Goal: Task Accomplishment & Management: Manage account settings

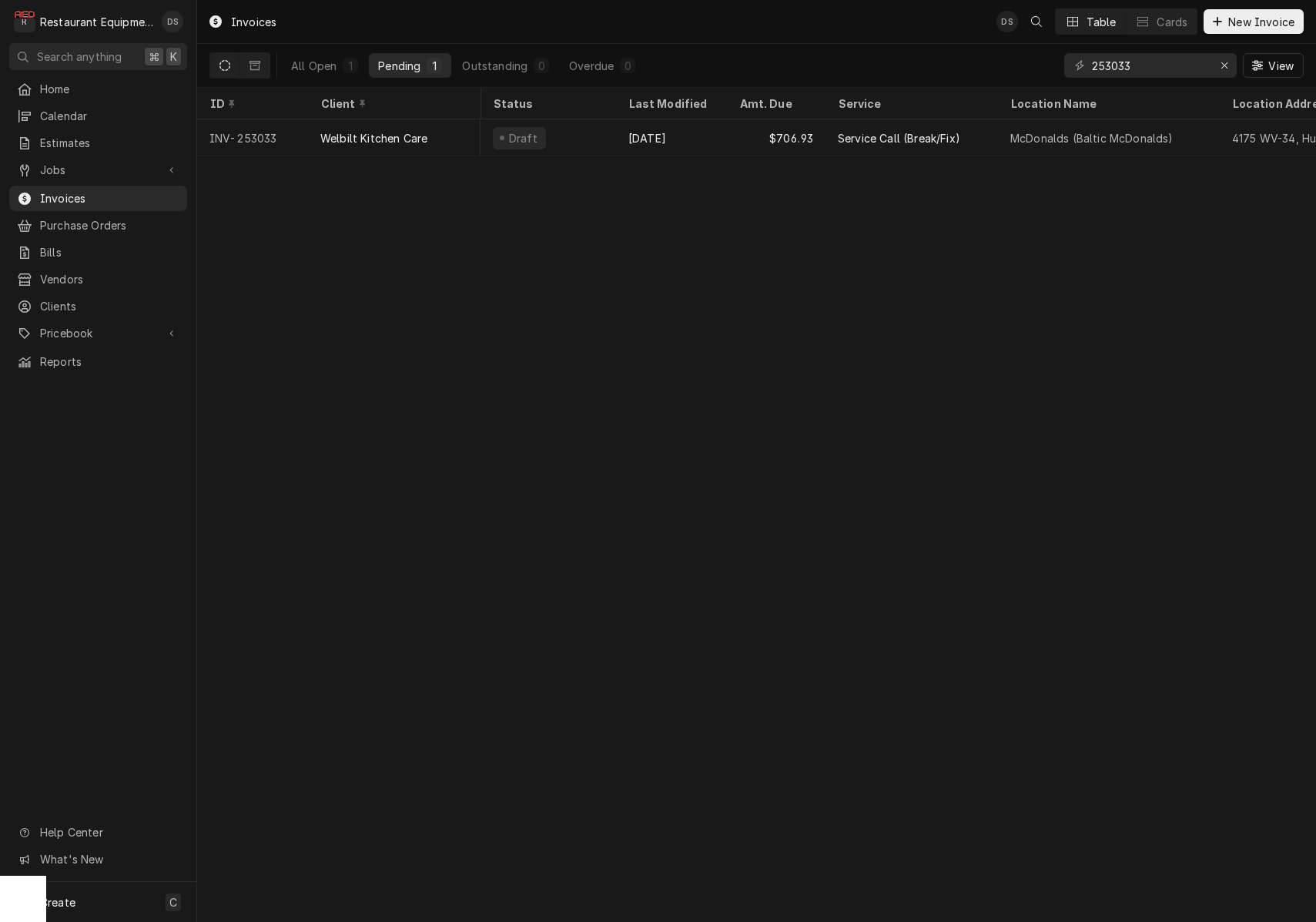
scroll to position [0, 466]
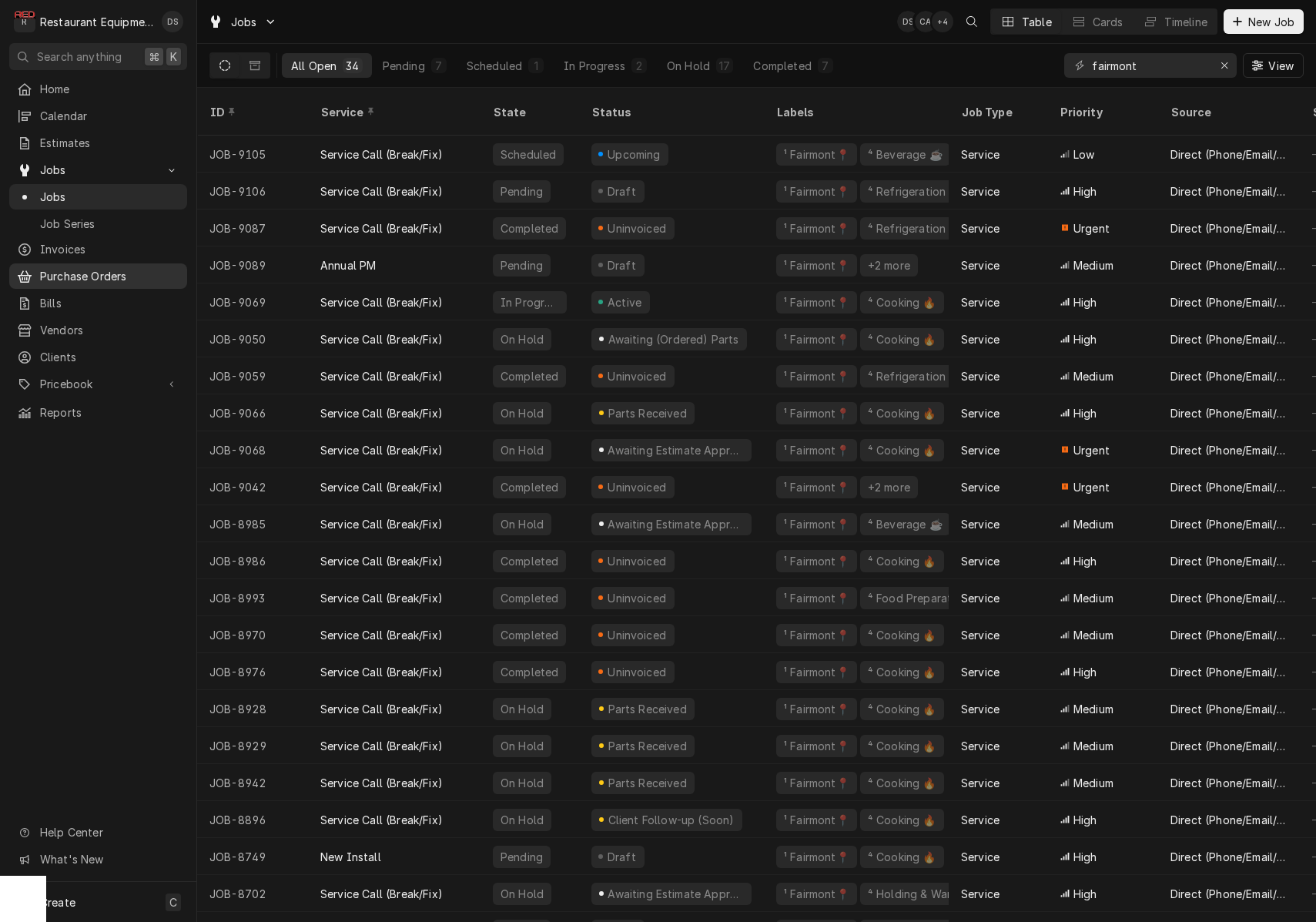
click at [72, 272] on span "Purchase Orders" at bounding box center [110, 277] width 139 height 16
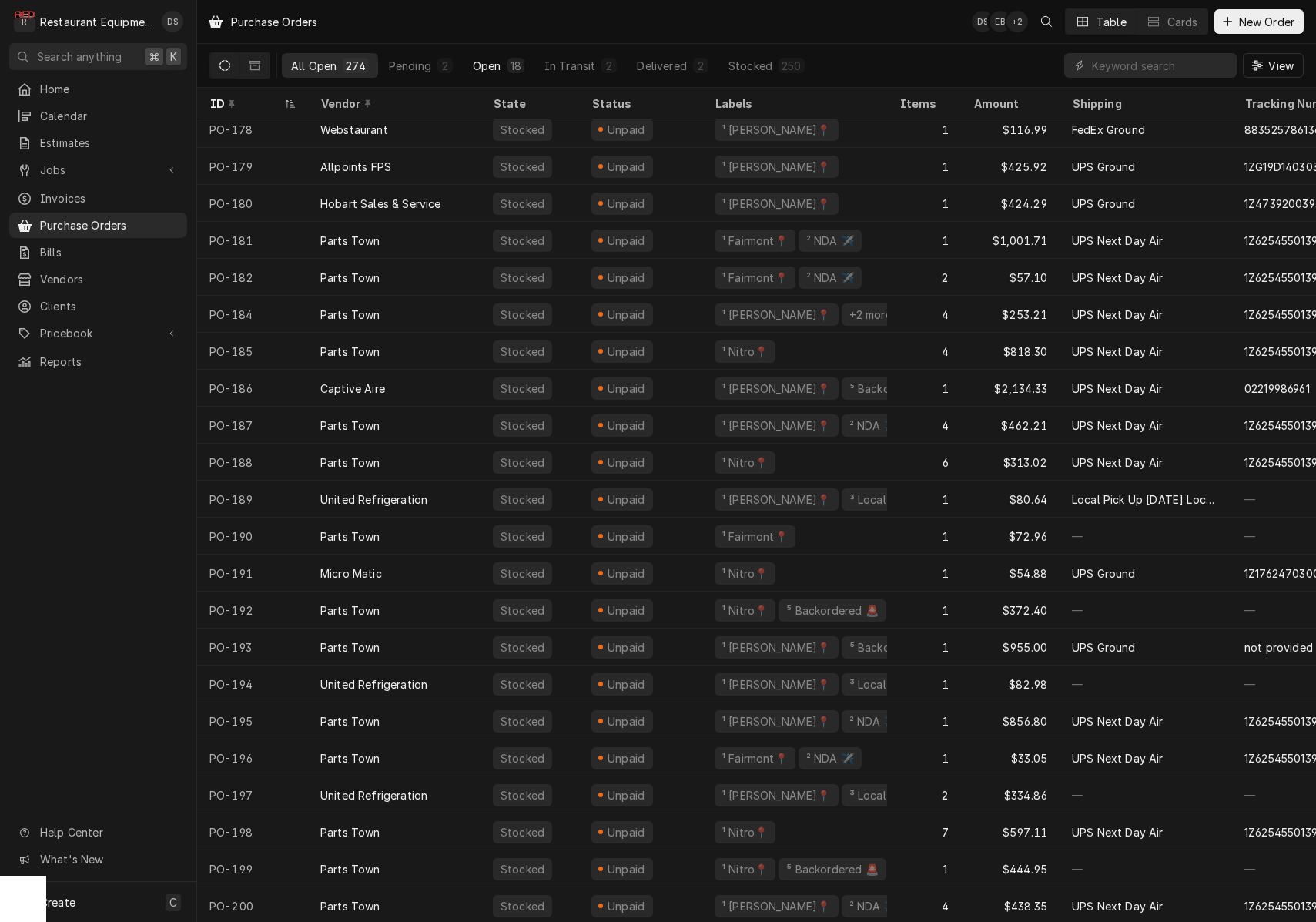
drag, startPoint x: 492, startPoint y: 63, endPoint x: 478, endPoint y: 65, distance: 14.1
click at [492, 64] on div "Open" at bounding box center [487, 66] width 29 height 16
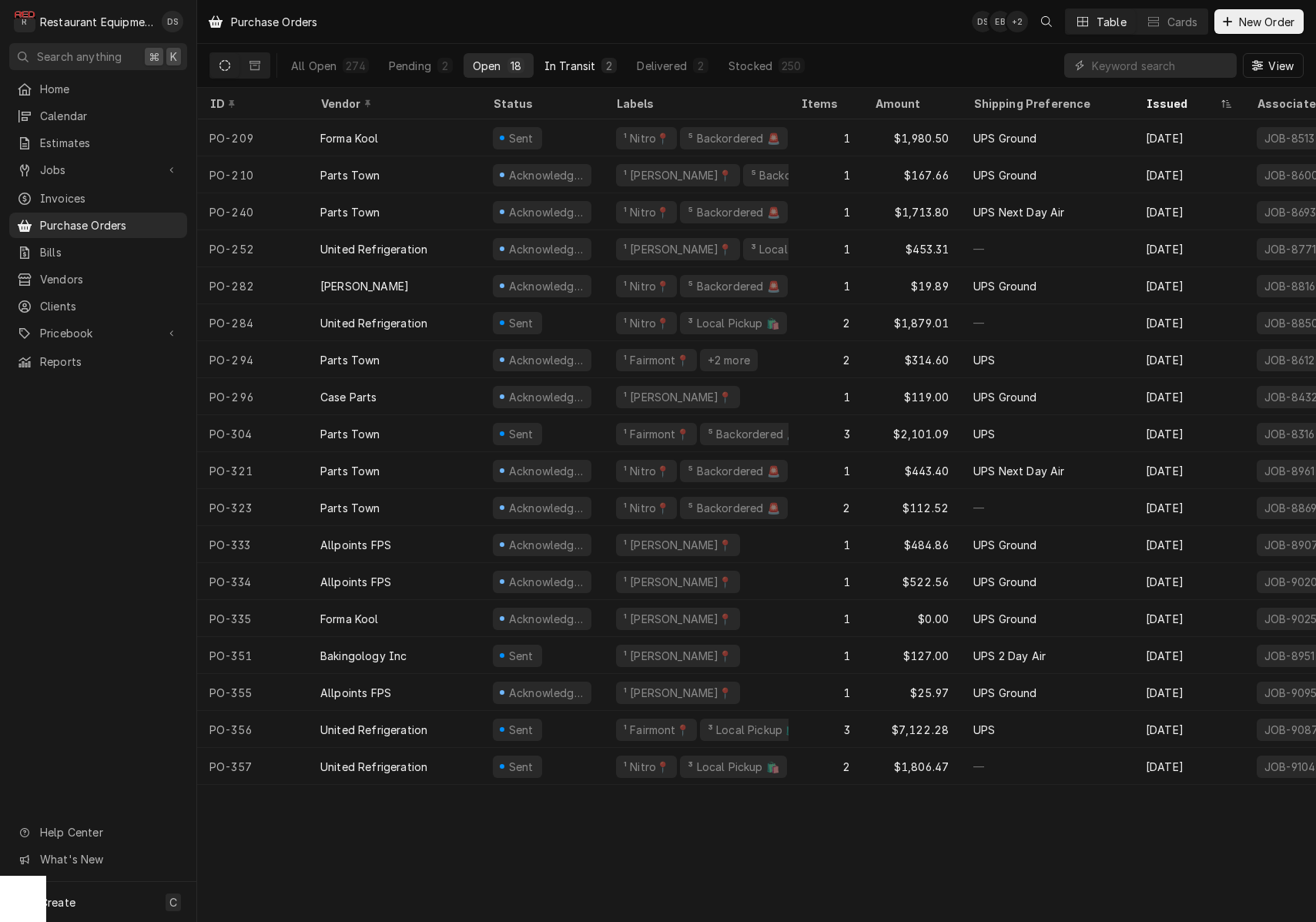
click at [583, 72] on div "In Transit" at bounding box center [569, 66] width 52 height 16
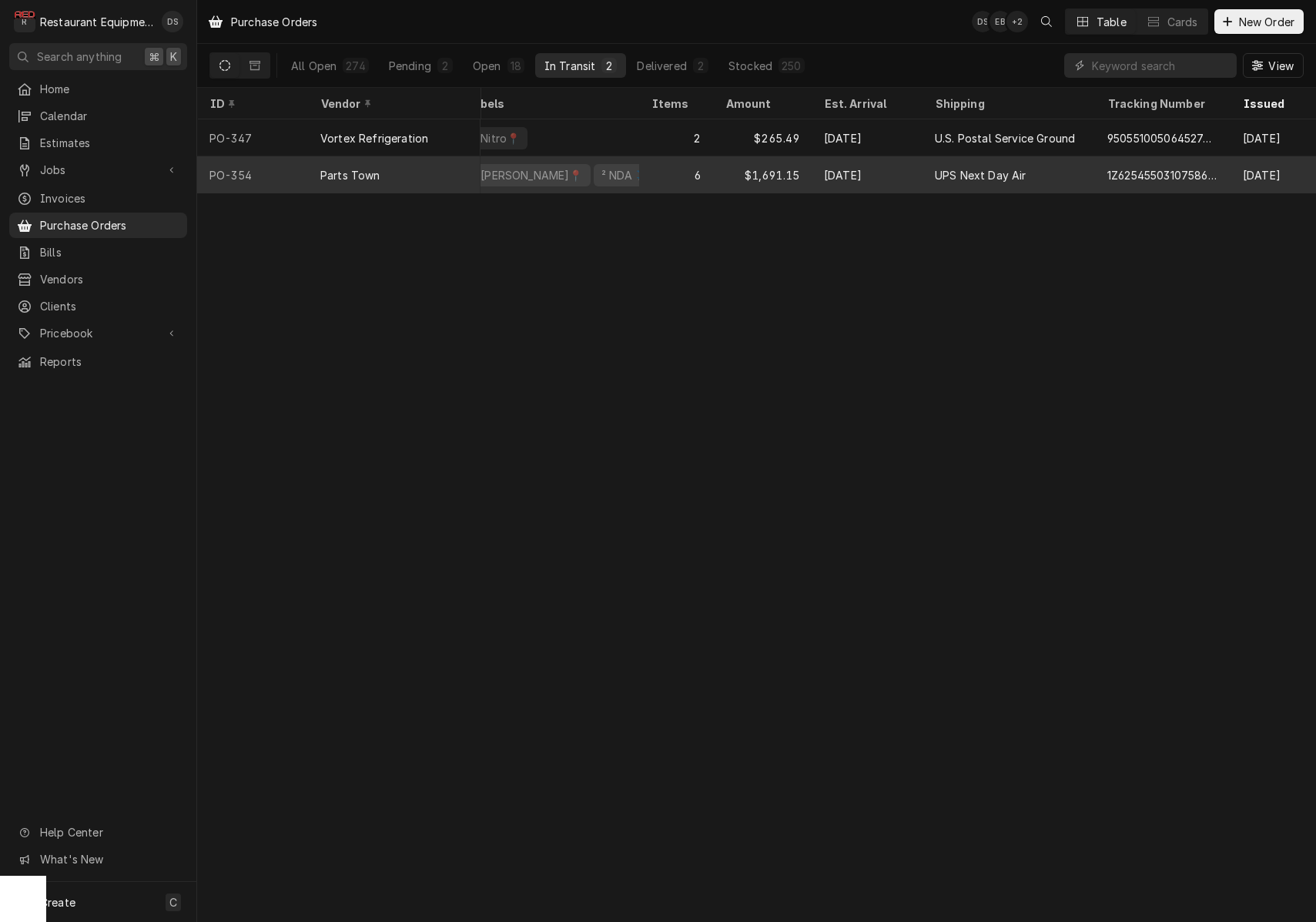
scroll to position [0, 168]
click at [859, 175] on div "Oct 6" at bounding box center [849, 174] width 111 height 37
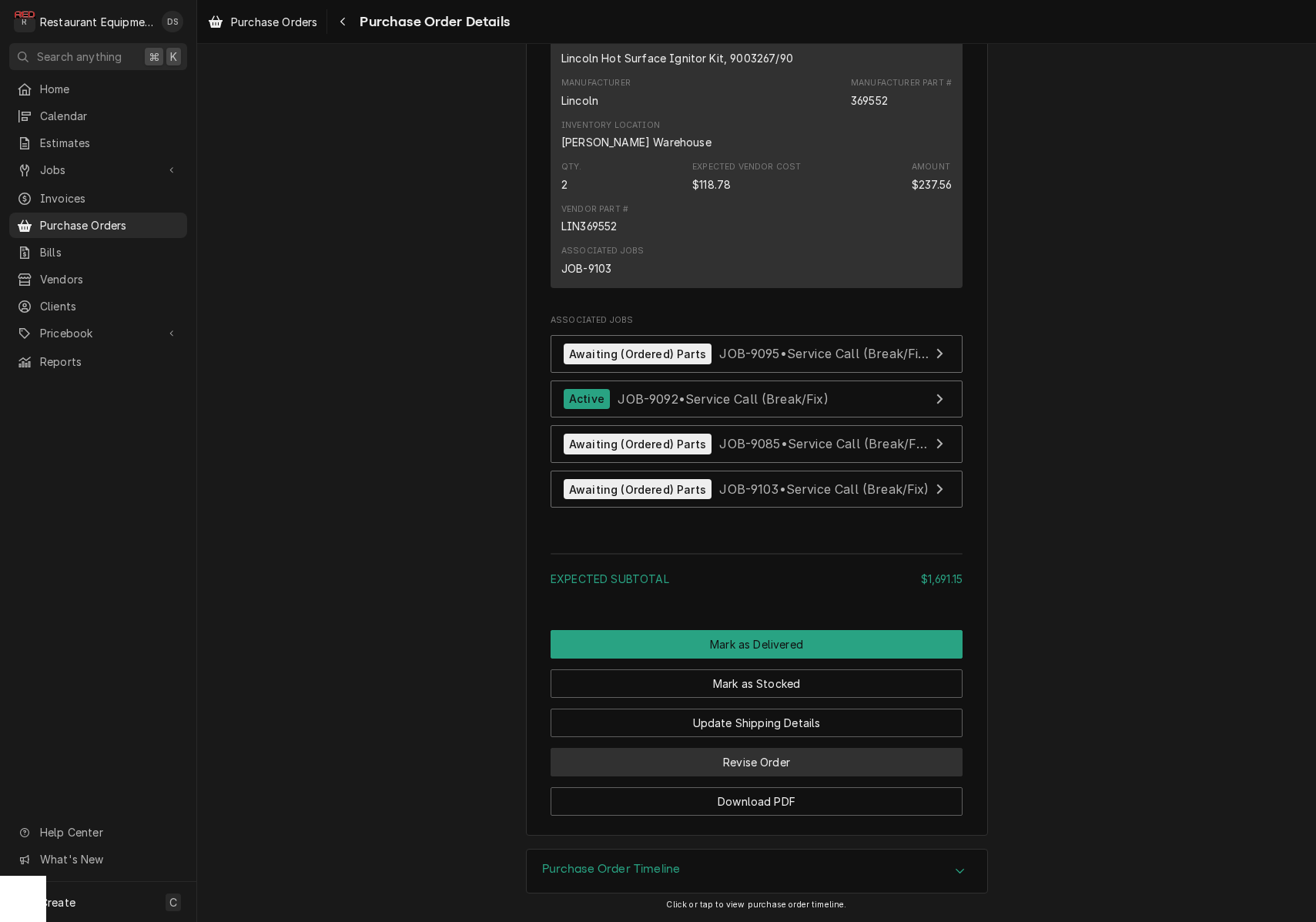
click at [820, 769] on button "Revise Order" at bounding box center [757, 762] width 412 height 29
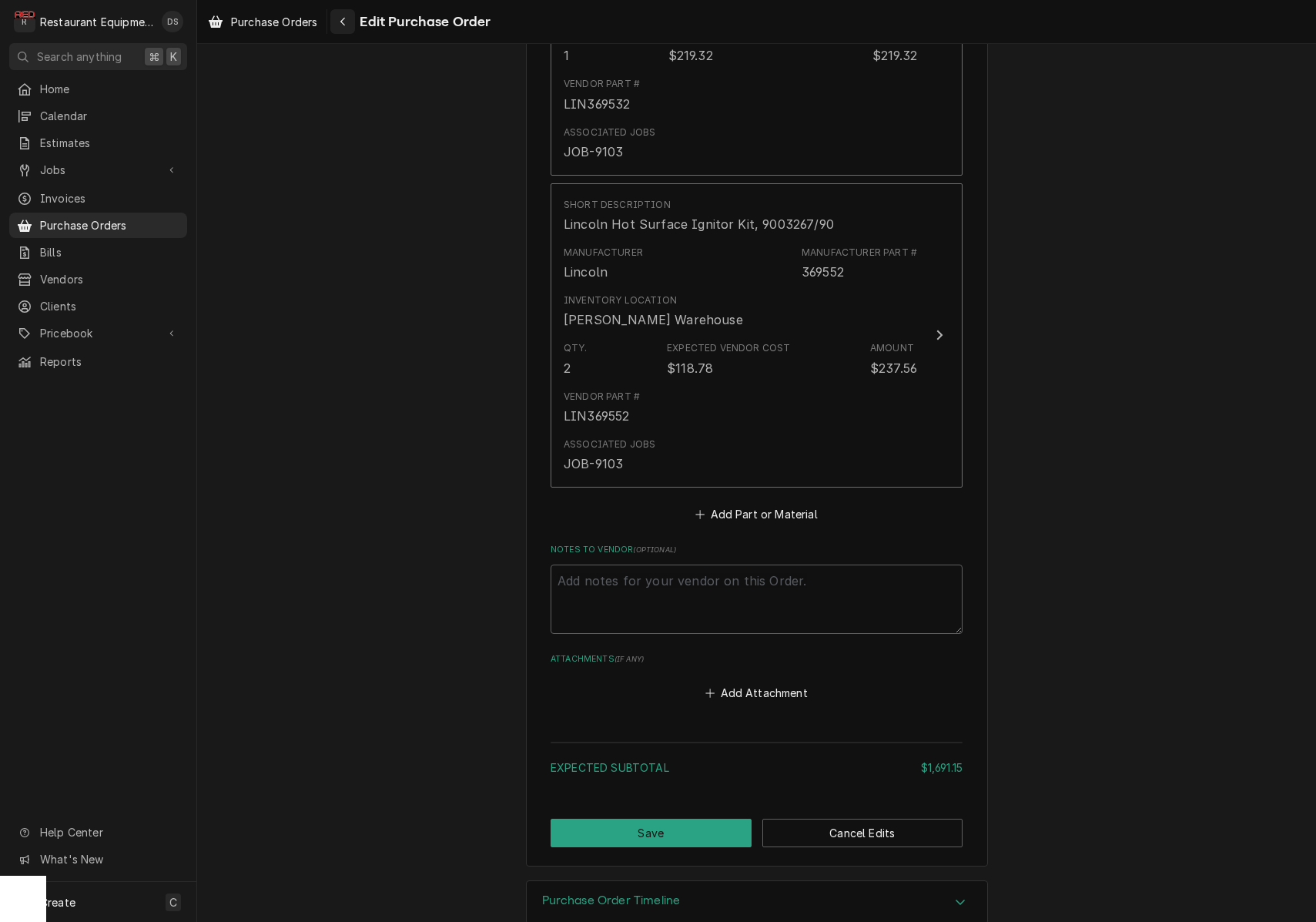
click at [349, 31] on button "Navigate back" at bounding box center [343, 21] width 25 height 25
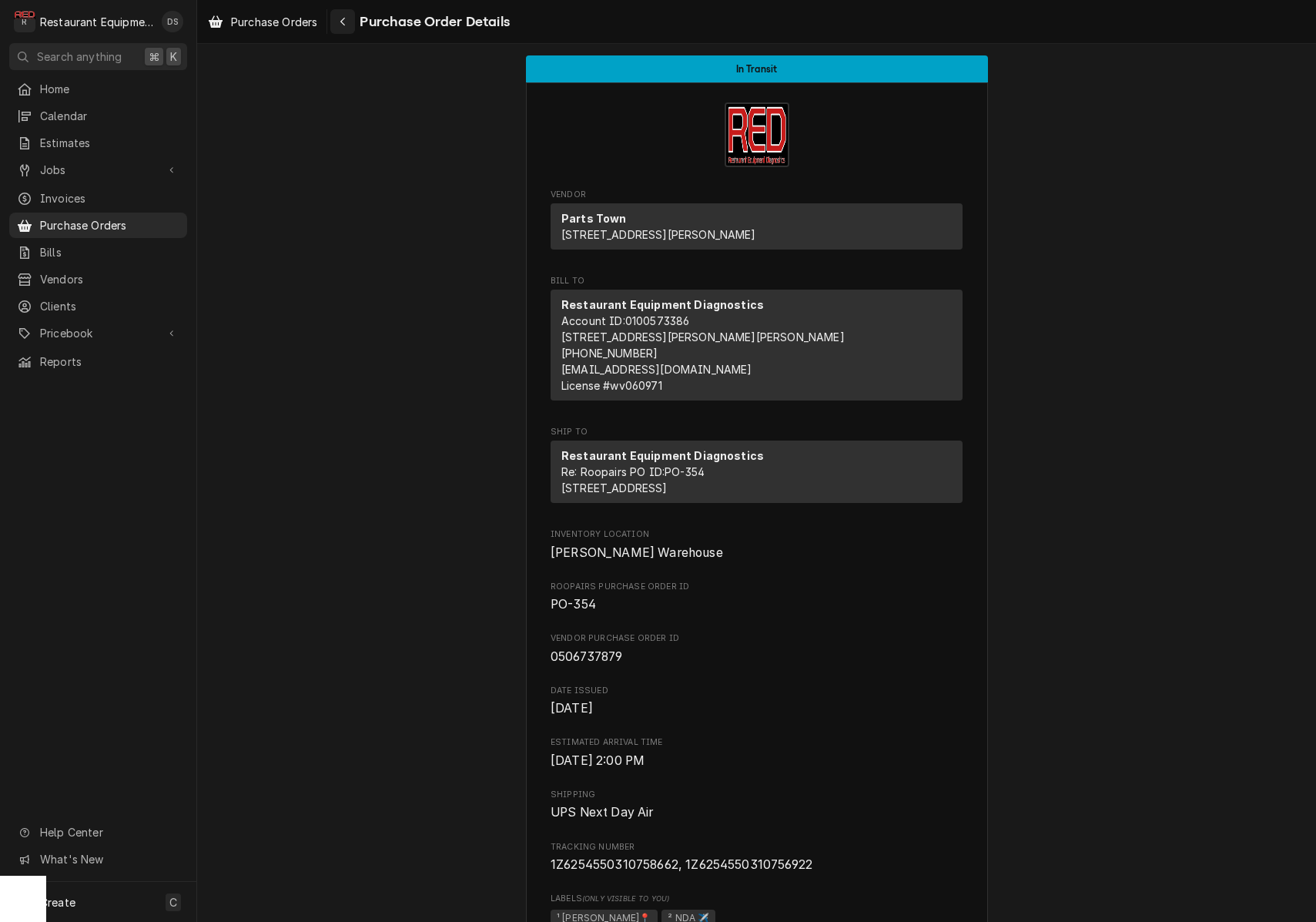
click at [349, 21] on div "Navigate back" at bounding box center [342, 21] width 16 height 16
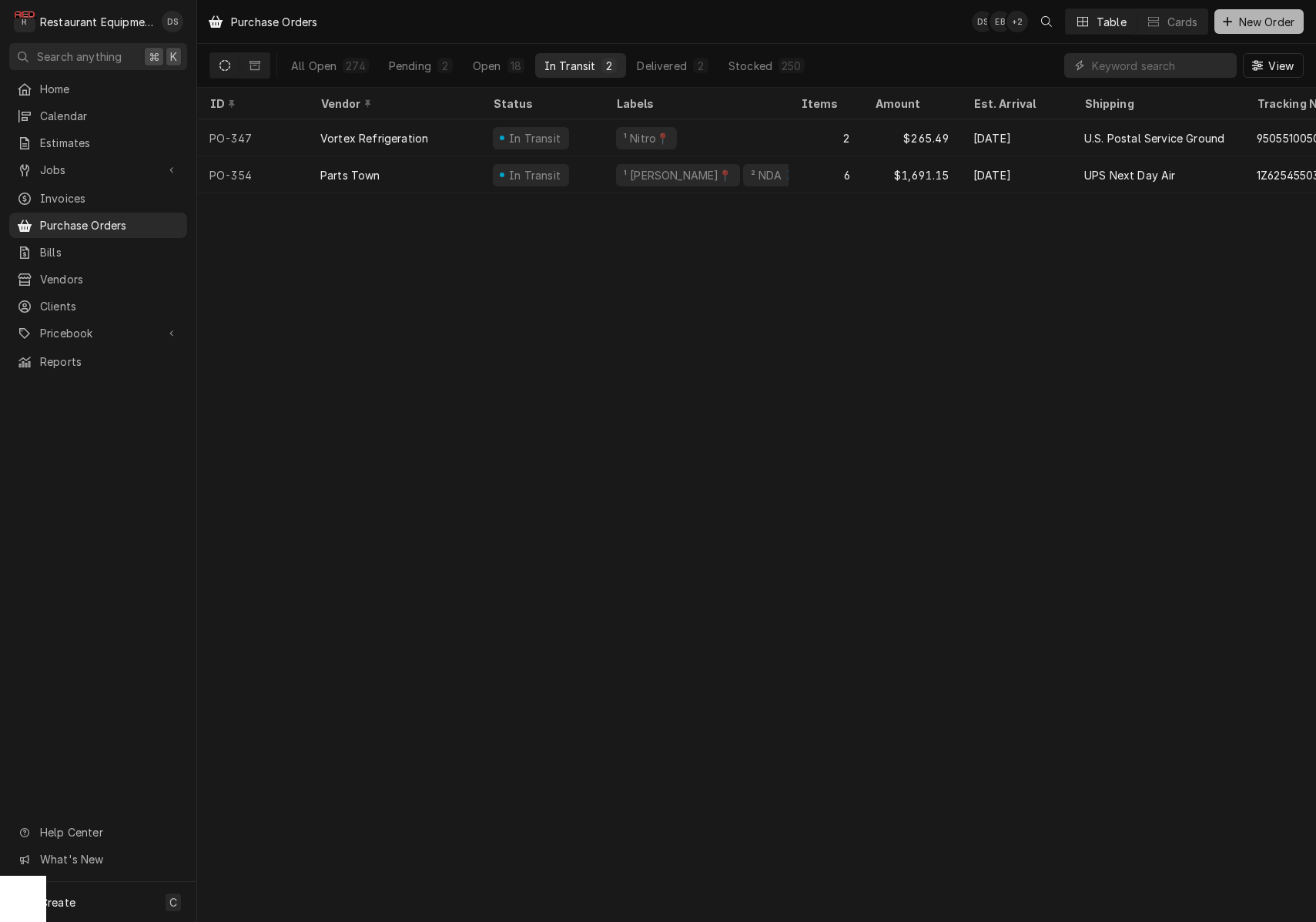
click at [1246, 25] on span "New Order" at bounding box center [1266, 22] width 61 height 16
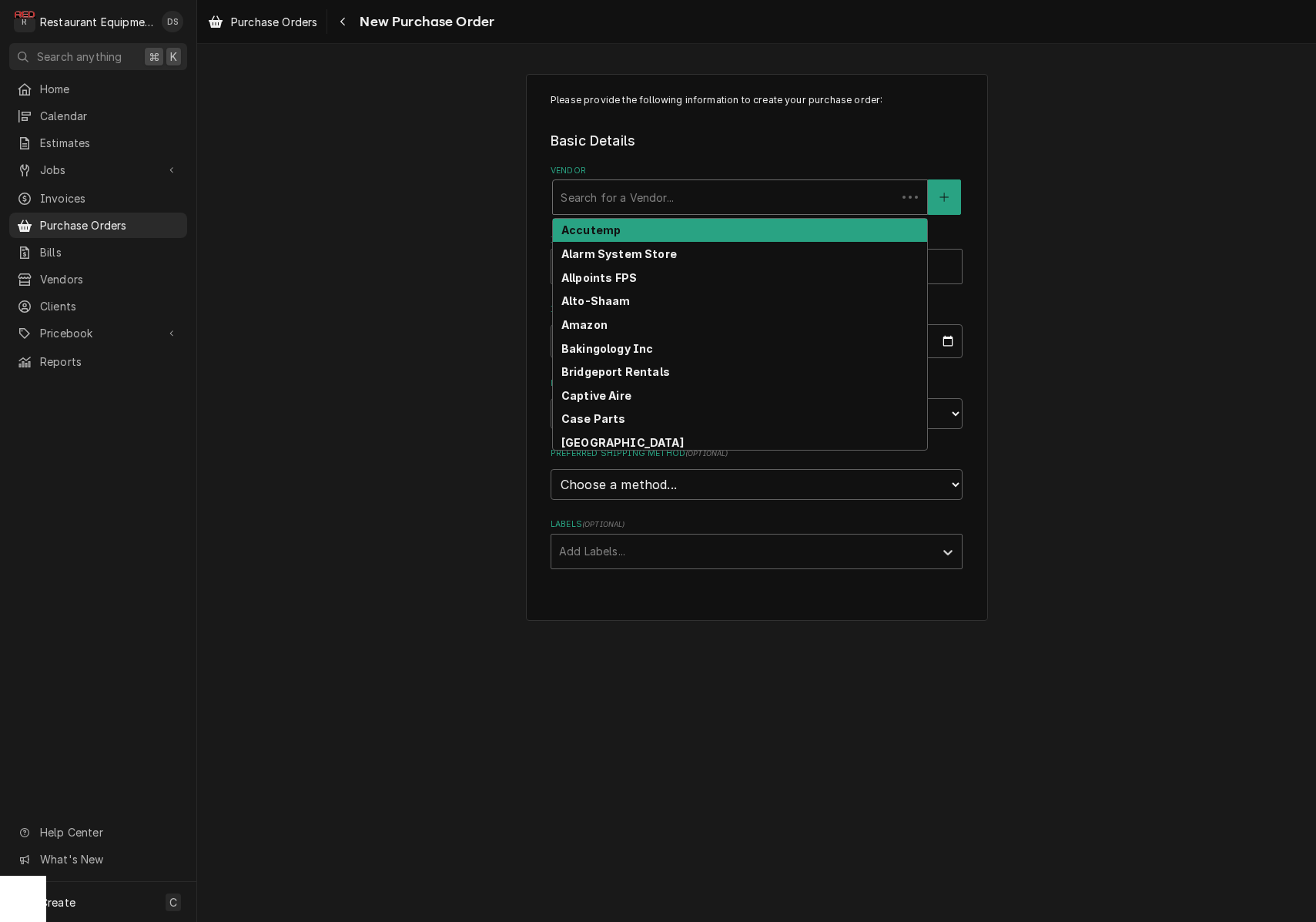
click at [664, 201] on div "Search for a Vendor..." at bounding box center [724, 198] width 328 height 16
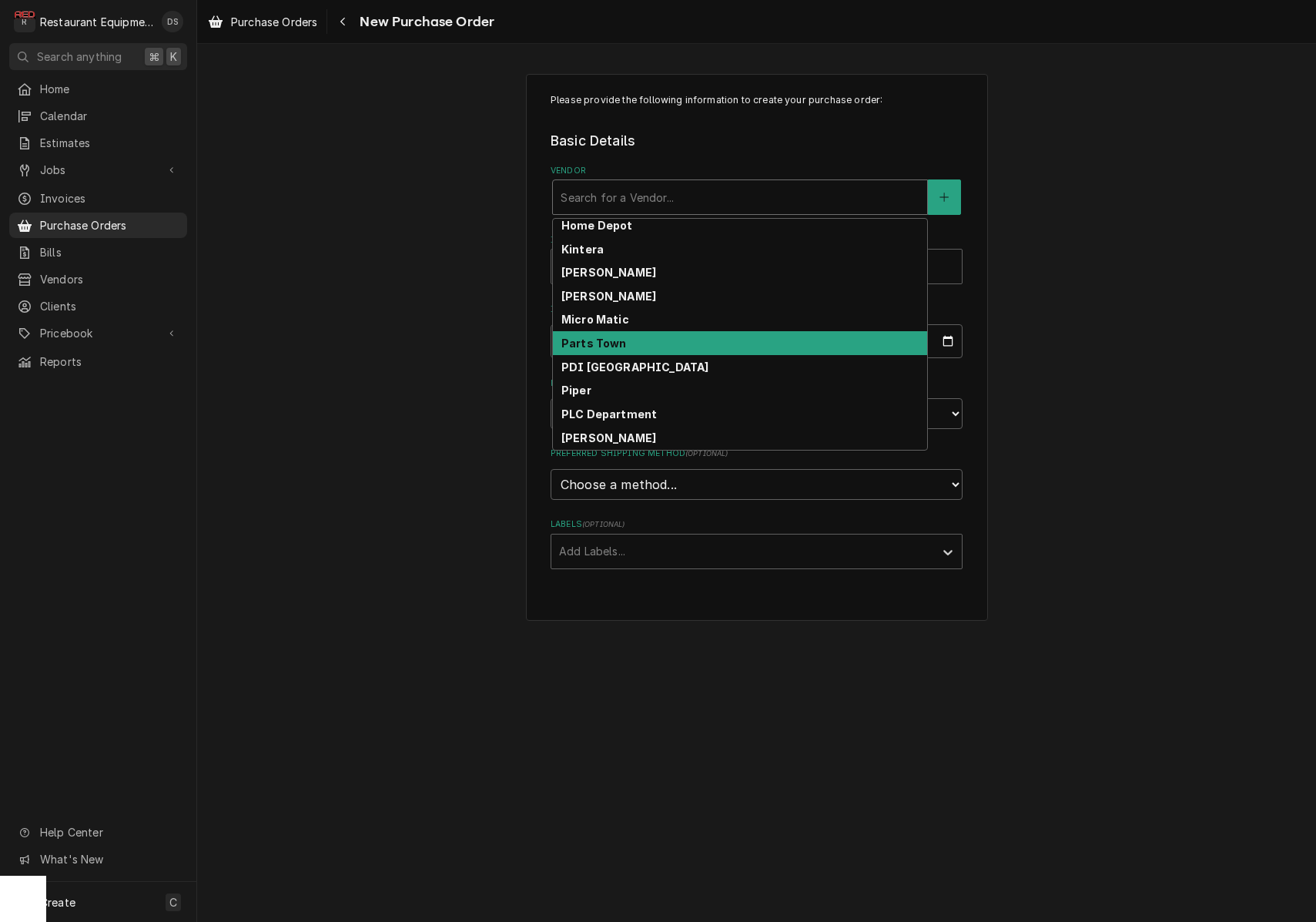
scroll to position [477, 0]
click at [645, 349] on div "Parts Town" at bounding box center [739, 343] width 374 height 24
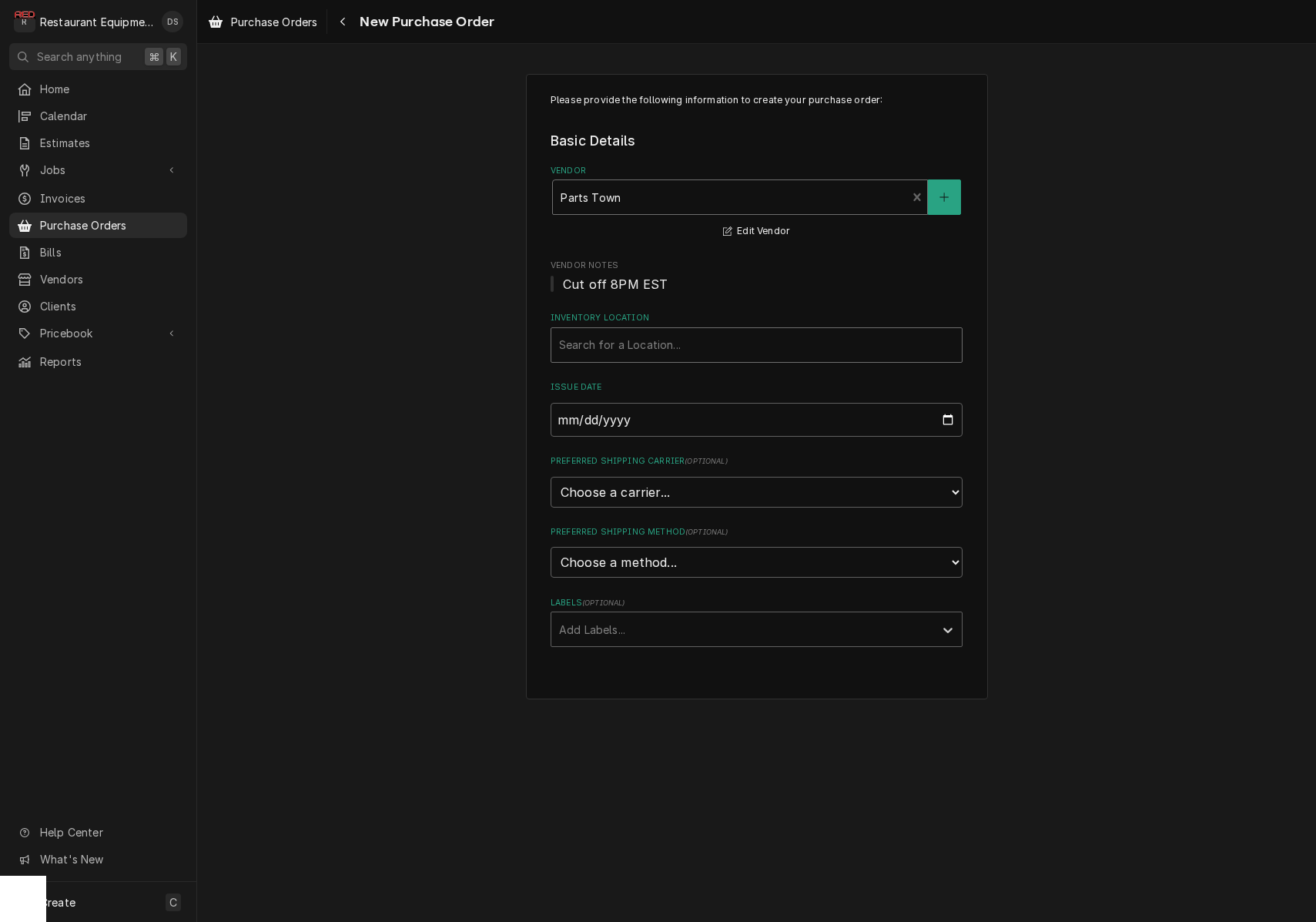
click at [638, 342] on div "Search for a Location..." at bounding box center [756, 344] width 395 height 16
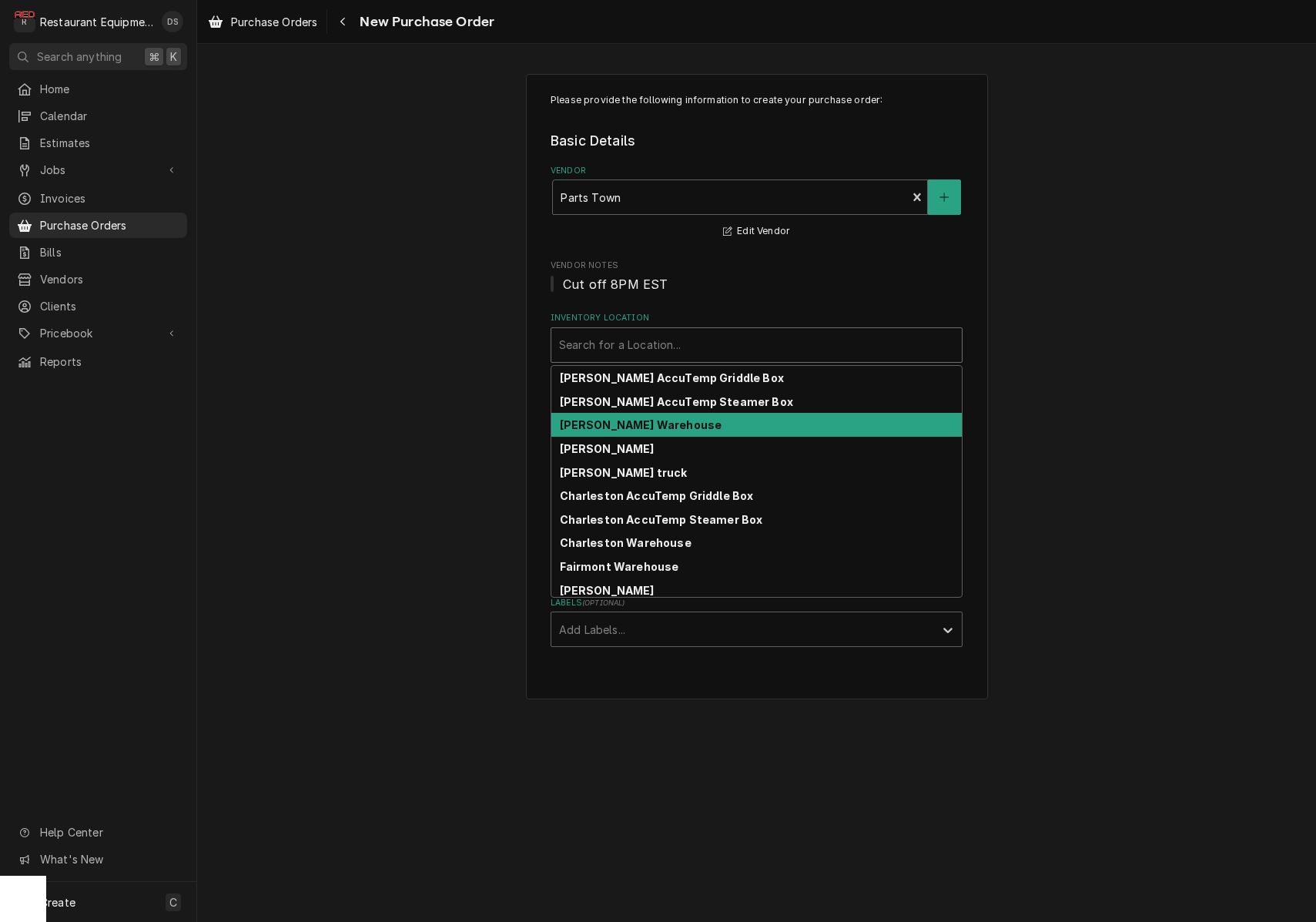
click at [633, 414] on div "Beckley Warehouse" at bounding box center [757, 425] width 411 height 24
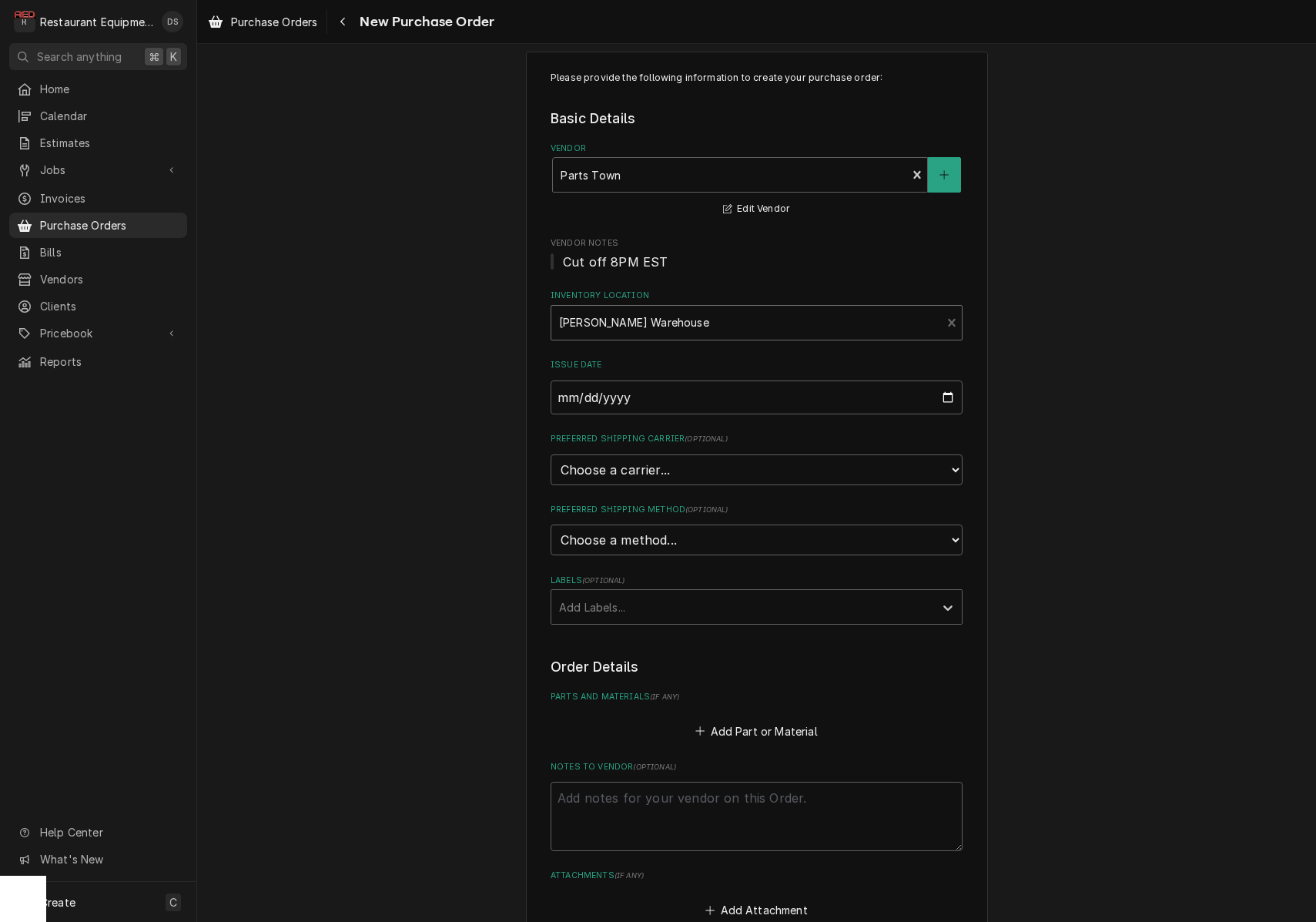
scroll to position [29, 0]
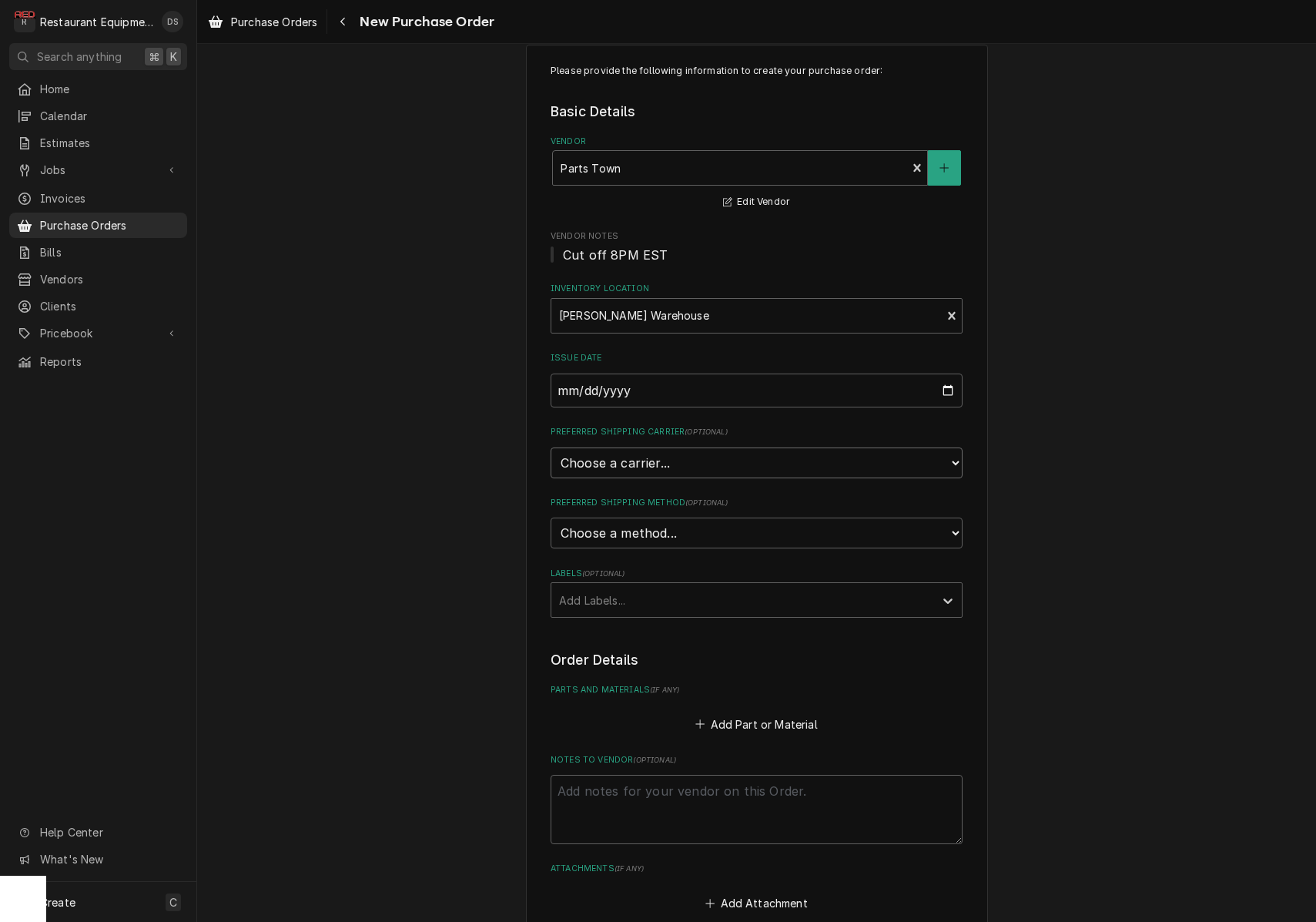
select select "4"
type textarea "x"
select select "3"
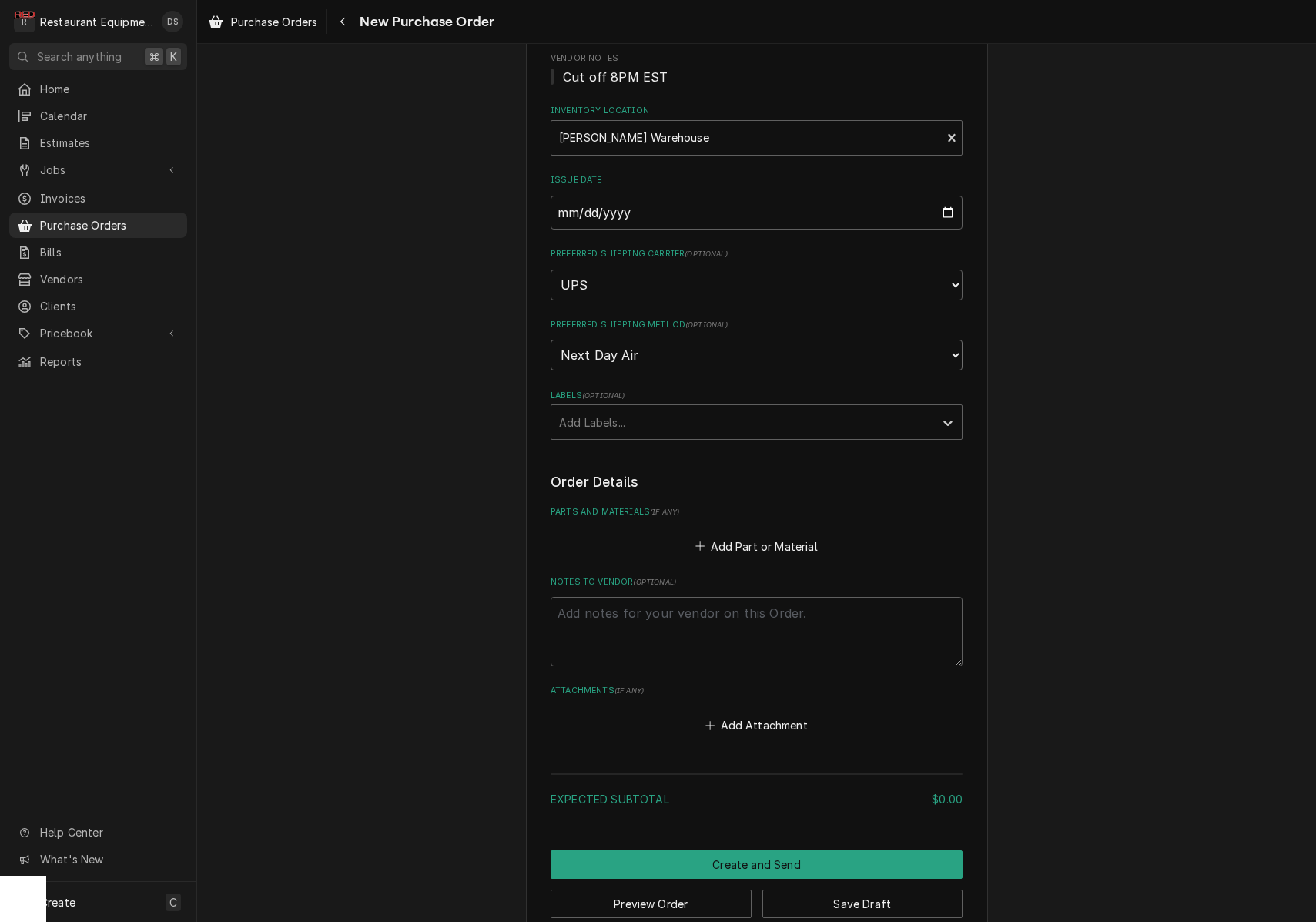
scroll to position [0, 0]
click at [761, 850] on button "Create and Send" at bounding box center [757, 864] width 412 height 29
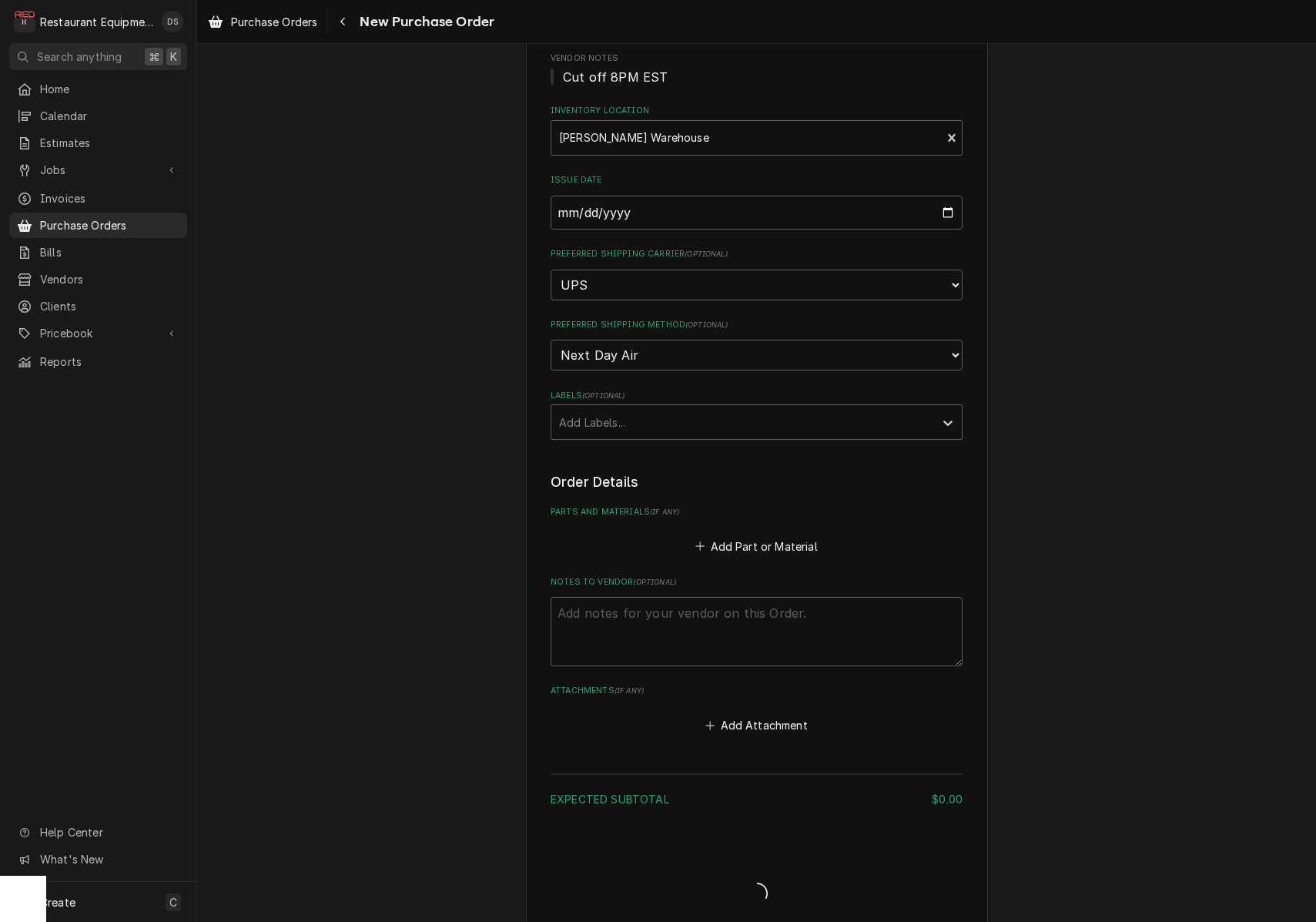
type textarea "x"
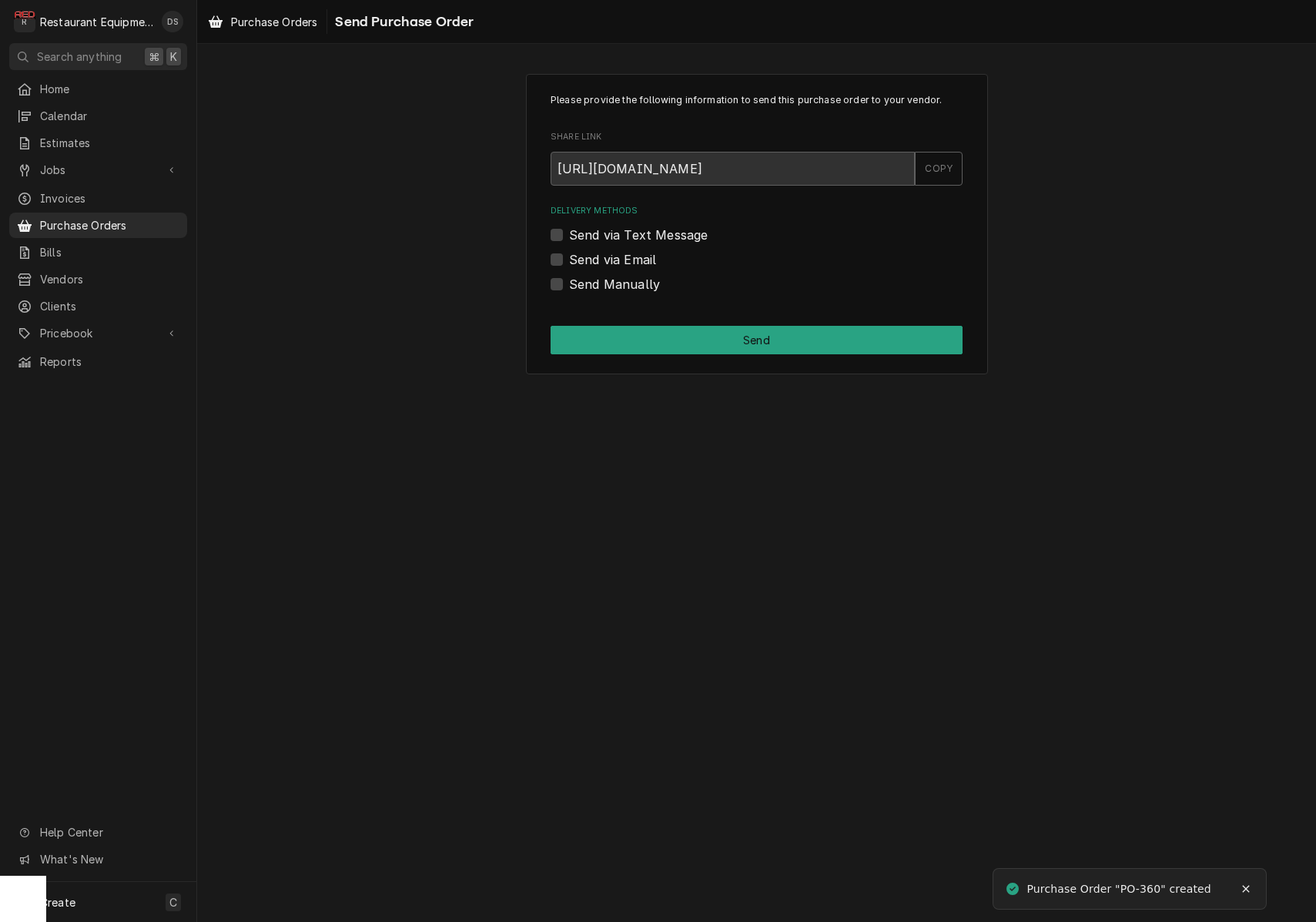
click at [569, 256] on label "Send via Email" at bounding box center [613, 259] width 87 height 19
click at [569, 256] on input "Send via Email" at bounding box center [775, 267] width 412 height 34
checkbox input "true"
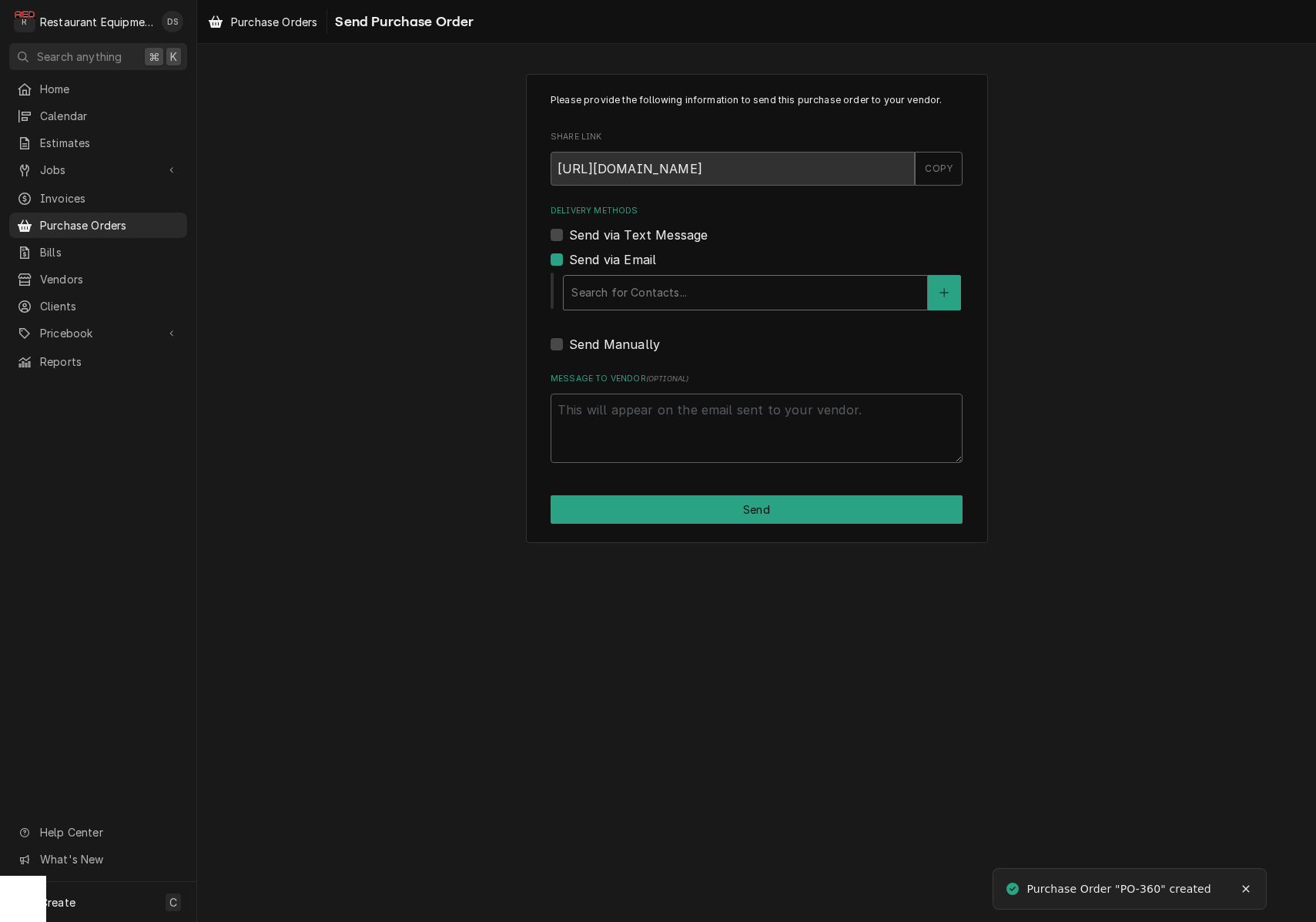
click at [653, 295] on div "Search for Contacts..." at bounding box center [744, 292] width 348 height 16
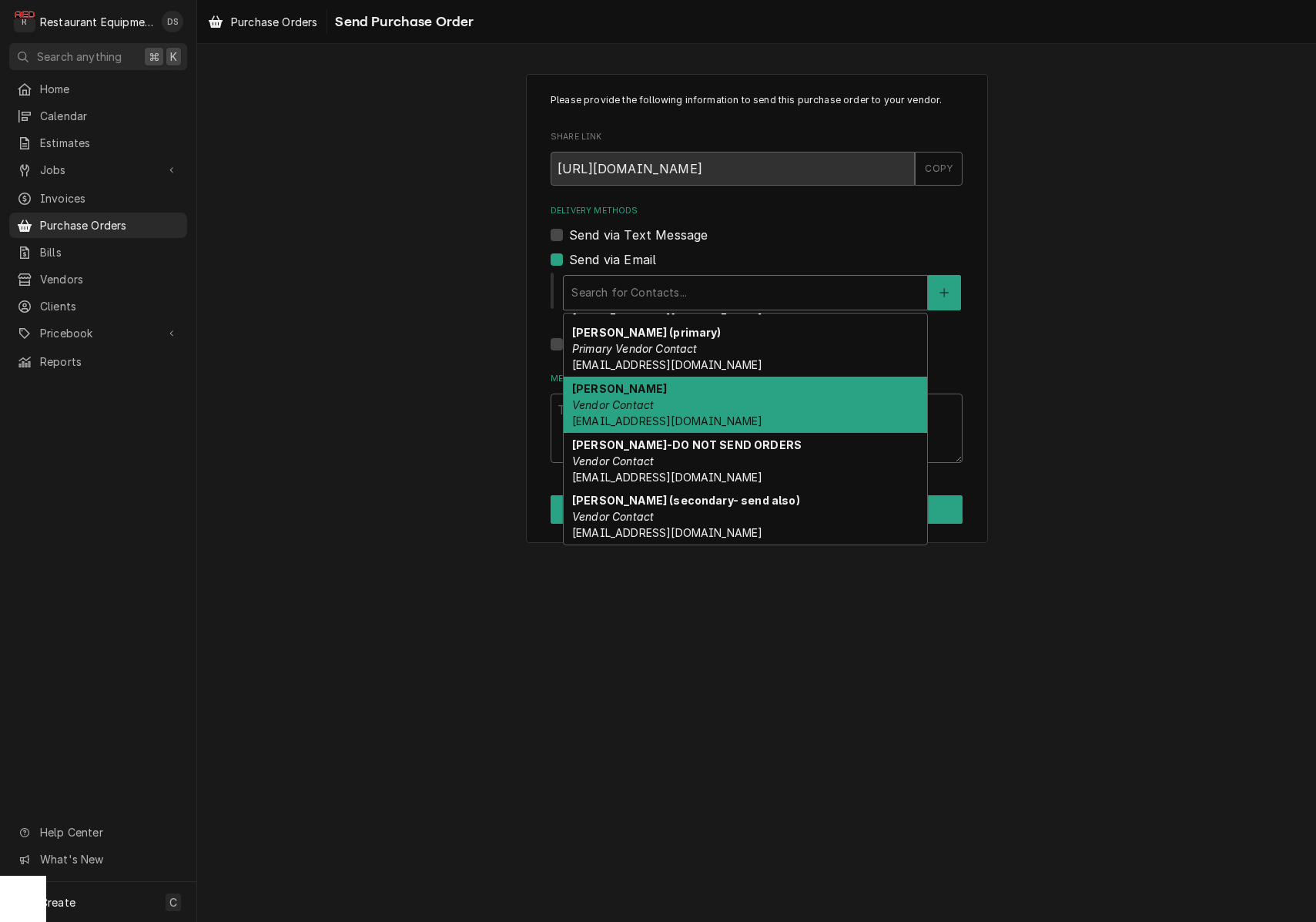
scroll to position [217, 0]
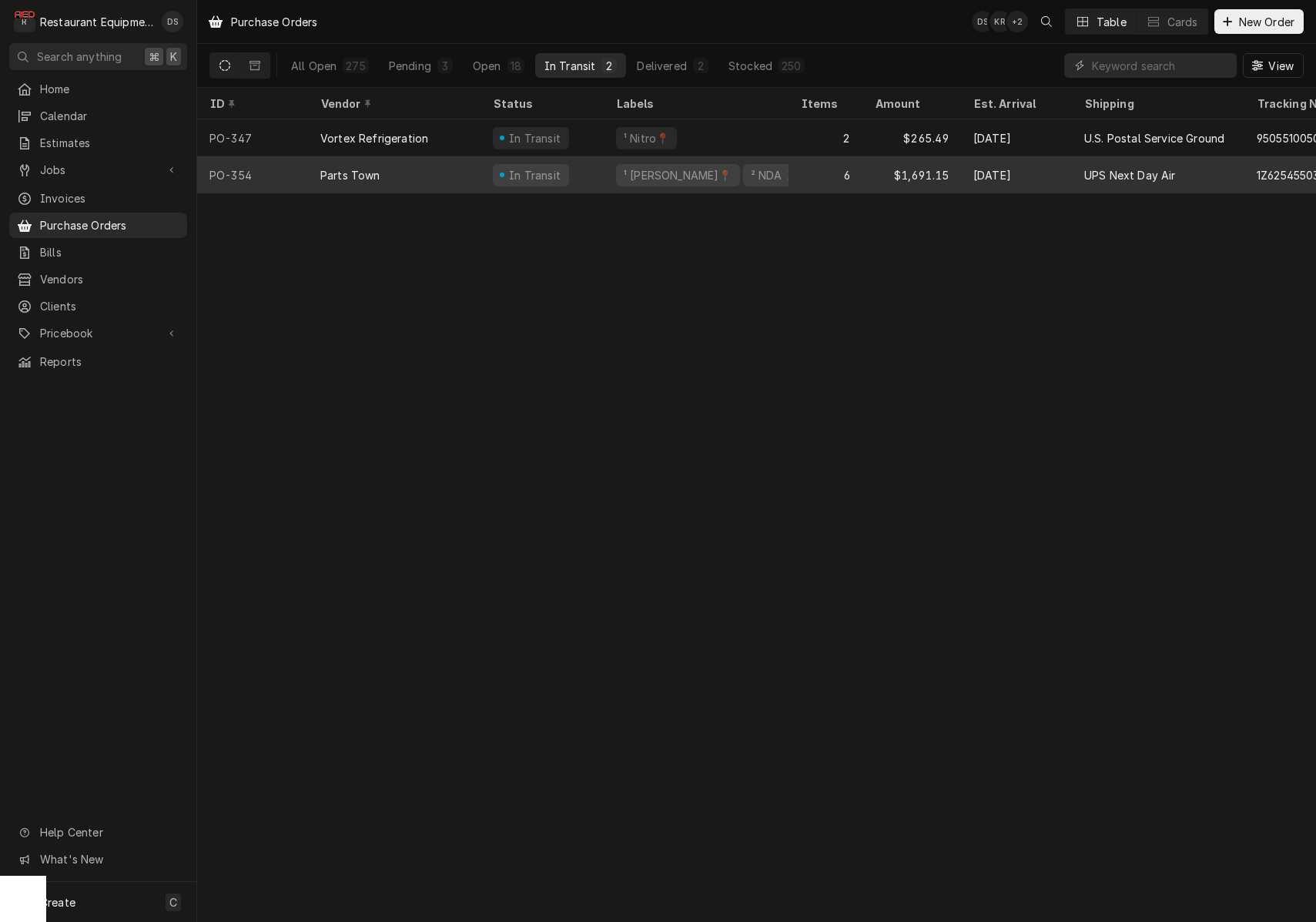
click at [436, 168] on div "Parts Town" at bounding box center [394, 174] width 173 height 37
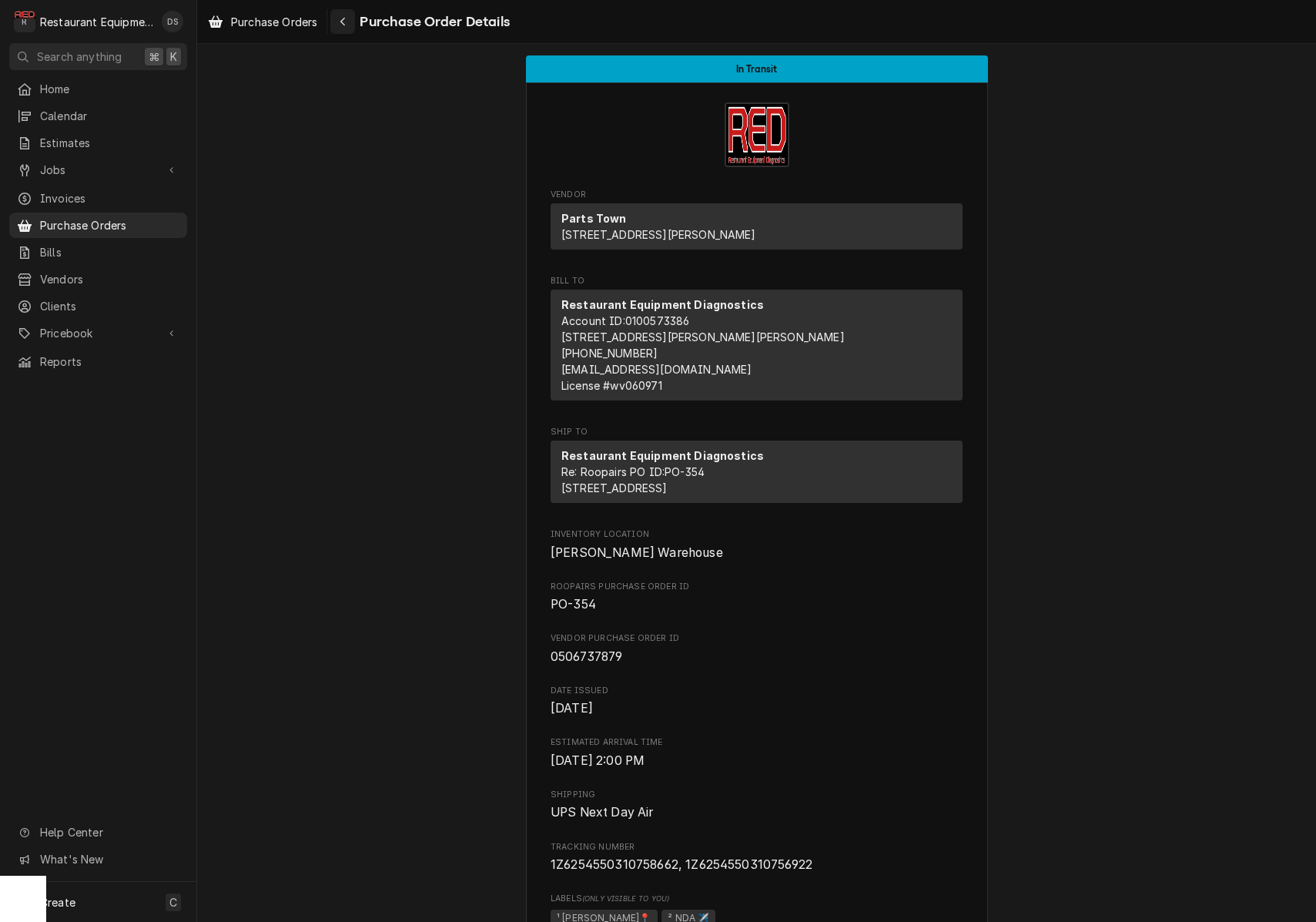
click at [346, 27] on div "Navigate back" at bounding box center [342, 21] width 16 height 16
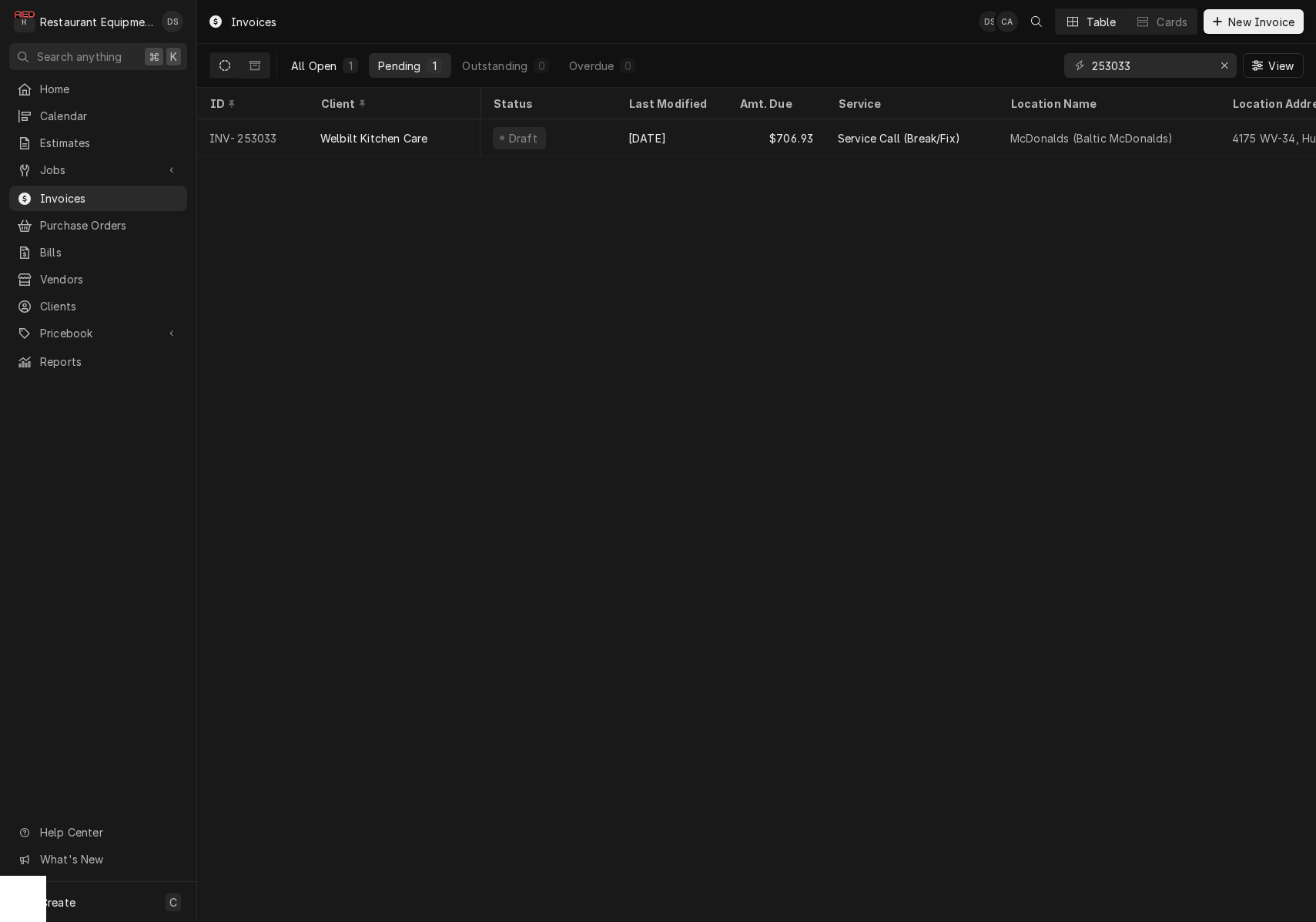
scroll to position [0, 466]
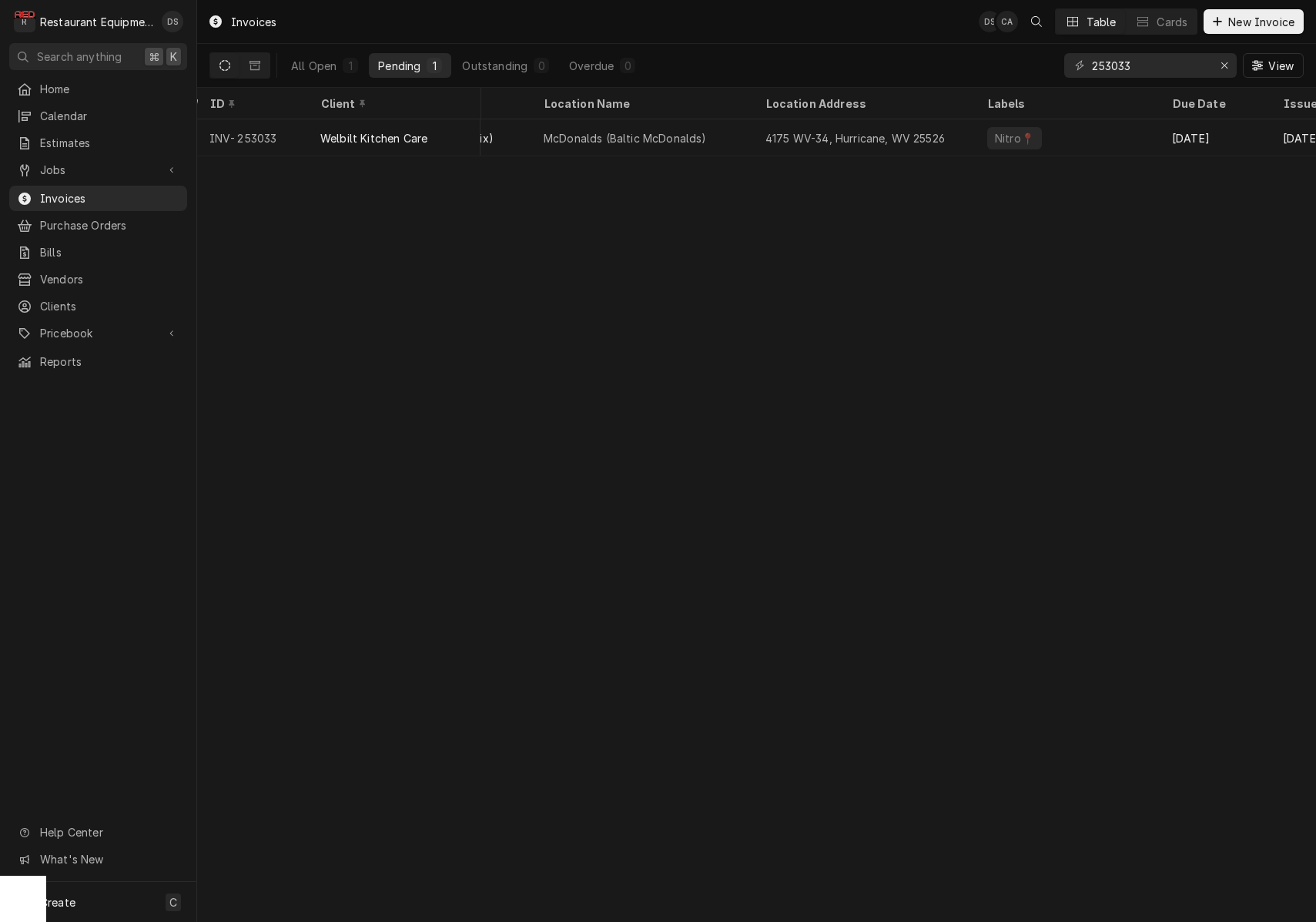
type input "253033"
click at [1220, 64] on icon "Erase input" at bounding box center [1224, 65] width 8 height 11
click at [1201, 69] on input "Dynamic Content Wrapper" at bounding box center [1164, 65] width 145 height 25
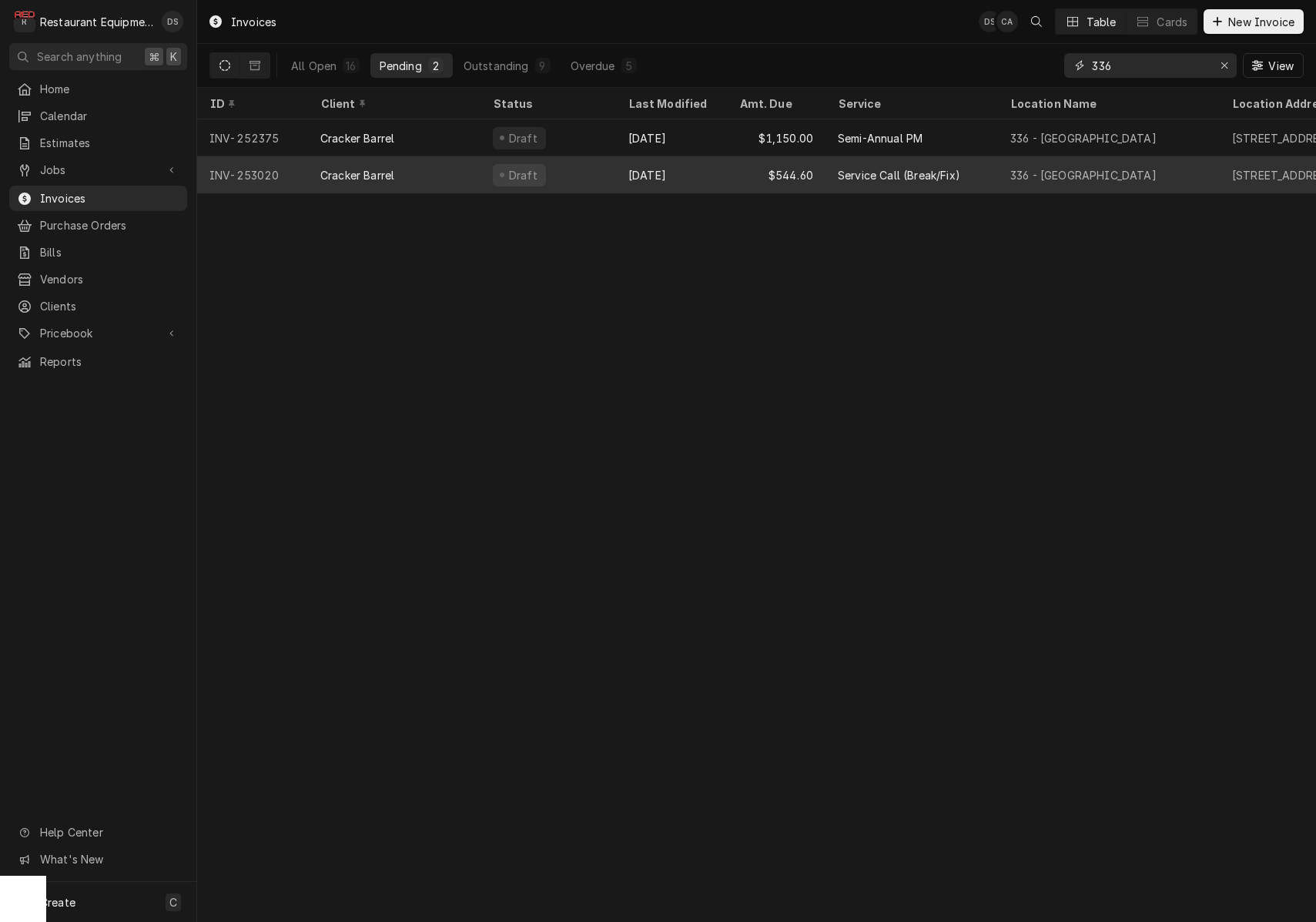
type input "336"
click at [721, 178] on div "Oct 2" at bounding box center [671, 174] width 111 height 37
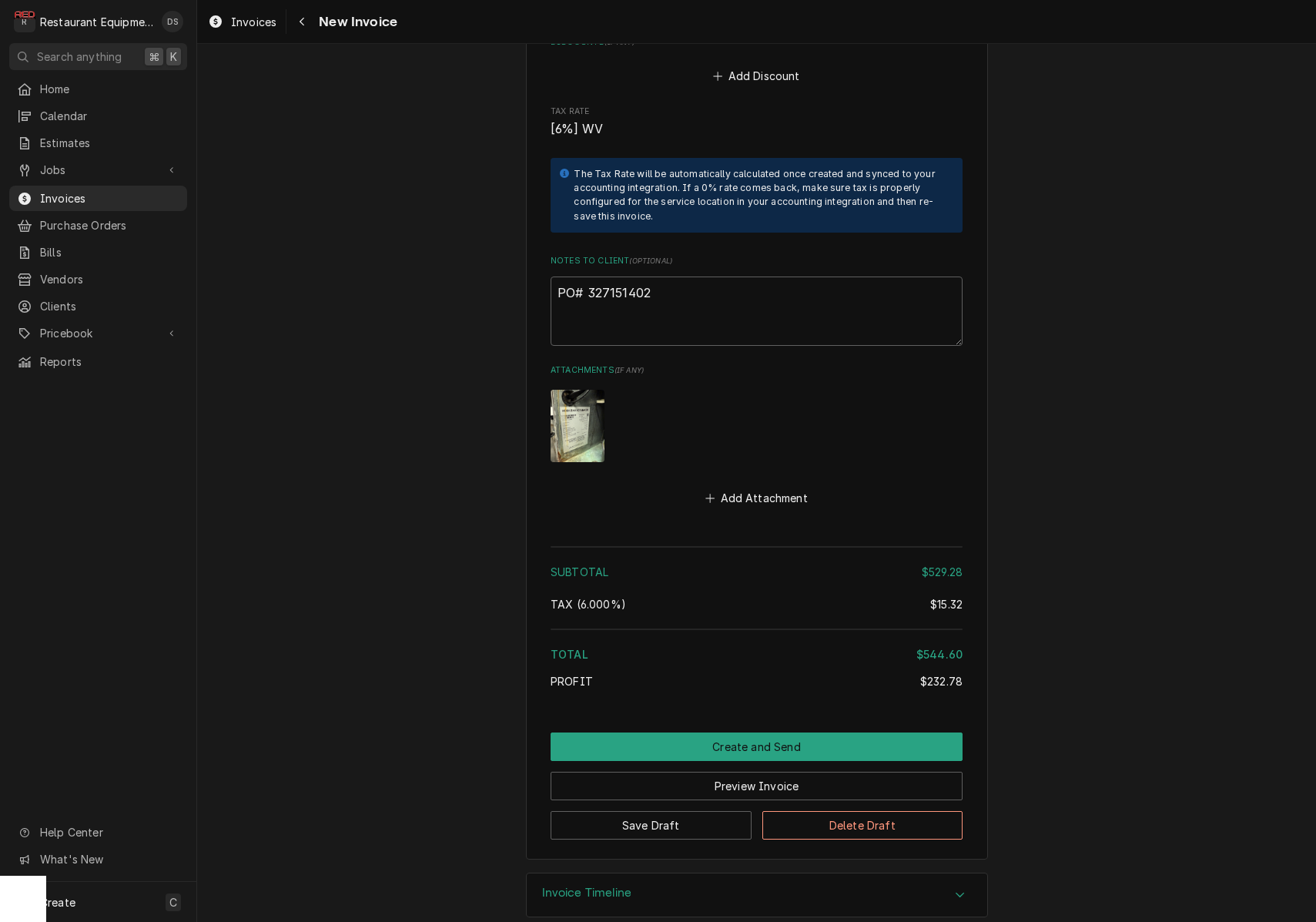
scroll to position [3207, 0]
click at [844, 812] on button "Delete Draft" at bounding box center [863, 826] width 201 height 29
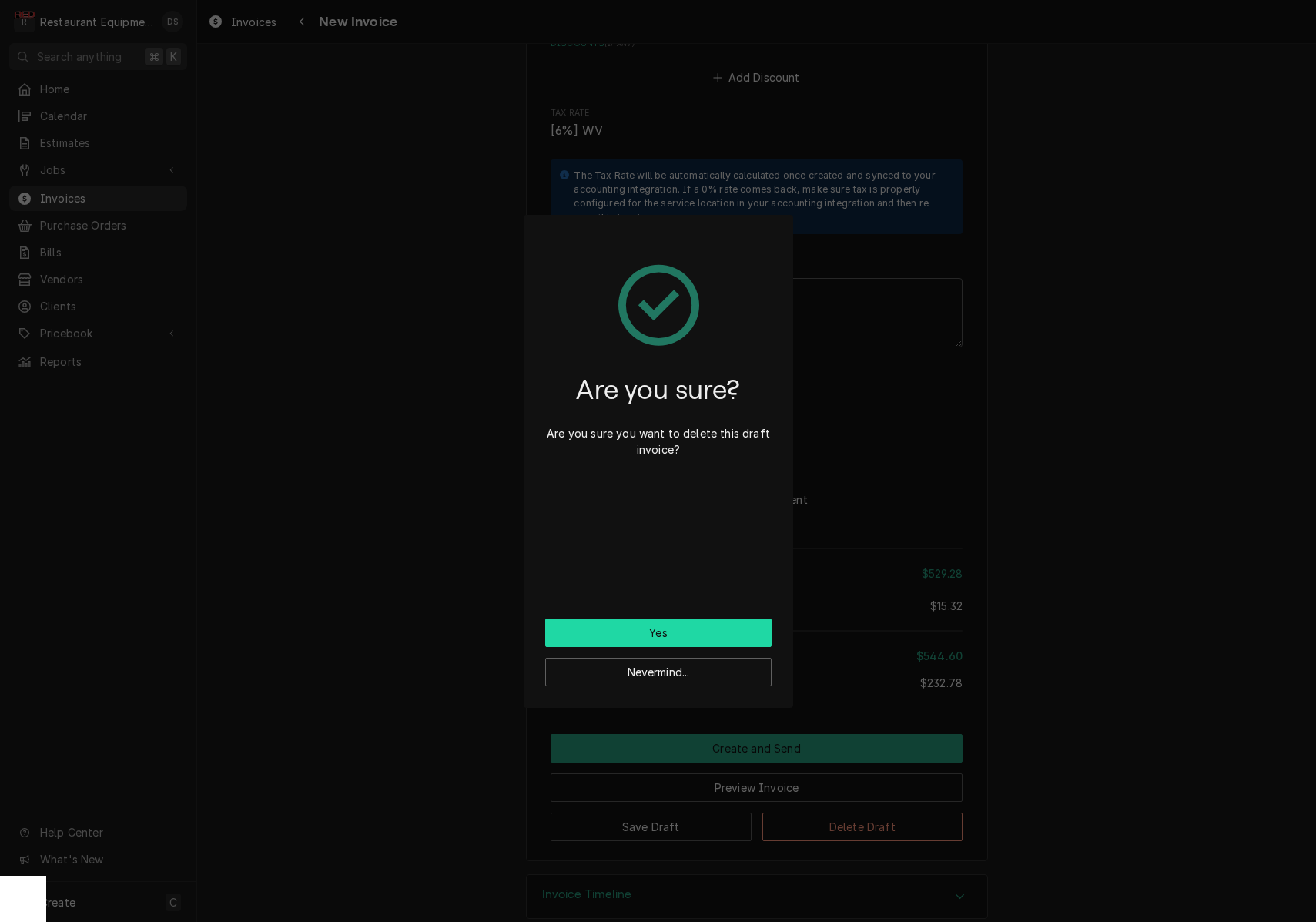
click at [716, 632] on button "Yes" at bounding box center [658, 632] width 227 height 29
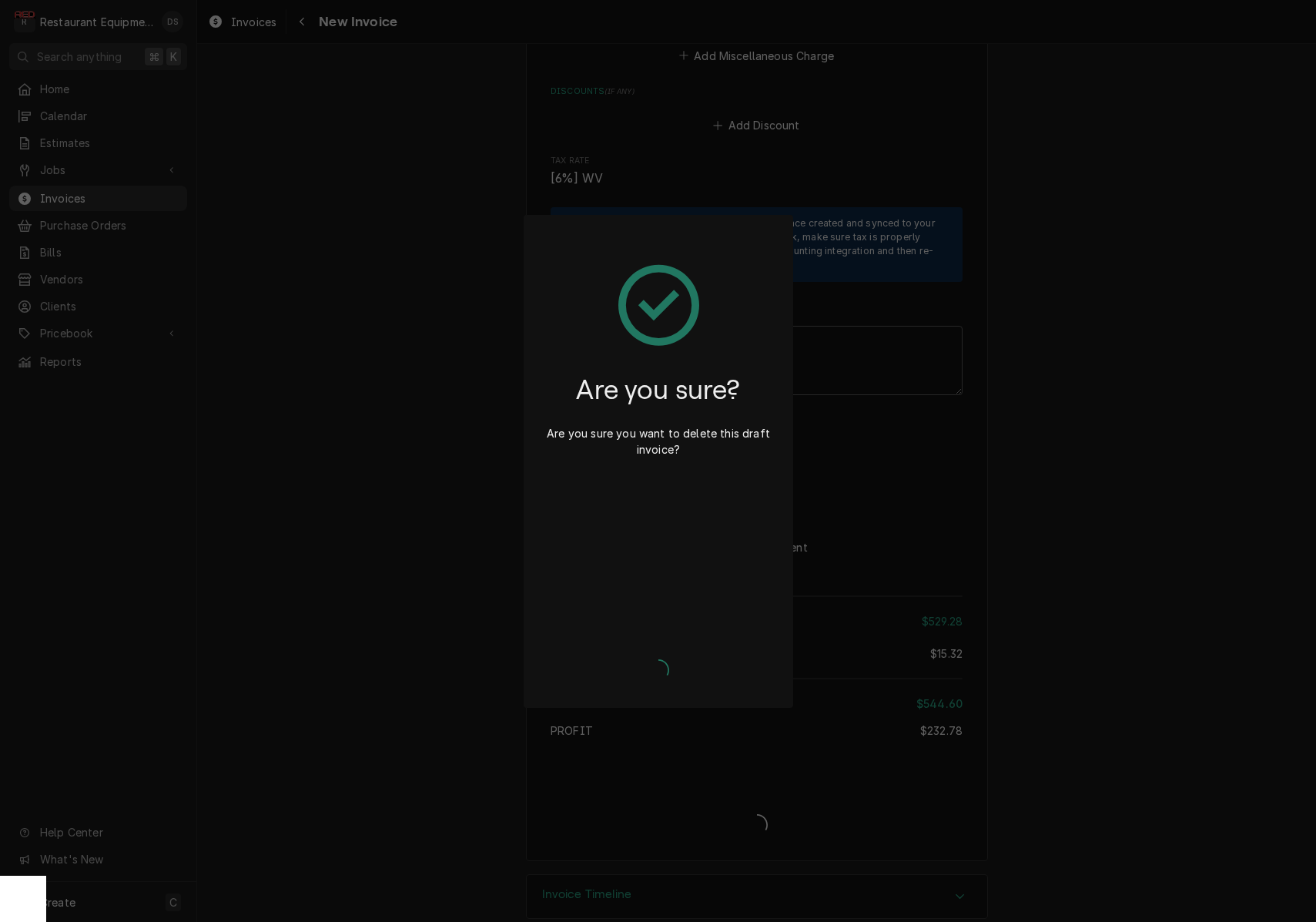
type textarea "x"
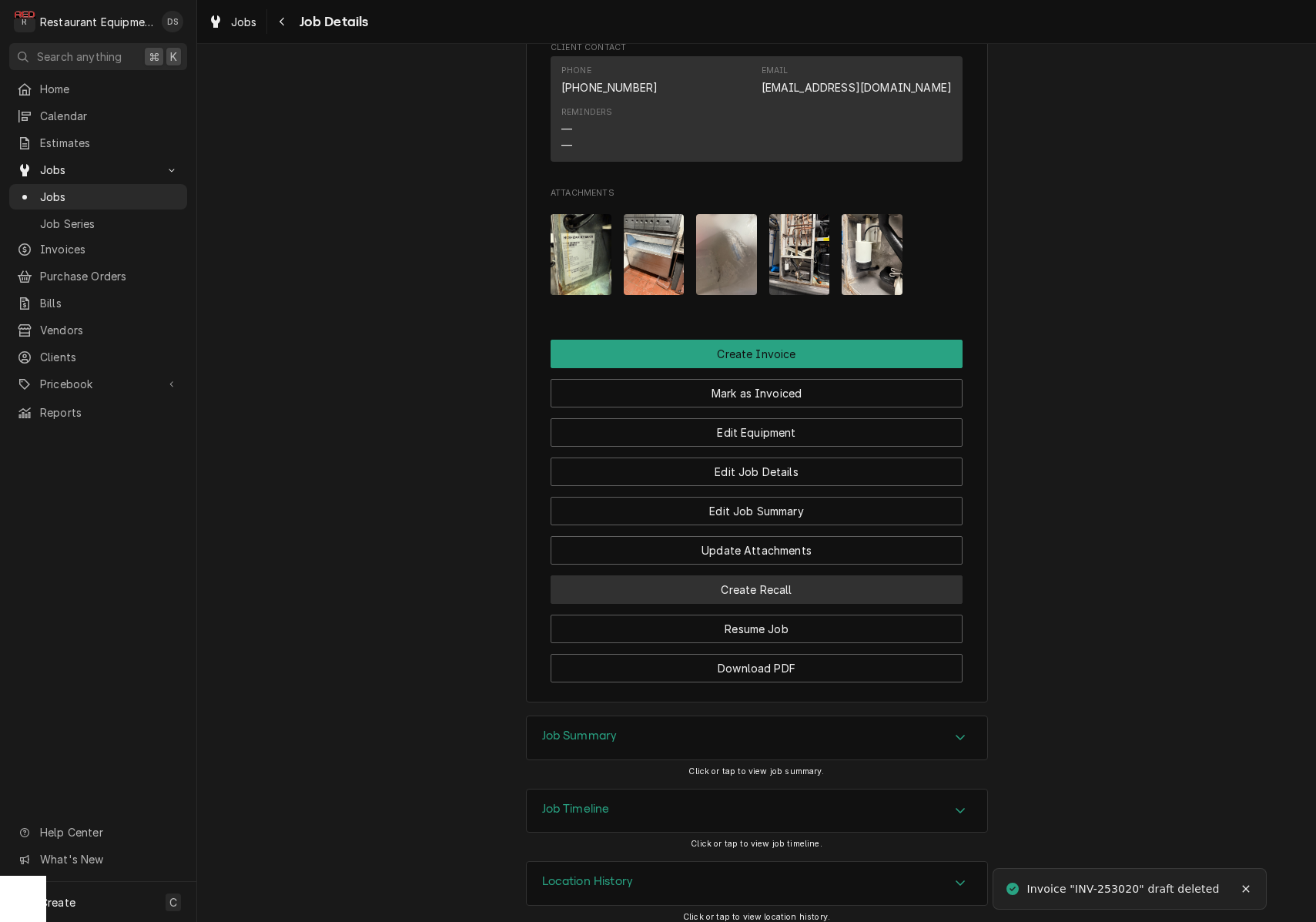
click at [760, 575] on button "Create Recall" at bounding box center [757, 589] width 412 height 29
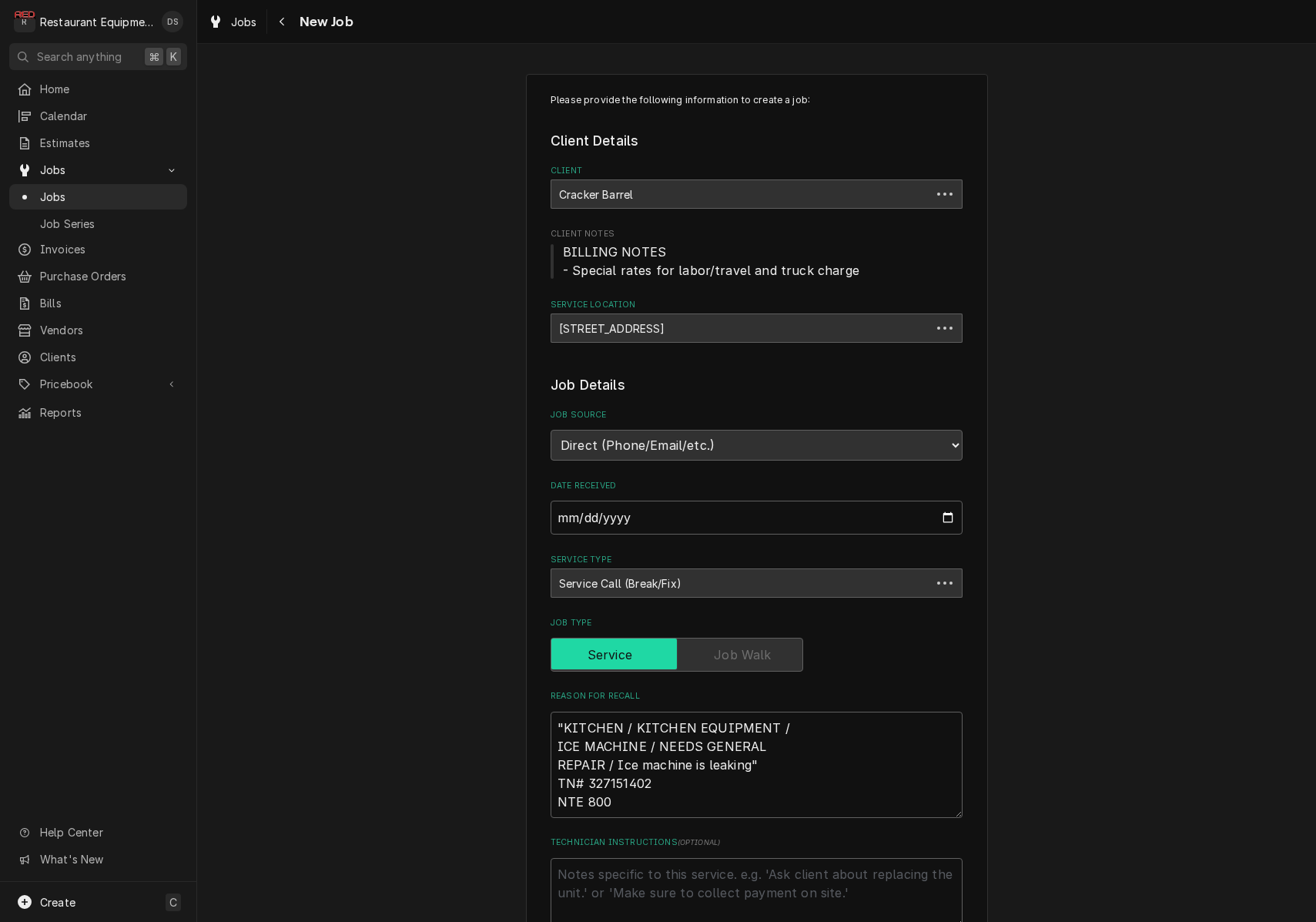
type textarea "x"
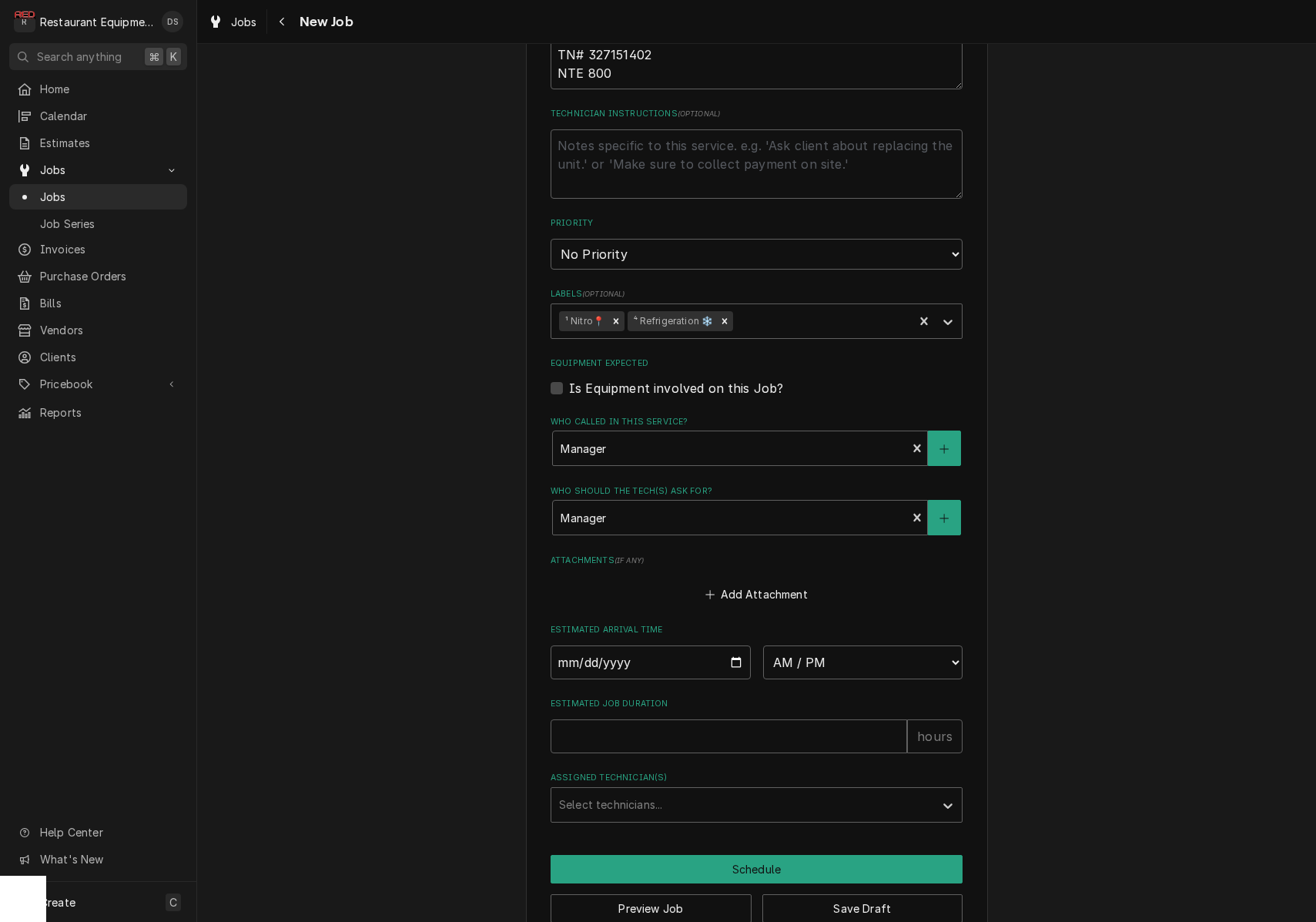
scroll to position [728, 0]
click at [276, 20] on div "Navigate back" at bounding box center [282, 21] width 16 height 16
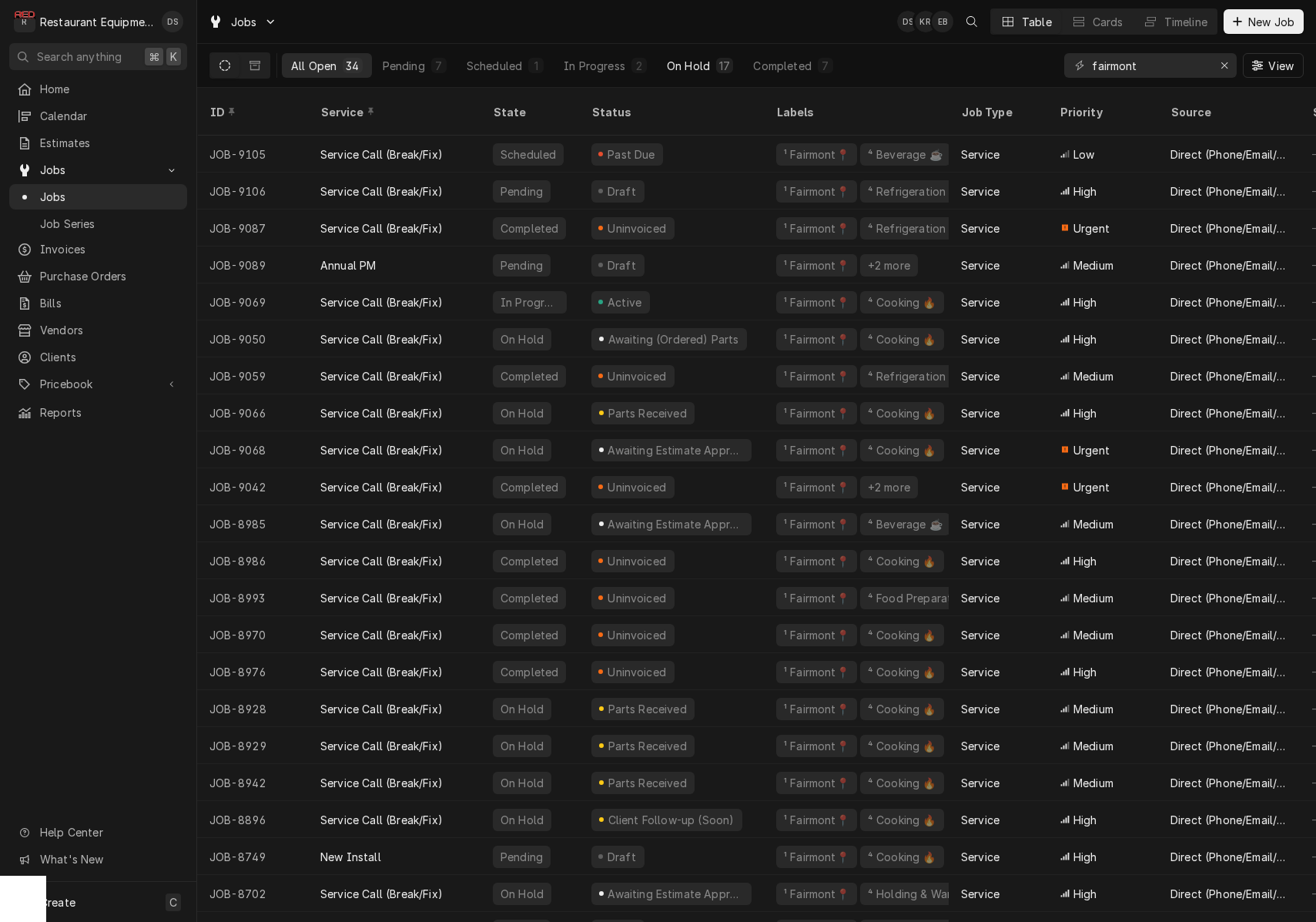
click at [701, 61] on div "On Hold" at bounding box center [688, 66] width 43 height 16
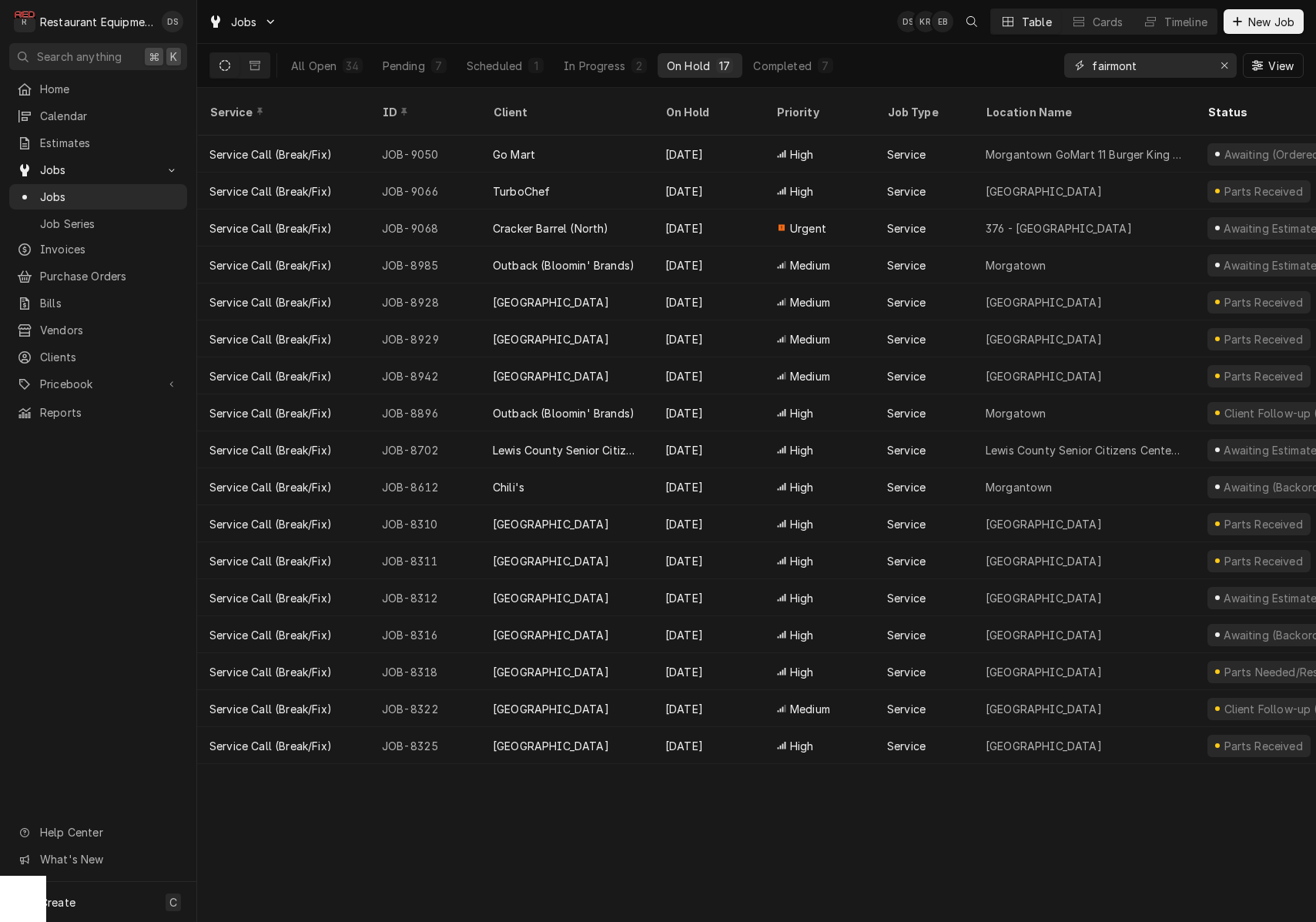
drag, startPoint x: 1161, startPoint y: 74, endPoint x: 788, endPoint y: 7, distance: 379.0
click at [788, 7] on div "Jobs DS KR EB Table Cards Timeline New Job All Open 34 Pending 7 Scheduled 1 In…" at bounding box center [757, 43] width 1119 height 88
type input "336"
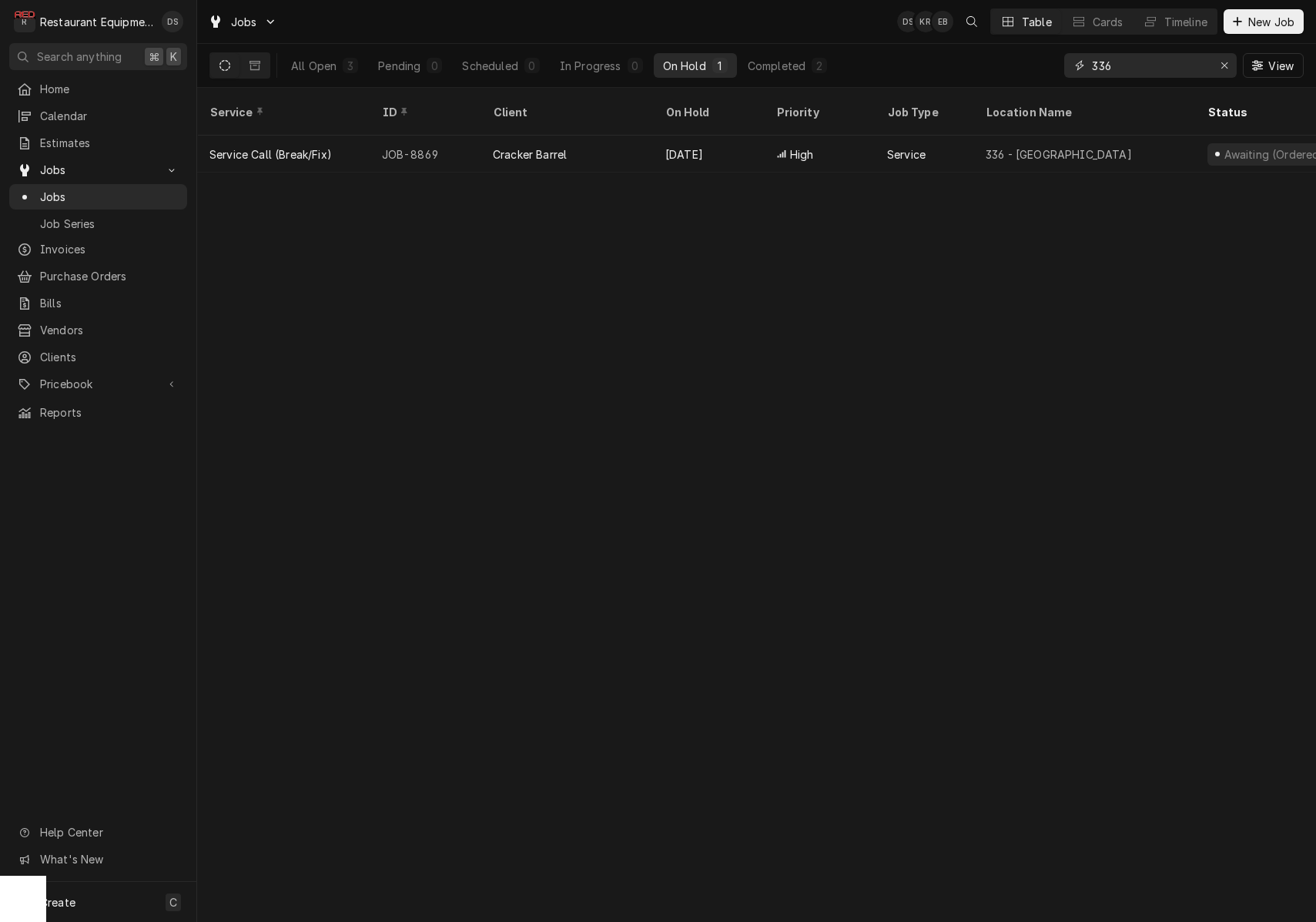
scroll to position [0, 1]
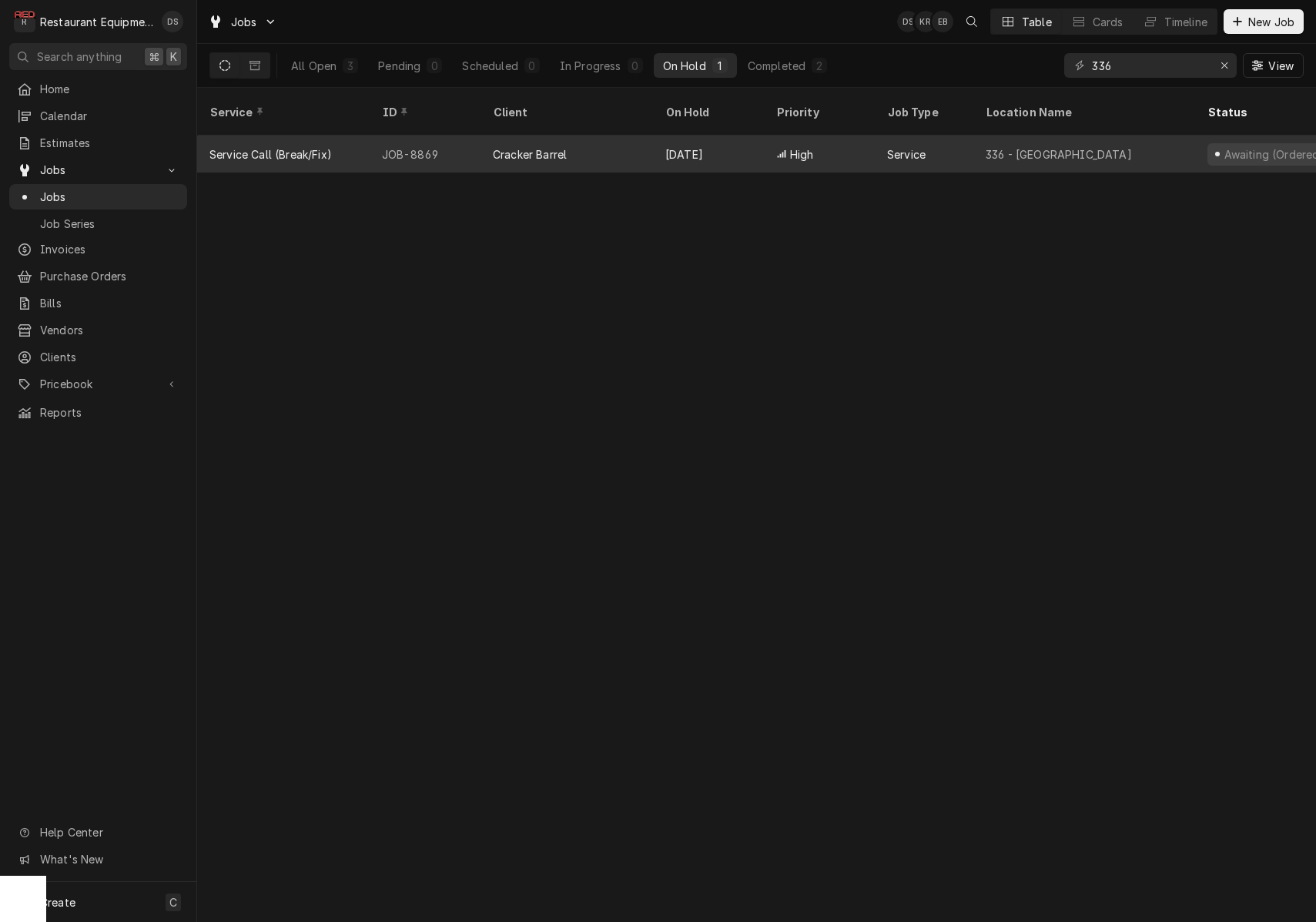
click at [843, 136] on div "High" at bounding box center [820, 154] width 111 height 37
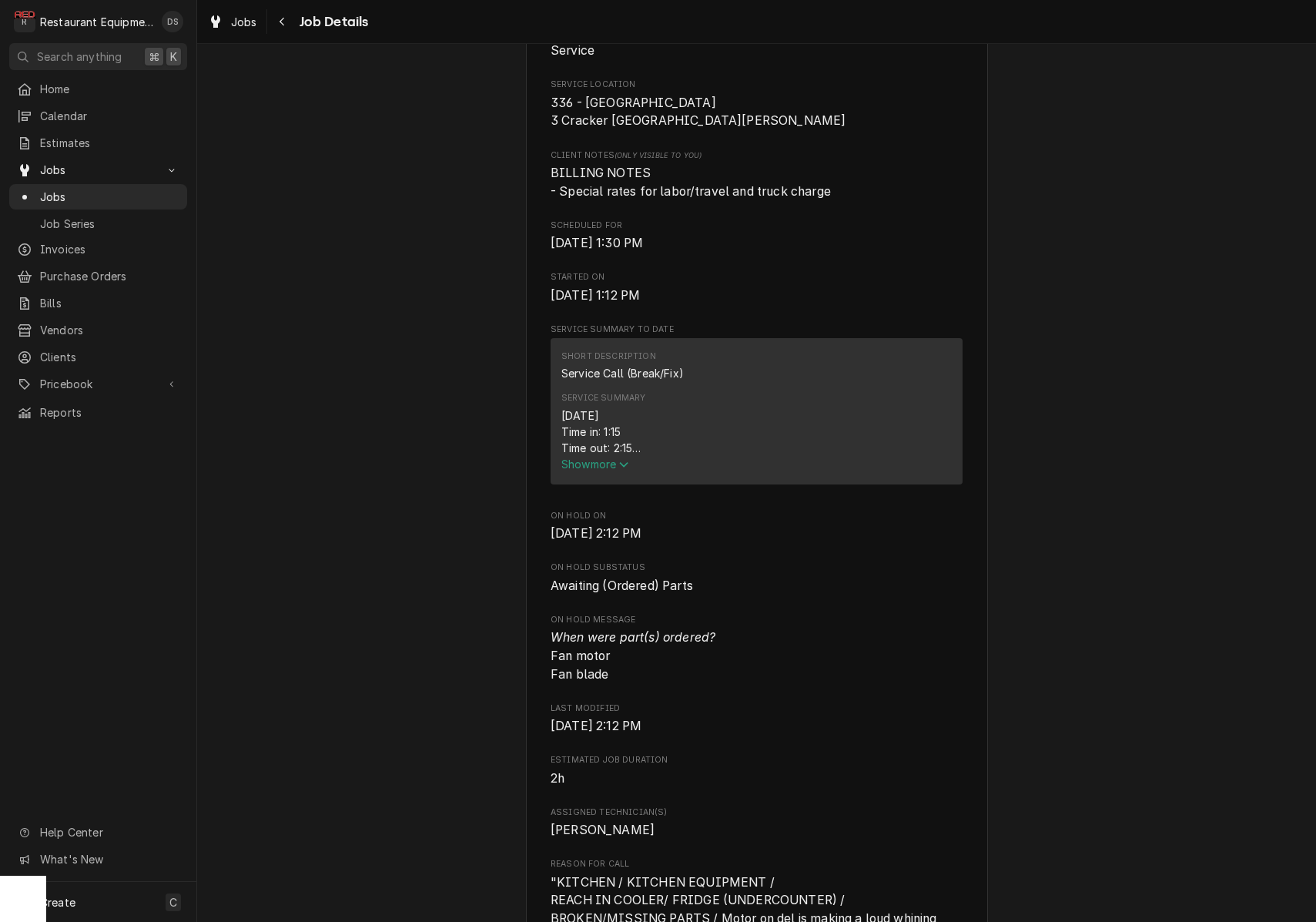
scroll to position [397, 0]
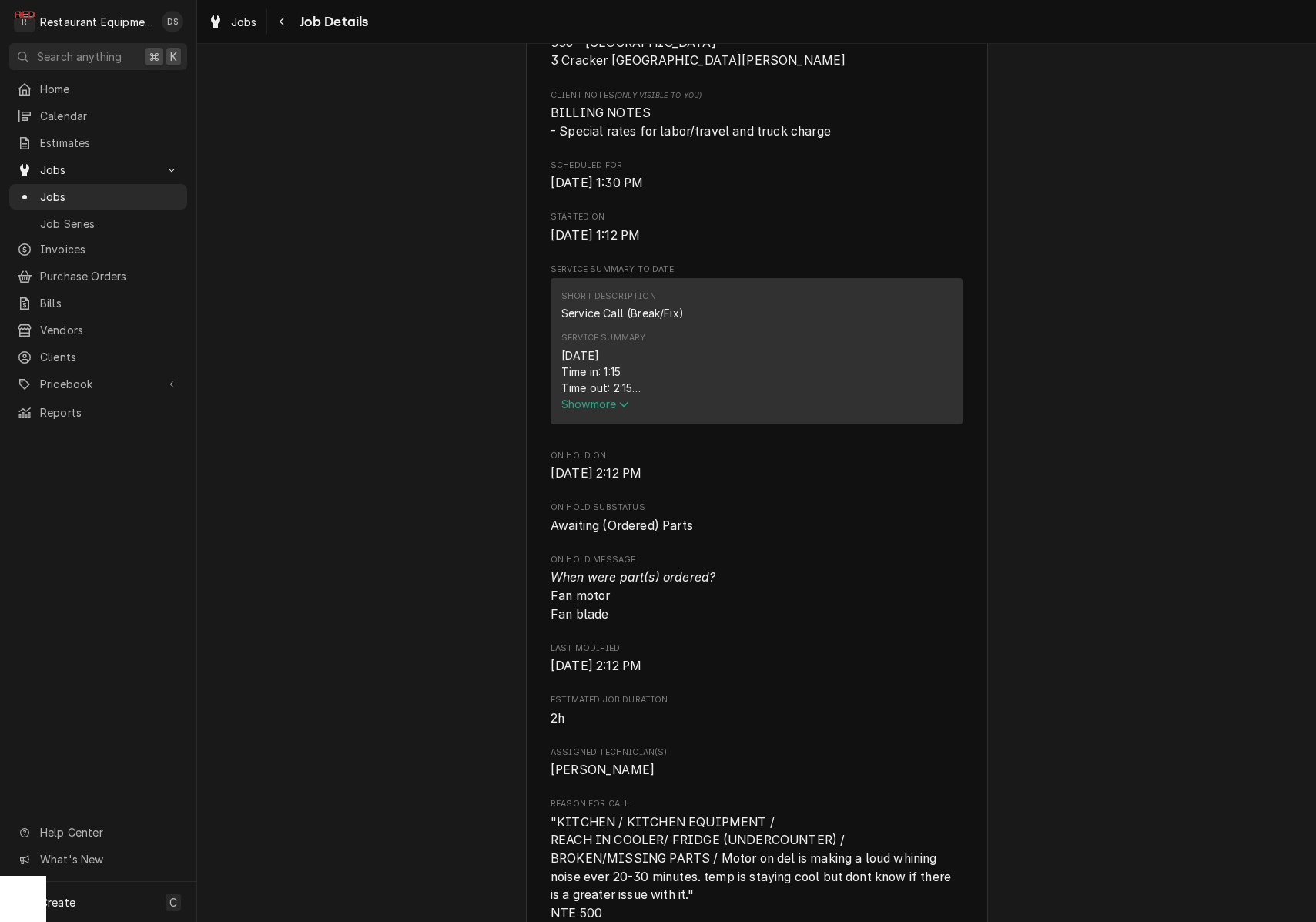
click at [618, 408] on span "Show more" at bounding box center [595, 404] width 68 height 13
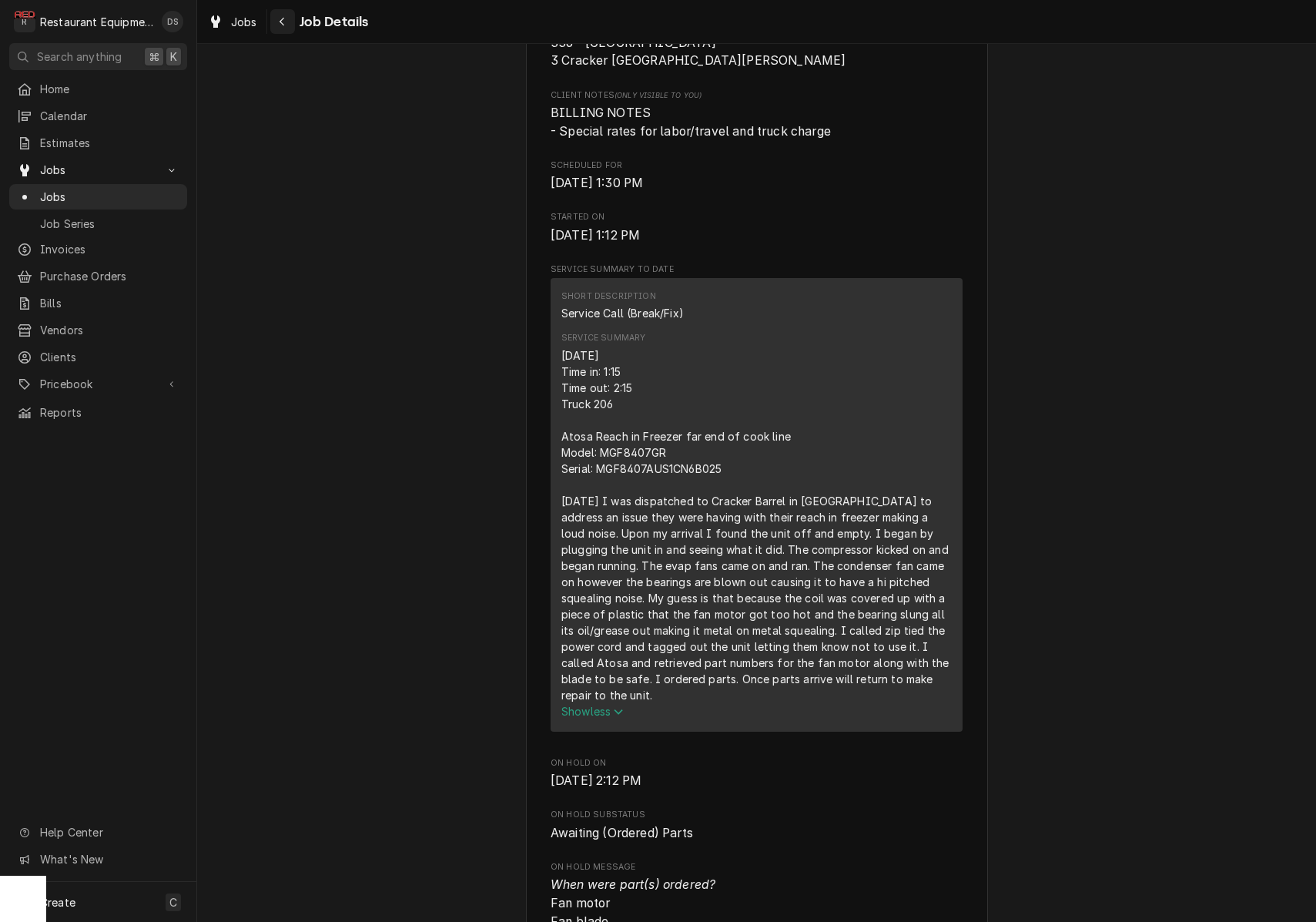
click at [284, 25] on icon "Navigate back" at bounding box center [282, 21] width 7 height 11
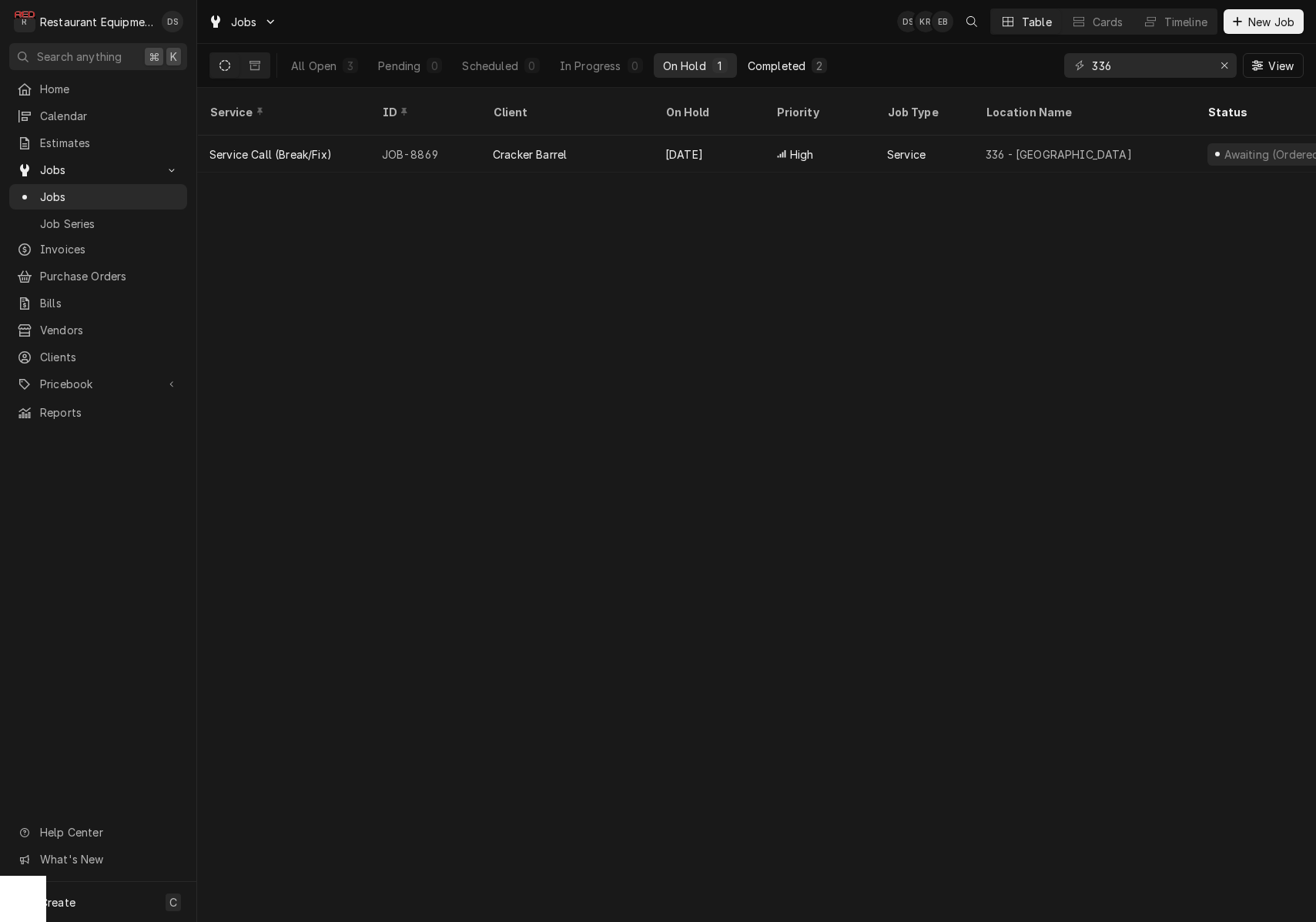
click at [777, 56] on button "Completed 2" at bounding box center [788, 65] width 98 height 25
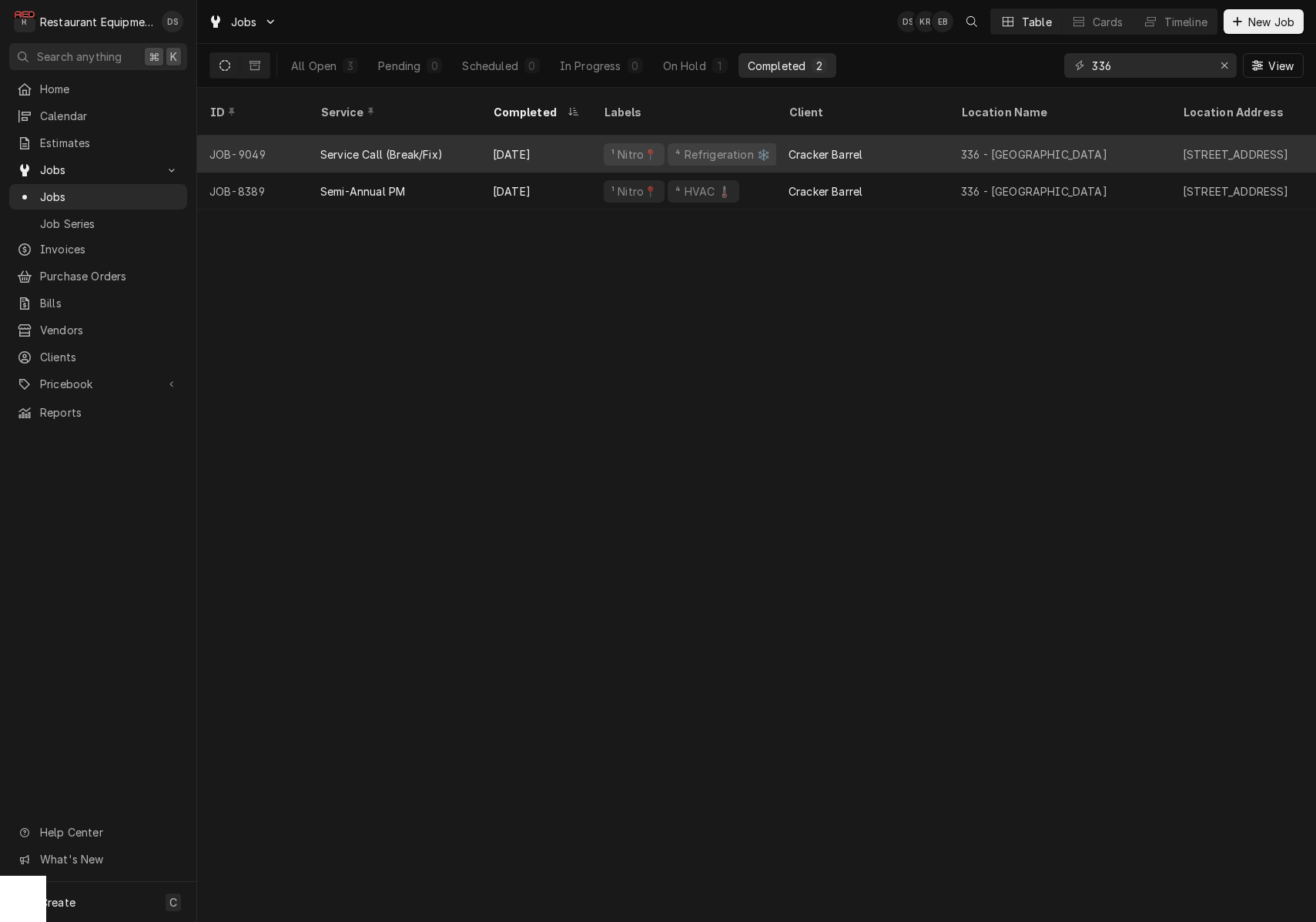
click at [894, 137] on div "Cracker Barrel" at bounding box center [862, 154] width 173 height 37
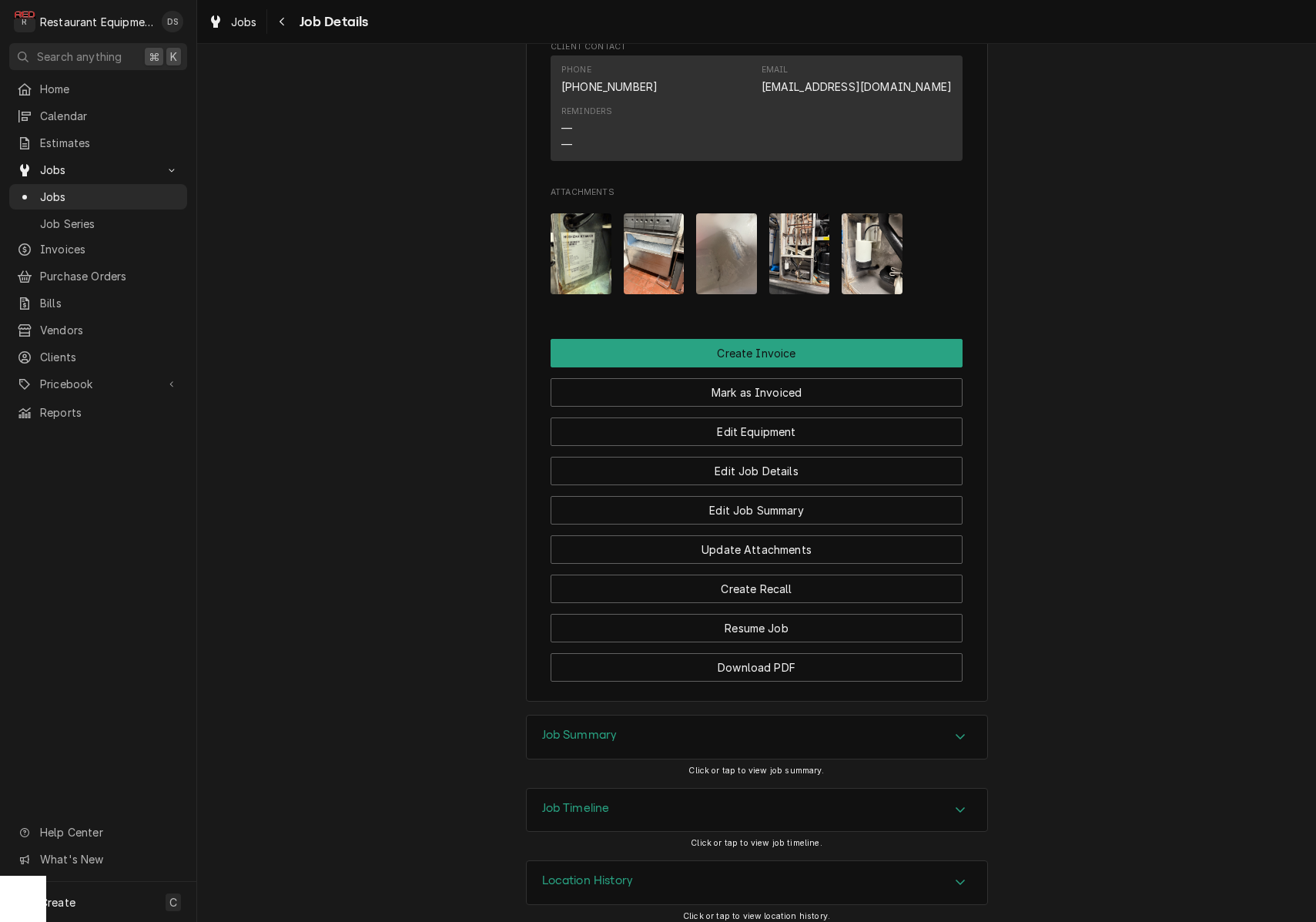
scroll to position [1382, 0]
click at [776, 628] on button "Resume Job" at bounding box center [757, 628] width 412 height 29
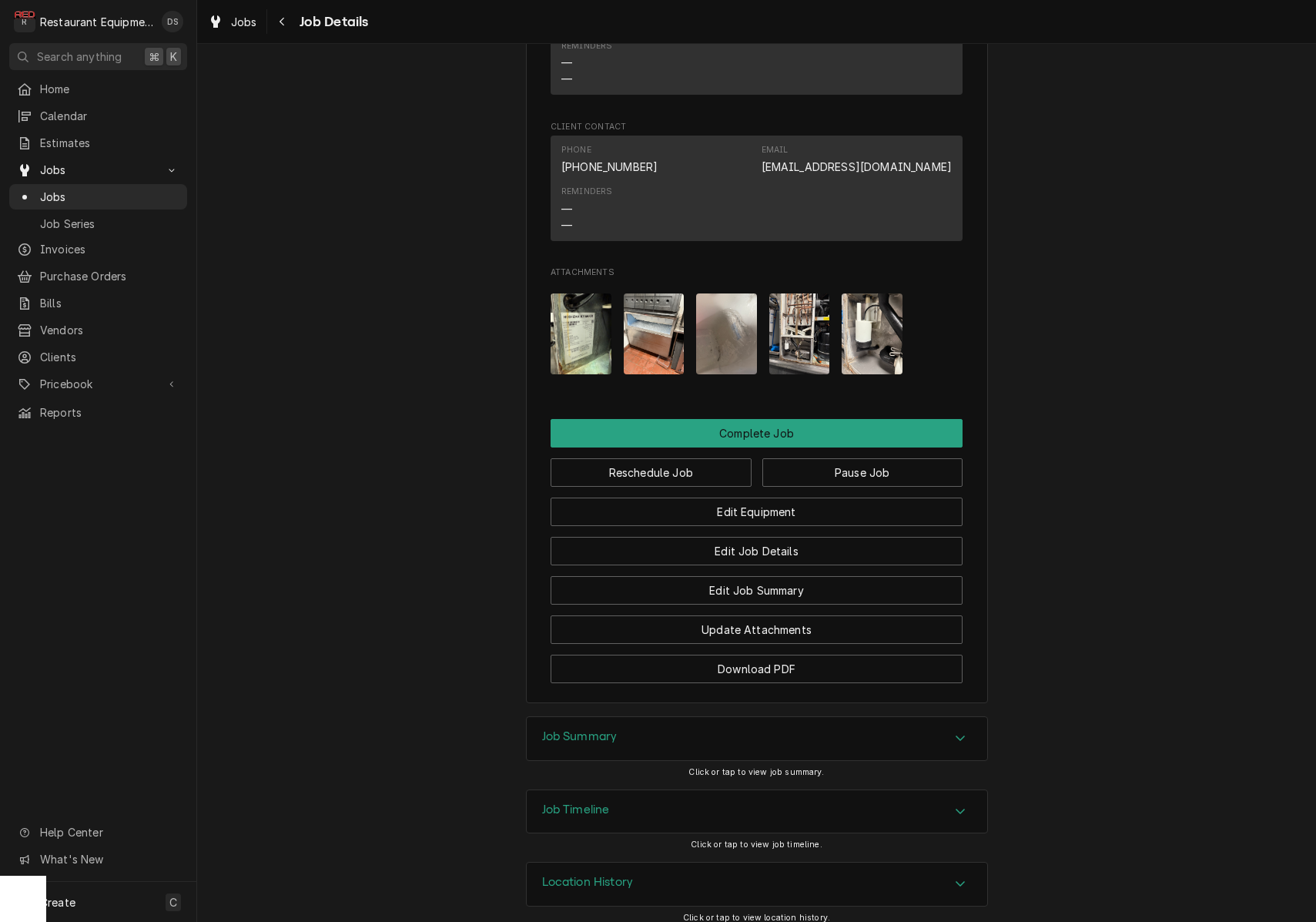
scroll to position [1488, 0]
click at [677, 463] on button "Reschedule Job" at bounding box center [651, 473] width 201 height 29
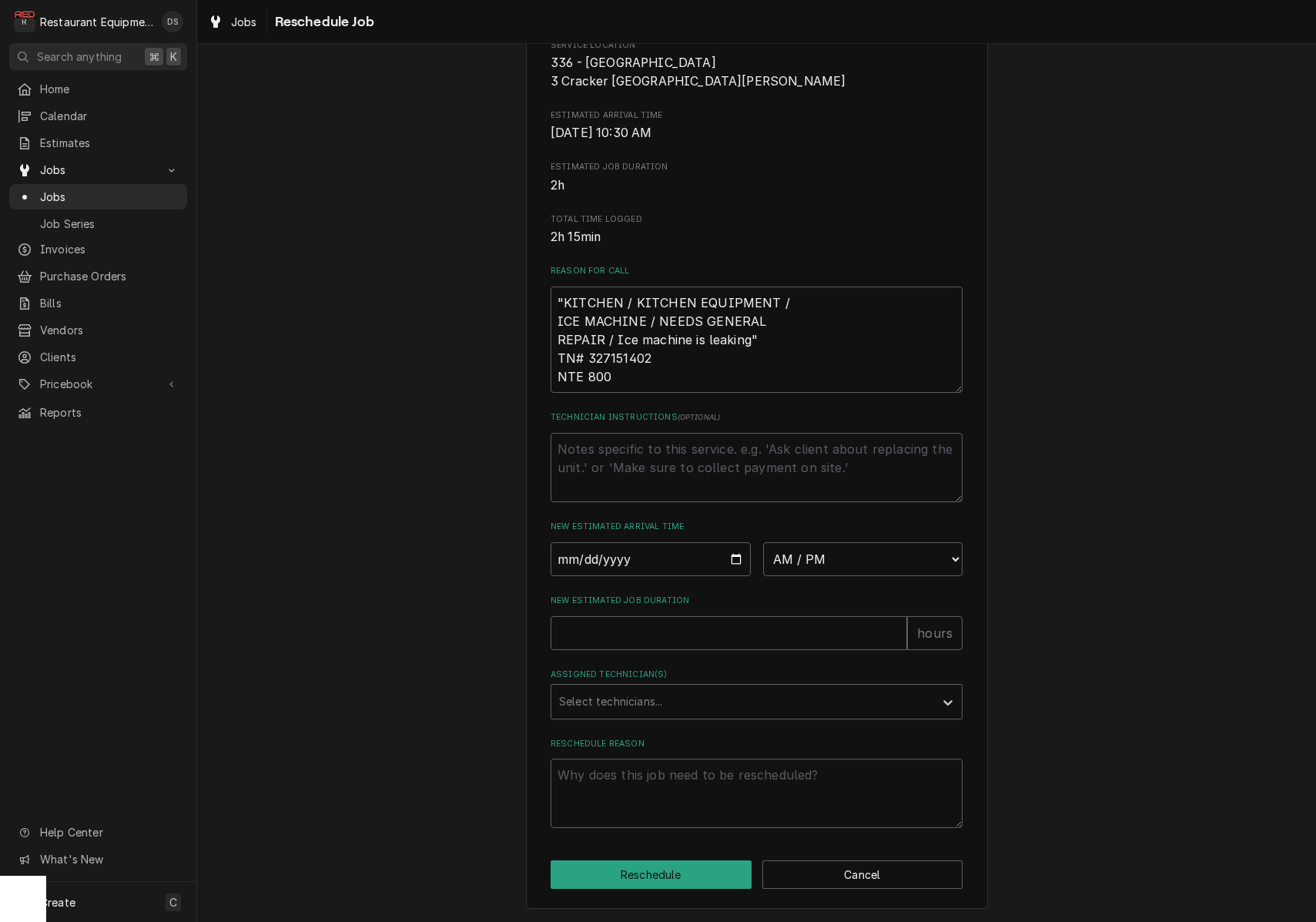
scroll to position [254, 0]
click at [654, 570] on input "Date" at bounding box center [650, 559] width 200 height 34
type input "2025-10-03"
type textarea "x"
select select "09:30:00"
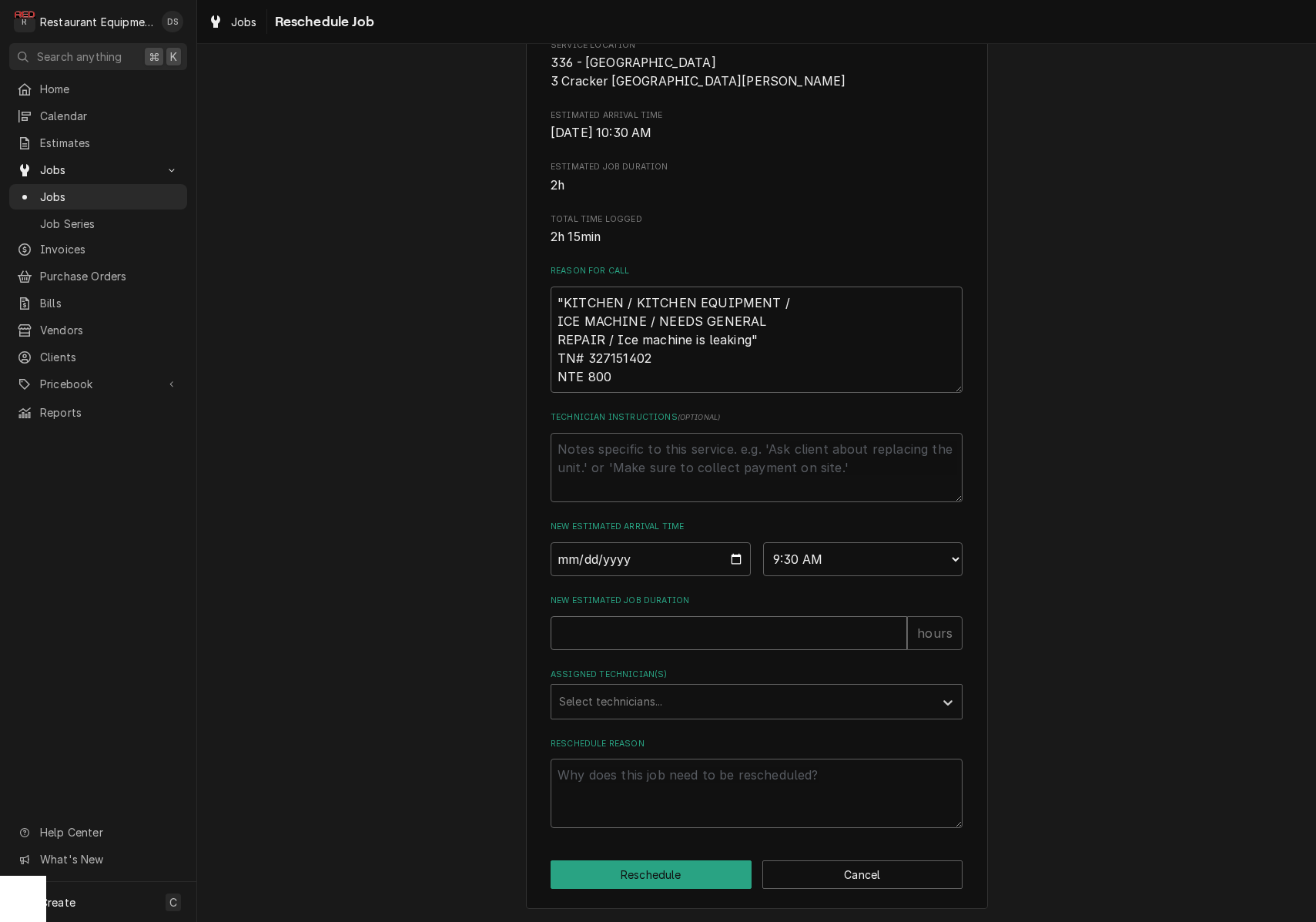
click at [673, 633] on input "New Estimated Job Duration" at bounding box center [729, 632] width 357 height 34
type textarea "x"
type input "2"
click at [693, 697] on div "Assigned Technician(s)" at bounding box center [742, 702] width 367 height 28
type input "van"
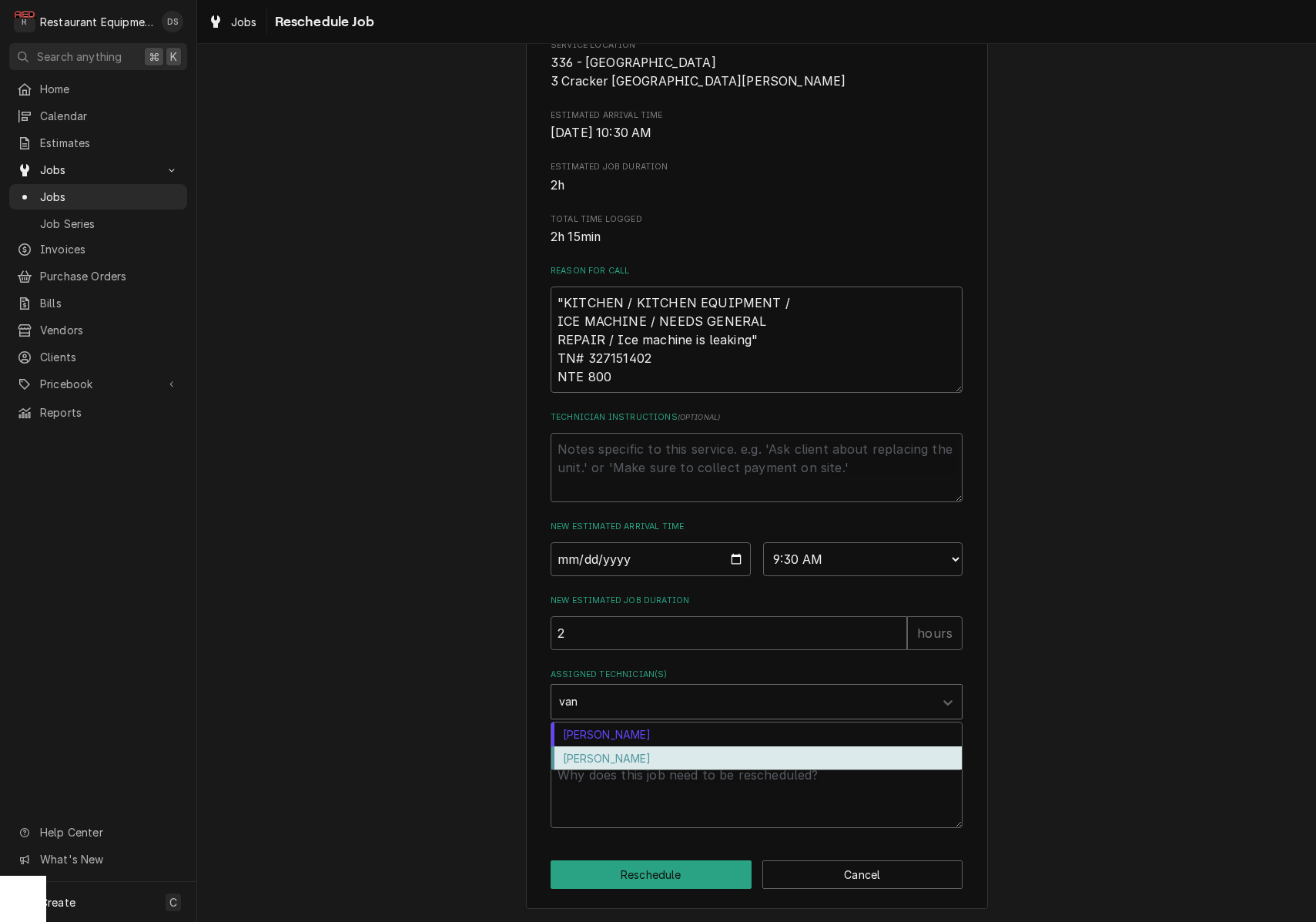
drag, startPoint x: 653, startPoint y: 753, endPoint x: 676, endPoint y: 780, distance: 35.5
click at [653, 753] on div "[PERSON_NAME]" at bounding box center [757, 758] width 411 height 24
type textarea "x"
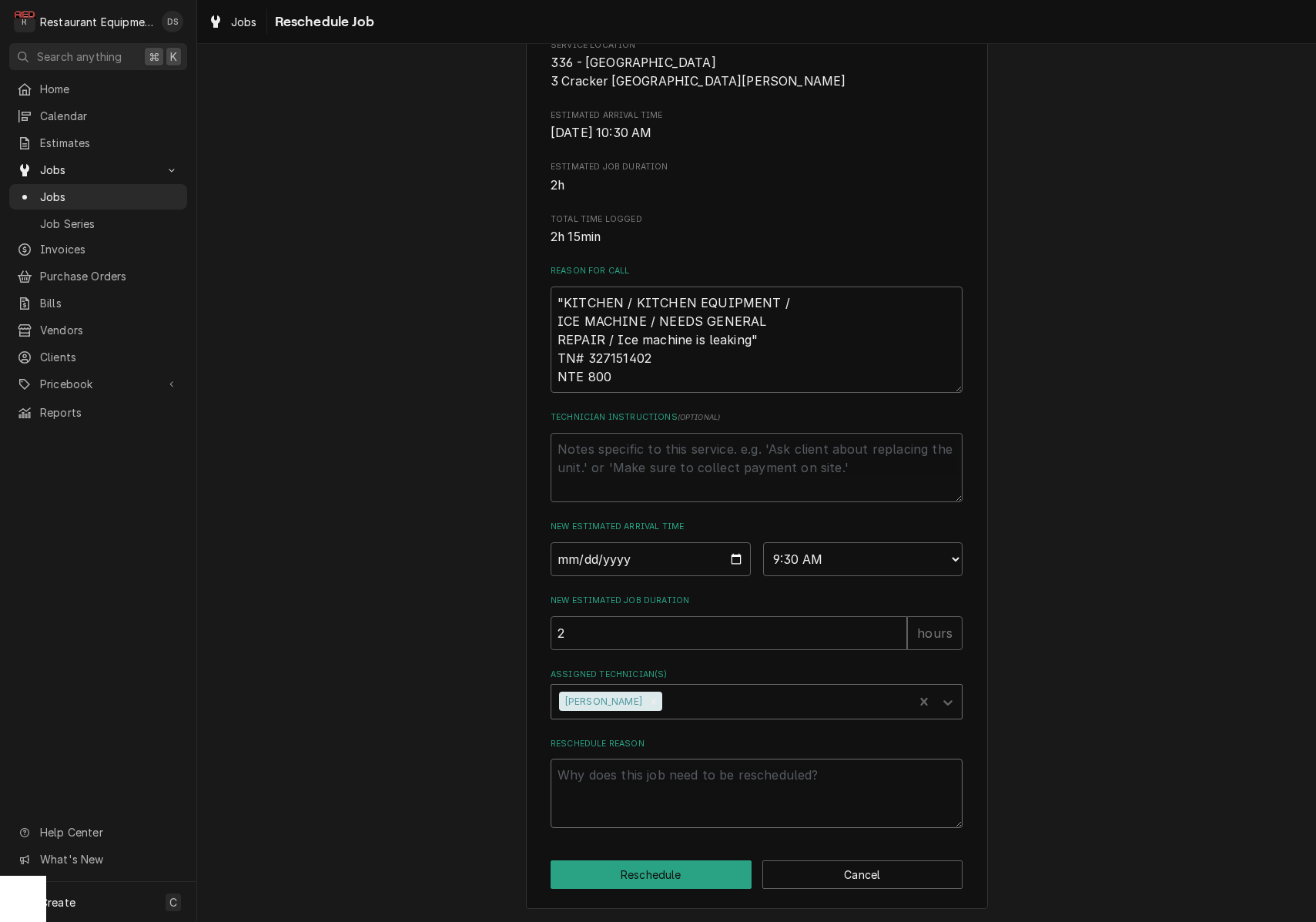
click at [687, 781] on textarea "Reschedule Reason" at bounding box center [757, 793] width 412 height 70
type textarea "x"
type textarea "a"
type textarea "x"
type textarea "ad"
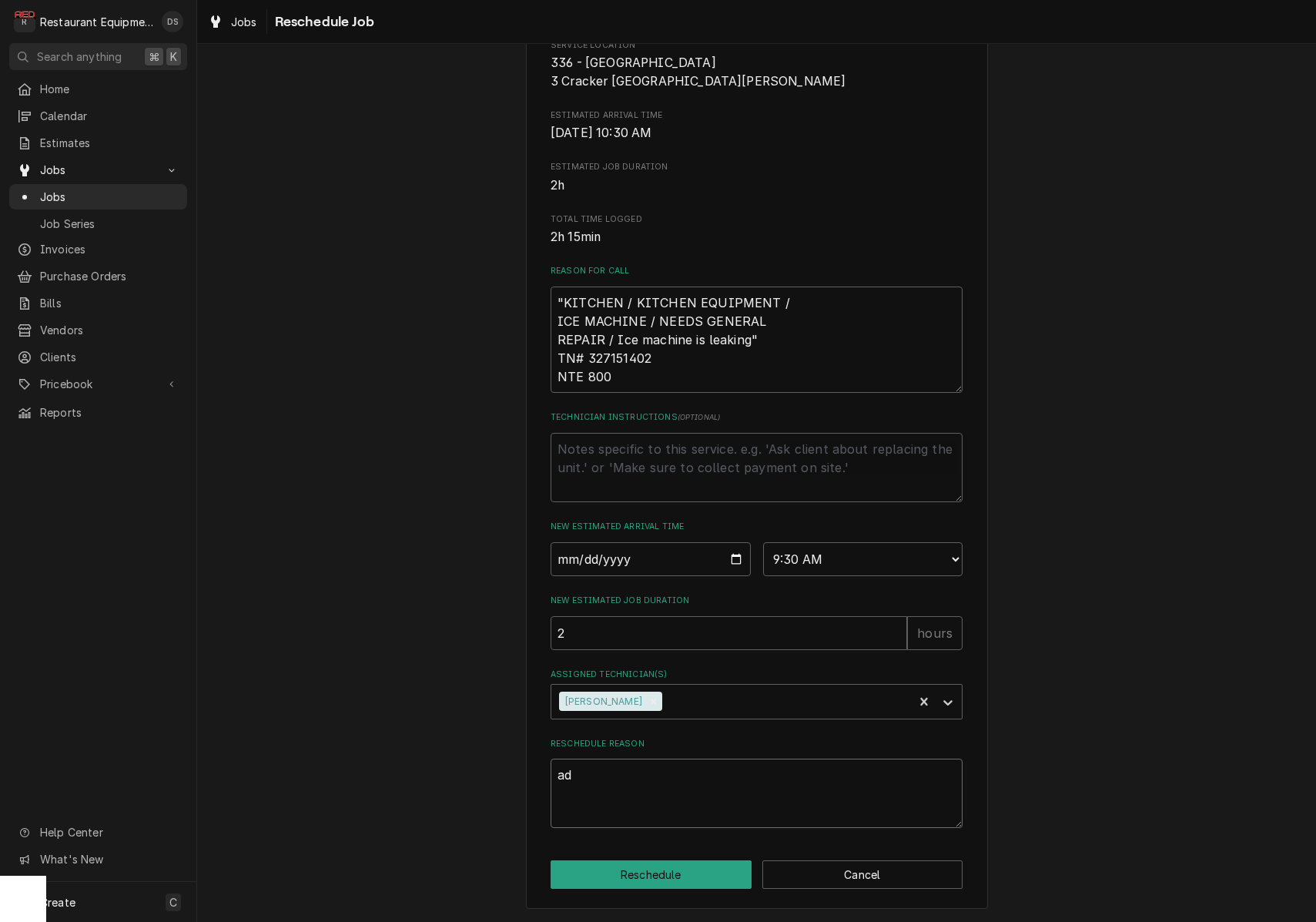
type textarea "x"
type textarea "add"
type textarea "x"
type textarea "add"
type textarea "x"
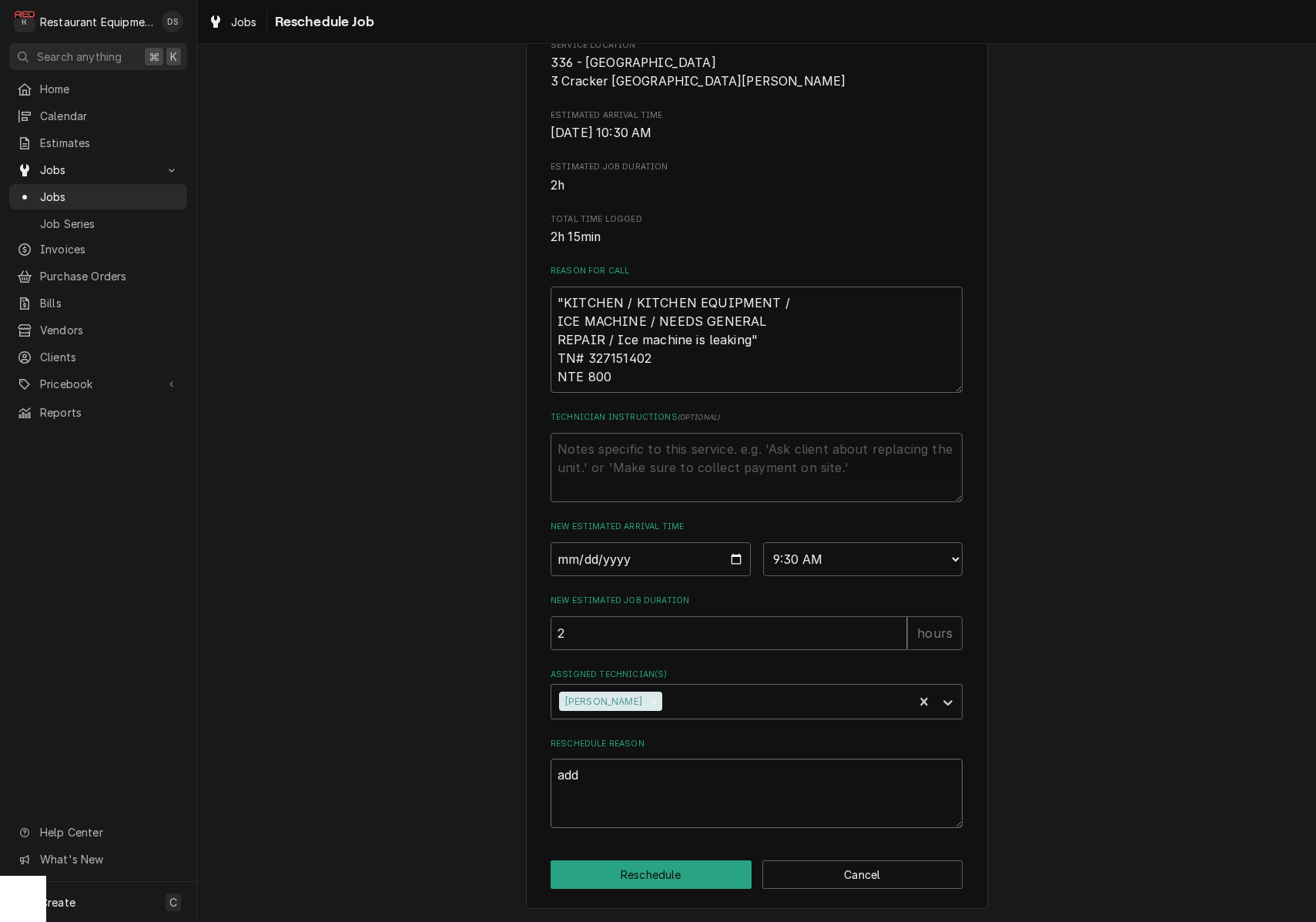
type textarea "add t"
type textarea "x"
type textarea "add te"
type textarea "x"
type textarea "add tec"
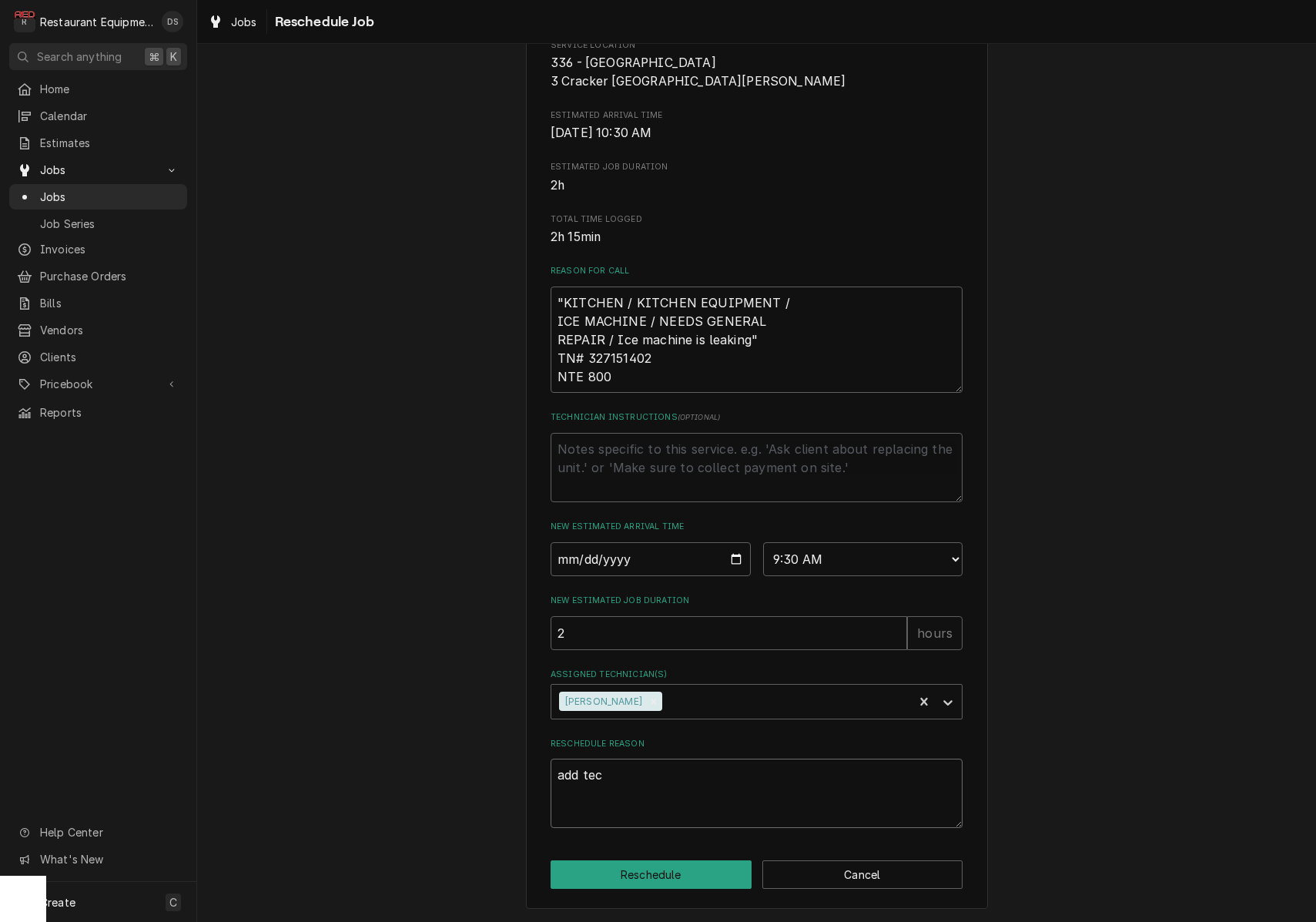
type textarea "x"
type textarea "add tech"
type textarea "x"
type textarea "add tech"
click at [671, 871] on button "Reschedule" at bounding box center [651, 874] width 201 height 29
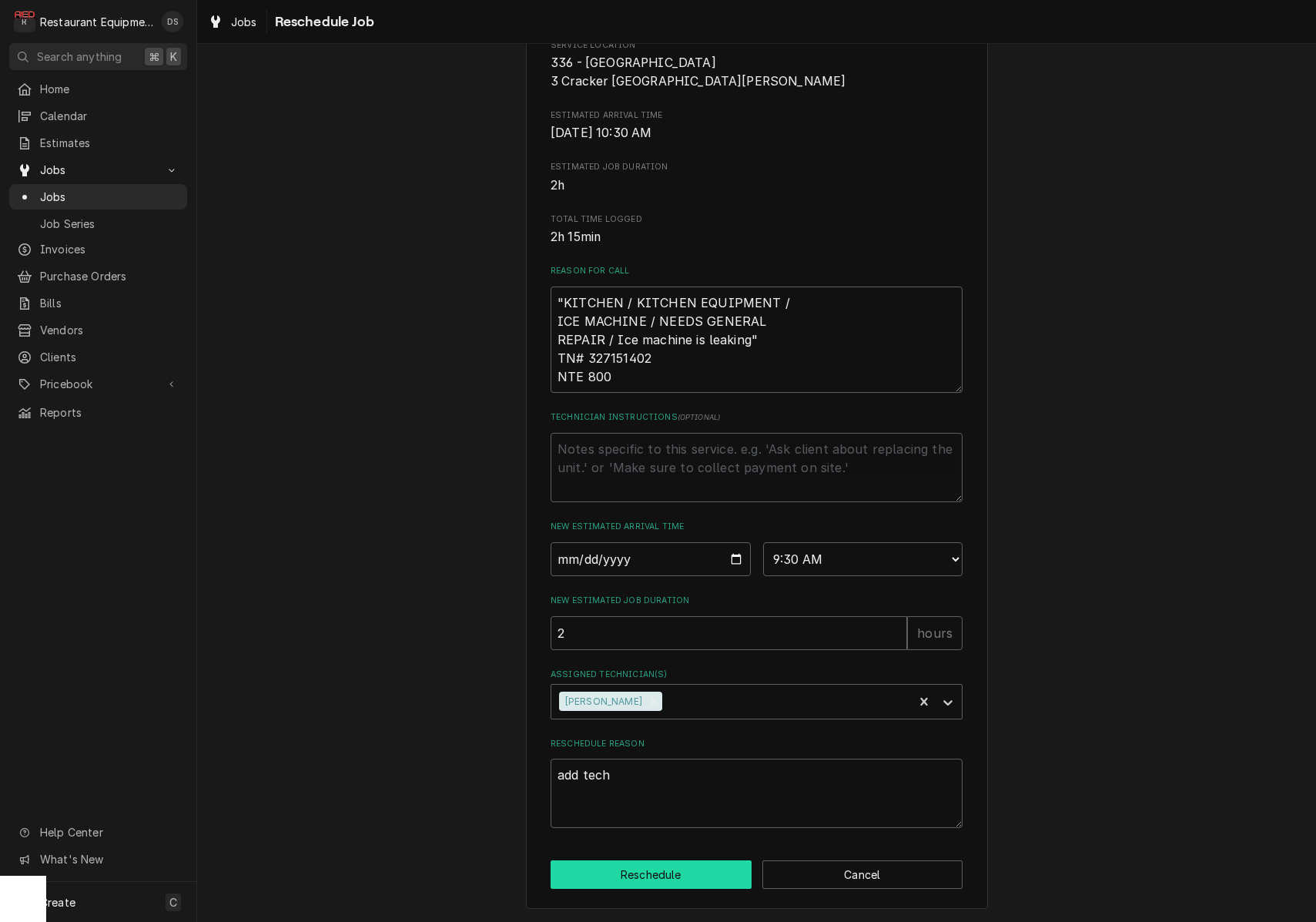
type textarea "x"
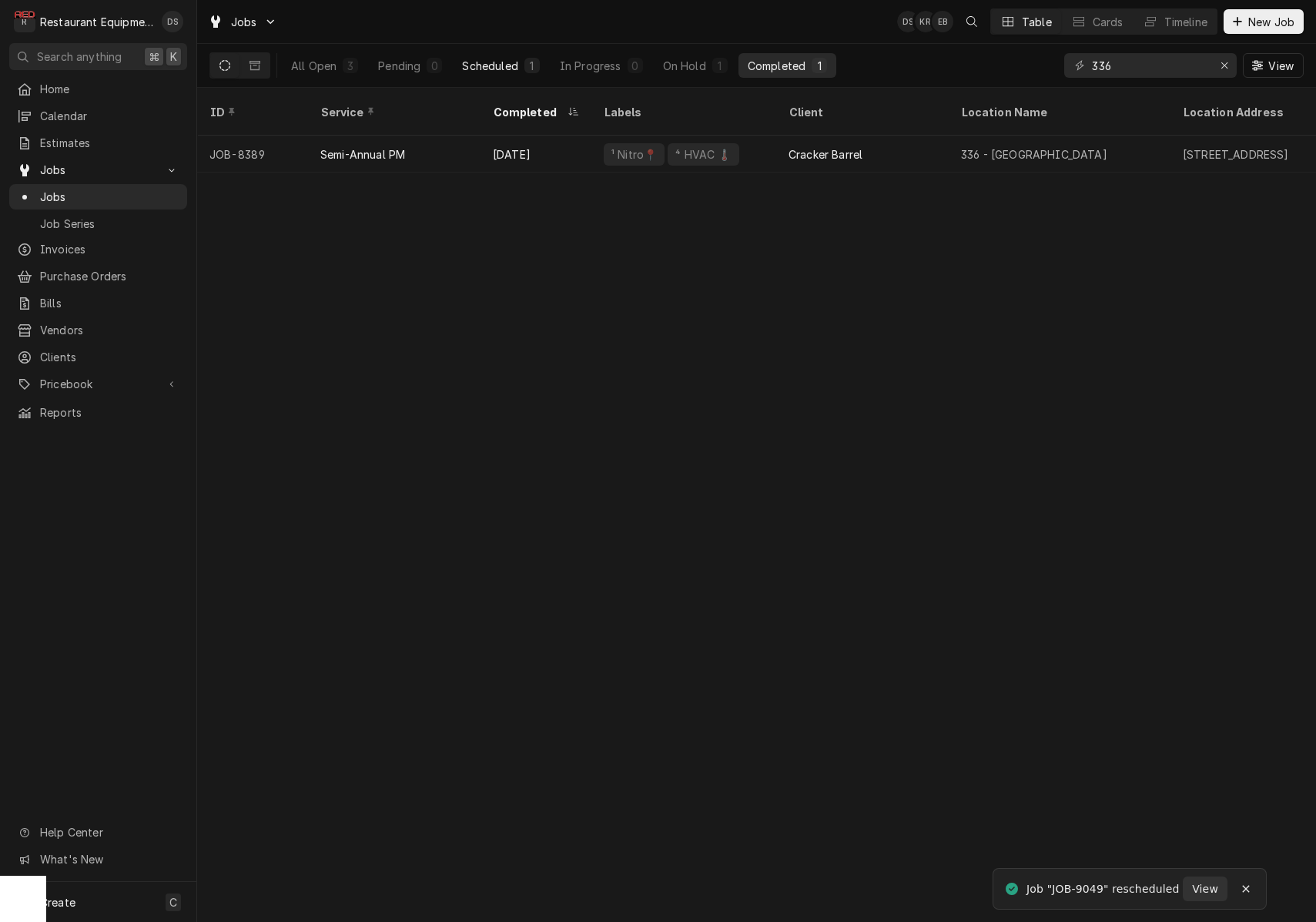
click at [523, 72] on button "Scheduled 1" at bounding box center [500, 65] width 96 height 25
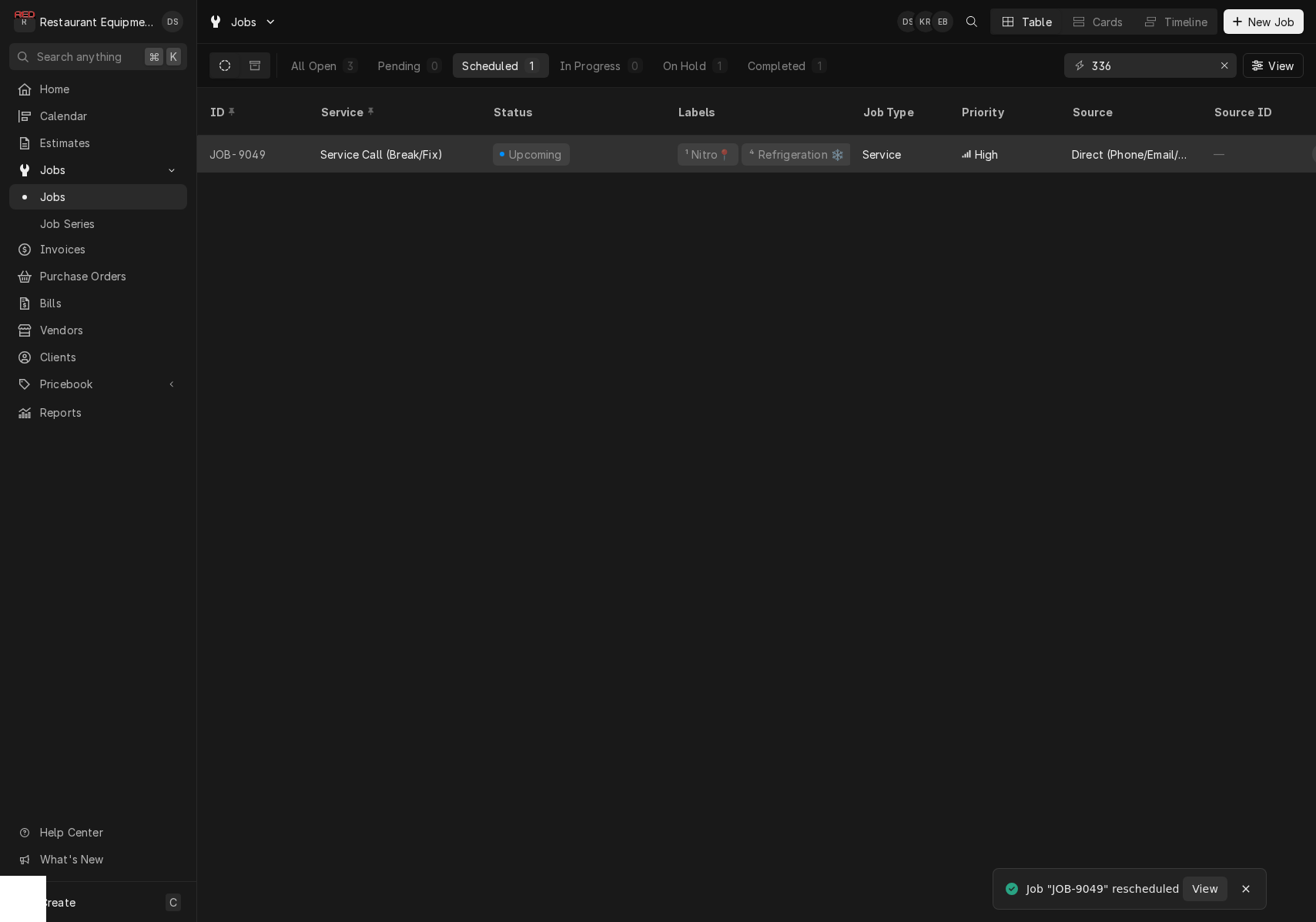
click at [628, 150] on div "Upcoming" at bounding box center [573, 154] width 185 height 37
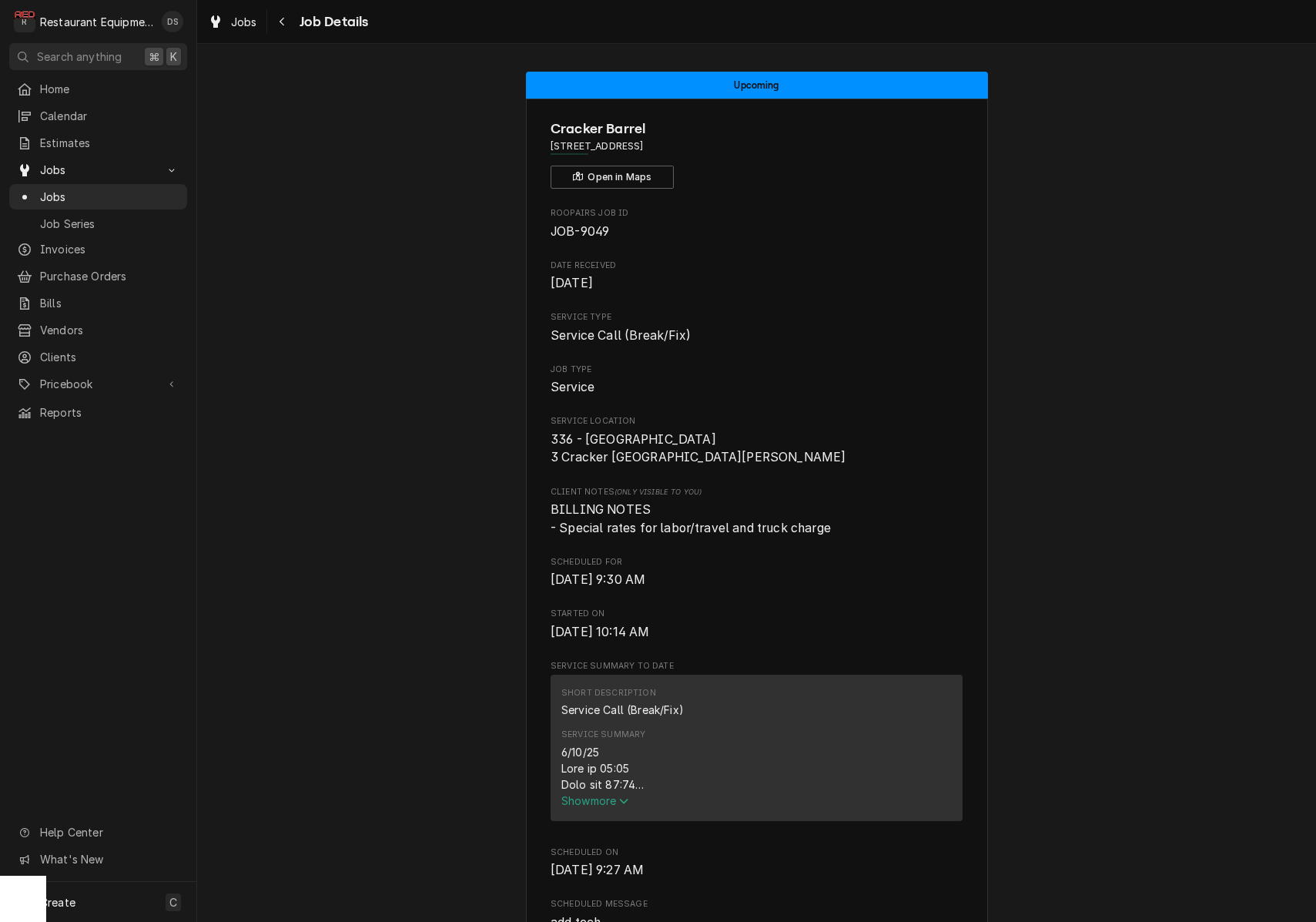
scroll to position [114, 0]
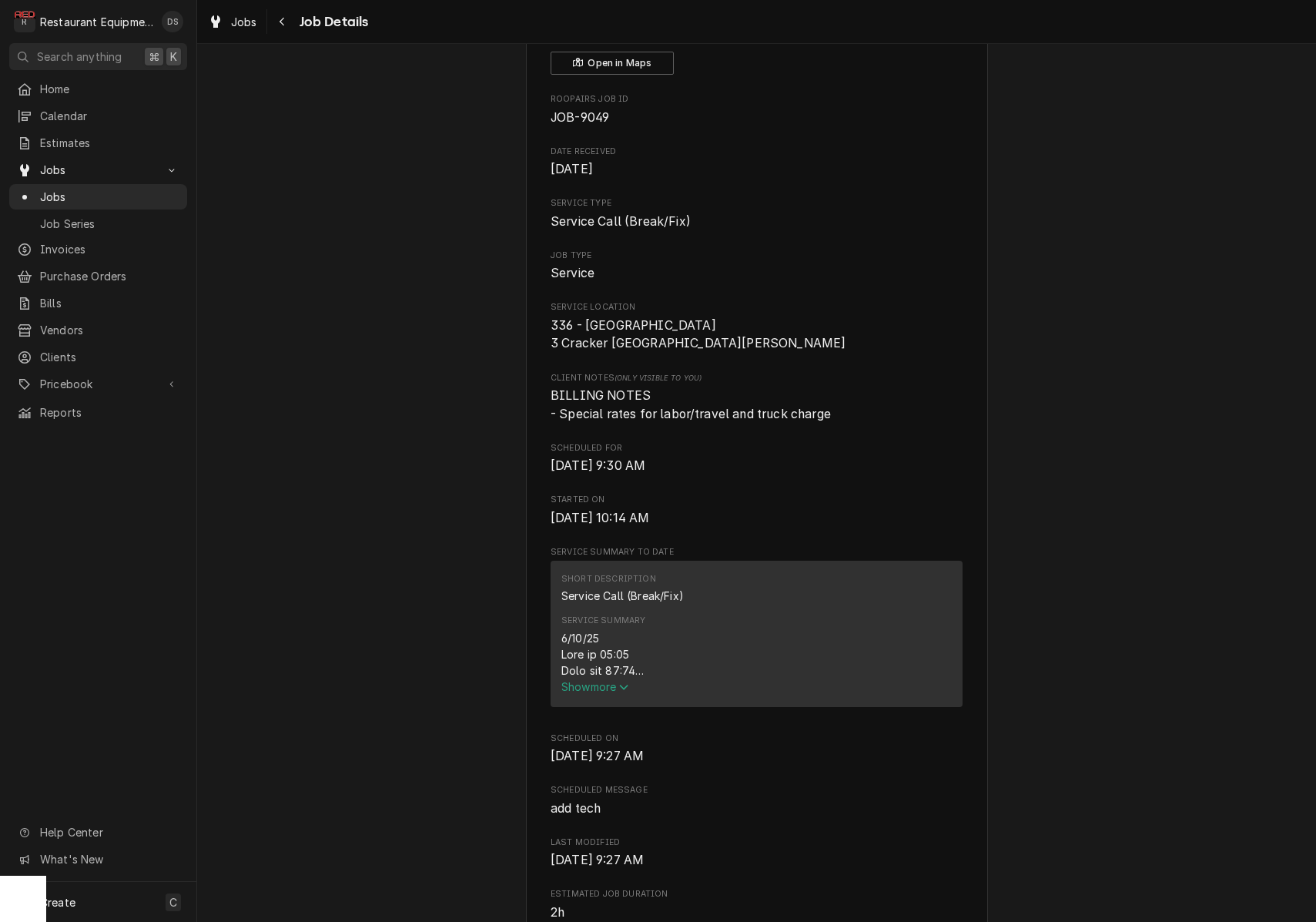
click at [627, 690] on icon "Service Summary" at bounding box center [624, 687] width 8 height 6
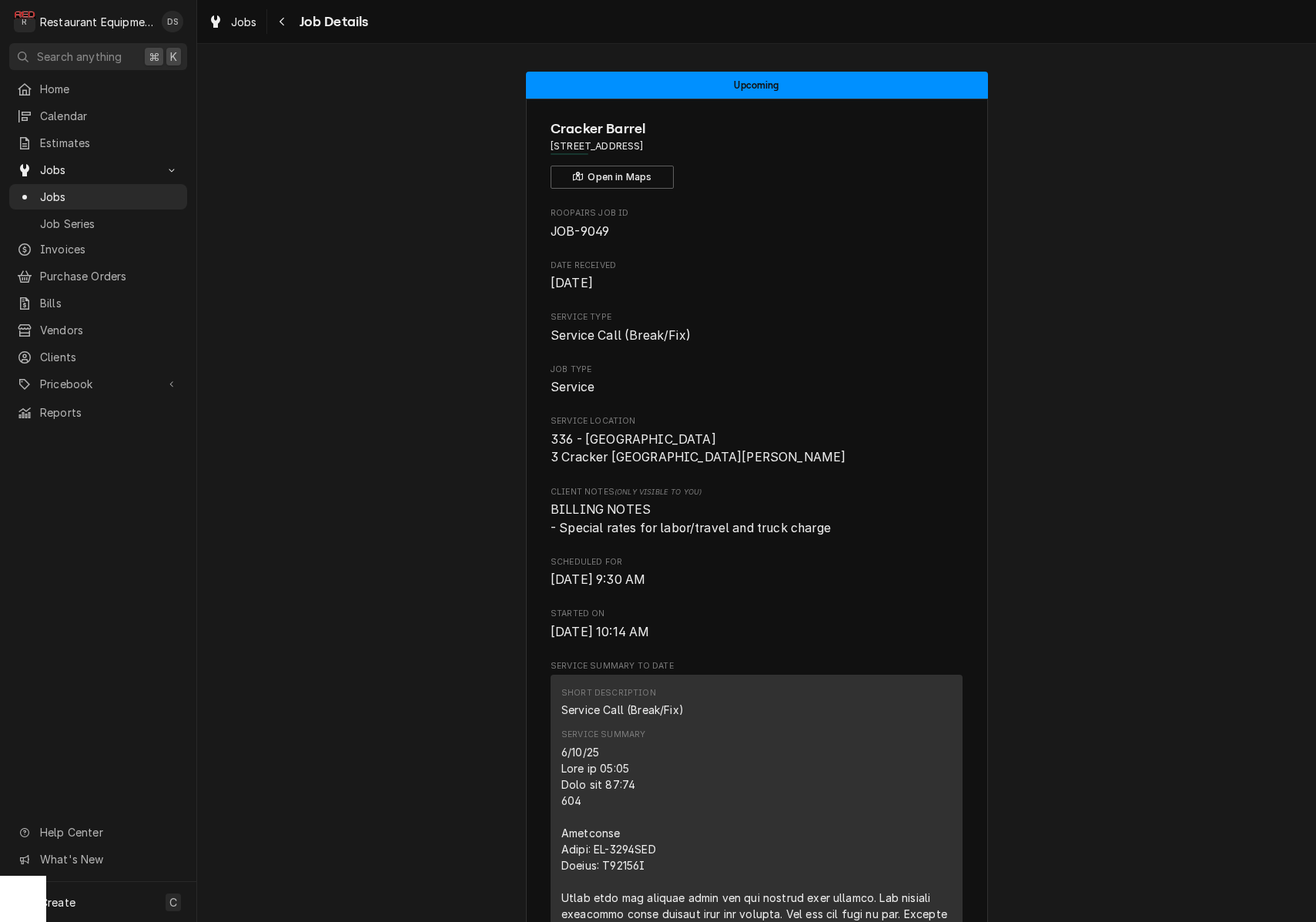
scroll to position [0, 0]
click at [282, 27] on div "Navigate back" at bounding box center [282, 21] width 16 height 16
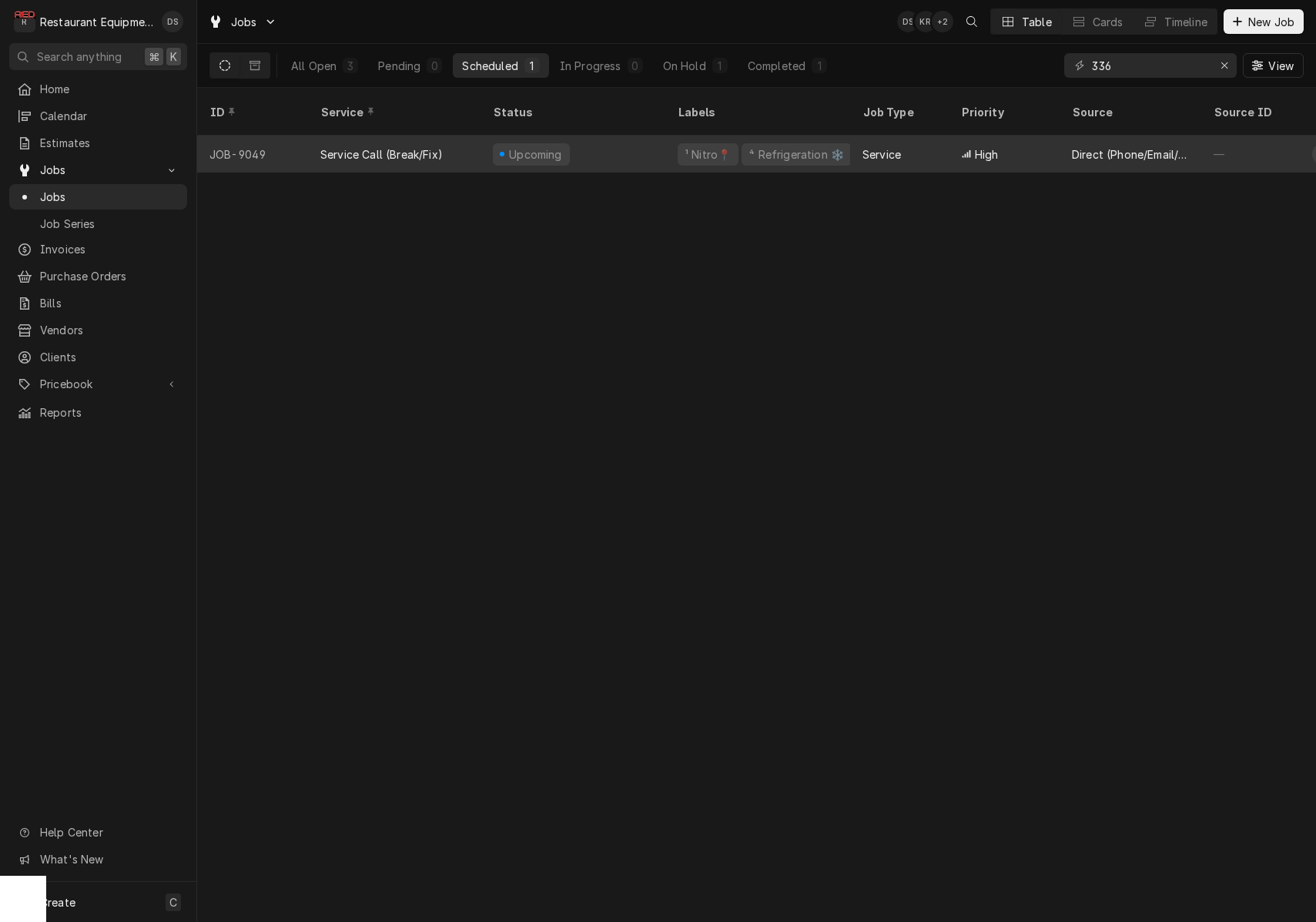
click at [619, 136] on div "Upcoming" at bounding box center [573, 154] width 185 height 37
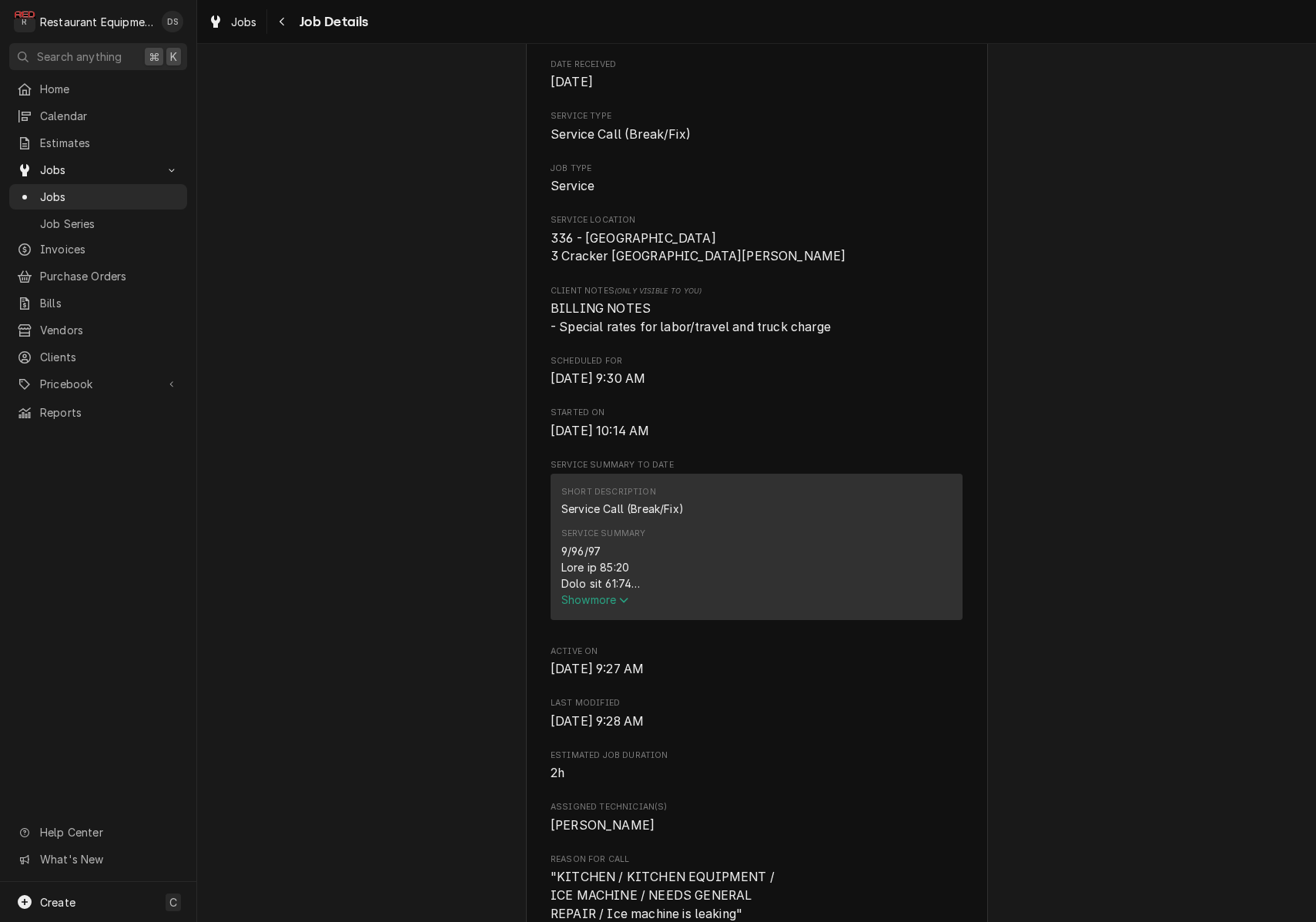
scroll to position [297, 0]
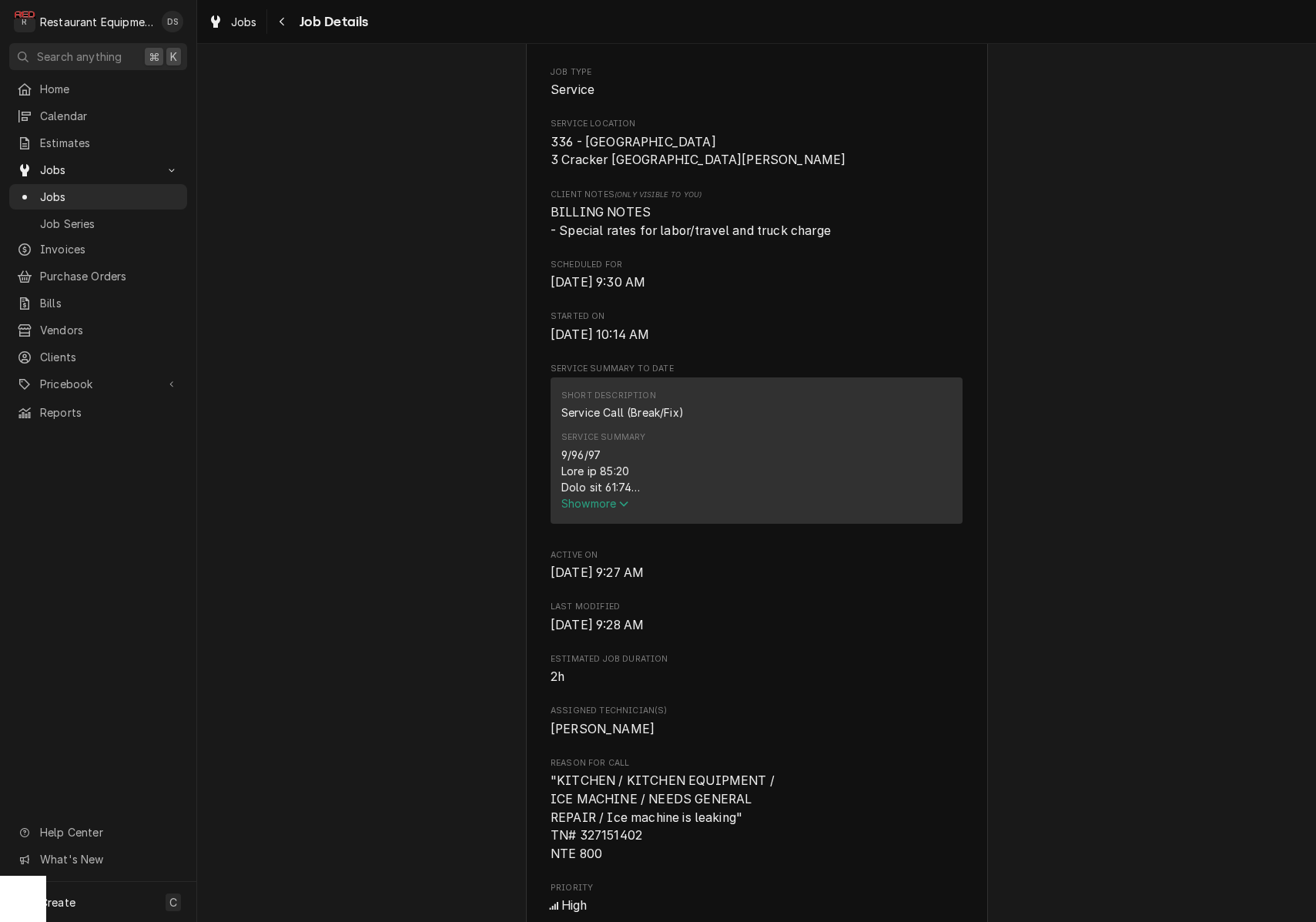
click at [611, 506] on span "Show more" at bounding box center [595, 503] width 68 height 13
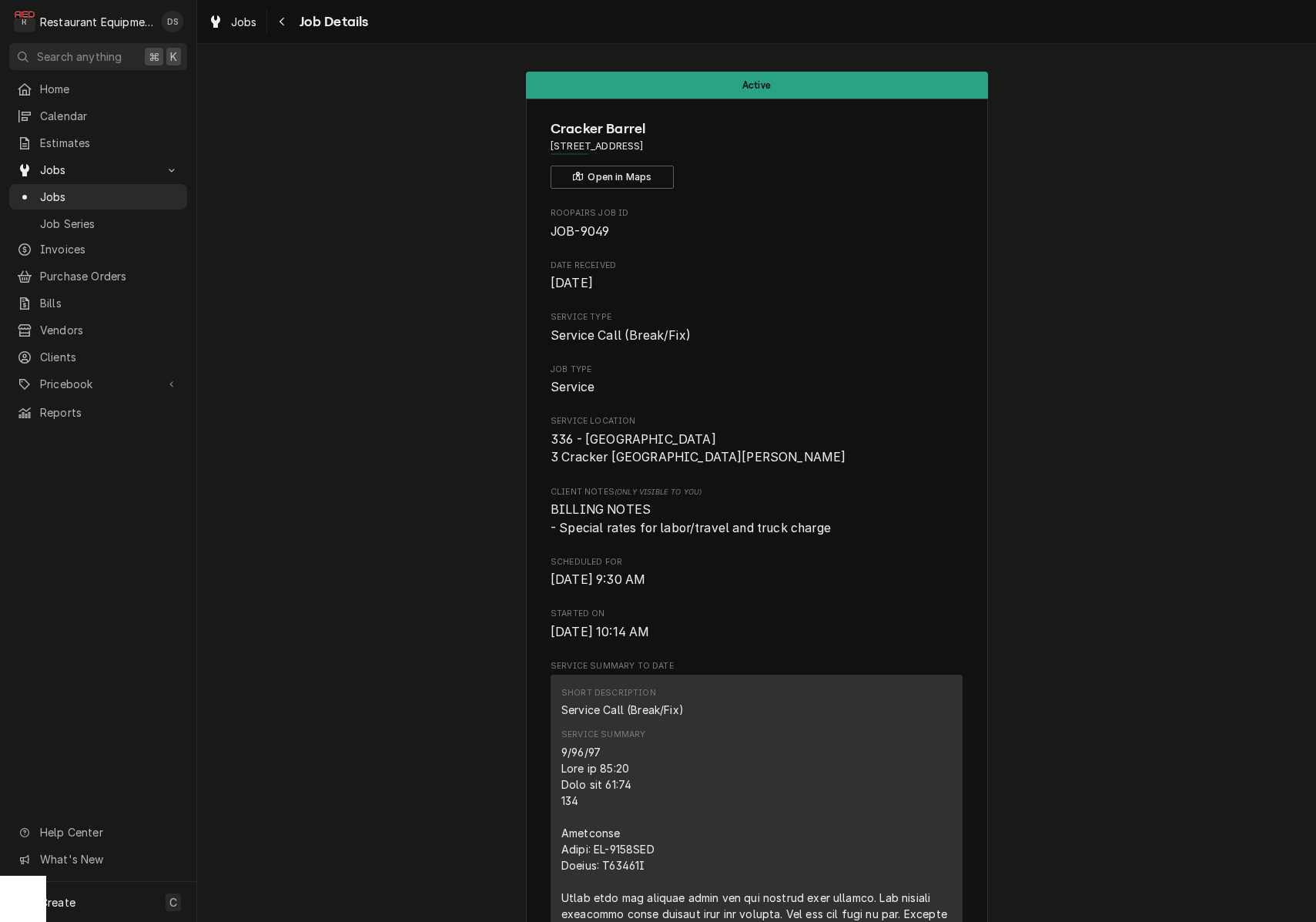
scroll to position [0, 0]
click at [287, 25] on div "Navigate back" at bounding box center [282, 21] width 16 height 16
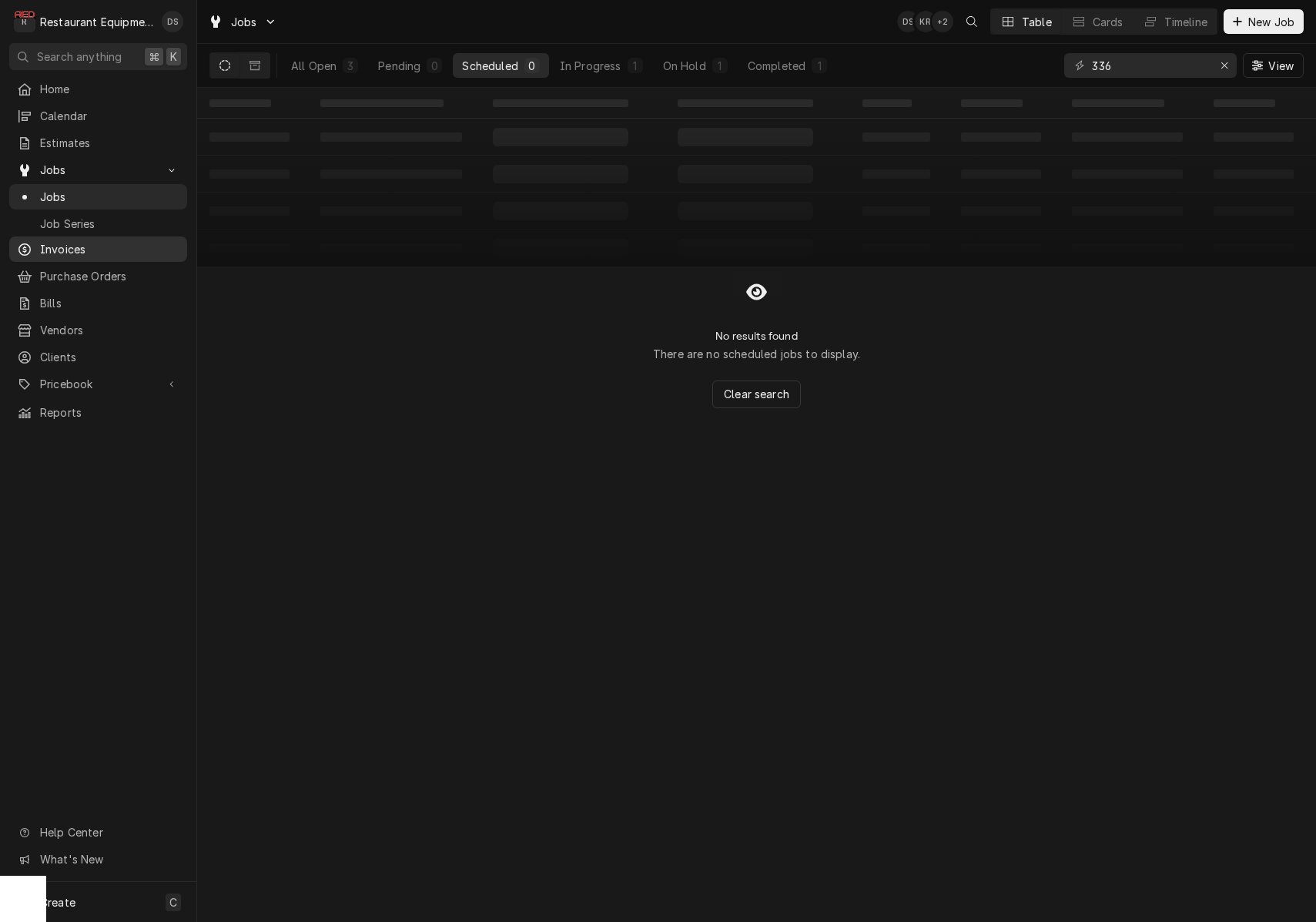
click at [59, 246] on span "Invoices" at bounding box center [110, 250] width 139 height 16
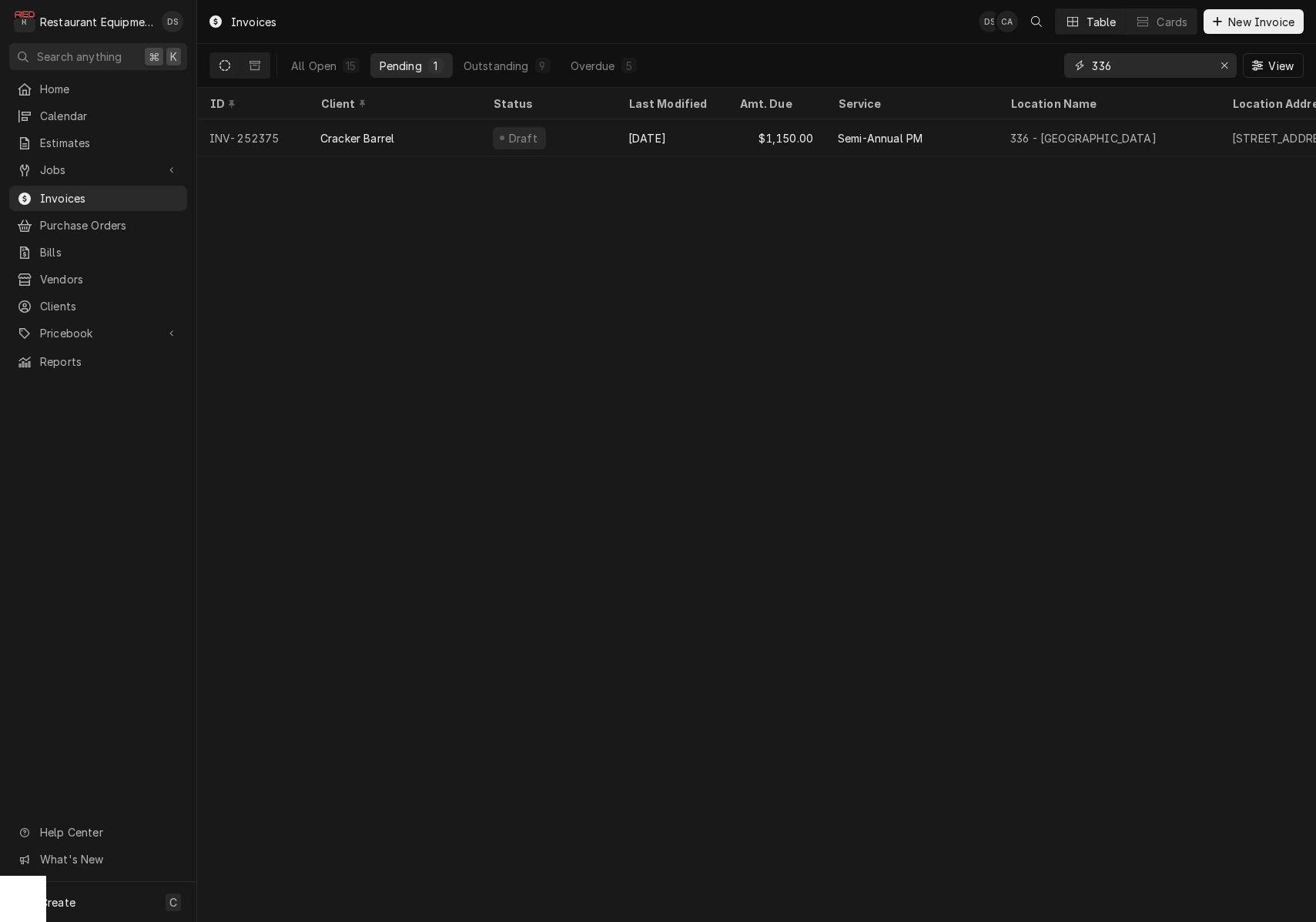
click at [1219, 65] on div "Erase input" at bounding box center [1224, 65] width 16 height 16
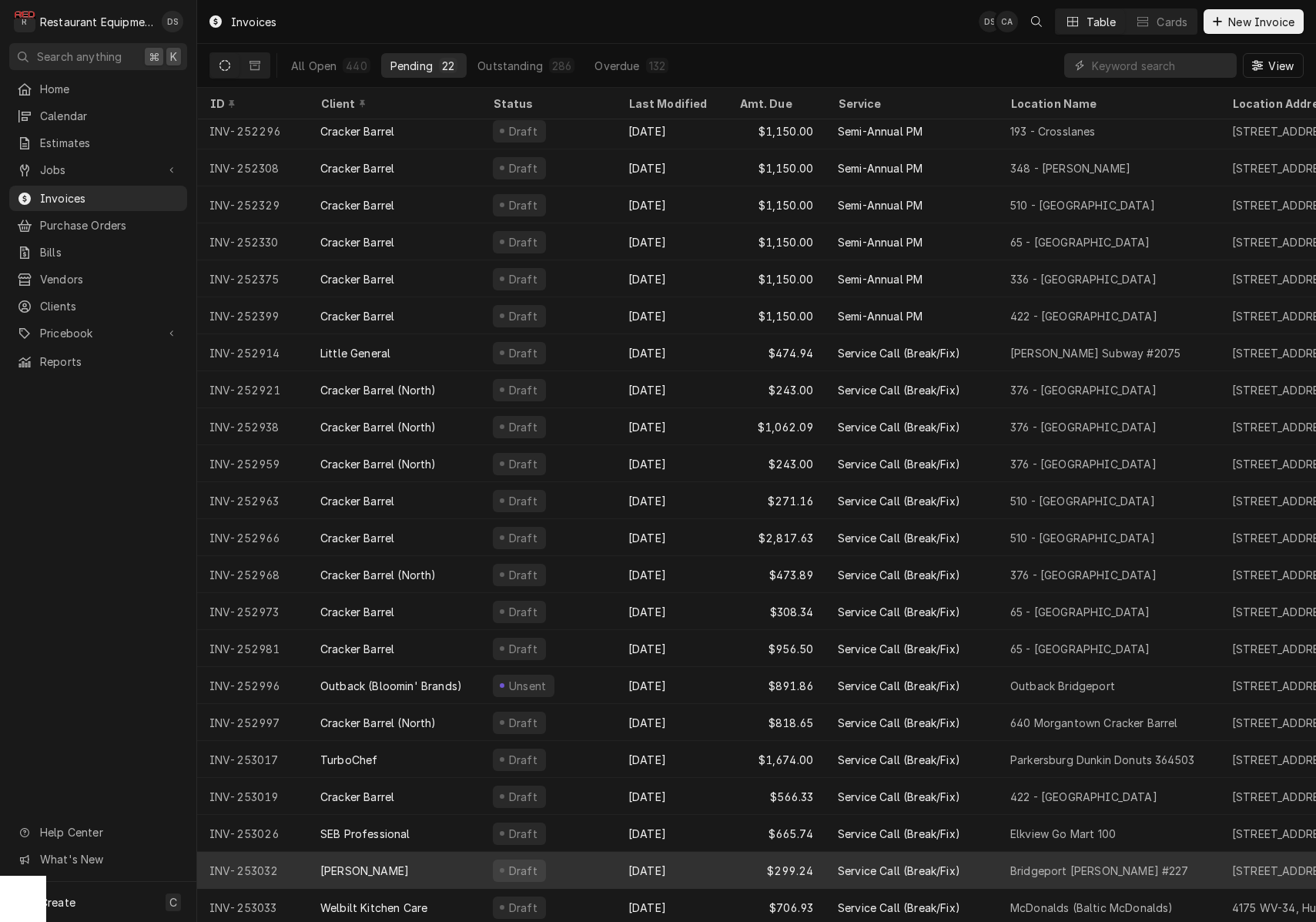
click at [680, 871] on div "Oct 2" at bounding box center [671, 870] width 111 height 37
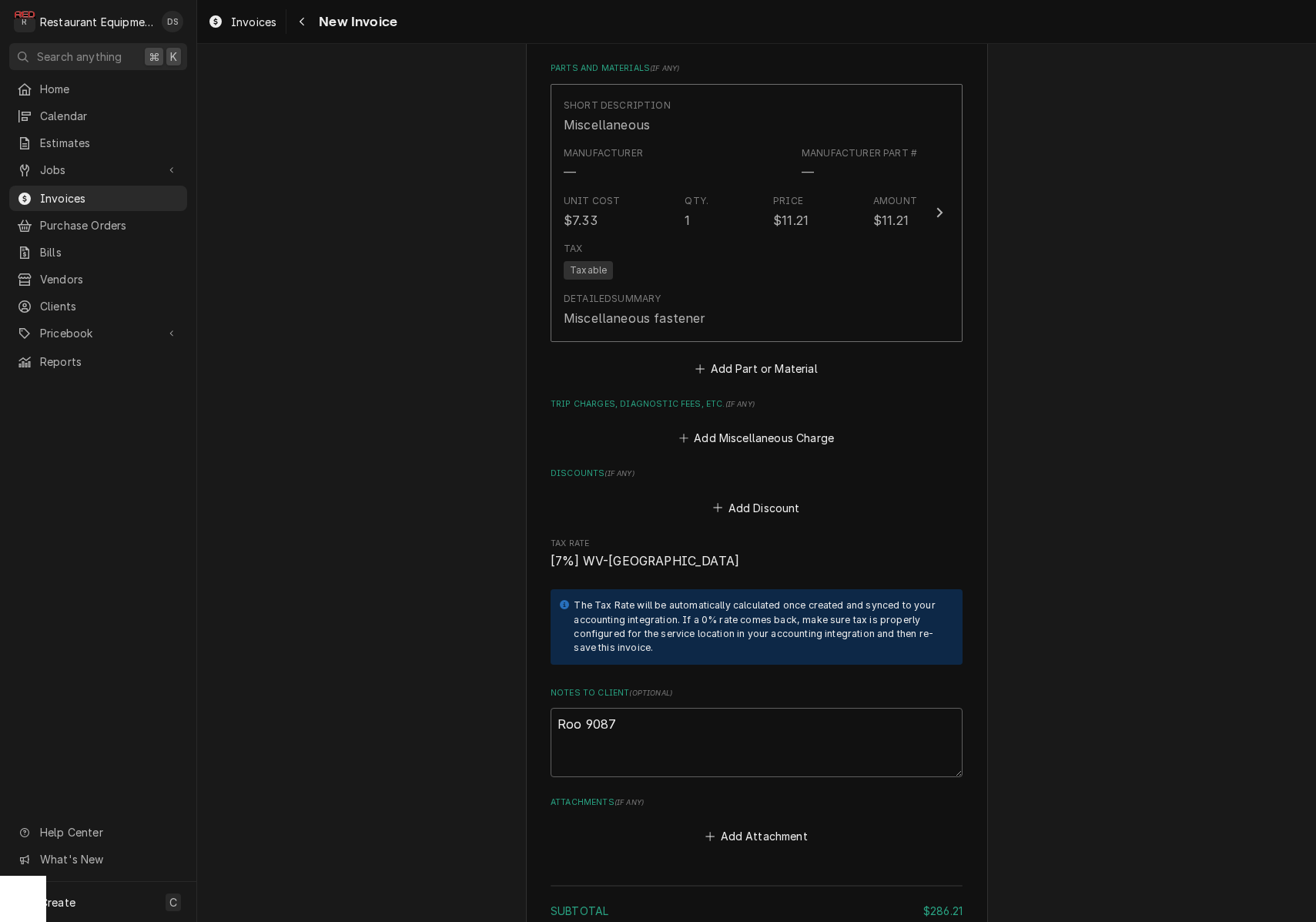
scroll to position [2931, 0]
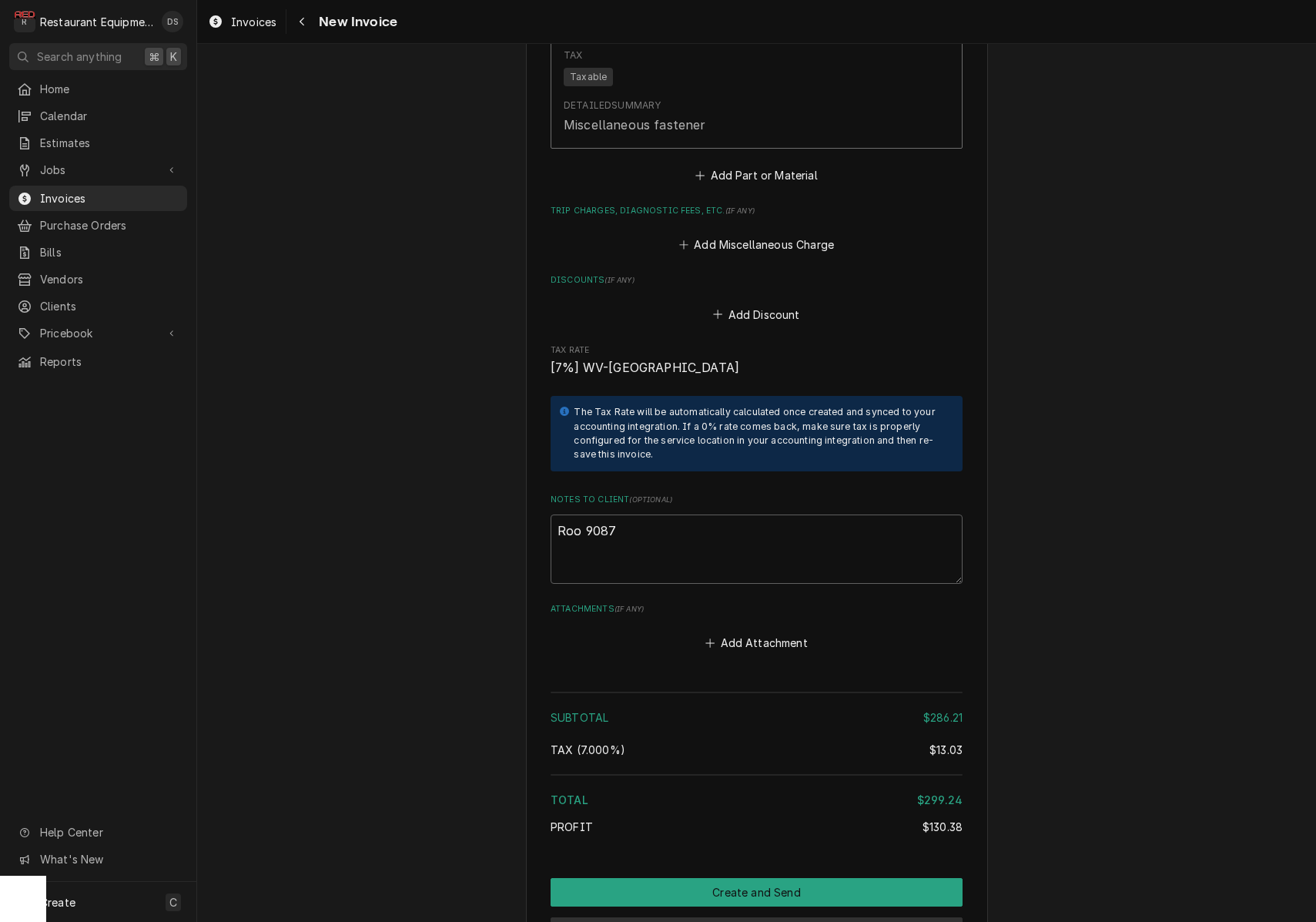
click at [719, 917] on button "Preview Invoice" at bounding box center [757, 931] width 412 height 29
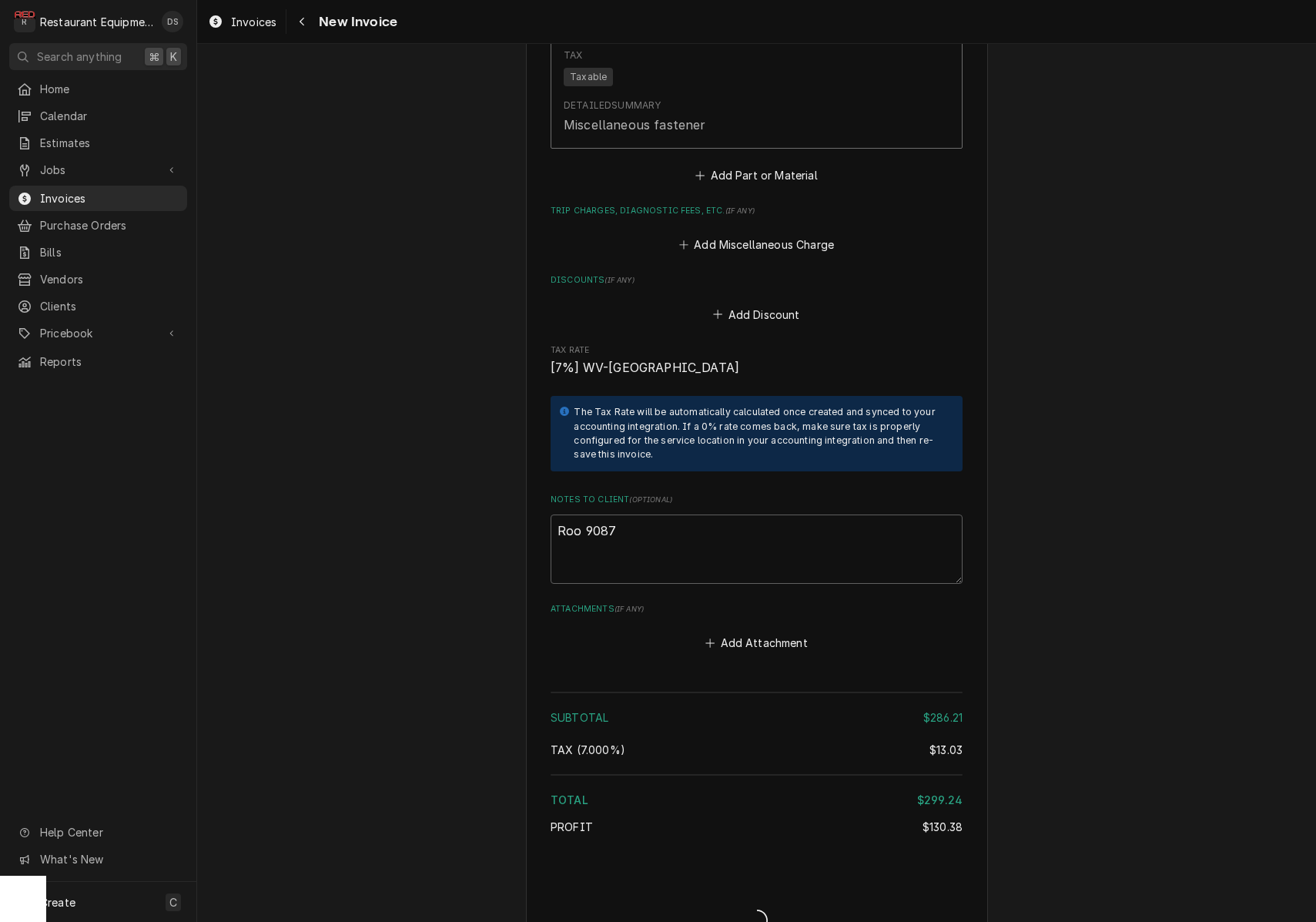
type textarea "x"
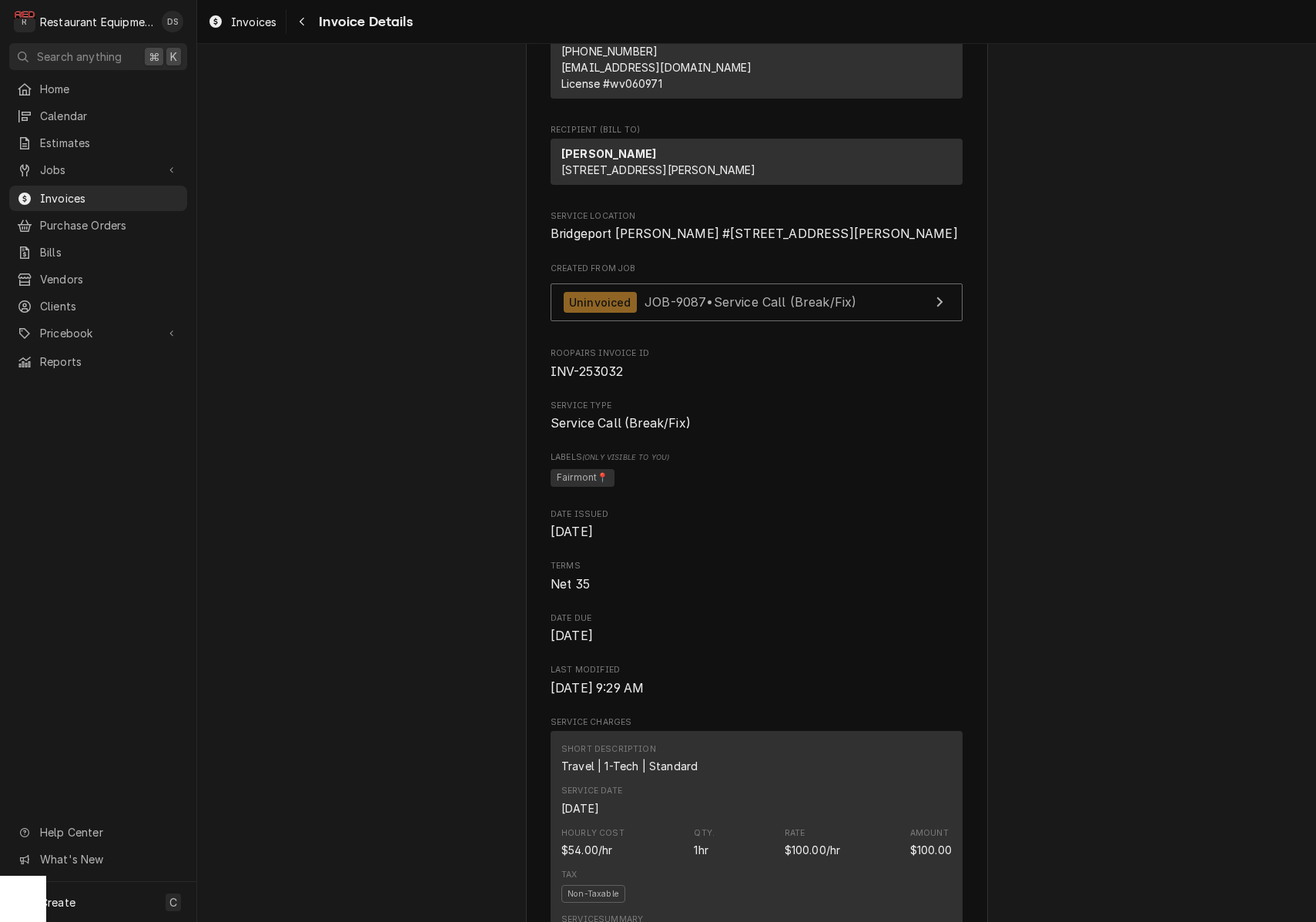
scroll to position [208, 0]
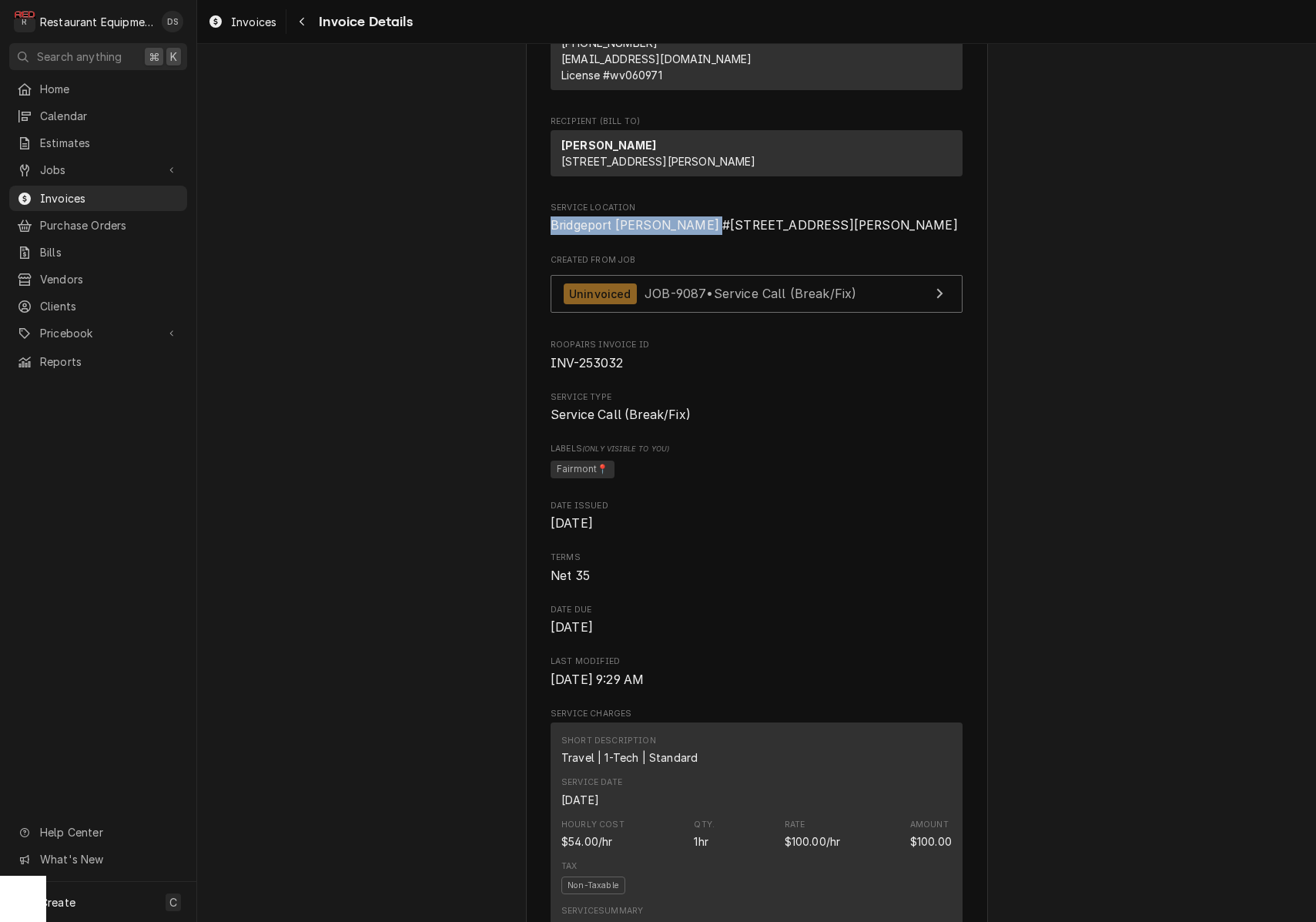
drag, startPoint x: 550, startPoint y: 251, endPoint x: 713, endPoint y: 257, distance: 163.1
click at [715, 235] on span "Bridgeport [PERSON_NAME] #[STREET_ADDRESS][PERSON_NAME]" at bounding box center [757, 226] width 412 height 19
copy span "Bridgeport [PERSON_NAME] #227"
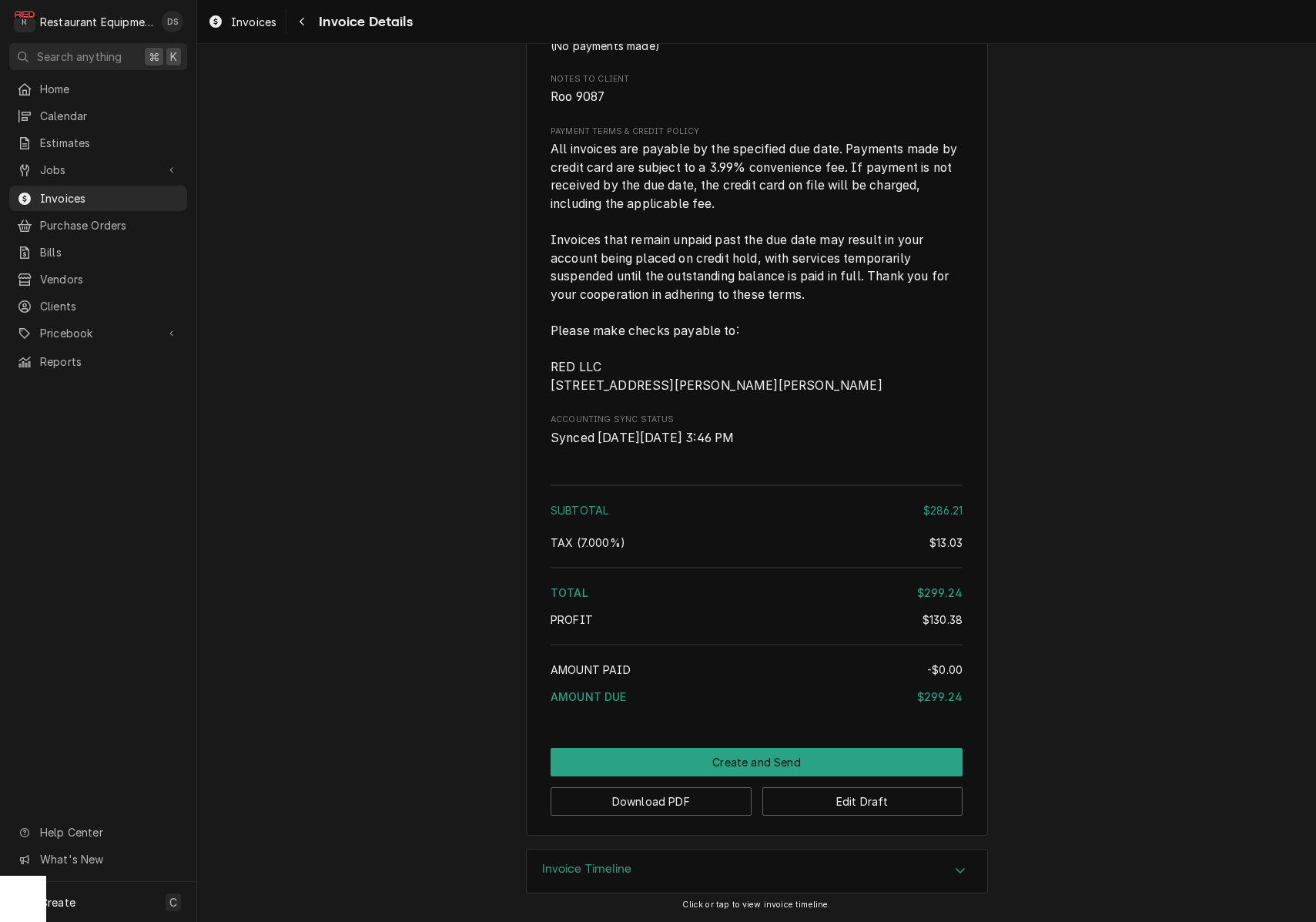
scroll to position [0, 0]
click at [681, 803] on button "Download PDF" at bounding box center [651, 801] width 201 height 29
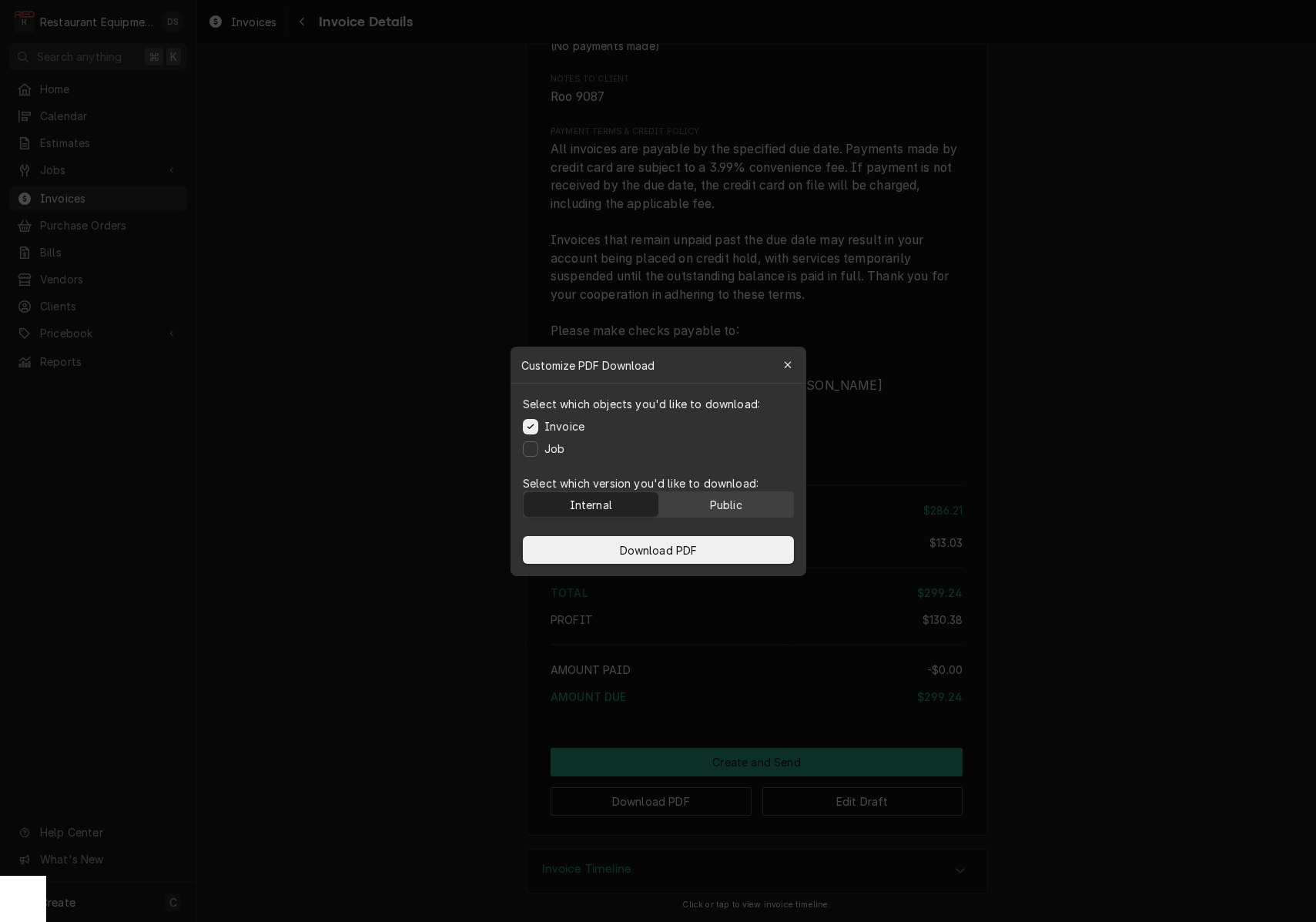
click at [728, 509] on div "Public" at bounding box center [725, 504] width 33 height 16
click at [725, 544] on button "Download PDF" at bounding box center [658, 550] width 271 height 28
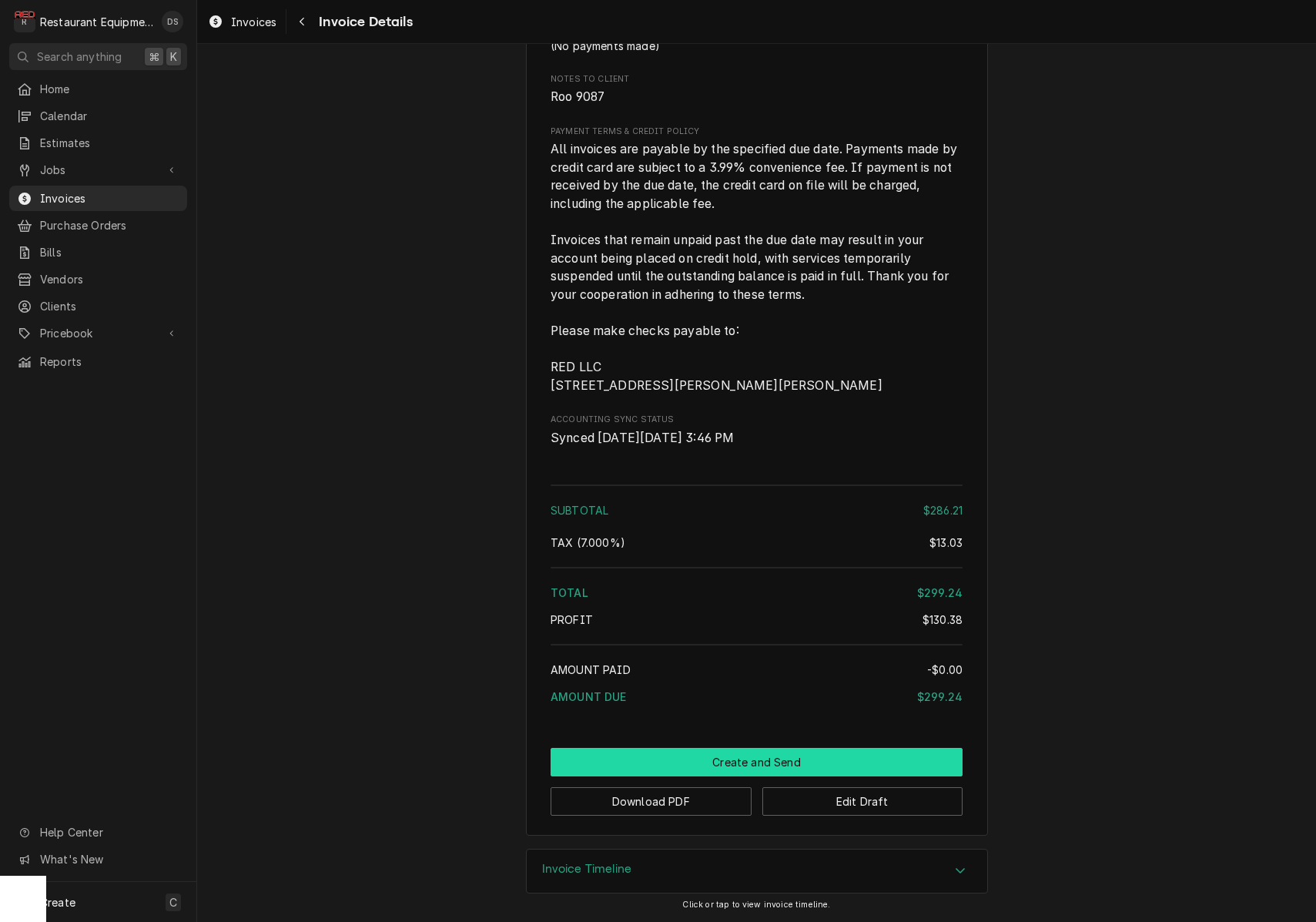
click at [838, 751] on button "Create and Send" at bounding box center [757, 762] width 412 height 29
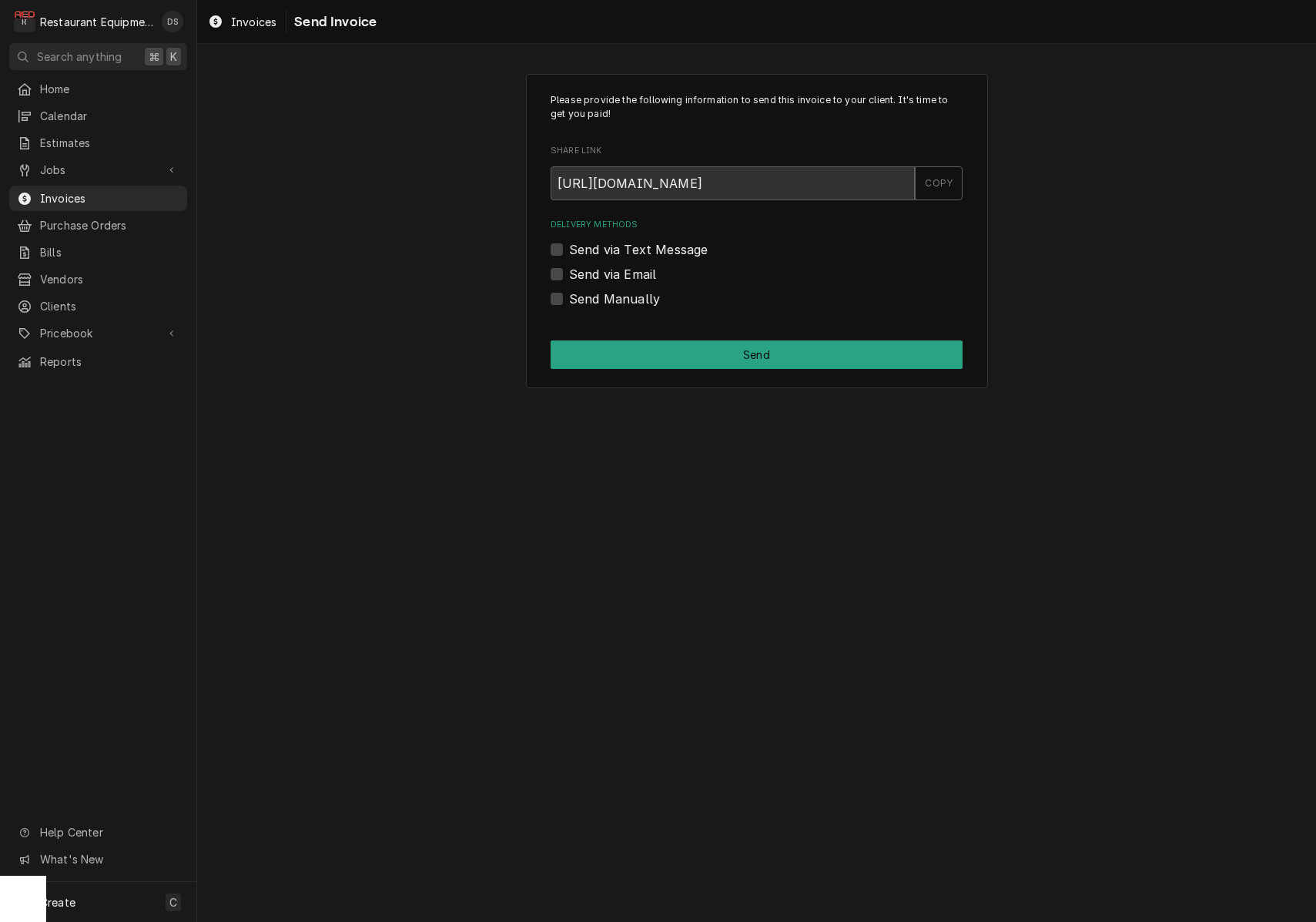
click at [569, 295] on label "Send Manually" at bounding box center [614, 299] width 91 height 19
click at [569, 295] on input "Send Manually" at bounding box center [775, 306] width 412 height 34
checkbox input "true"
click at [701, 346] on button "Send" at bounding box center [757, 354] width 412 height 29
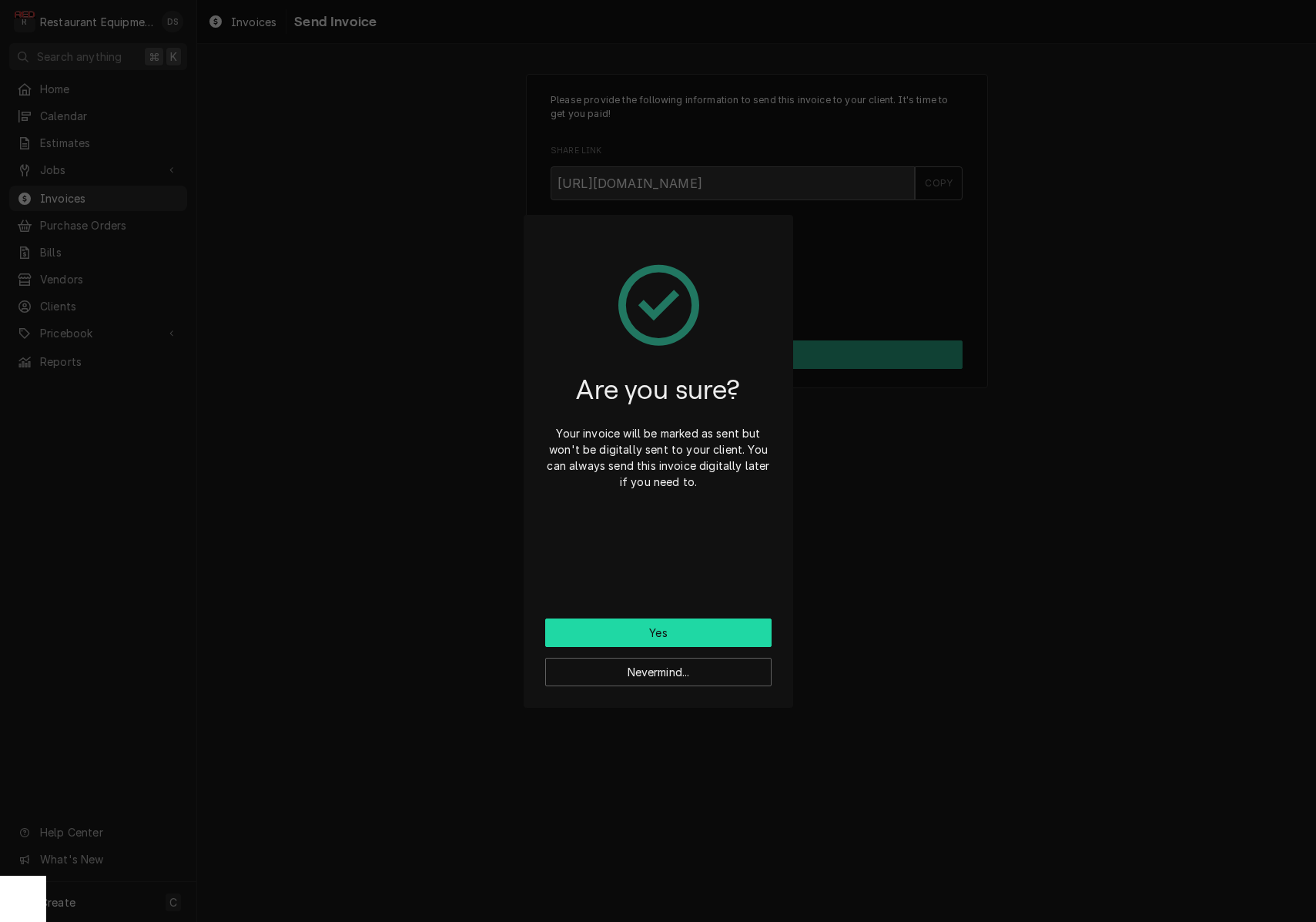
click at [704, 627] on button "Yes" at bounding box center [658, 632] width 227 height 29
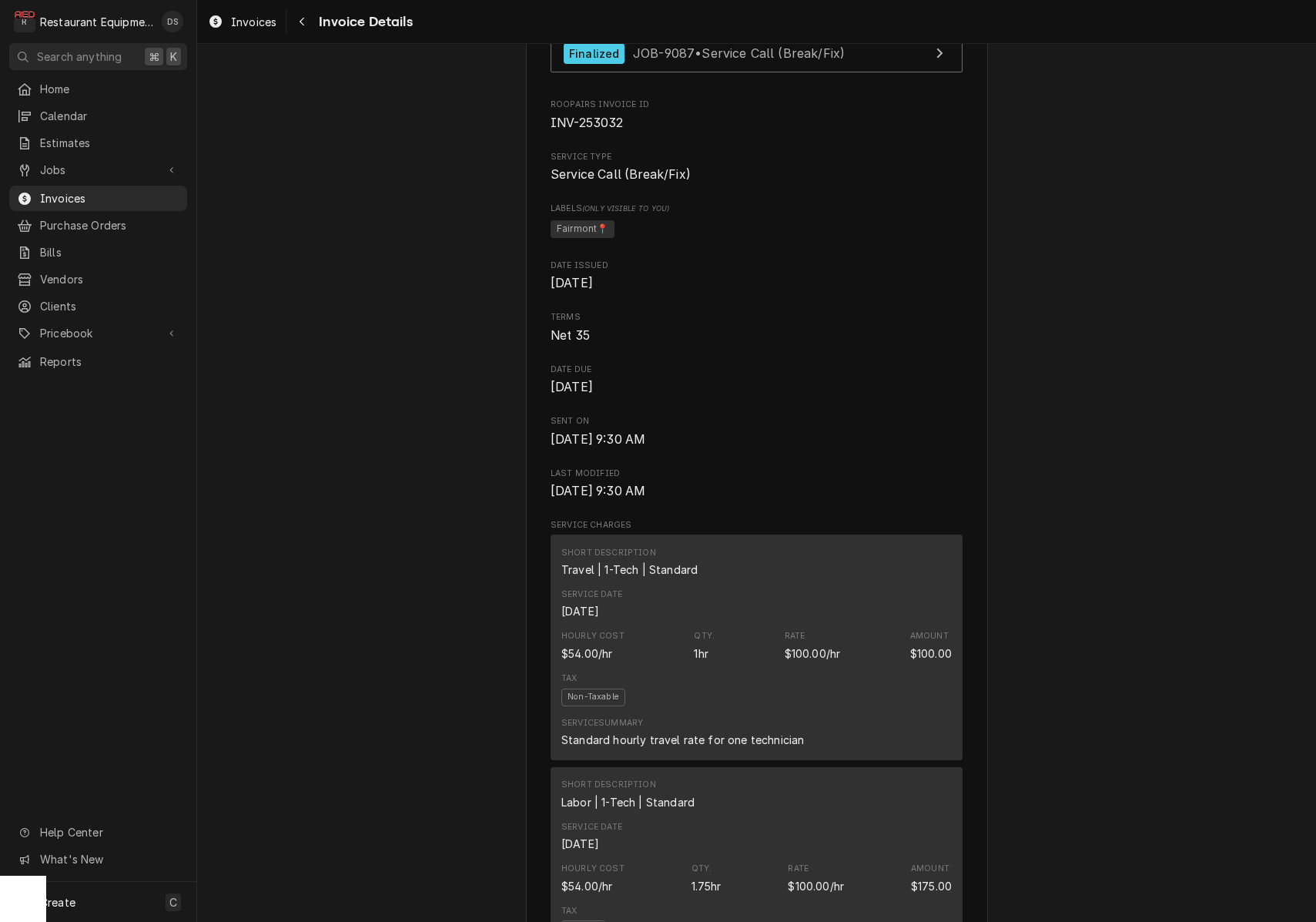
scroll to position [453, 0]
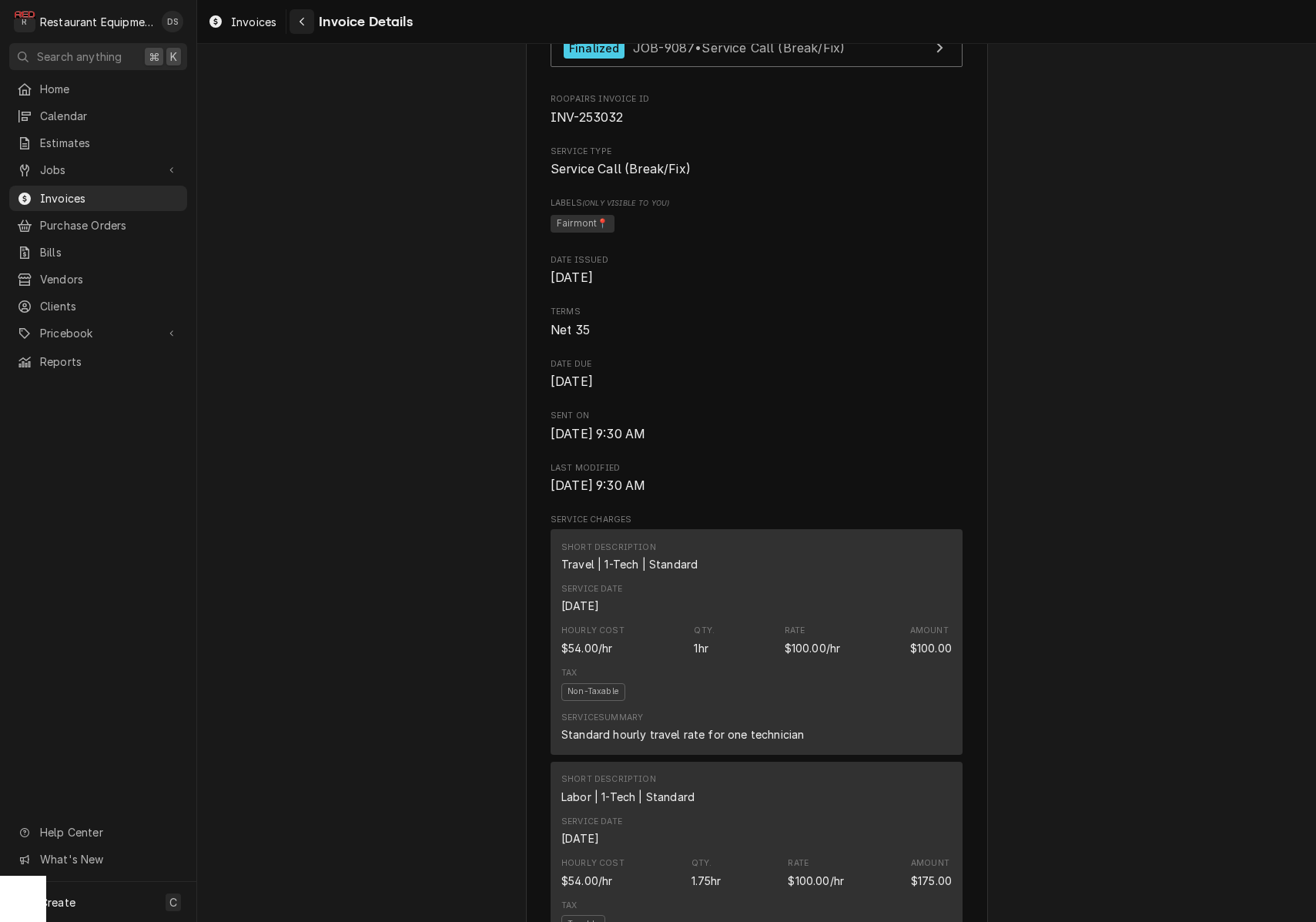
click at [309, 28] on div "Navigate back" at bounding box center [302, 21] width 16 height 16
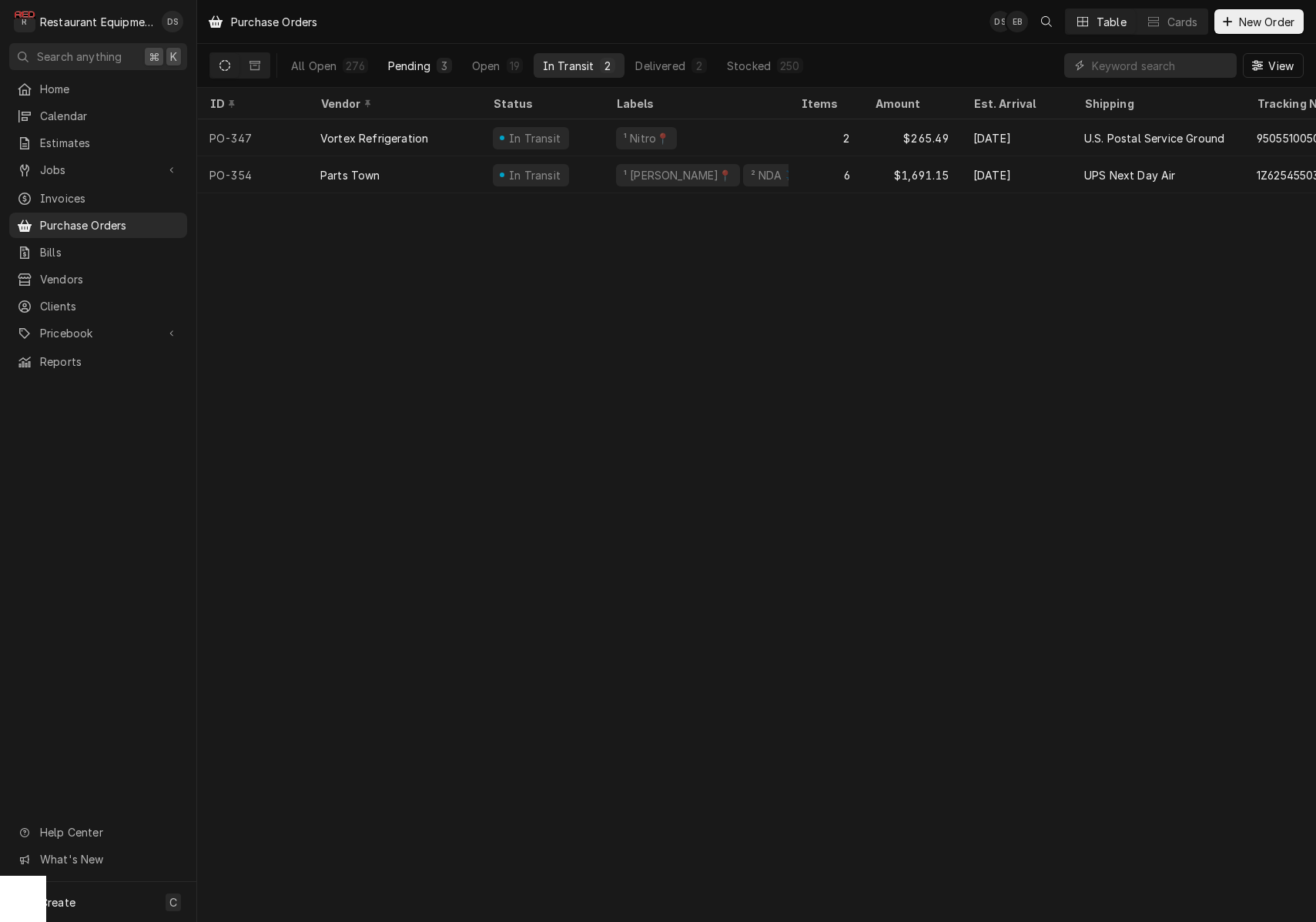
click at [416, 68] on div "Pending" at bounding box center [409, 66] width 43 height 16
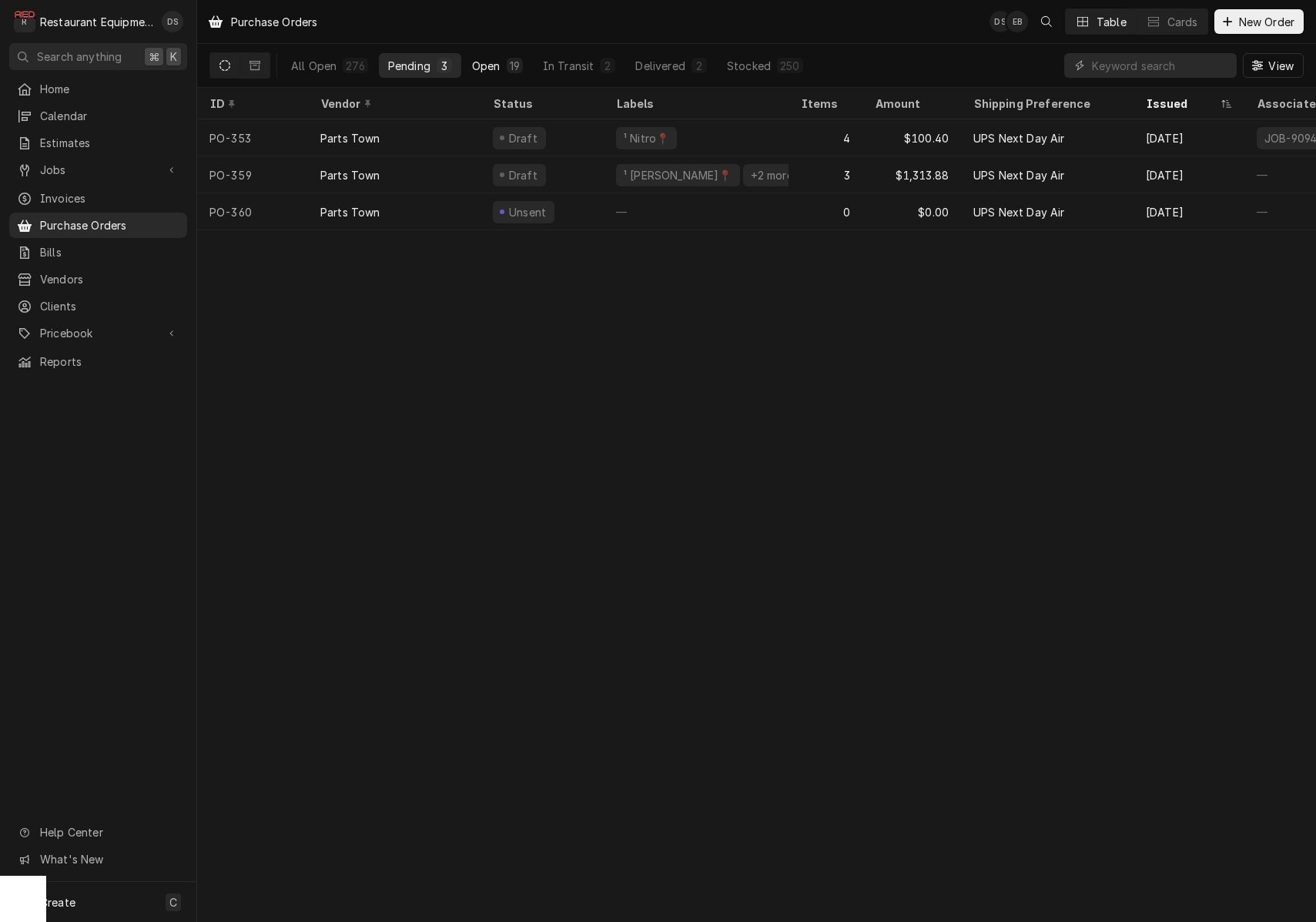
click at [500, 68] on button "Open 19" at bounding box center [497, 65] width 70 height 25
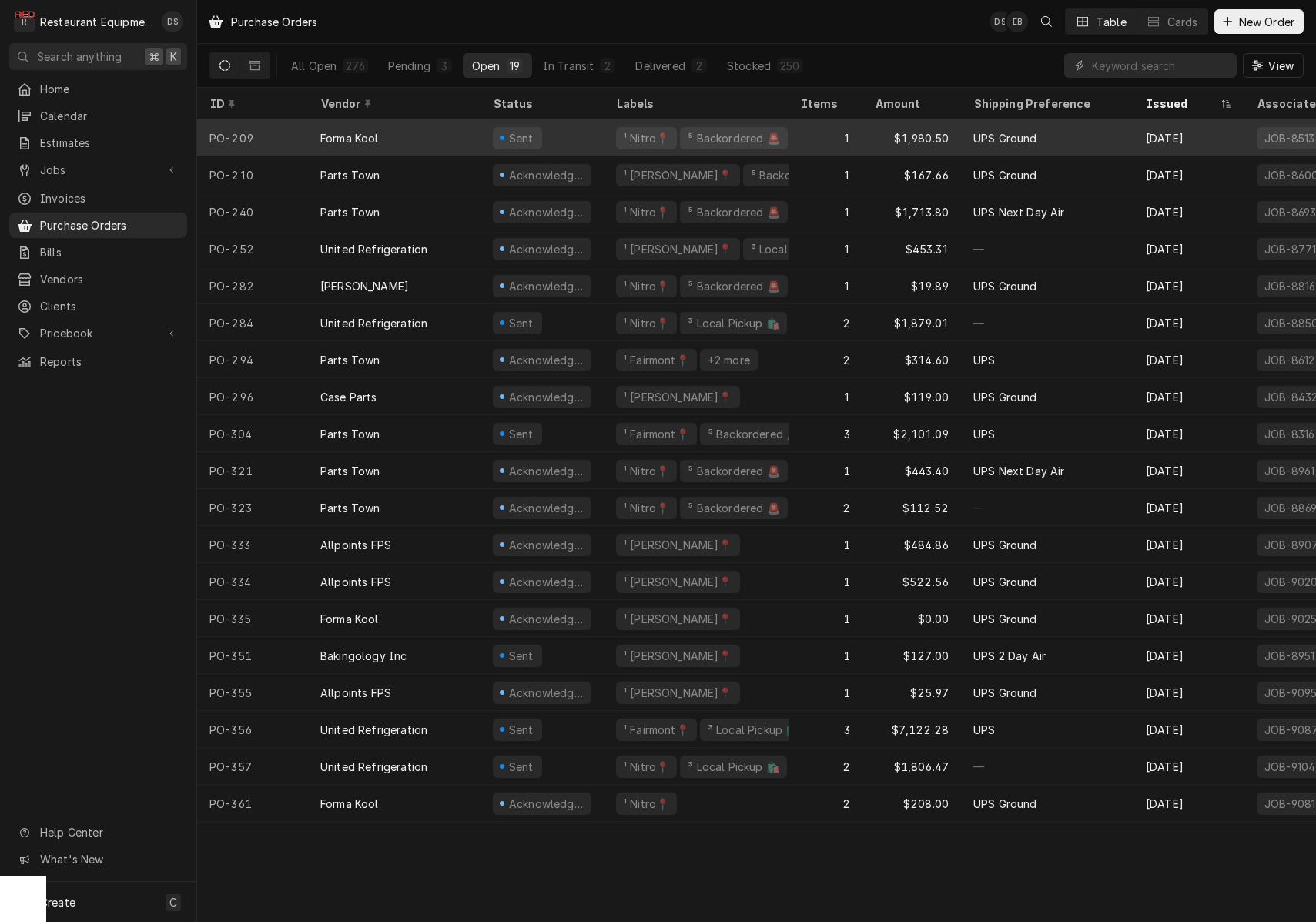
click at [570, 128] on div "Sent" at bounding box center [541, 137] width 124 height 37
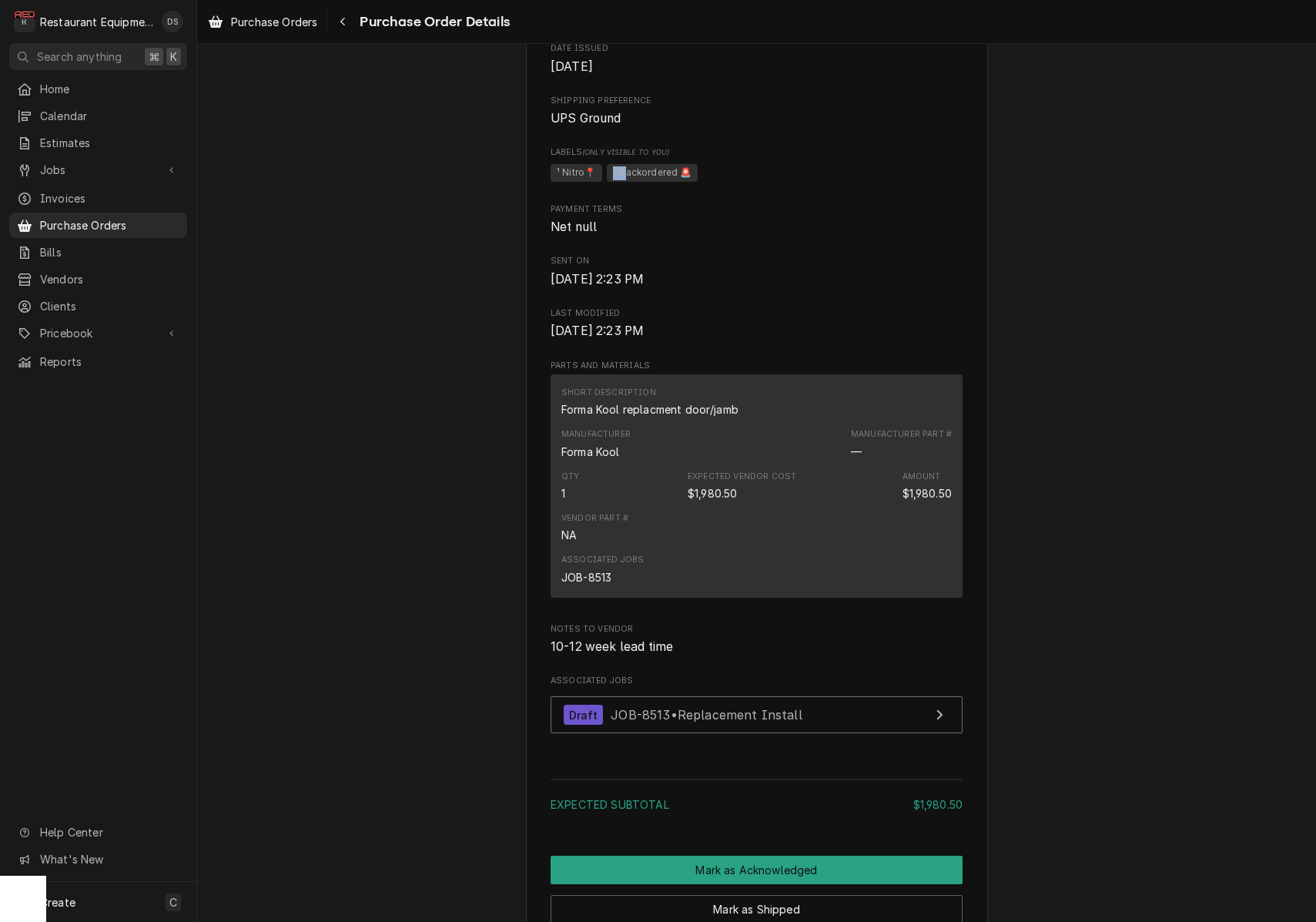
drag, startPoint x: 631, startPoint y: 193, endPoint x: 713, endPoint y: 195, distance: 82.0
click at [713, 185] on span "¹ Nitro📍 ⁵ Backordered 🚨" at bounding box center [757, 173] width 412 height 23
drag, startPoint x: 682, startPoint y: 196, endPoint x: 599, endPoint y: 194, distance: 83.0
click at [599, 178] on span "¹ Nitro📍 ⁵ Backordered 🚨" at bounding box center [626, 171] width 151 height 15
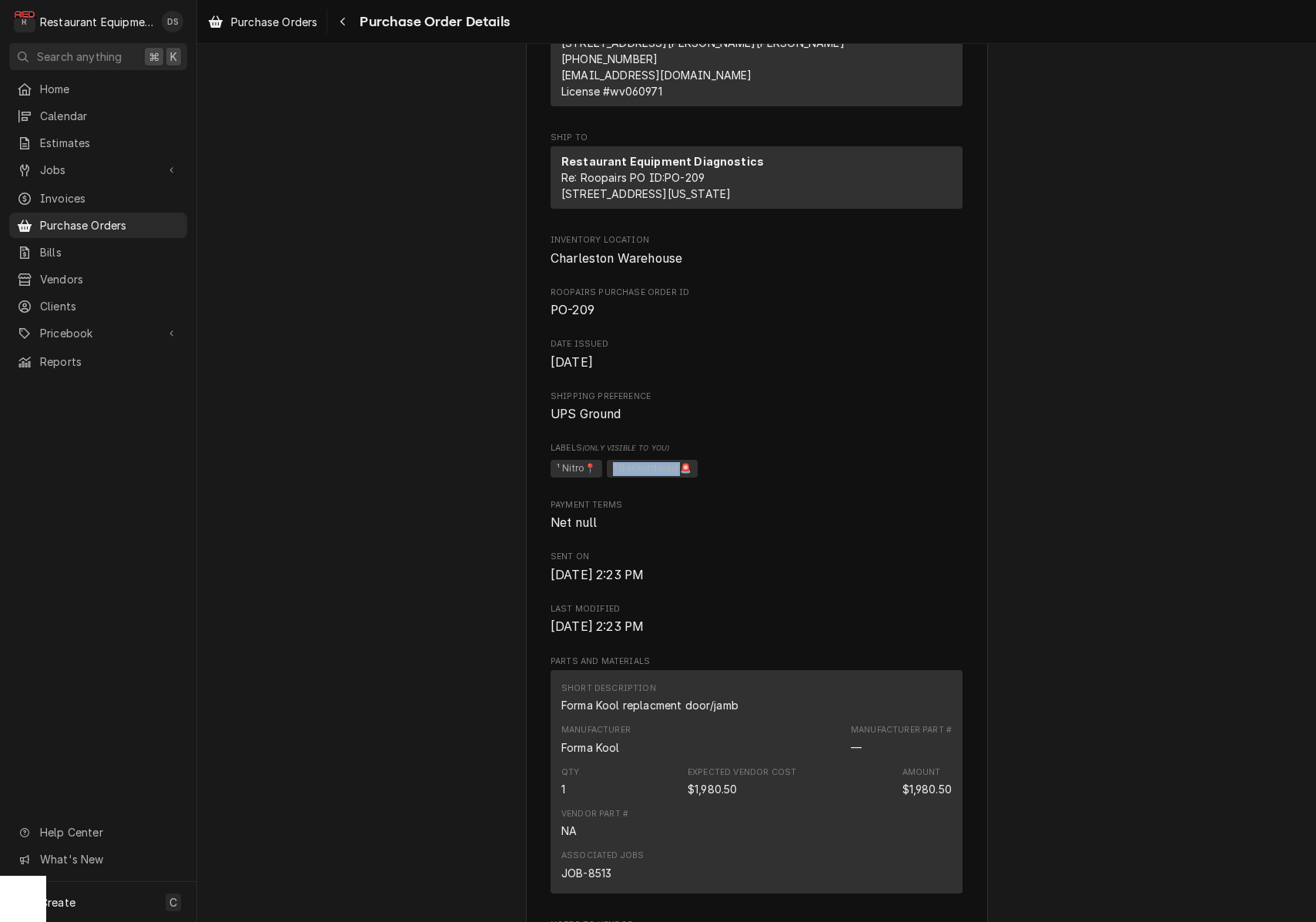
scroll to position [271, 0]
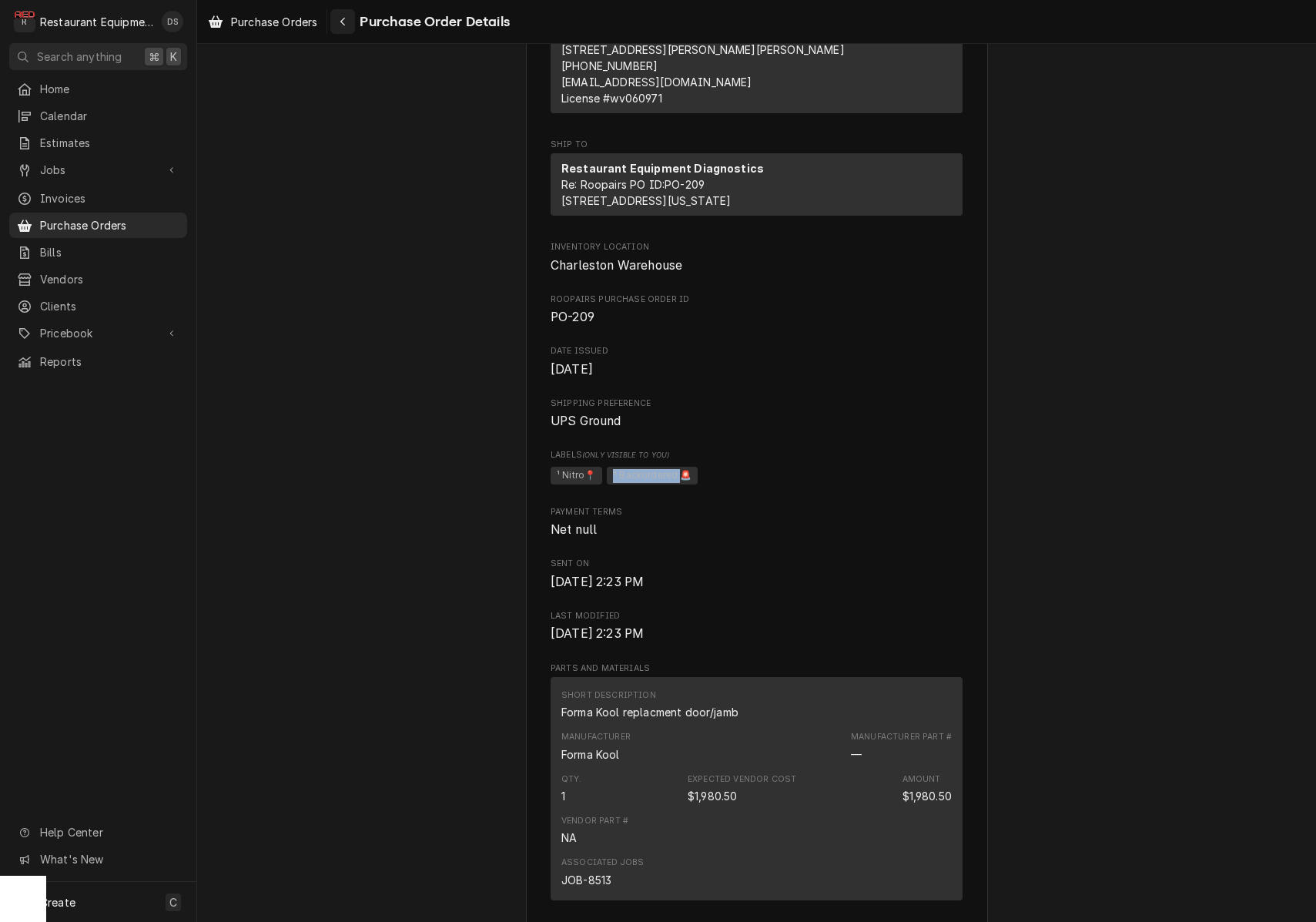
click at [342, 20] on icon "Navigate back" at bounding box center [343, 21] width 7 height 11
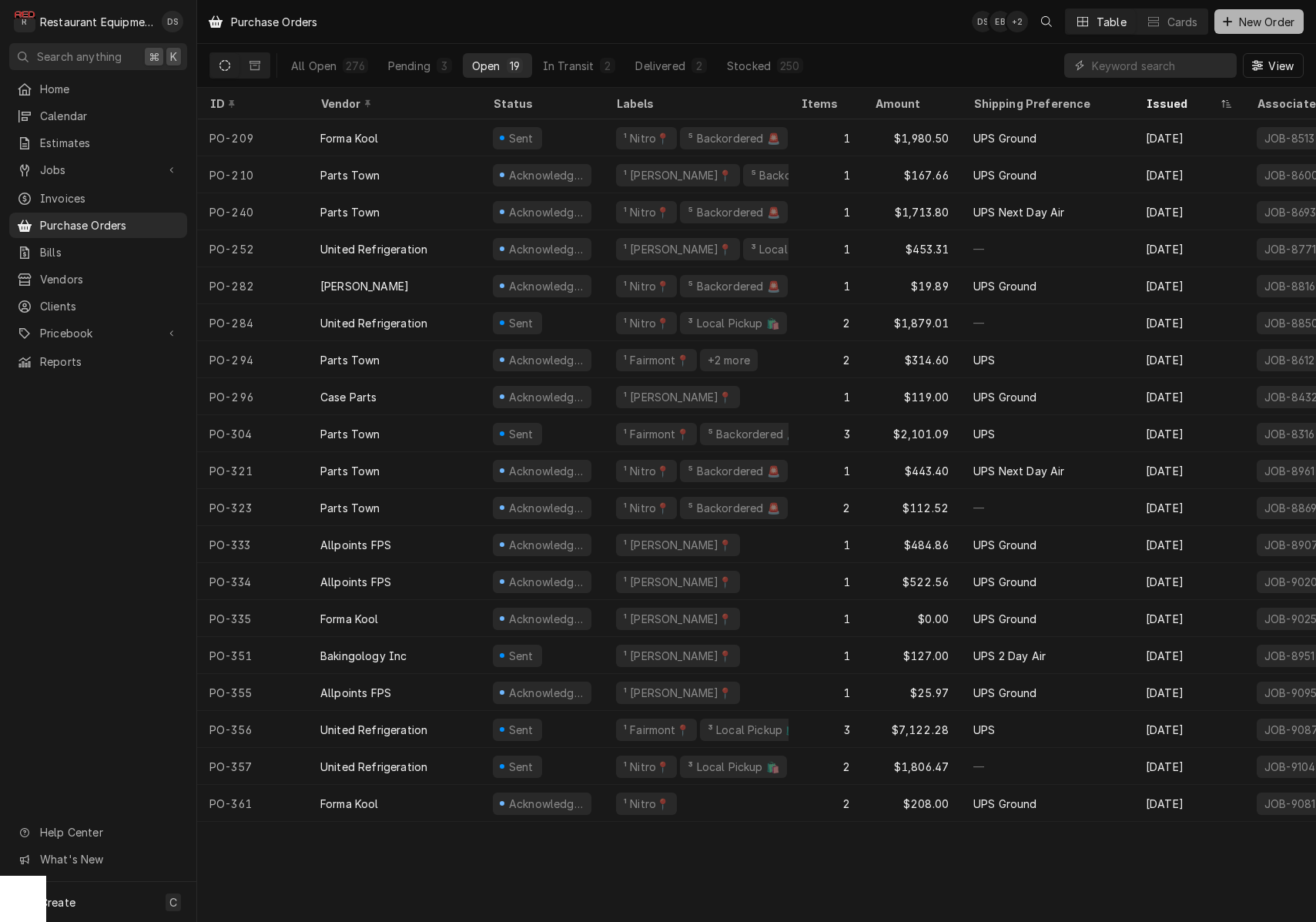
click at [1282, 25] on span "New Order" at bounding box center [1266, 22] width 61 height 16
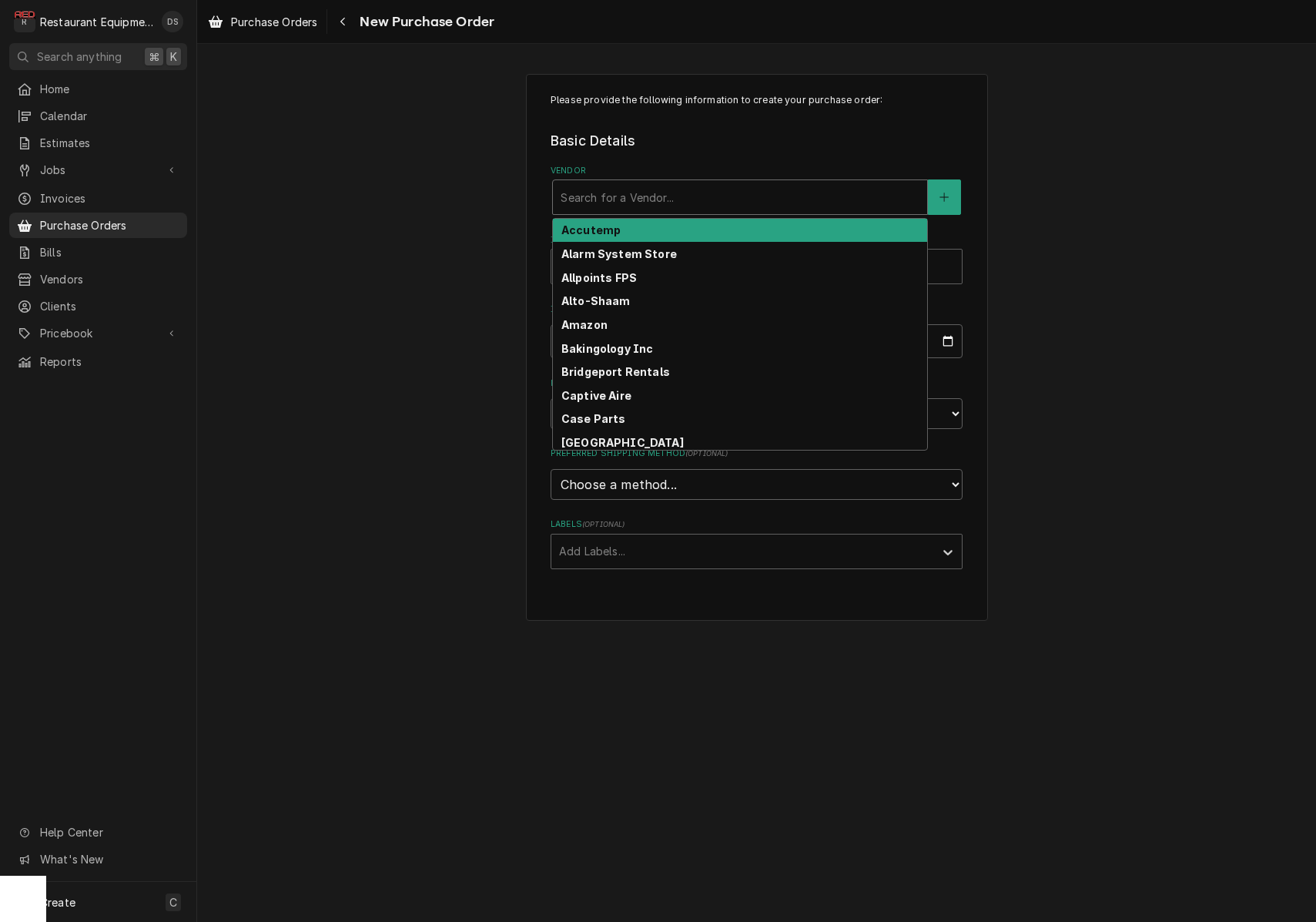
click at [695, 196] on div "Vendor" at bounding box center [739, 197] width 359 height 28
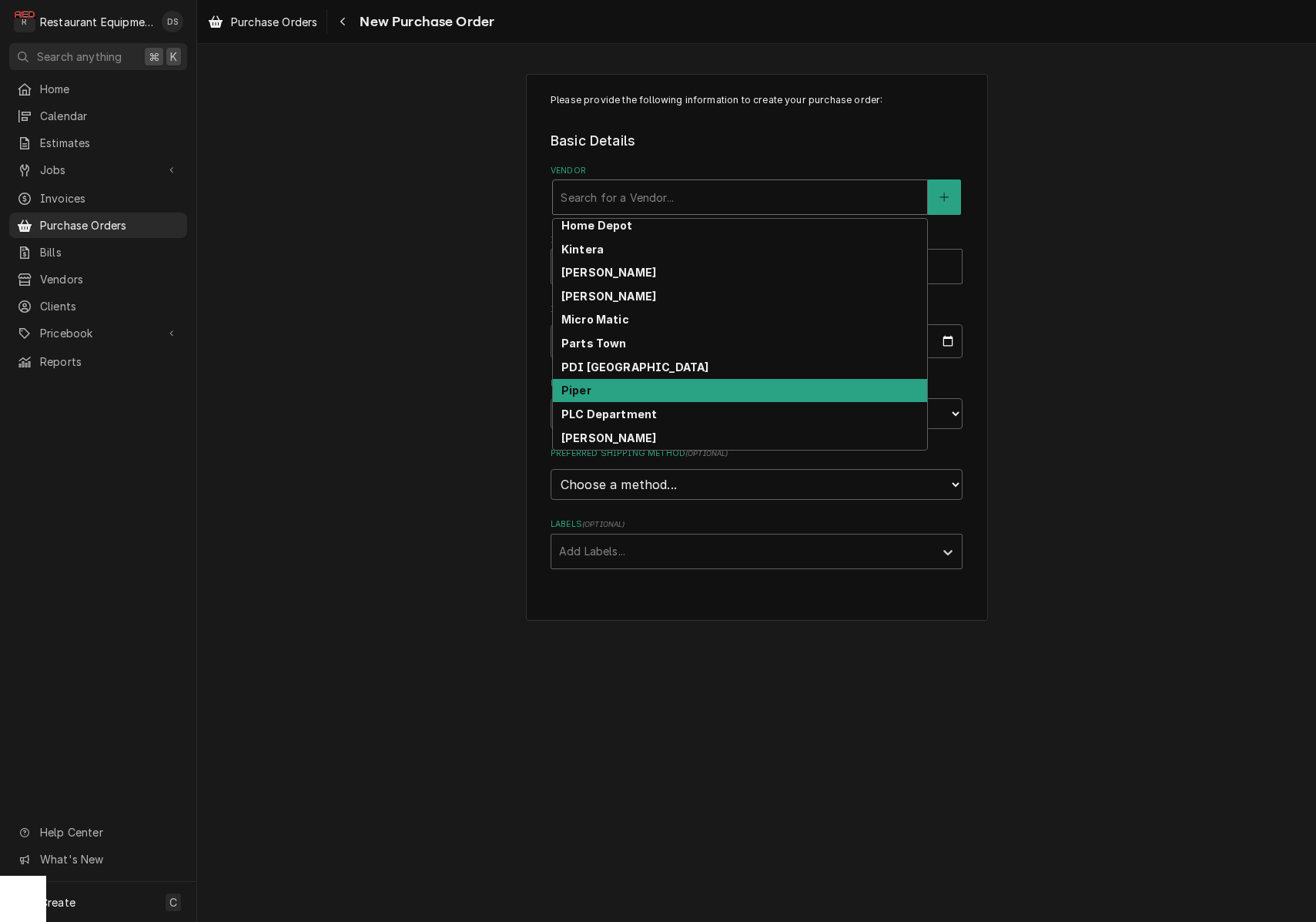
scroll to position [477, 0]
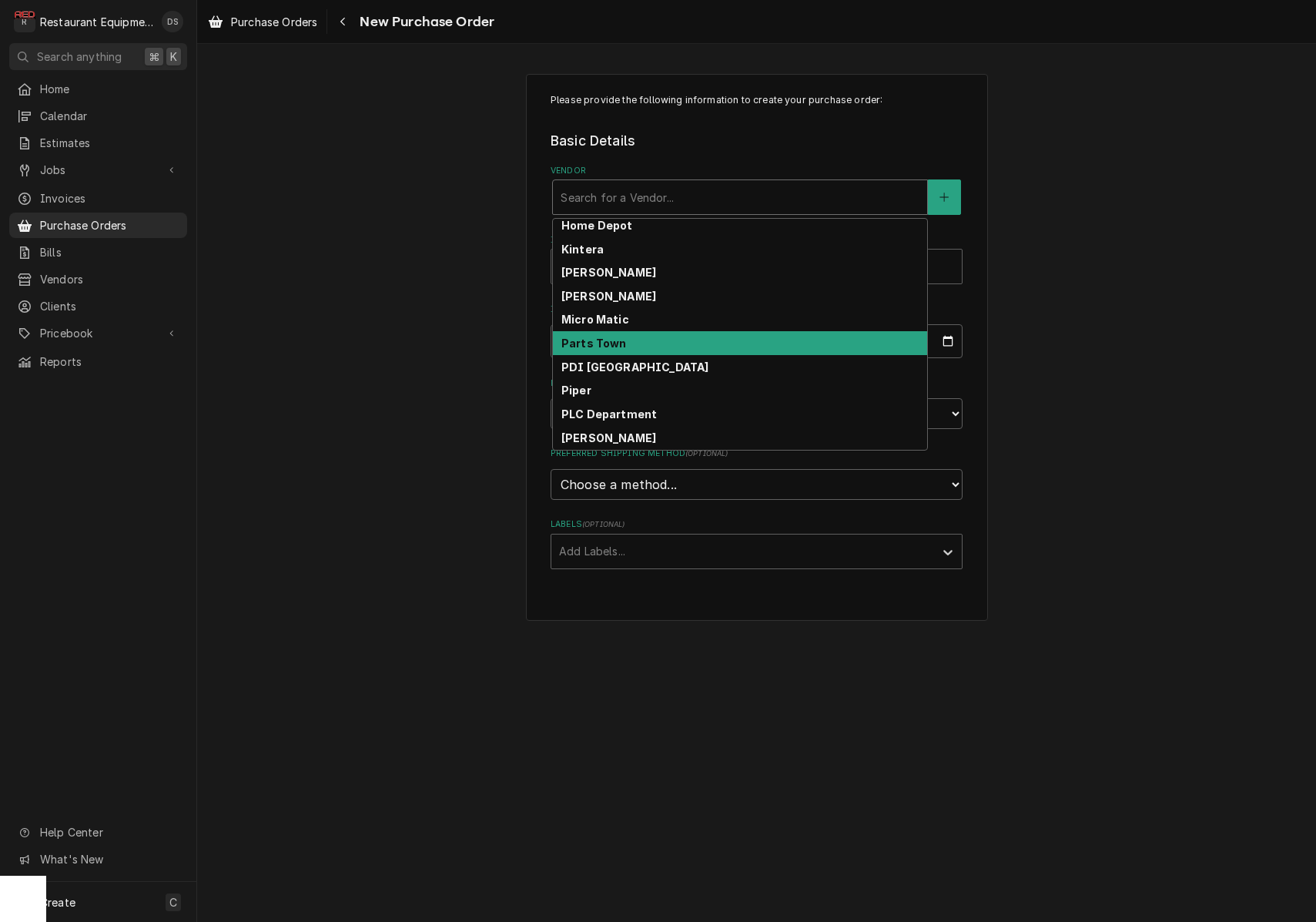
click at [636, 340] on div "Parts Town" at bounding box center [739, 343] width 374 height 24
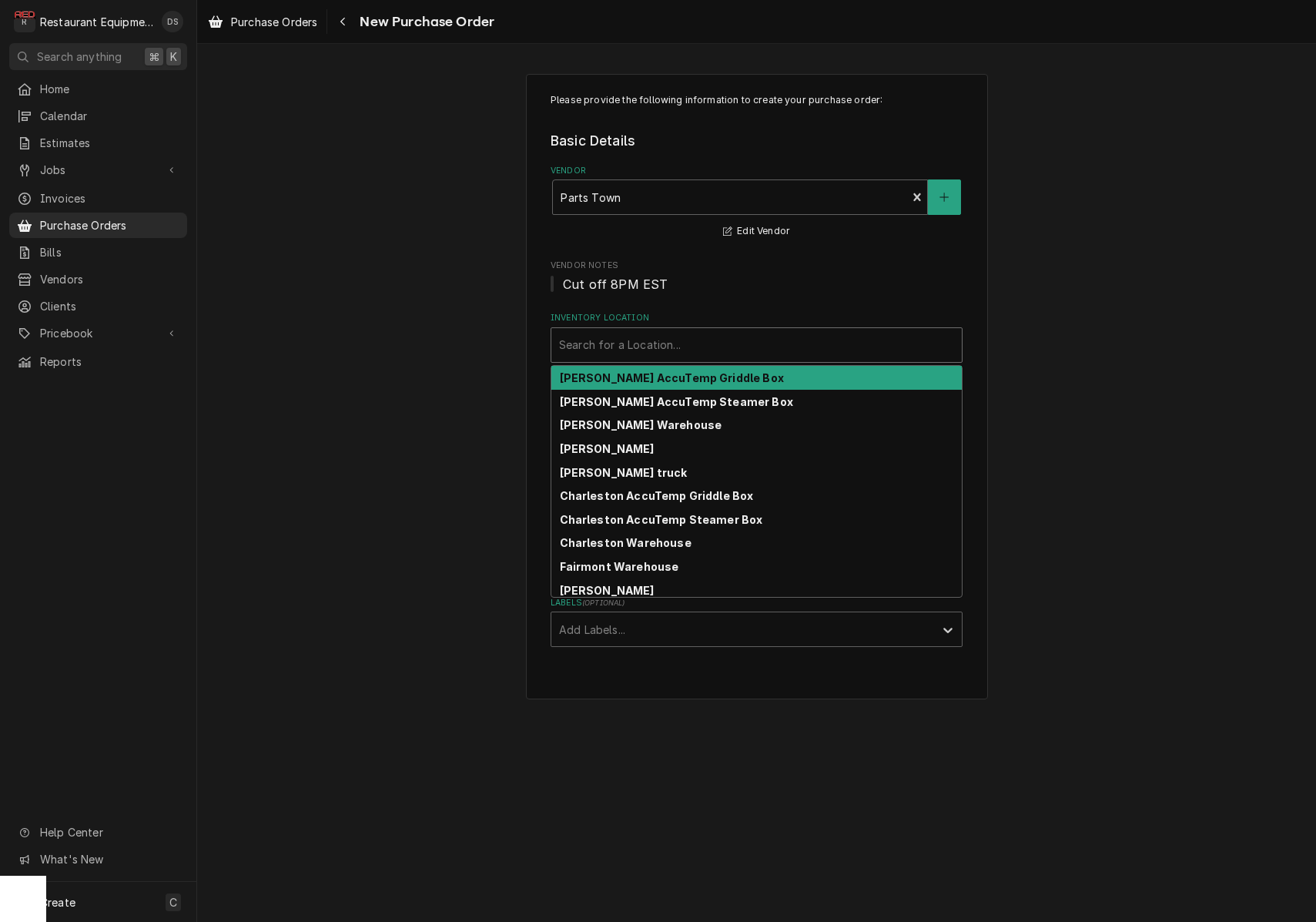
click at [654, 344] on div "Search for a Location..." at bounding box center [756, 344] width 395 height 16
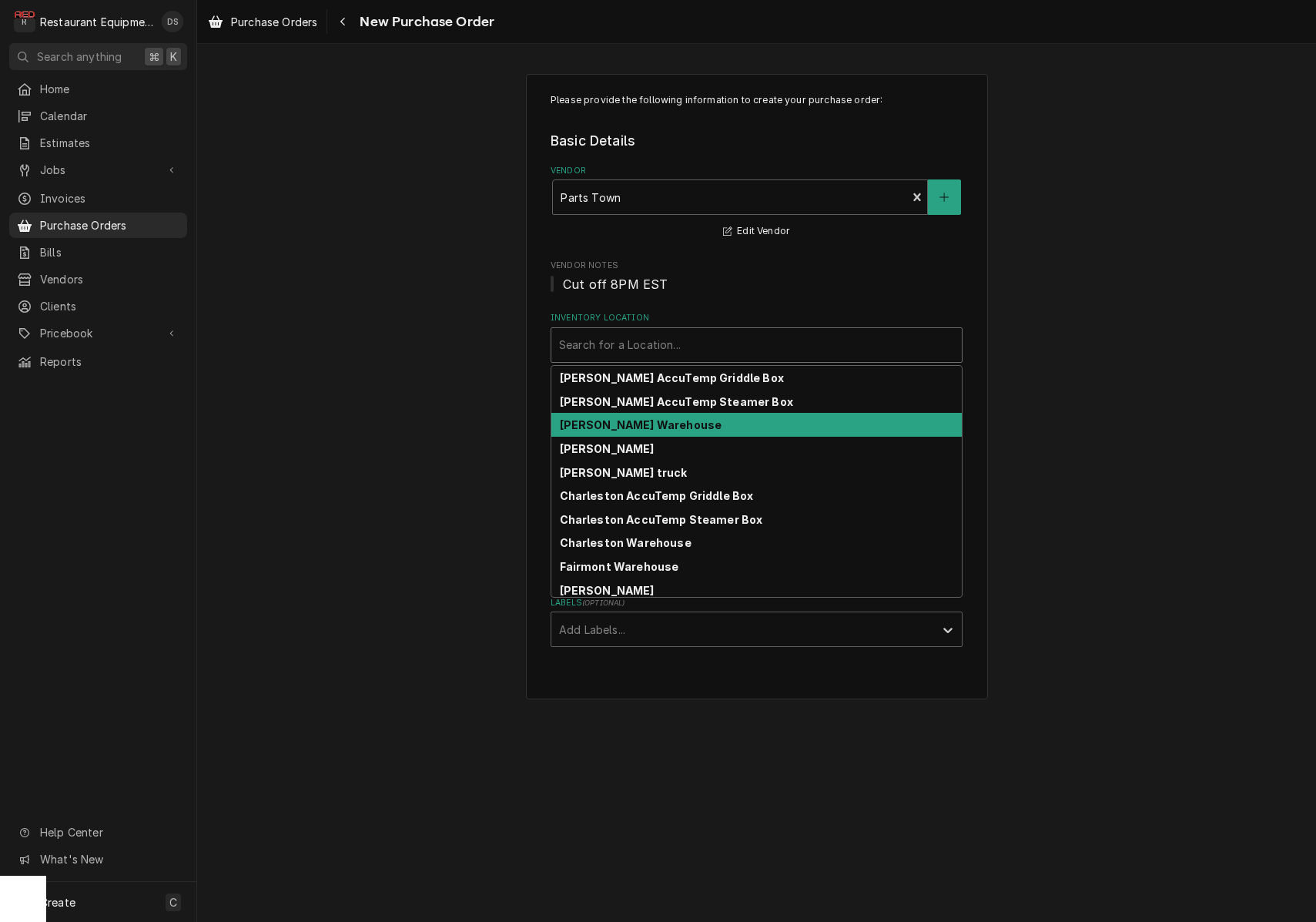
click at [647, 426] on strong "[PERSON_NAME] Warehouse" at bounding box center [640, 425] width 163 height 13
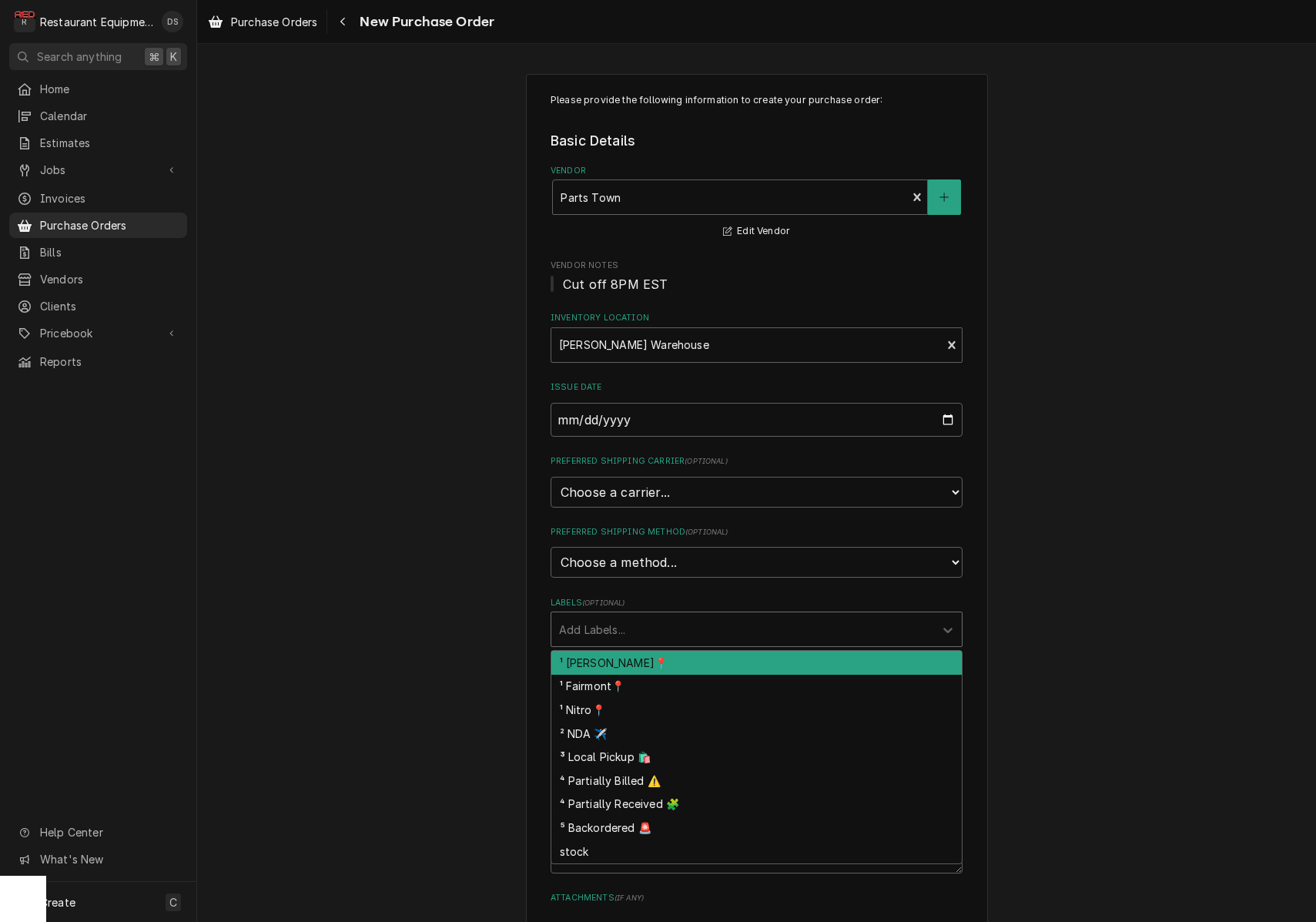
click at [660, 615] on div "Labels" at bounding box center [742, 629] width 367 height 28
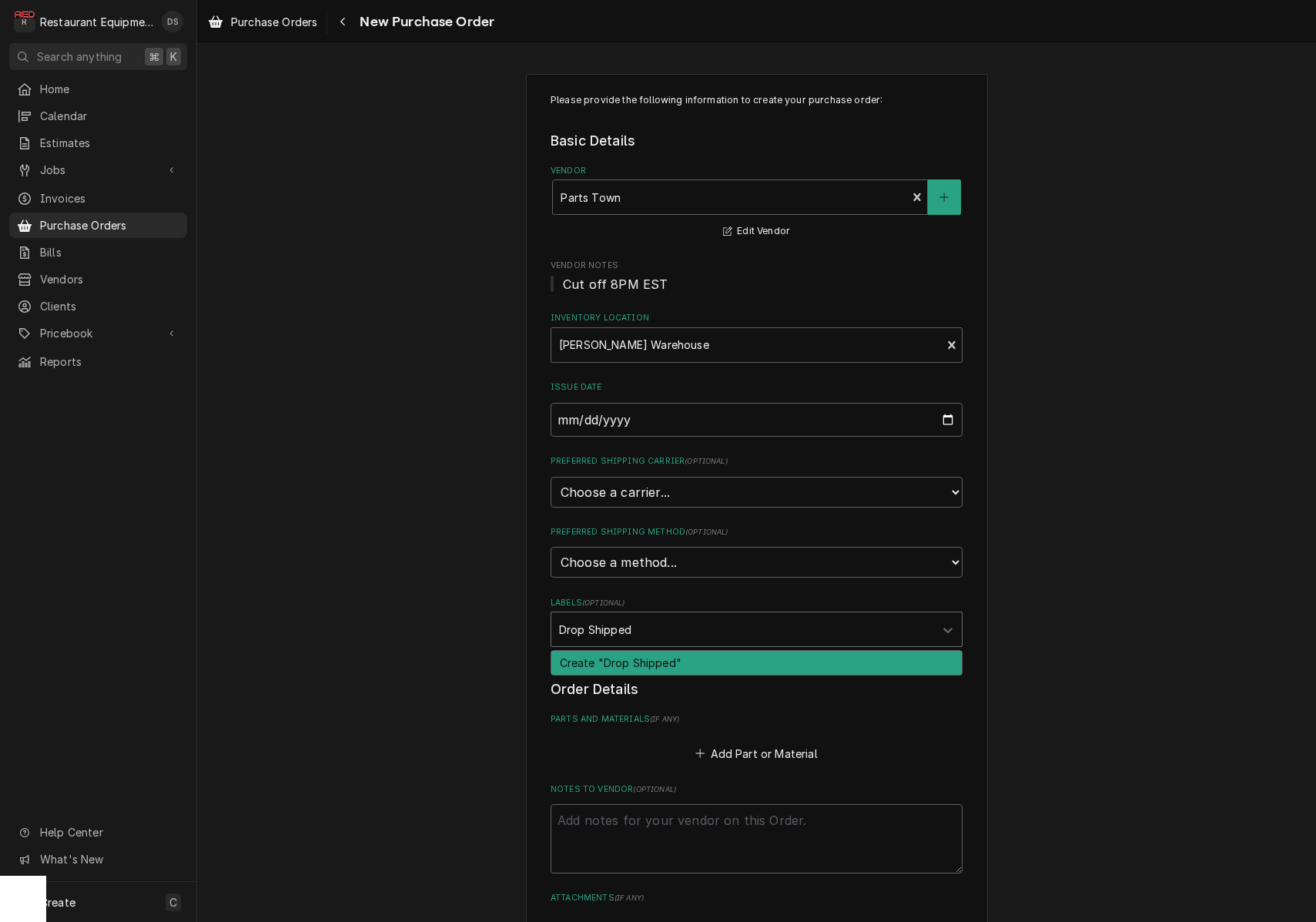
type input "Drop Shipped"
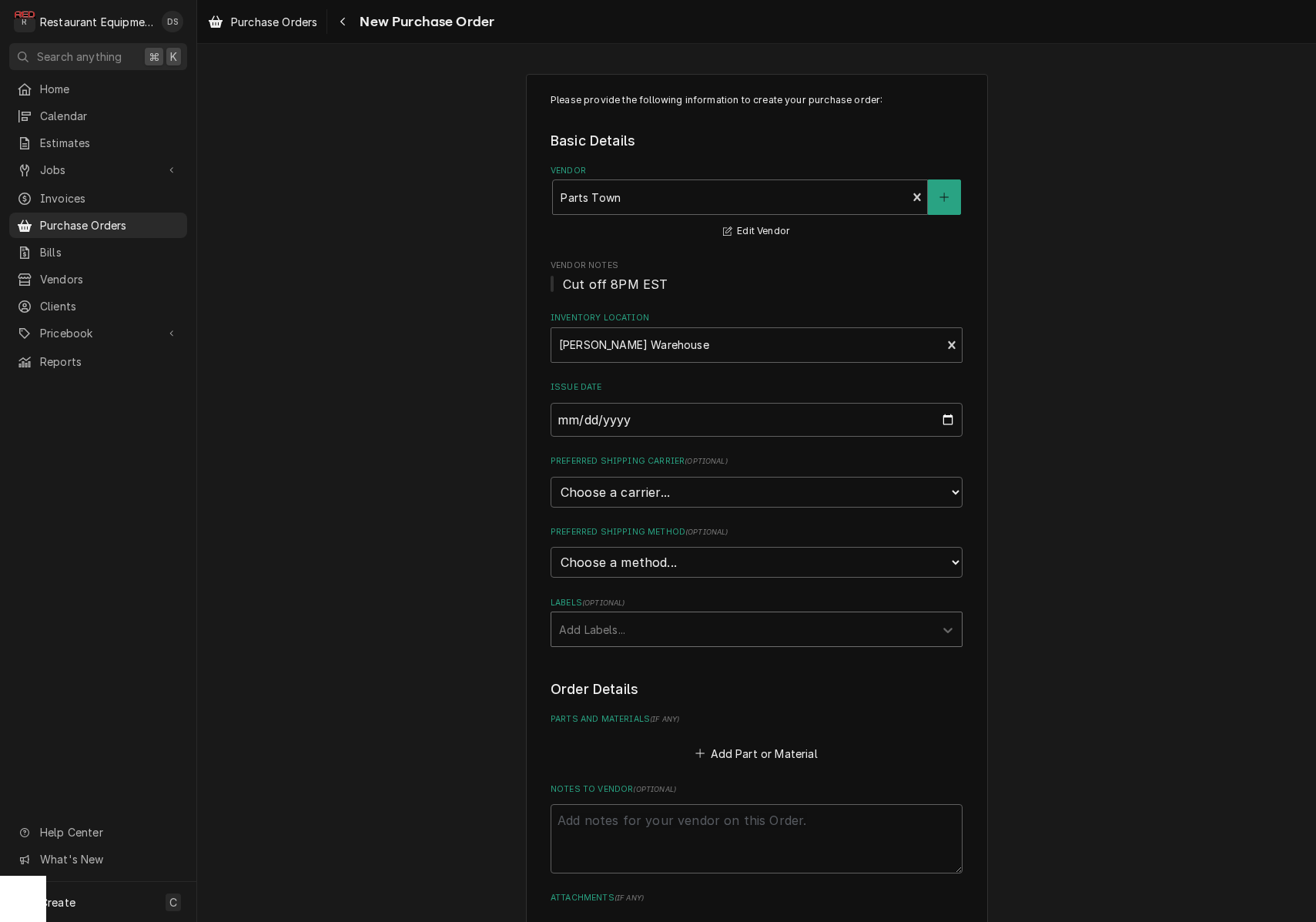
click at [649, 615] on div "Labels" at bounding box center [742, 629] width 367 height 28
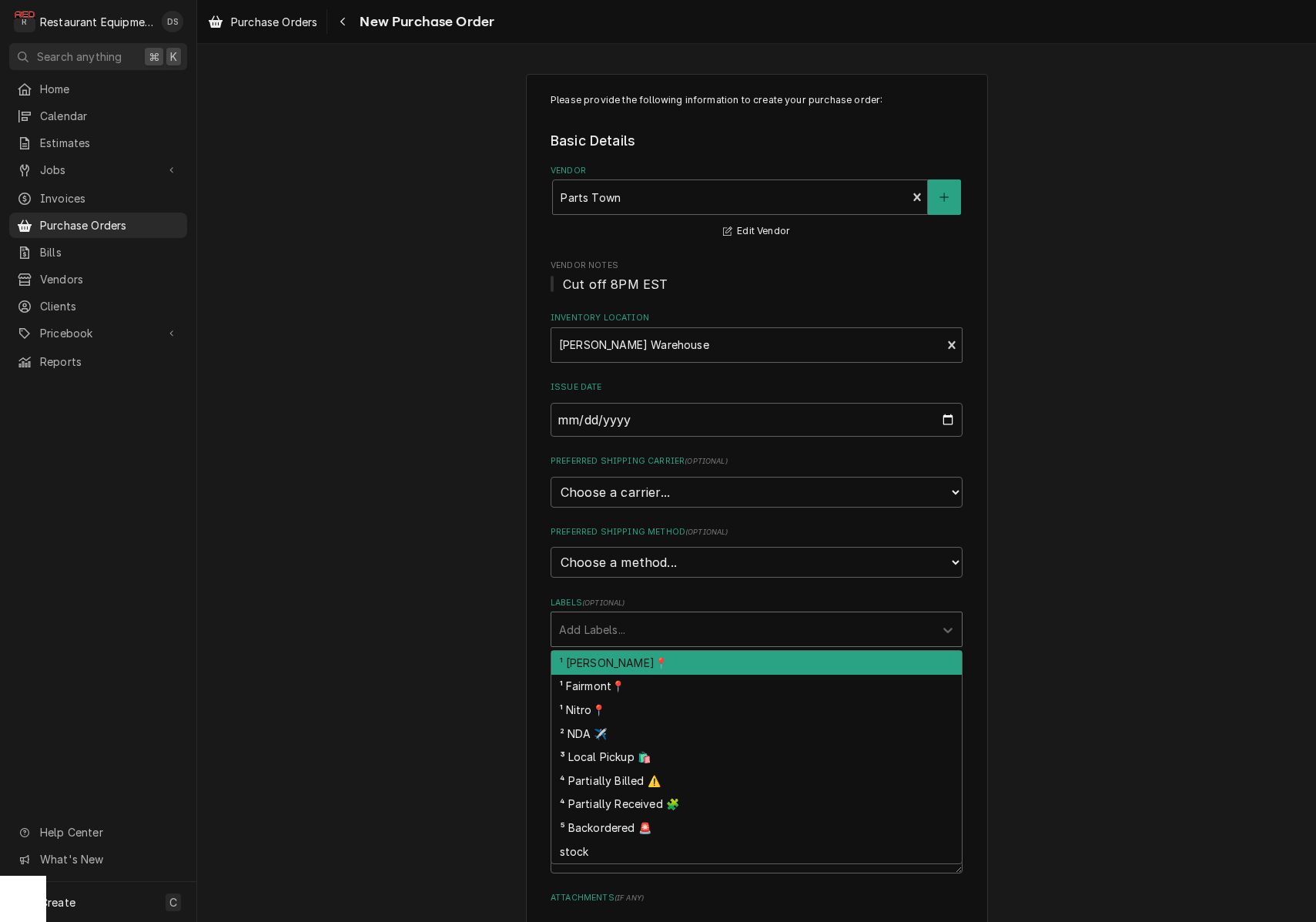
click at [639, 615] on div "Labels" at bounding box center [742, 629] width 367 height 28
type input "D"
click at [728, 615] on div "Labels" at bounding box center [742, 629] width 367 height 28
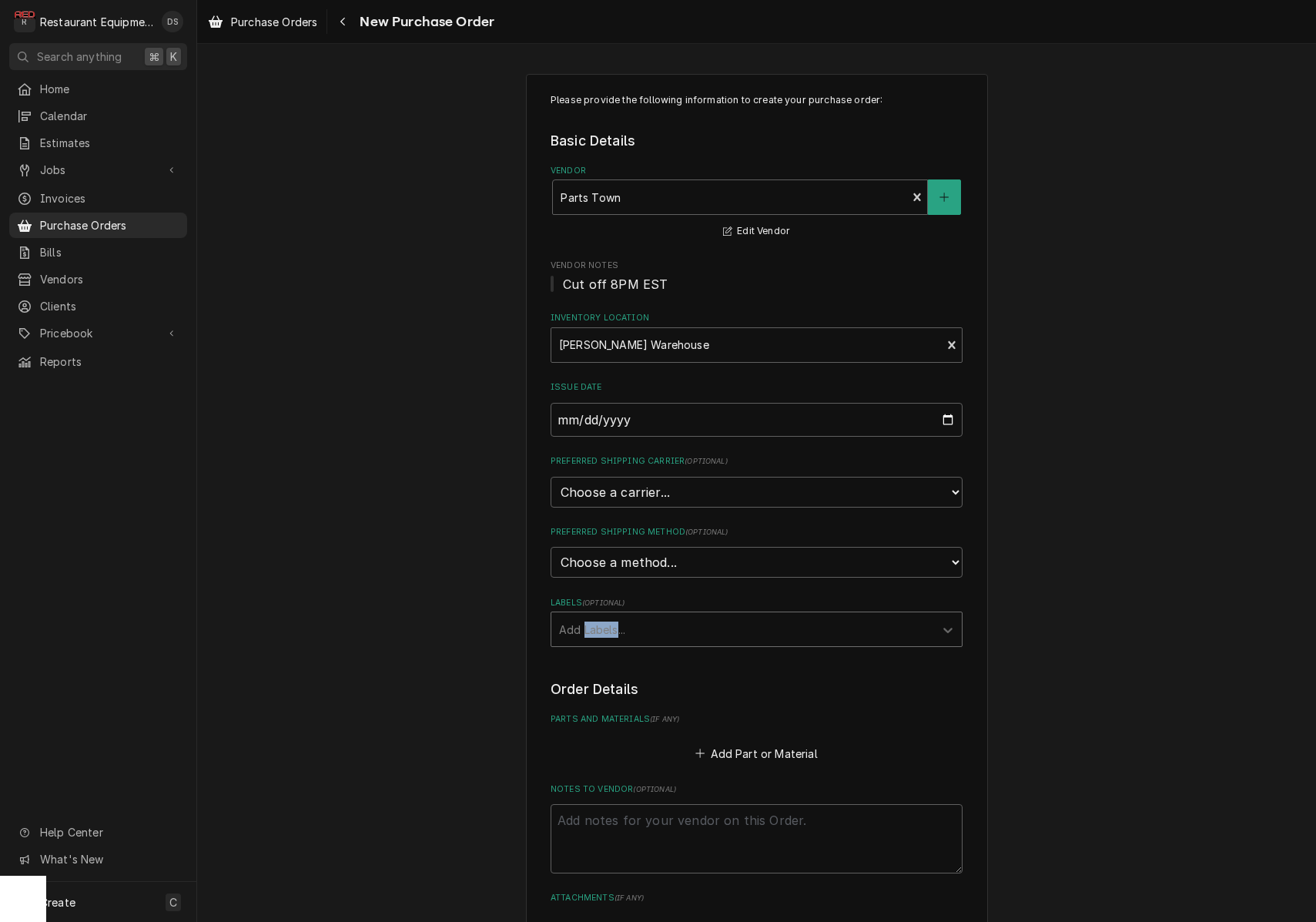
type textarea "x"
click at [806, 679] on legend "Order Details" at bounding box center [757, 689] width 412 height 20
click at [603, 622] on div "Add Labels..." at bounding box center [742, 630] width 367 height 16
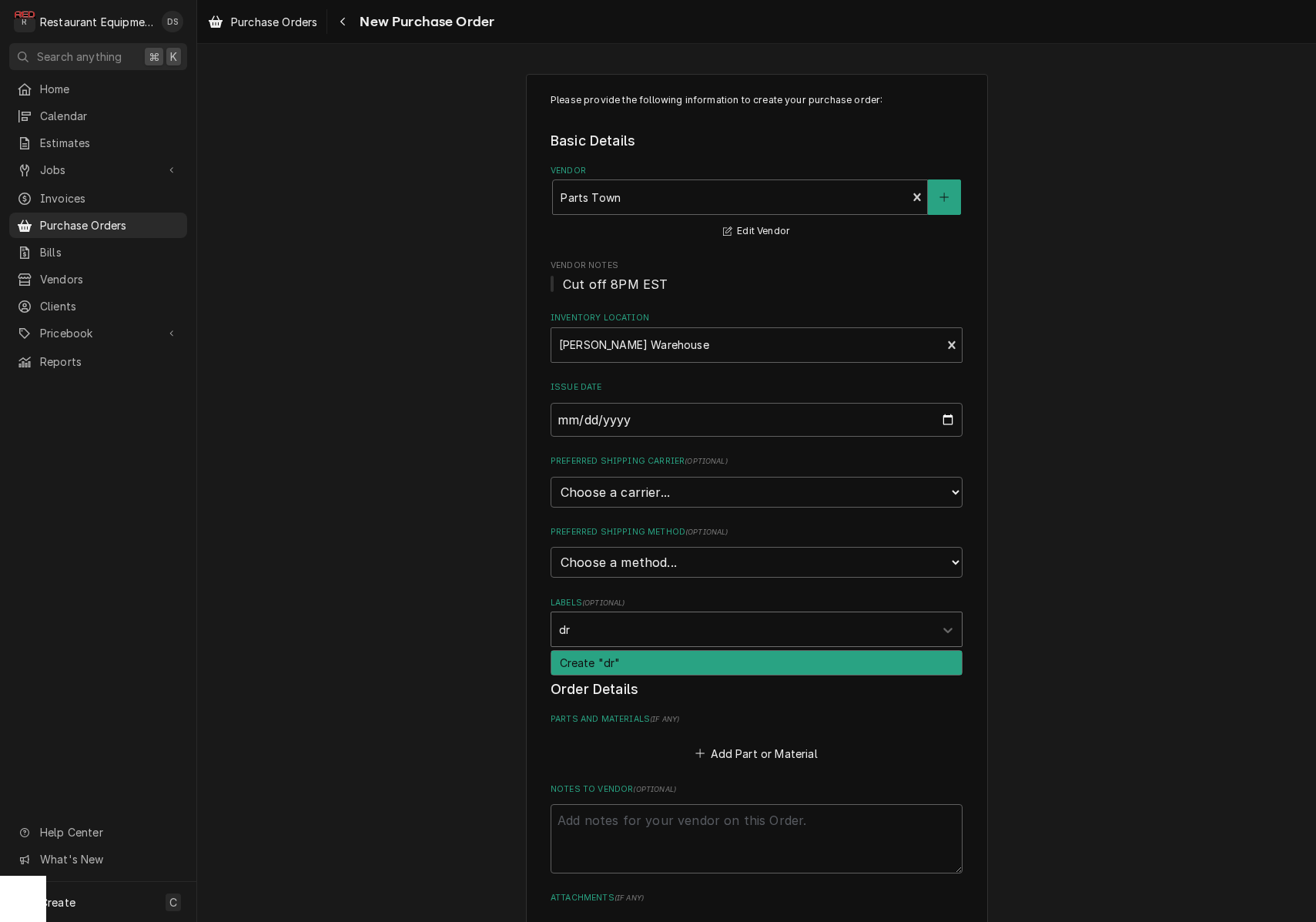
type input "d"
click at [633, 617] on input "Drop Shipped" at bounding box center [598, 629] width 79 height 25
click at [636, 617] on input "Drop Shipped" at bounding box center [598, 629] width 79 height 25
paste input "📮"
type input "Drop Shipped 📮"
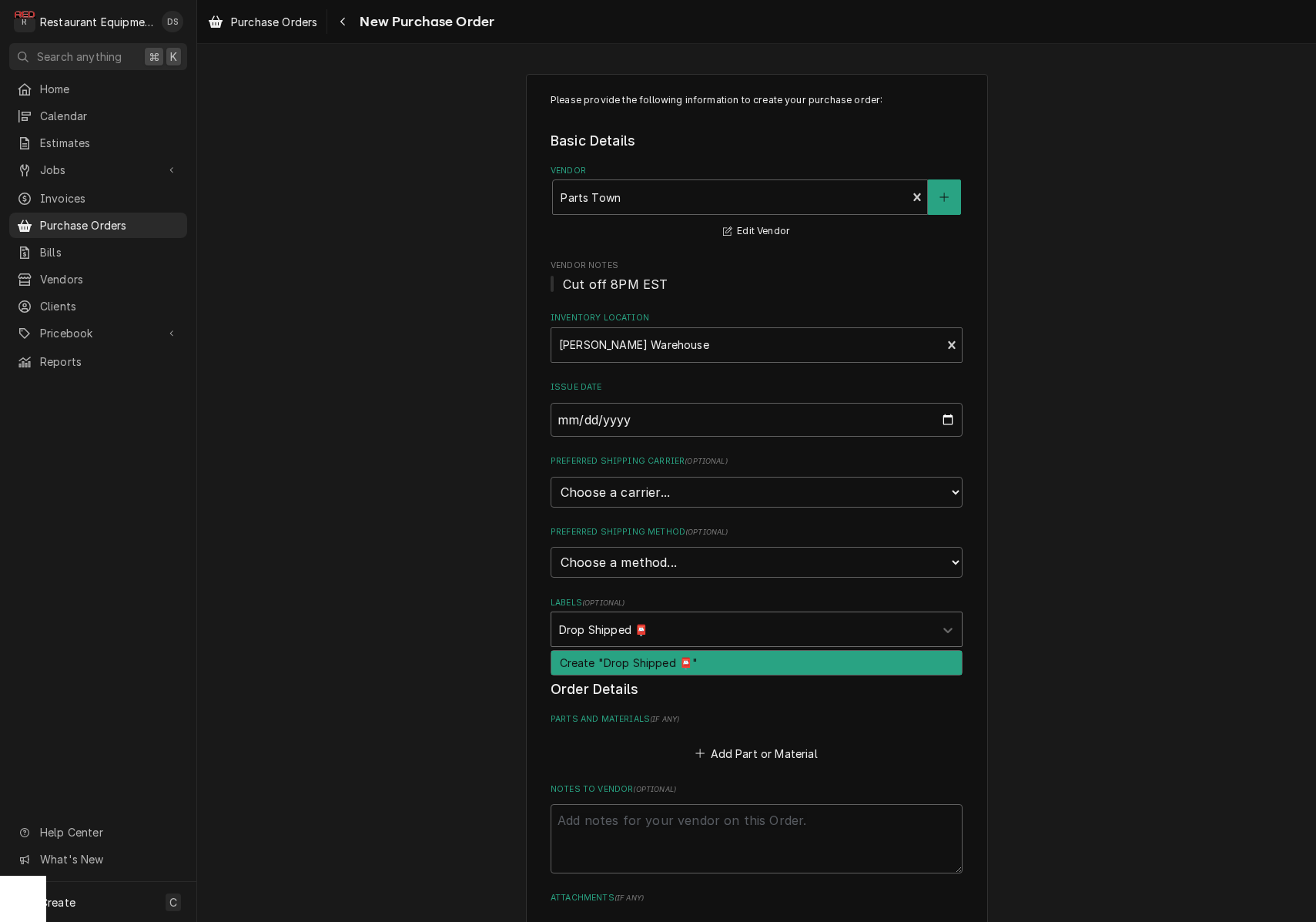
type textarea "x"
type input "."
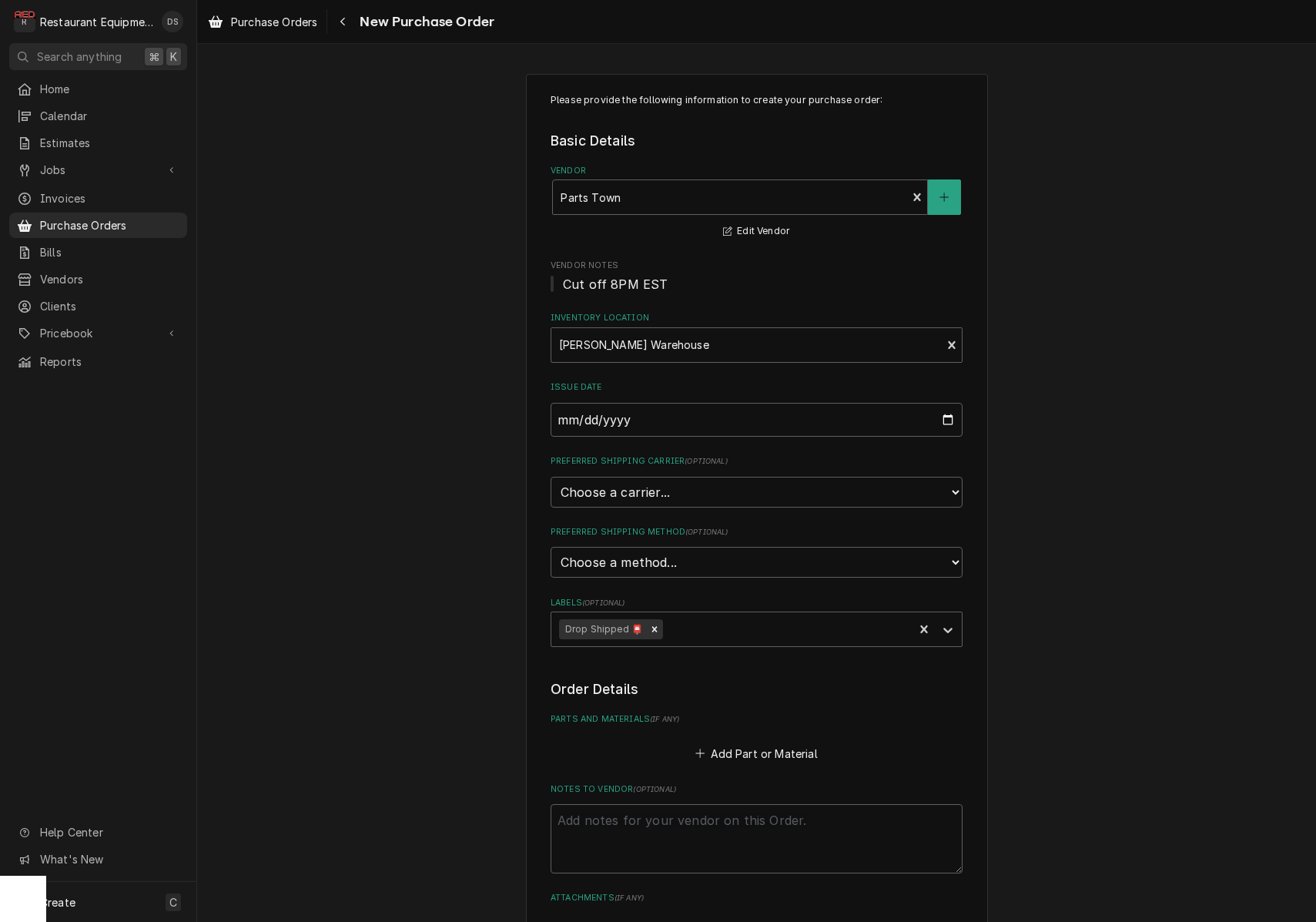
click at [779, 682] on fieldset "Order Details Parts and Materials ( if any ) Add Part or Material Notes to Vend…" at bounding box center [757, 811] width 412 height 263
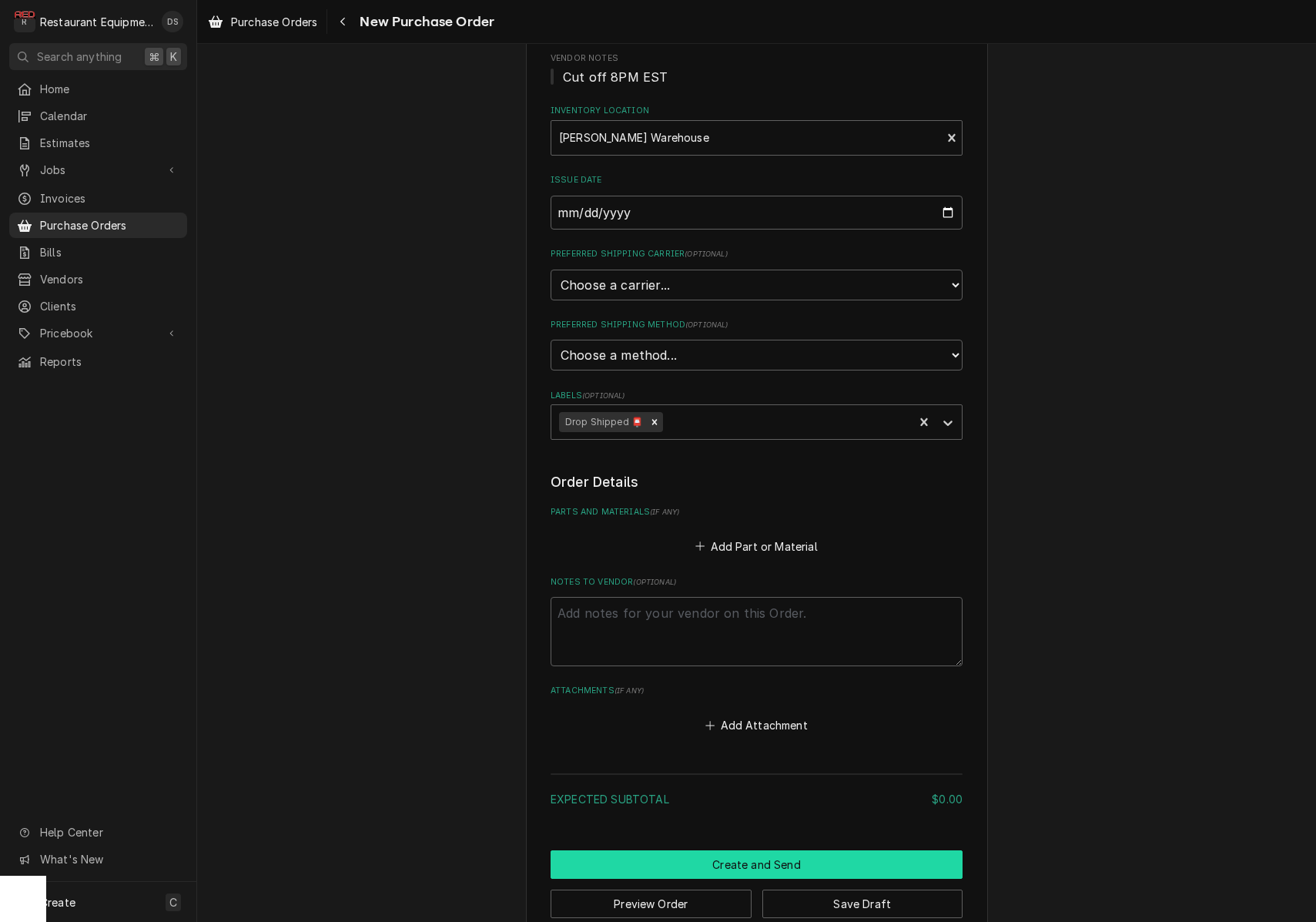
scroll to position [0, 0]
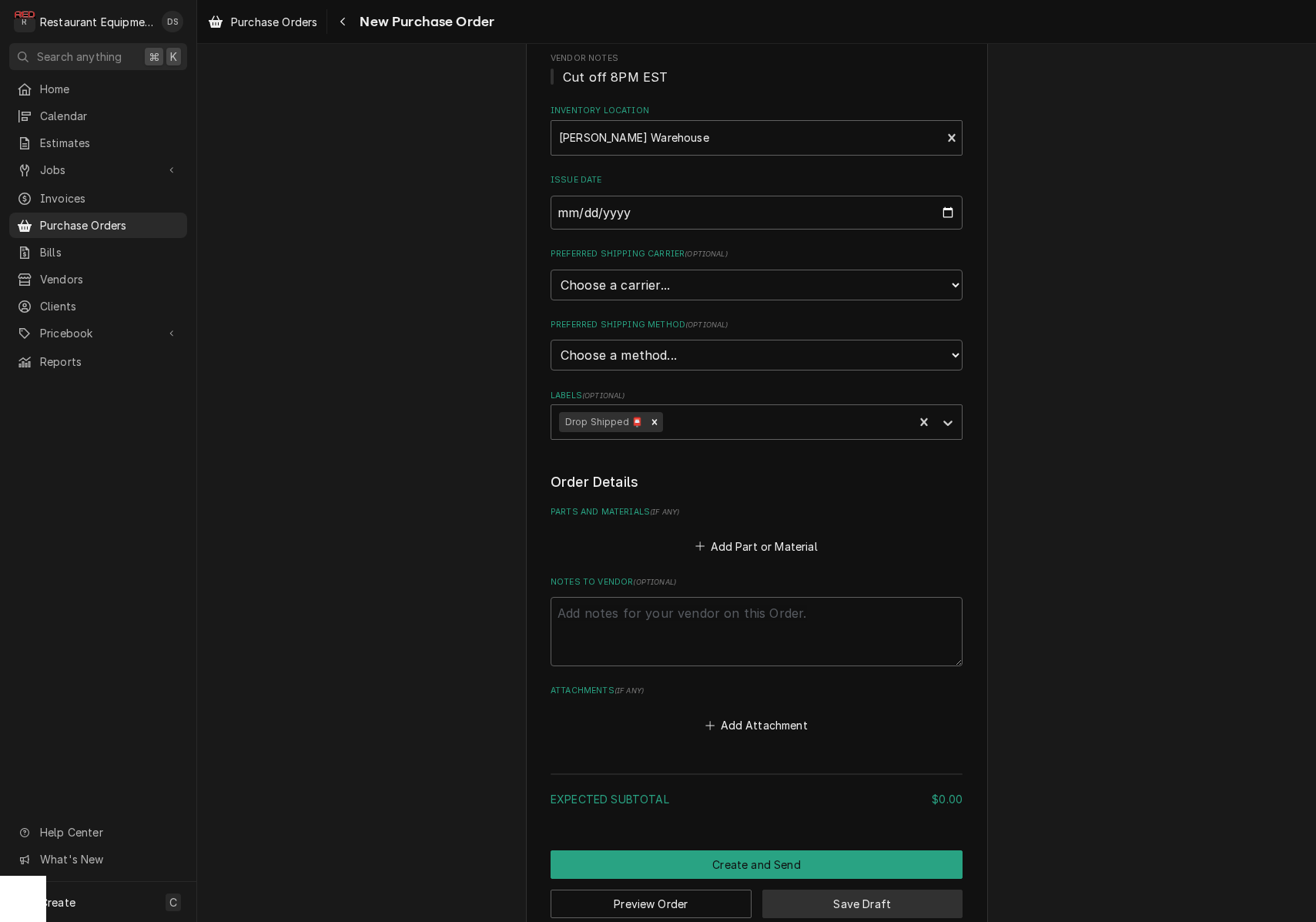
click at [825, 889] on button "Save Draft" at bounding box center [863, 903] width 201 height 29
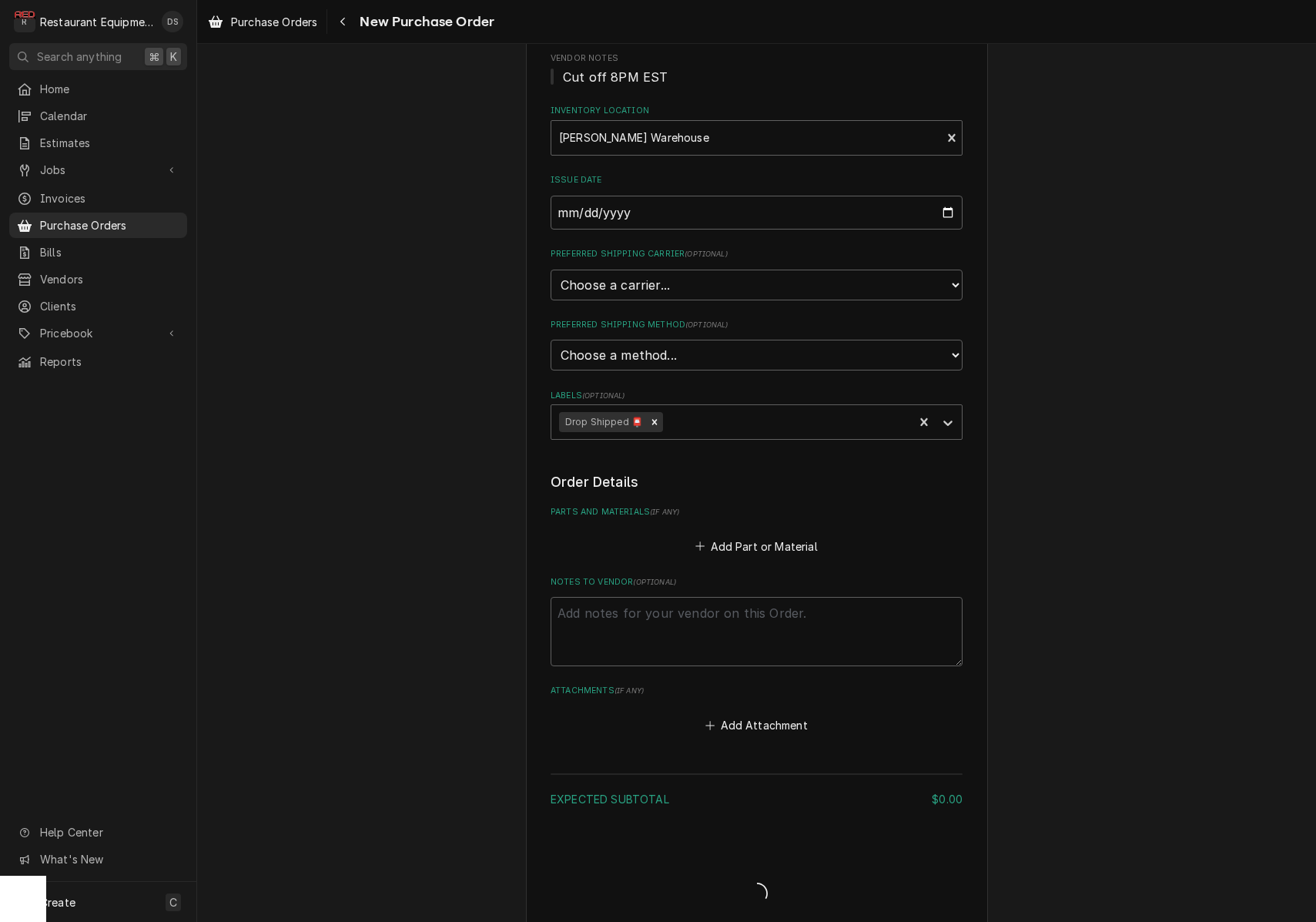
type textarea "x"
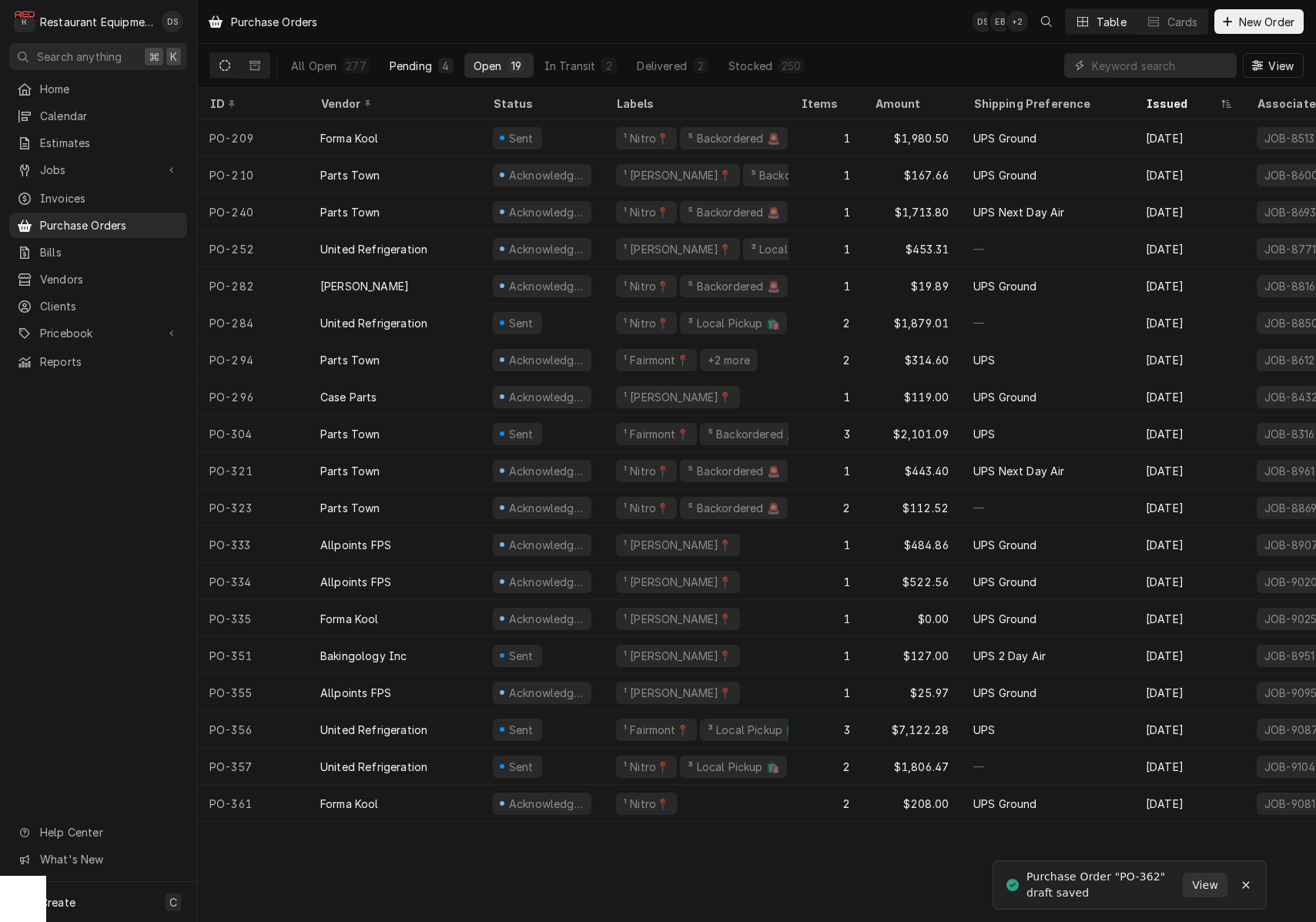
click at [422, 72] on div "Pending" at bounding box center [411, 66] width 43 height 16
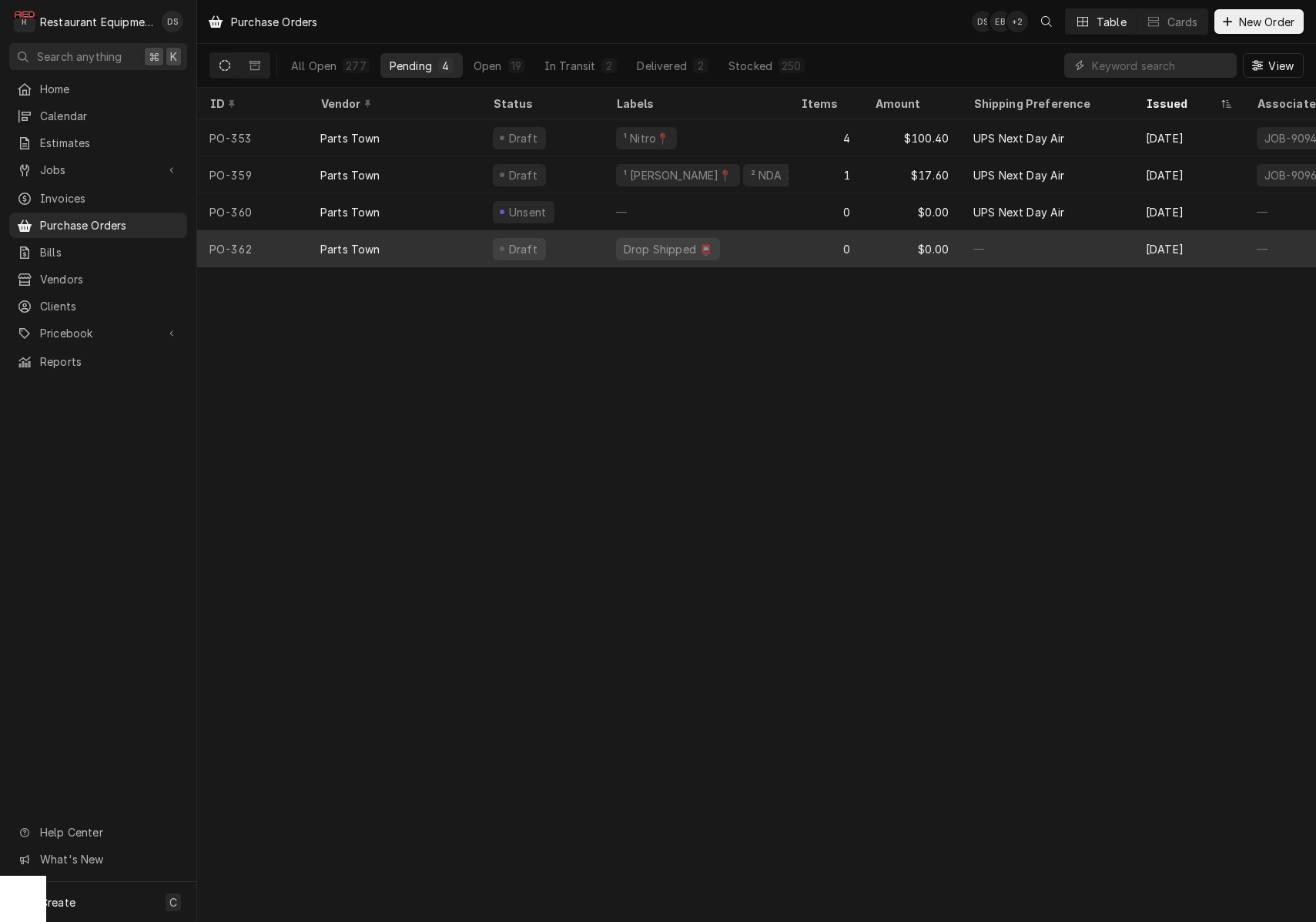
click at [1084, 247] on div "—" at bounding box center [1047, 248] width 173 height 37
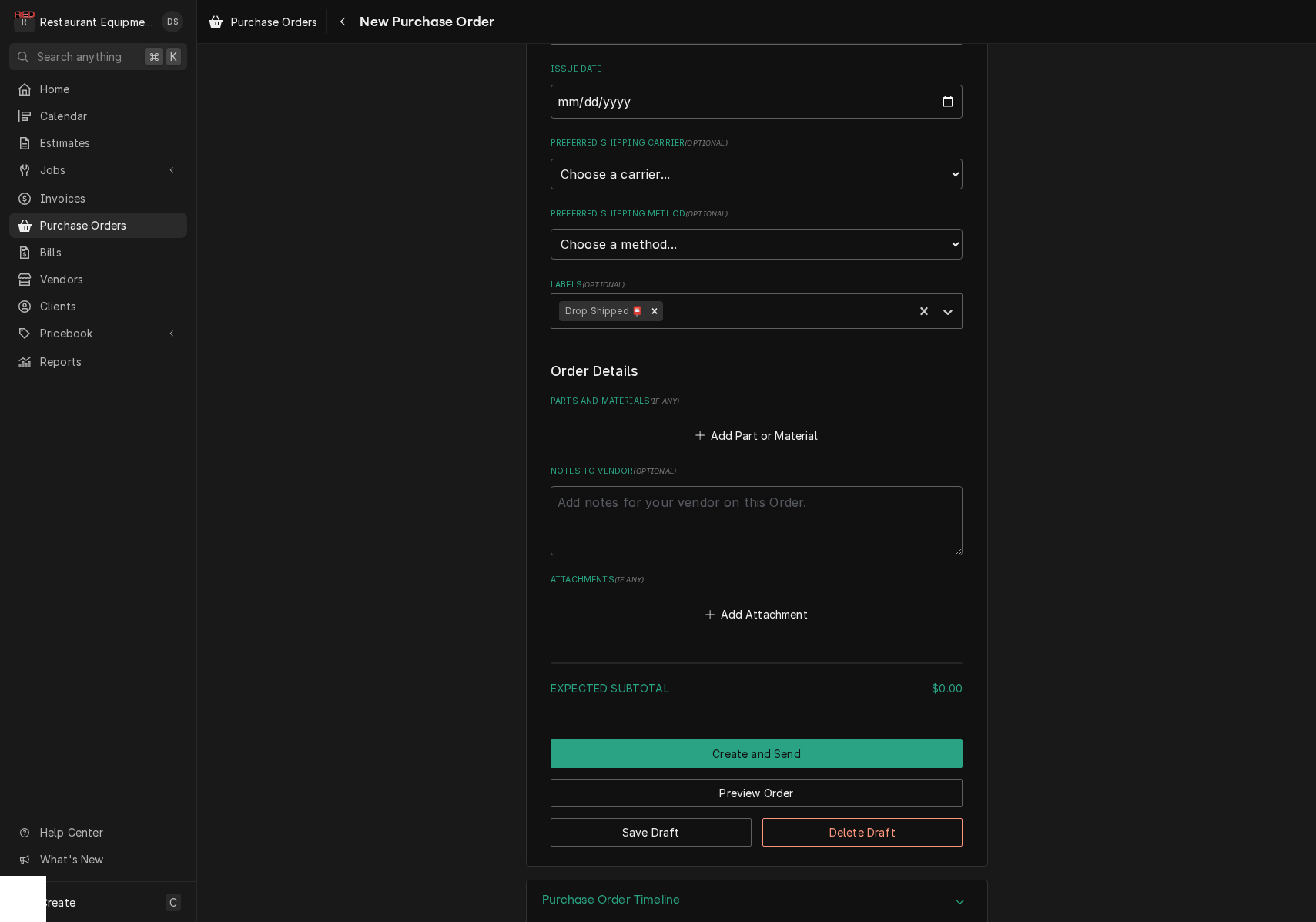
click at [854, 818] on button "Delete Draft" at bounding box center [863, 832] width 201 height 29
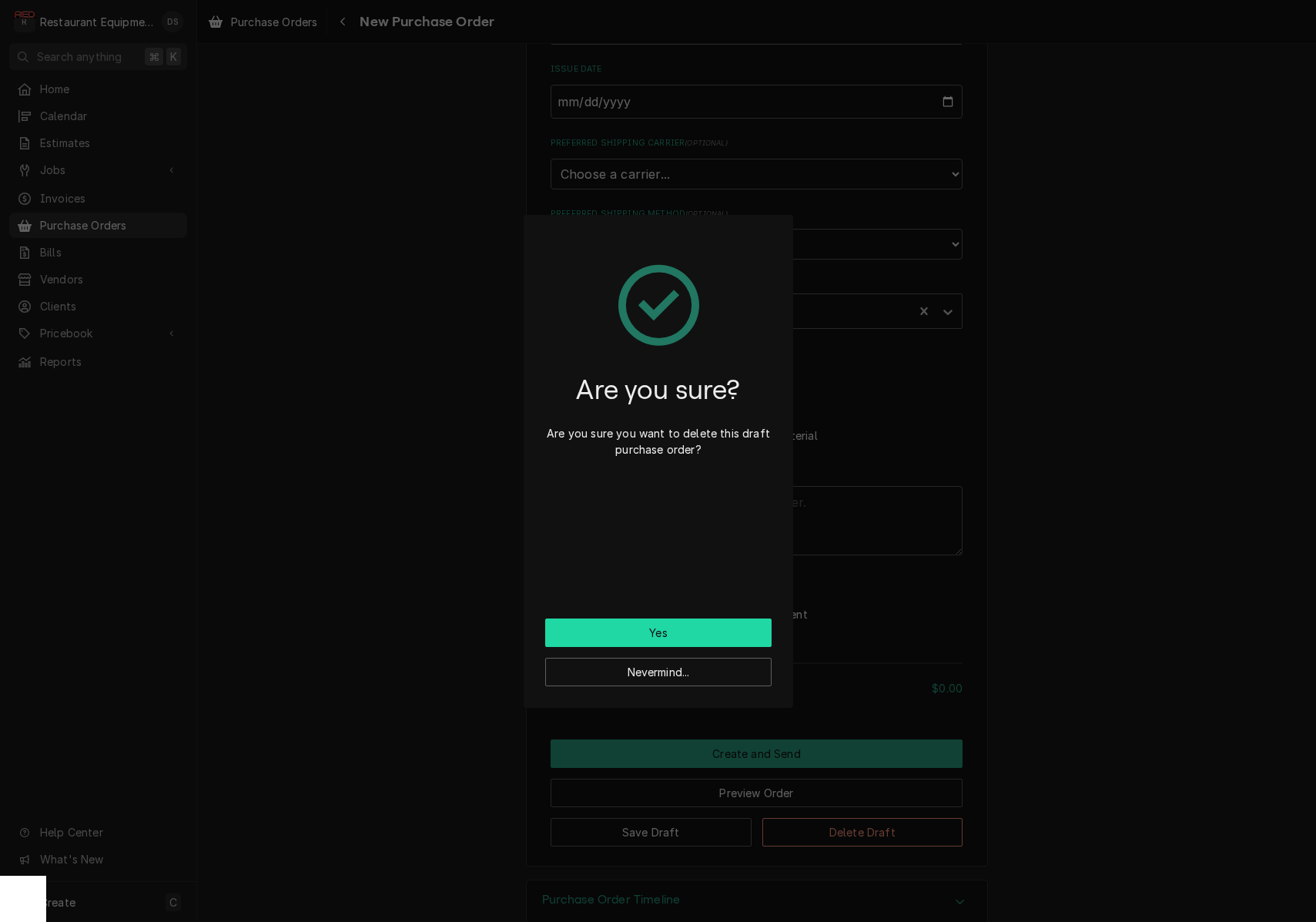
click at [704, 623] on button "Yes" at bounding box center [658, 632] width 227 height 29
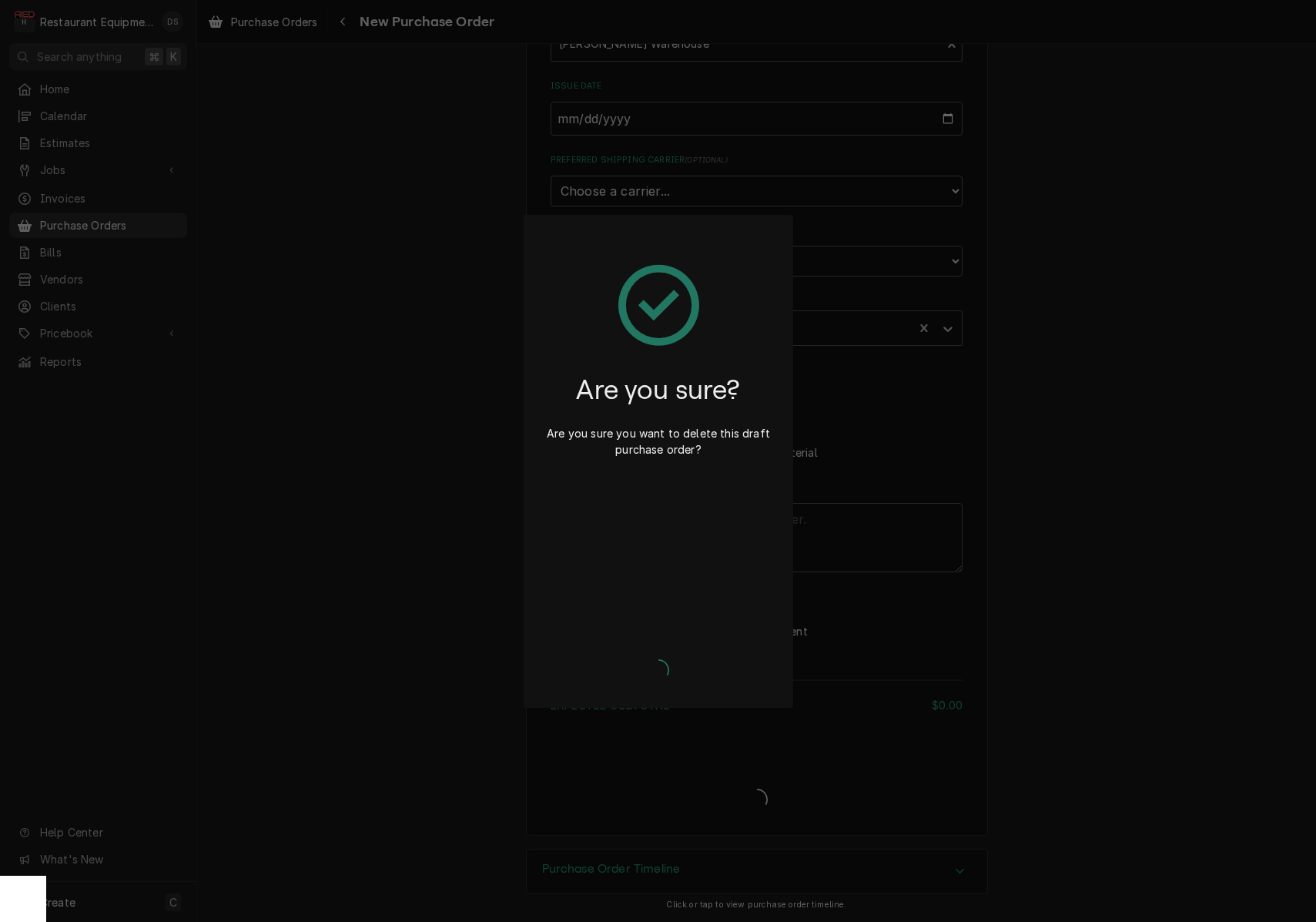
type textarea "x"
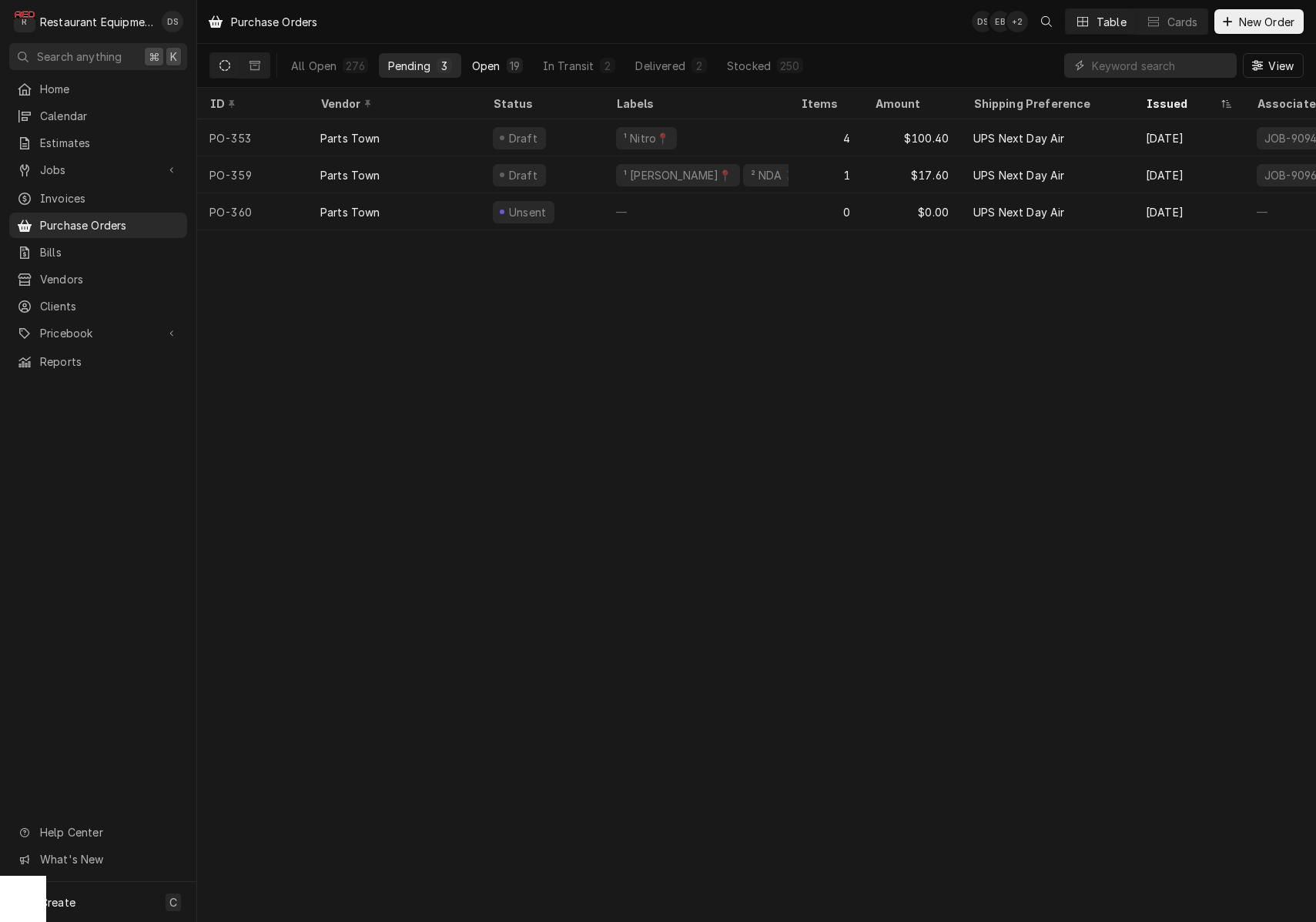
click at [492, 65] on div "Open" at bounding box center [486, 66] width 29 height 16
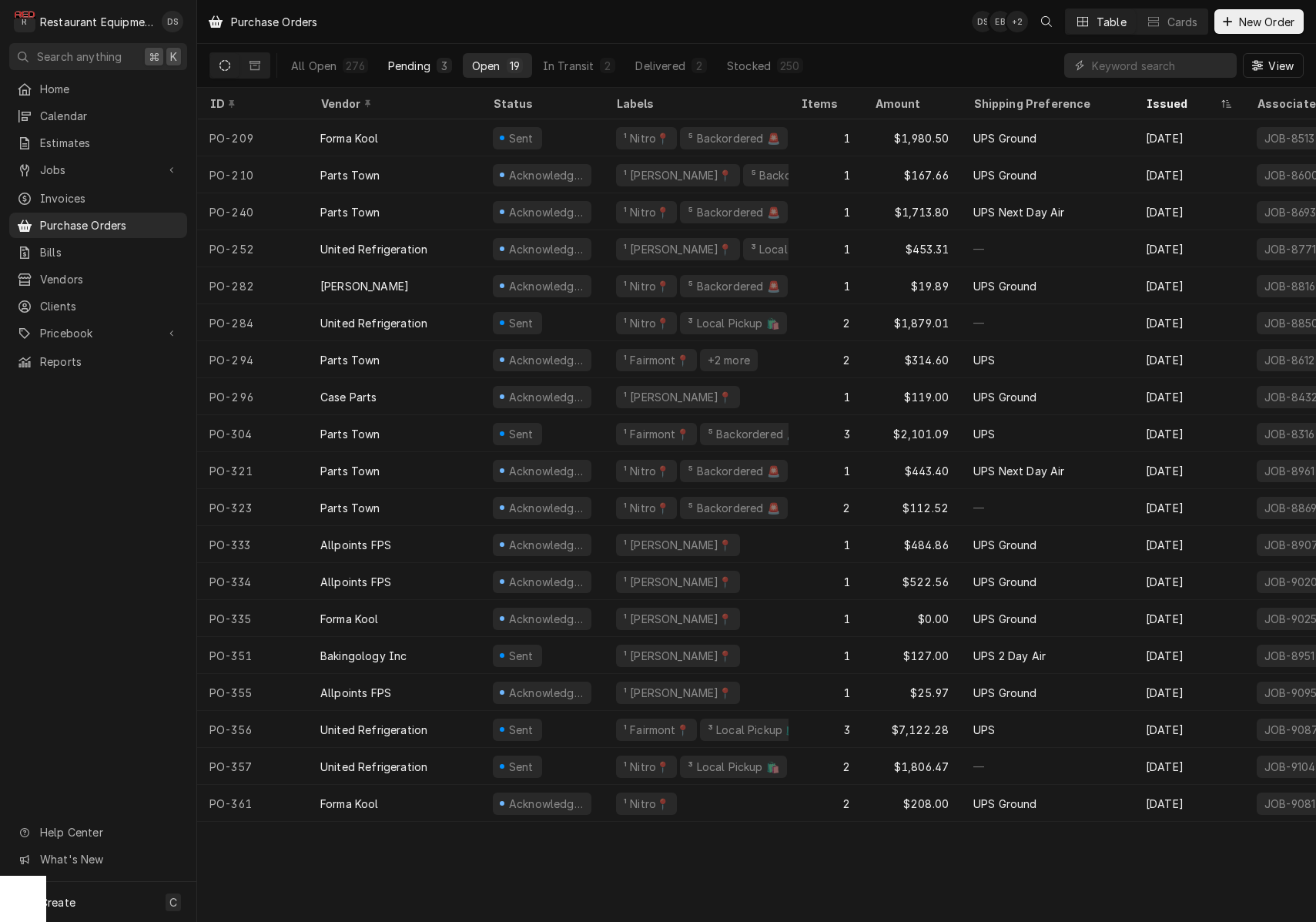
click at [442, 65] on div "3" at bounding box center [443, 66] width 9 height 16
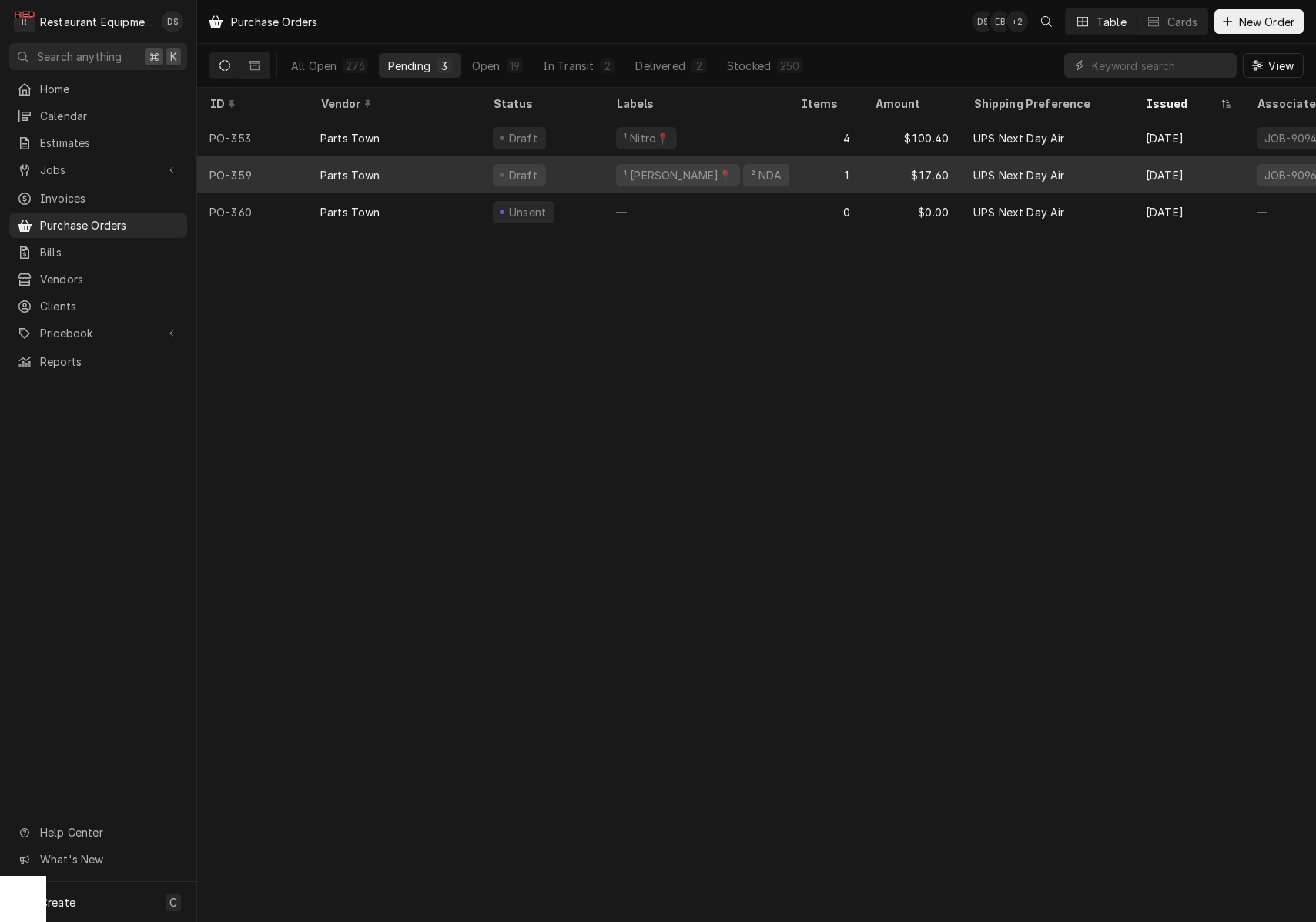
click at [793, 173] on div "1" at bounding box center [825, 174] width 74 height 37
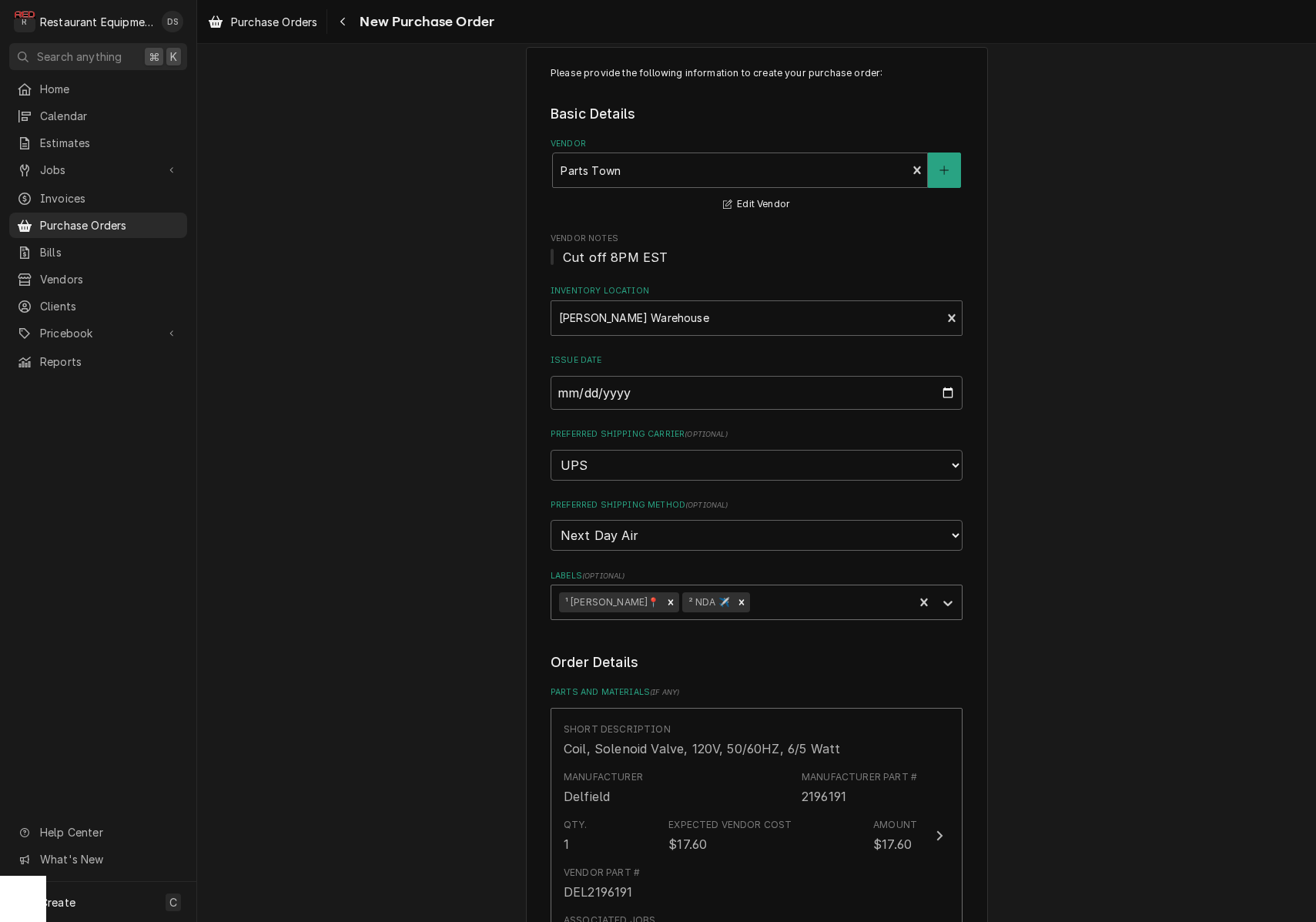
scroll to position [32, 0]
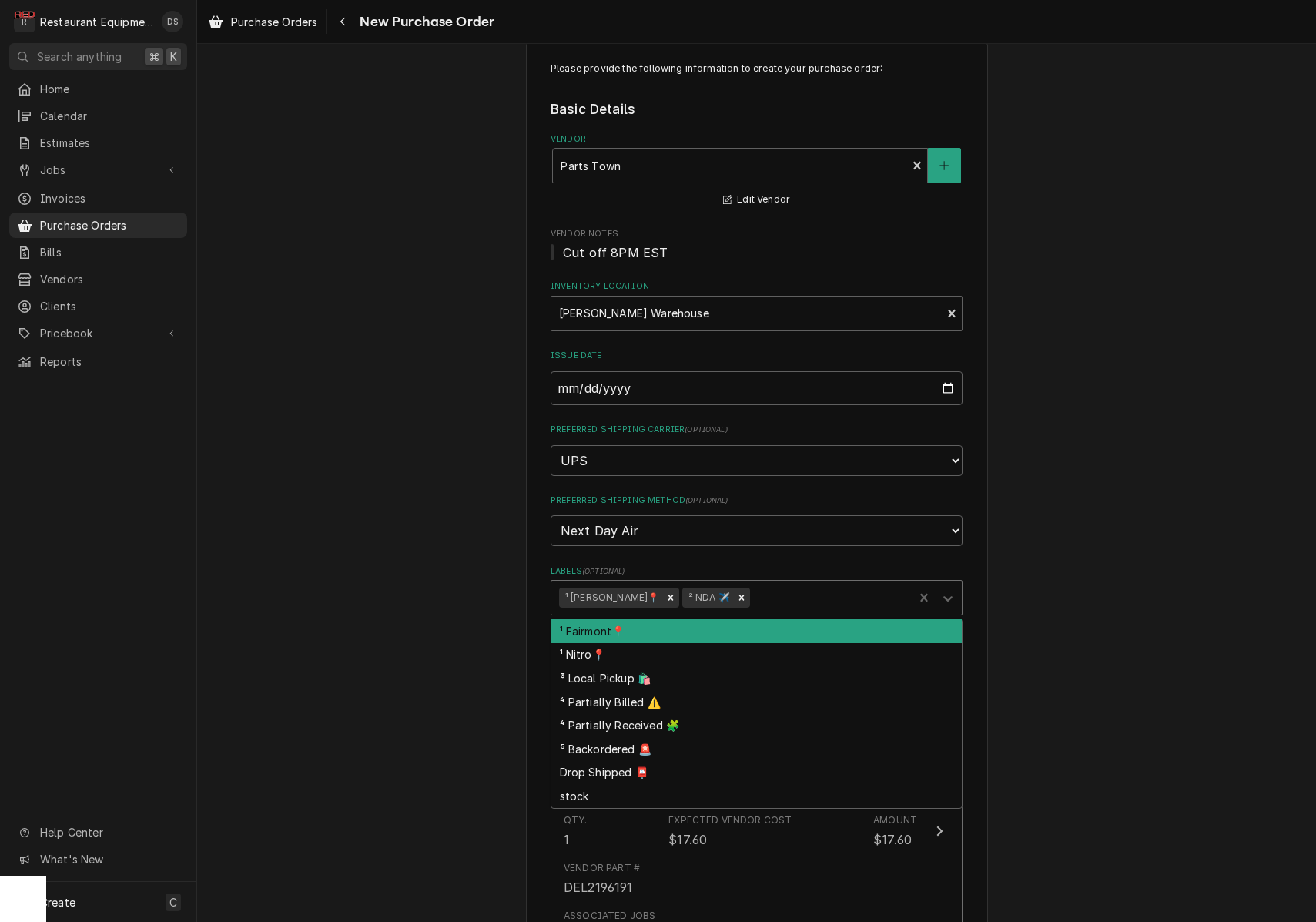
click at [796, 583] on div "Labels" at bounding box center [829, 597] width 152 height 28
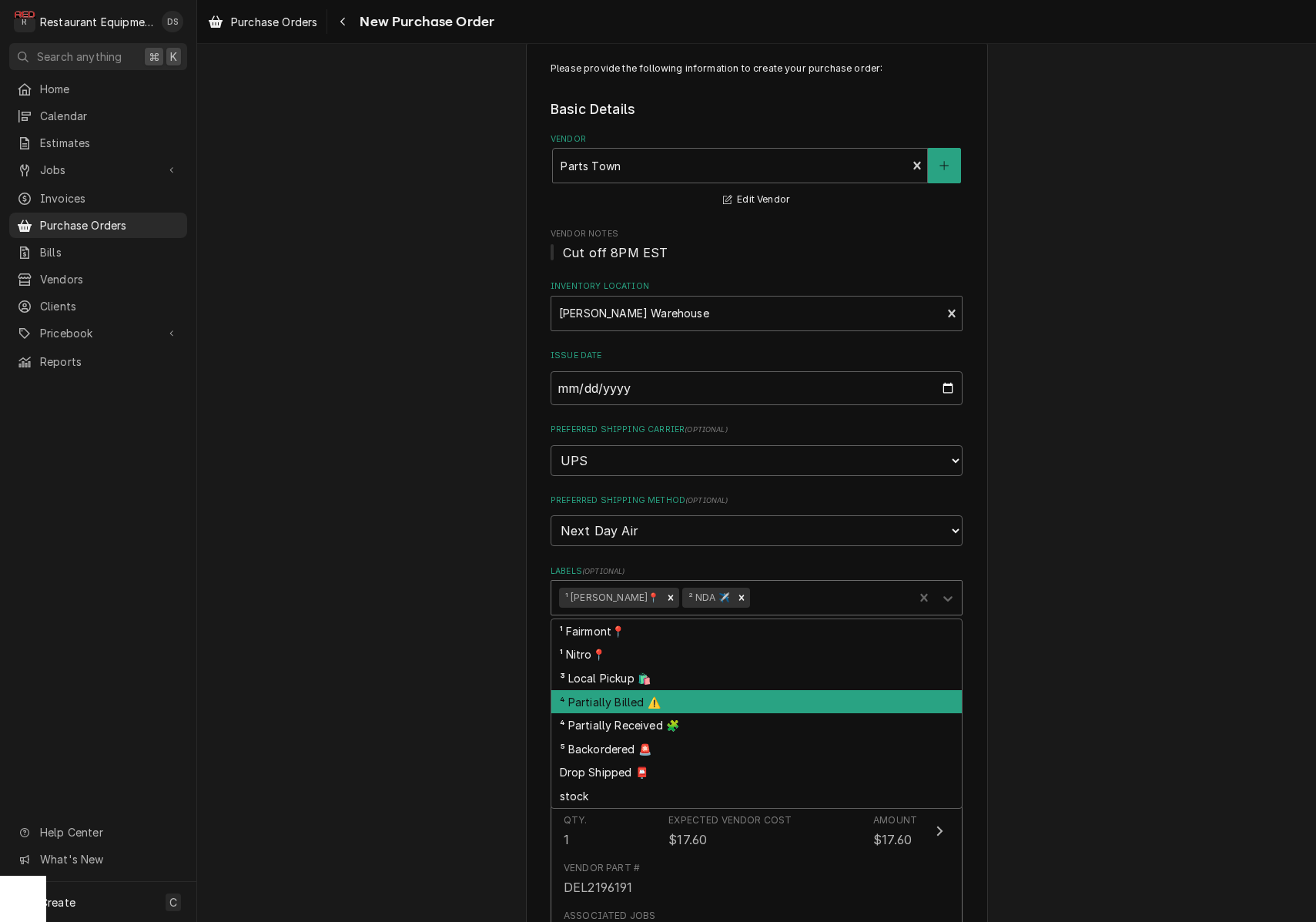
click at [1096, 565] on div "Please provide the following information to create your purchase order: Basic D…" at bounding box center [757, 729] width 1119 height 1401
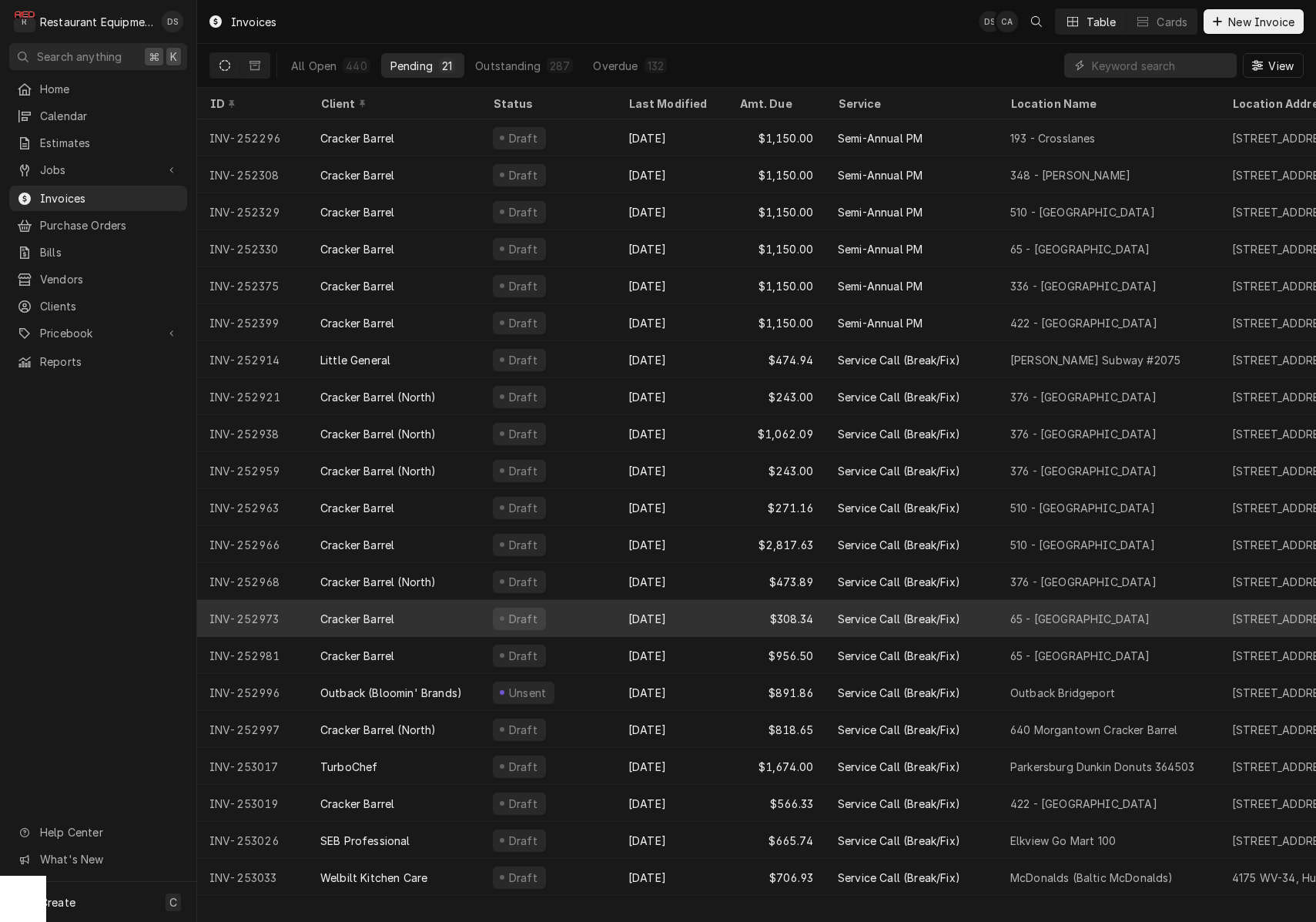
click at [101, 227] on div "Purchase Orders" at bounding box center [98, 226] width 172 height 20
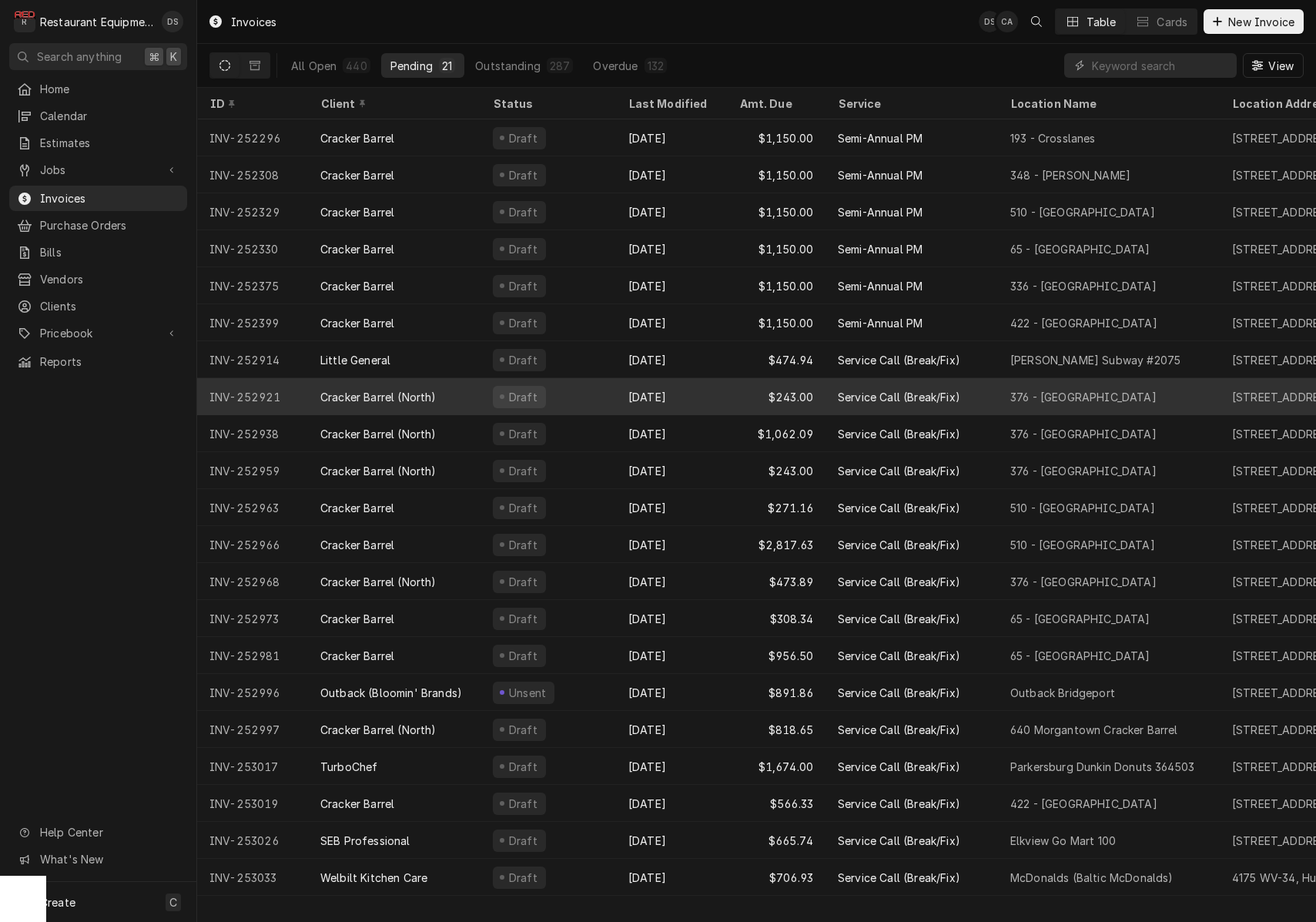
click at [589, 396] on div "Draft" at bounding box center [548, 396] width 136 height 37
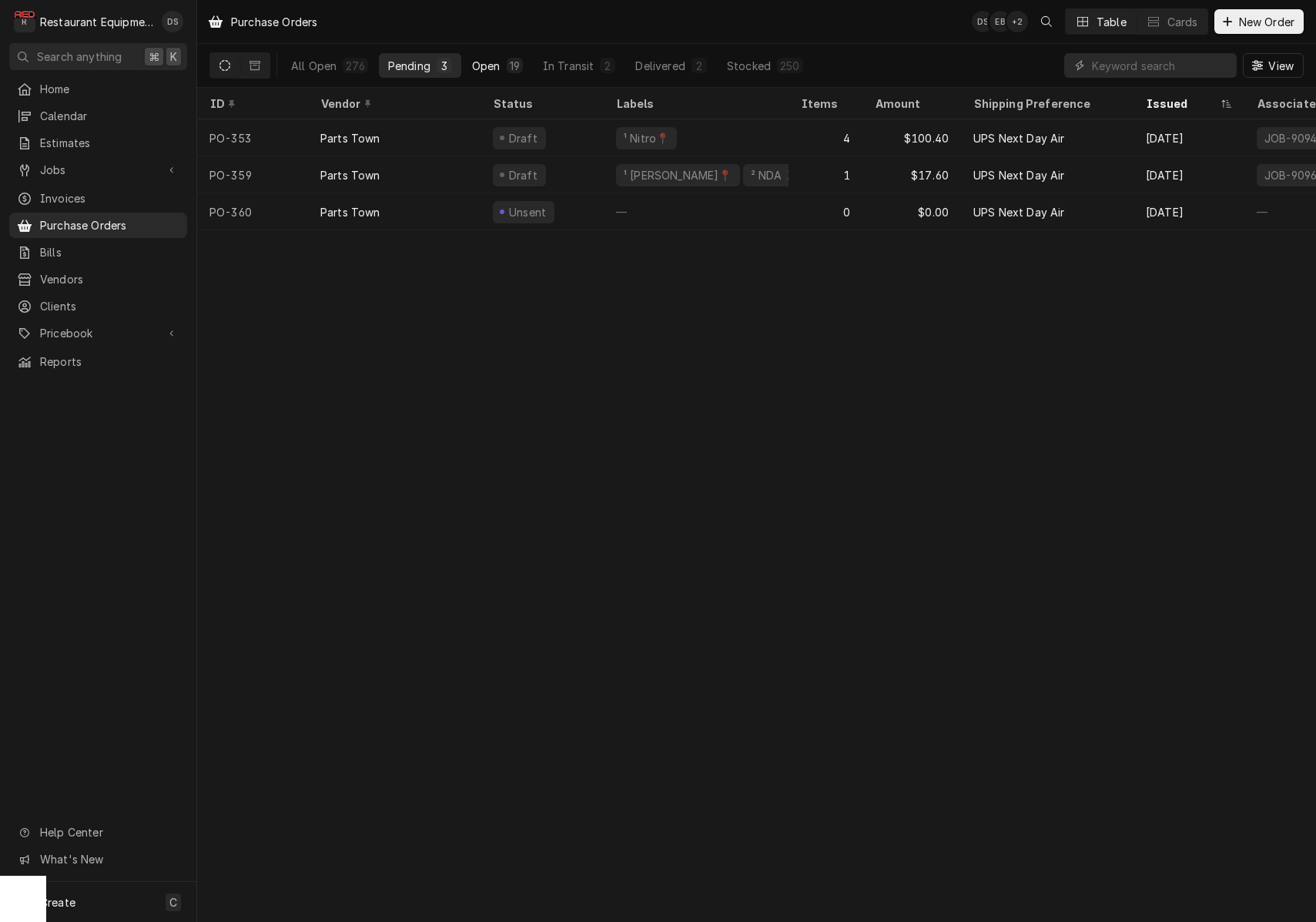
click at [487, 61] on div "Open" at bounding box center [486, 66] width 29 height 16
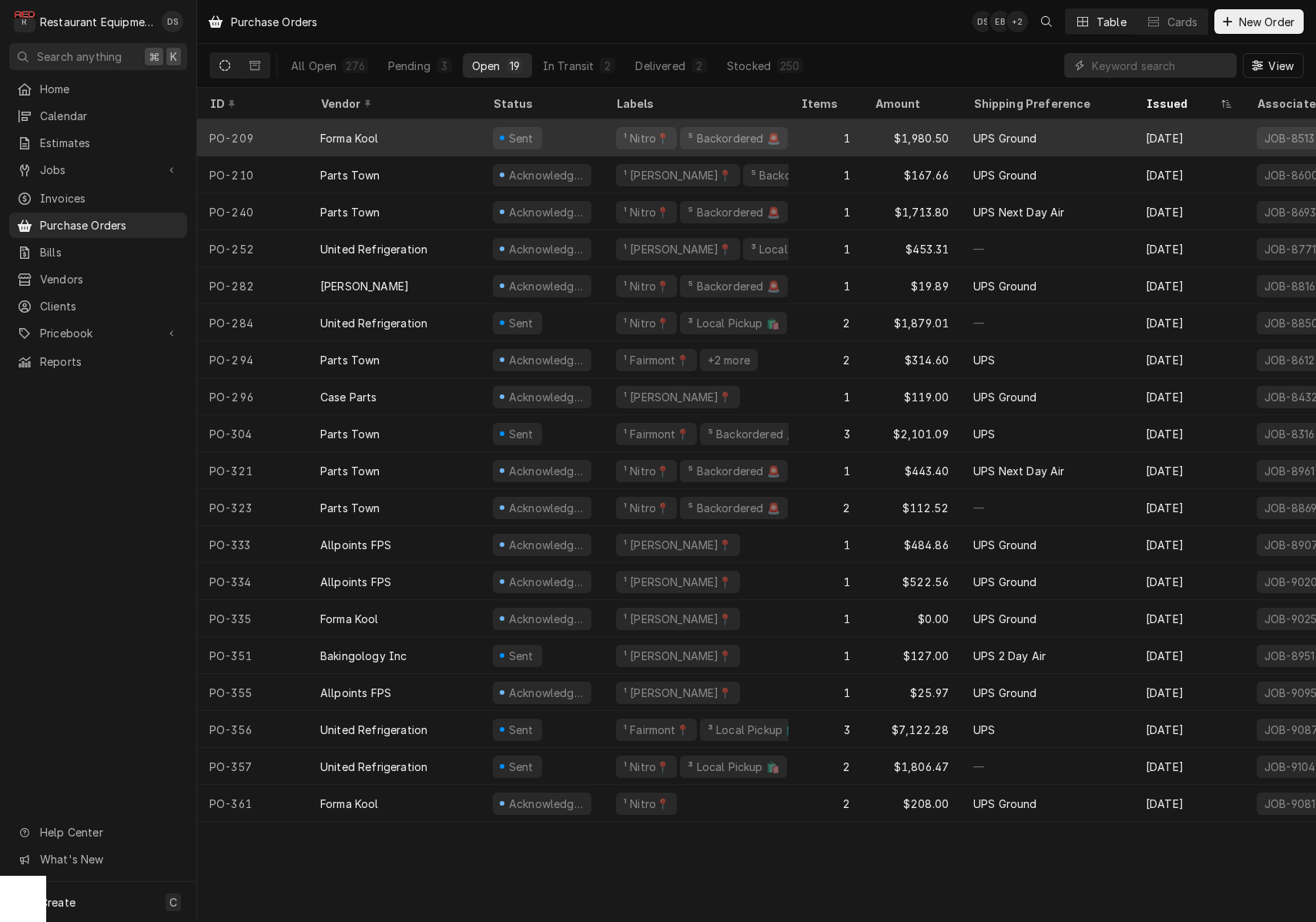
click at [564, 133] on div "Sent" at bounding box center [541, 137] width 124 height 37
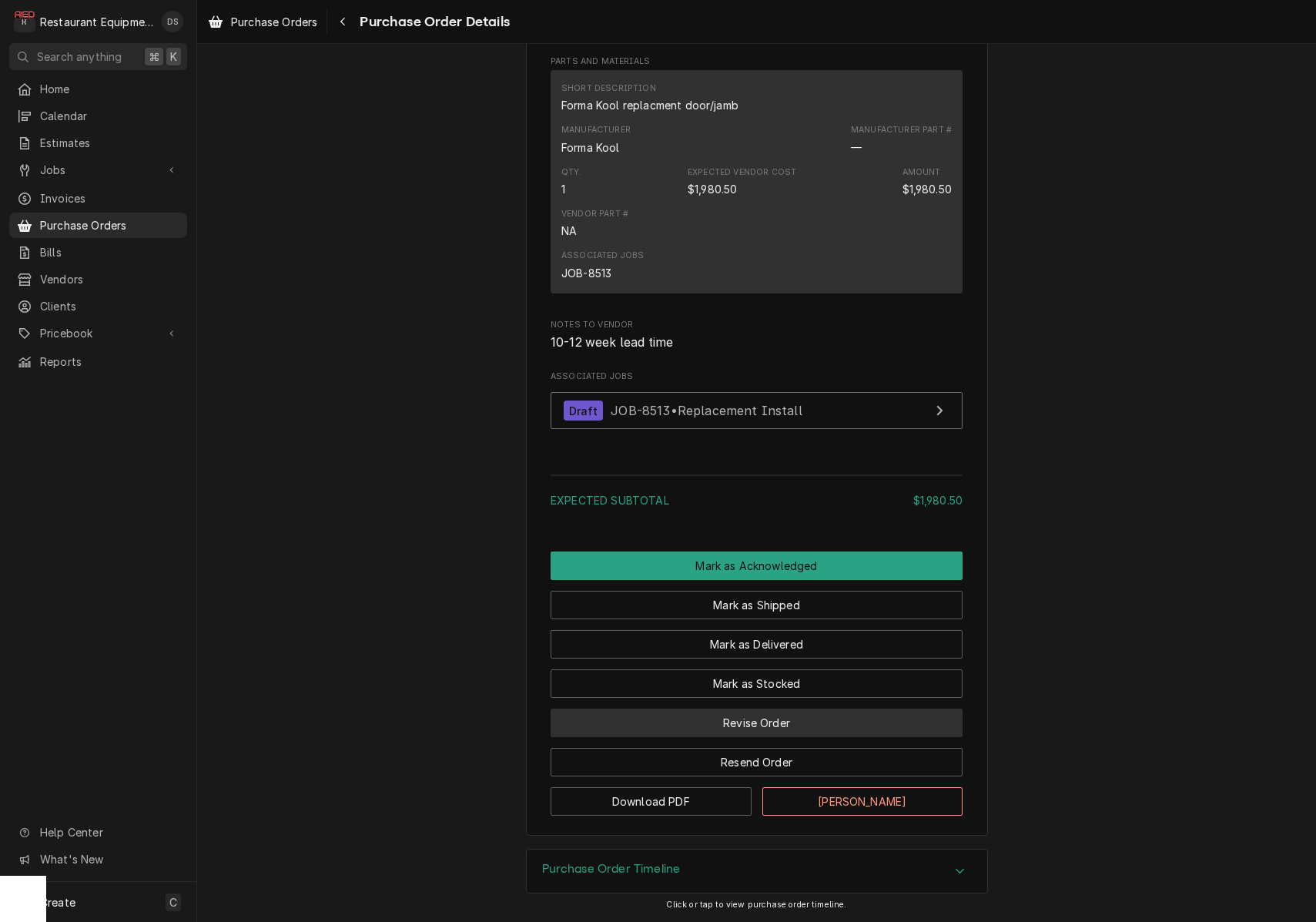
scroll to position [893, 0]
click at [760, 722] on button "Revise Order" at bounding box center [757, 722] width 412 height 29
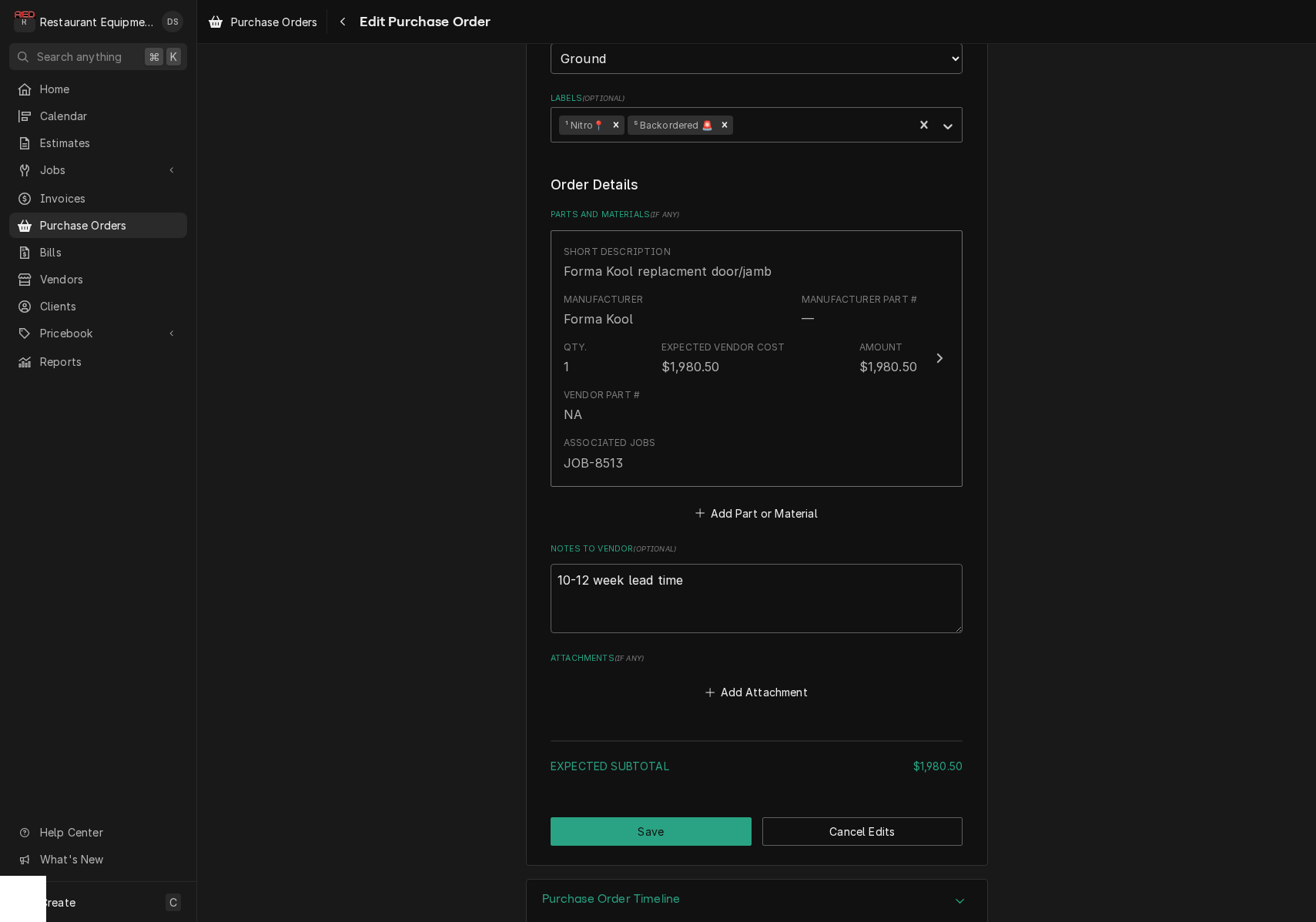
scroll to position [452, 0]
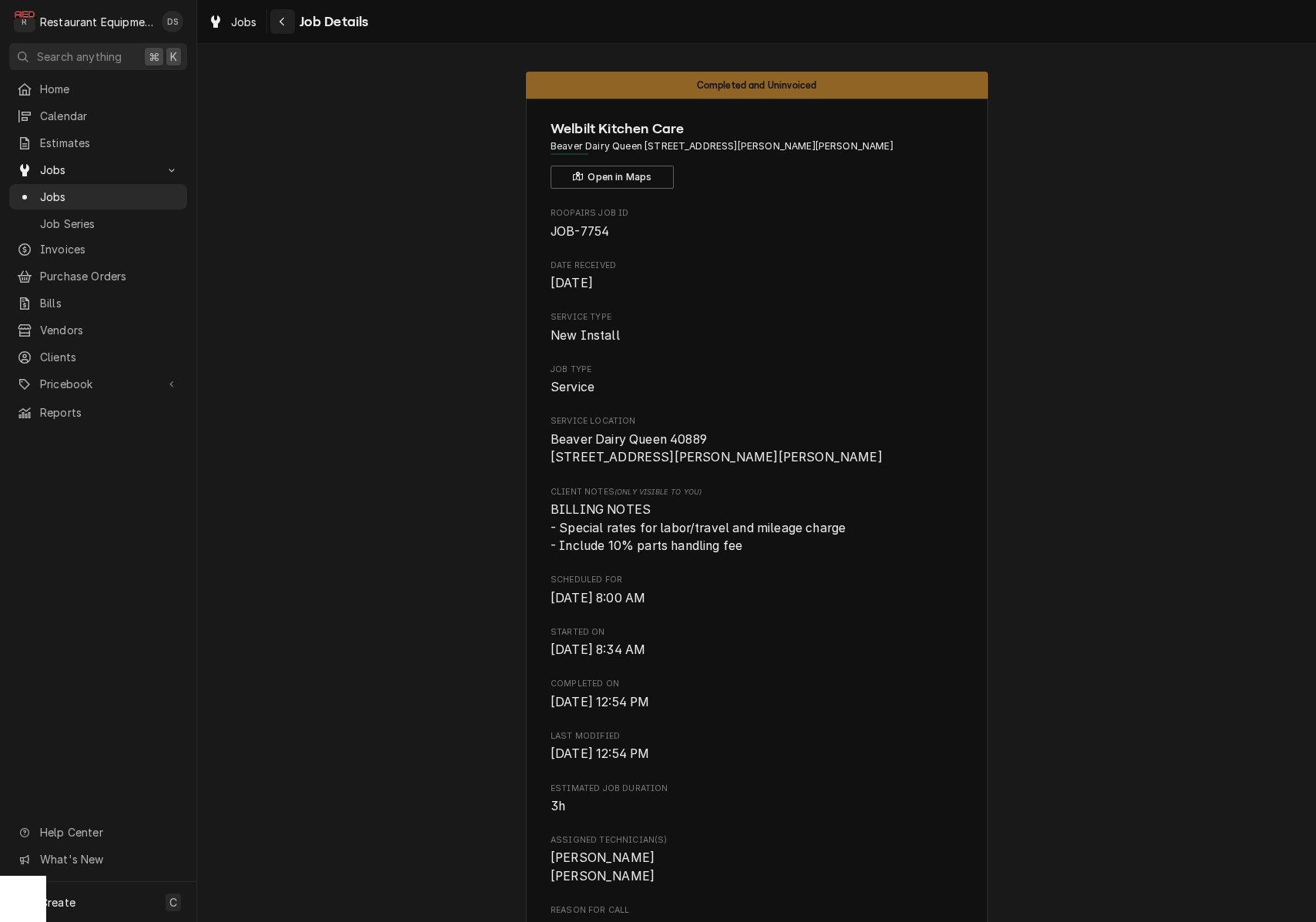
click at [288, 24] on div "Navigate back" at bounding box center [282, 21] width 16 height 16
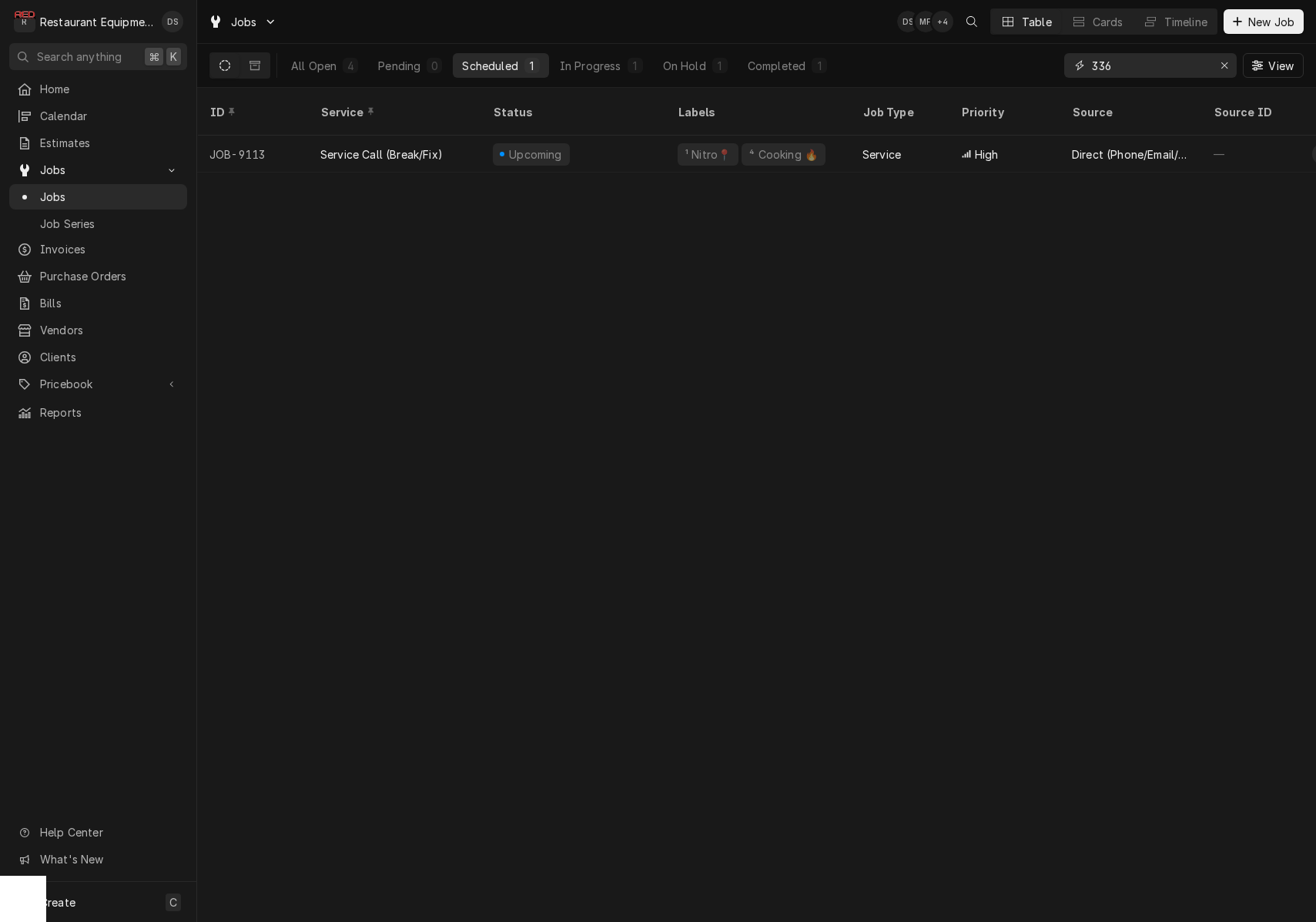
click at [1228, 65] on div "Erase input" at bounding box center [1224, 65] width 16 height 16
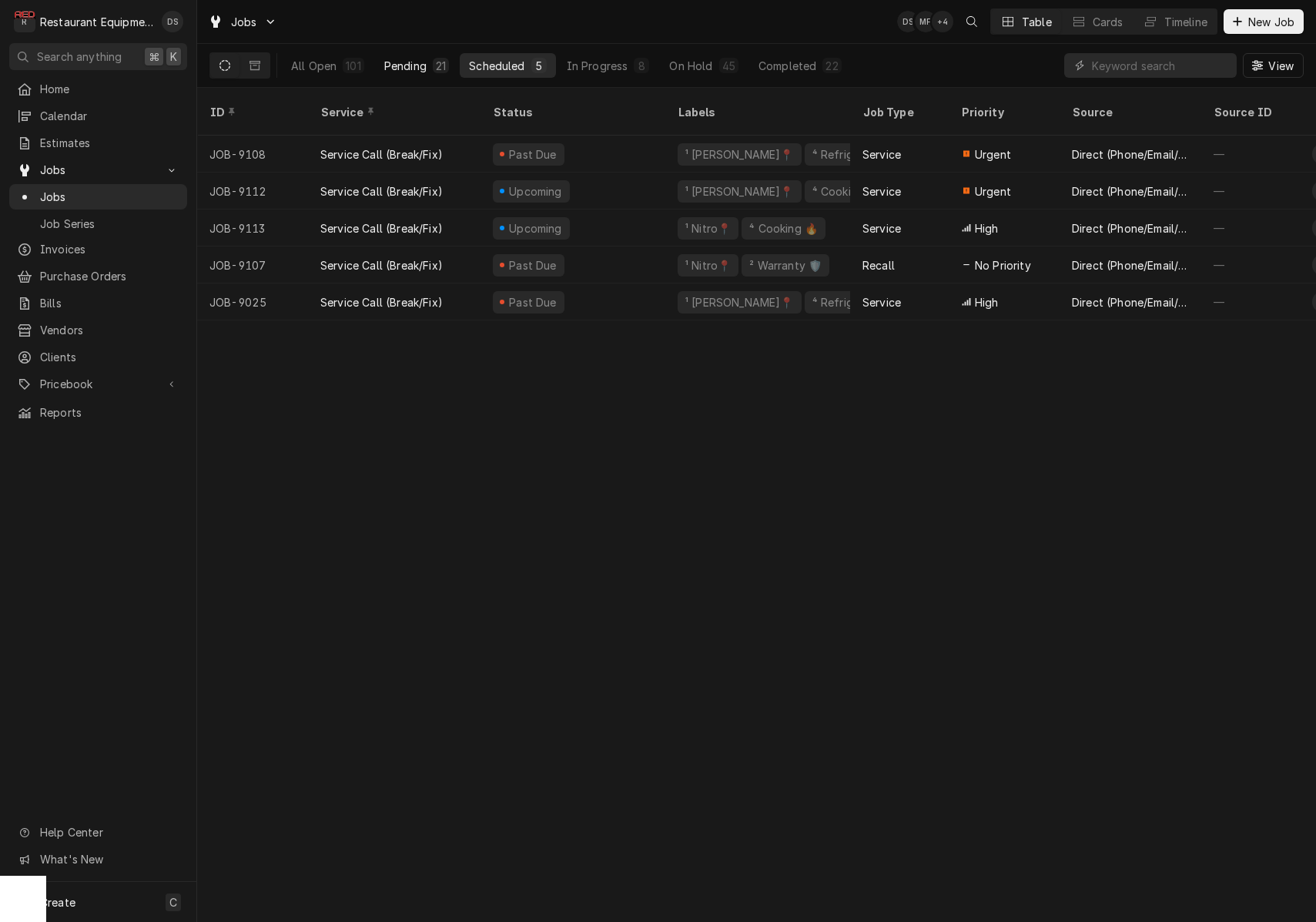
click at [431, 67] on button "Pending 21" at bounding box center [416, 65] width 83 height 25
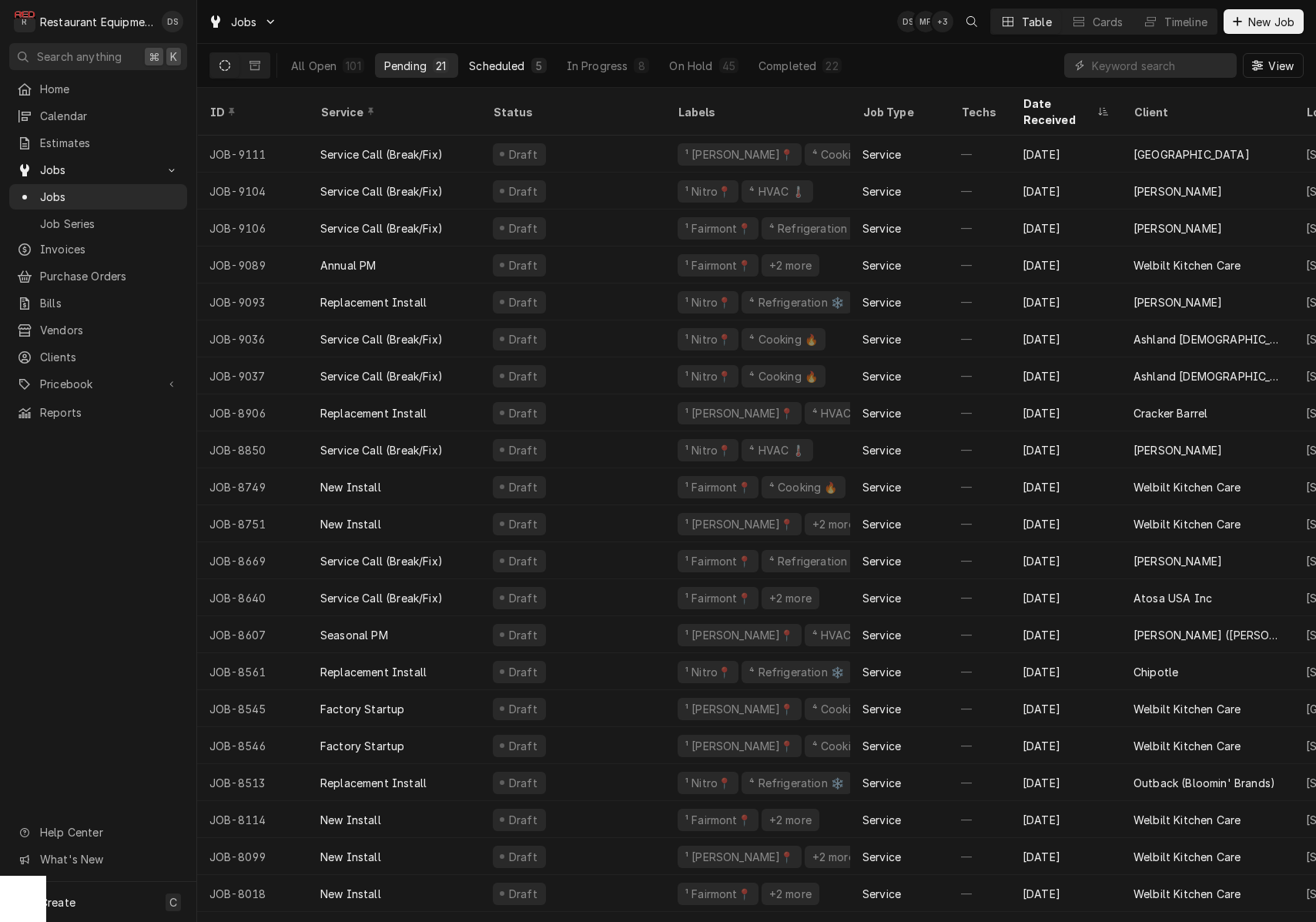
click at [528, 57] on button "Scheduled 5" at bounding box center [507, 65] width 96 height 25
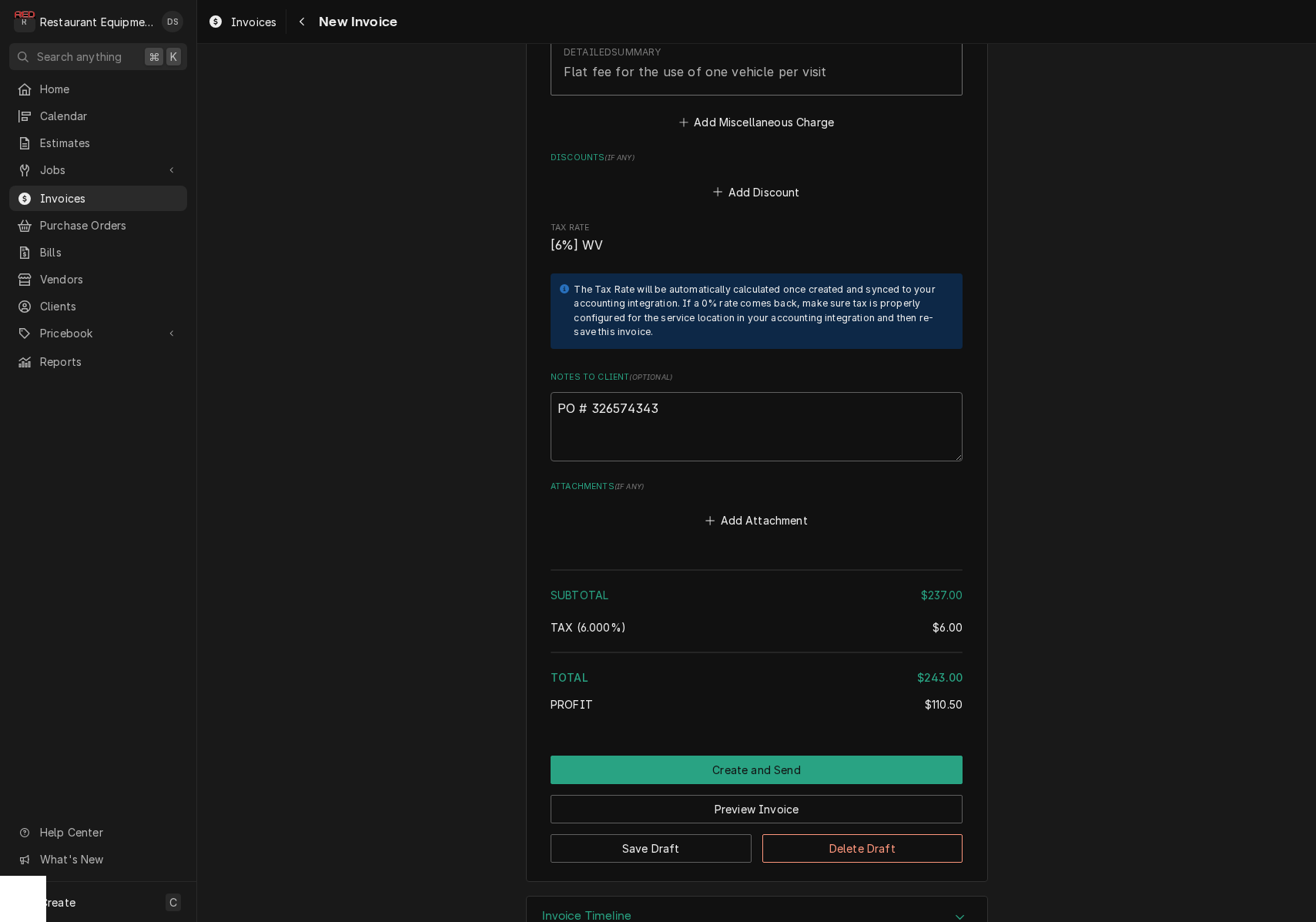
scroll to position [2917, 0]
drag, startPoint x: 668, startPoint y: 368, endPoint x: 592, endPoint y: 368, distance: 76.0
click at [592, 393] on textarea "PO # 326574343" at bounding box center [757, 427] width 412 height 70
click at [308, 29] on button "Navigate back" at bounding box center [302, 21] width 25 height 25
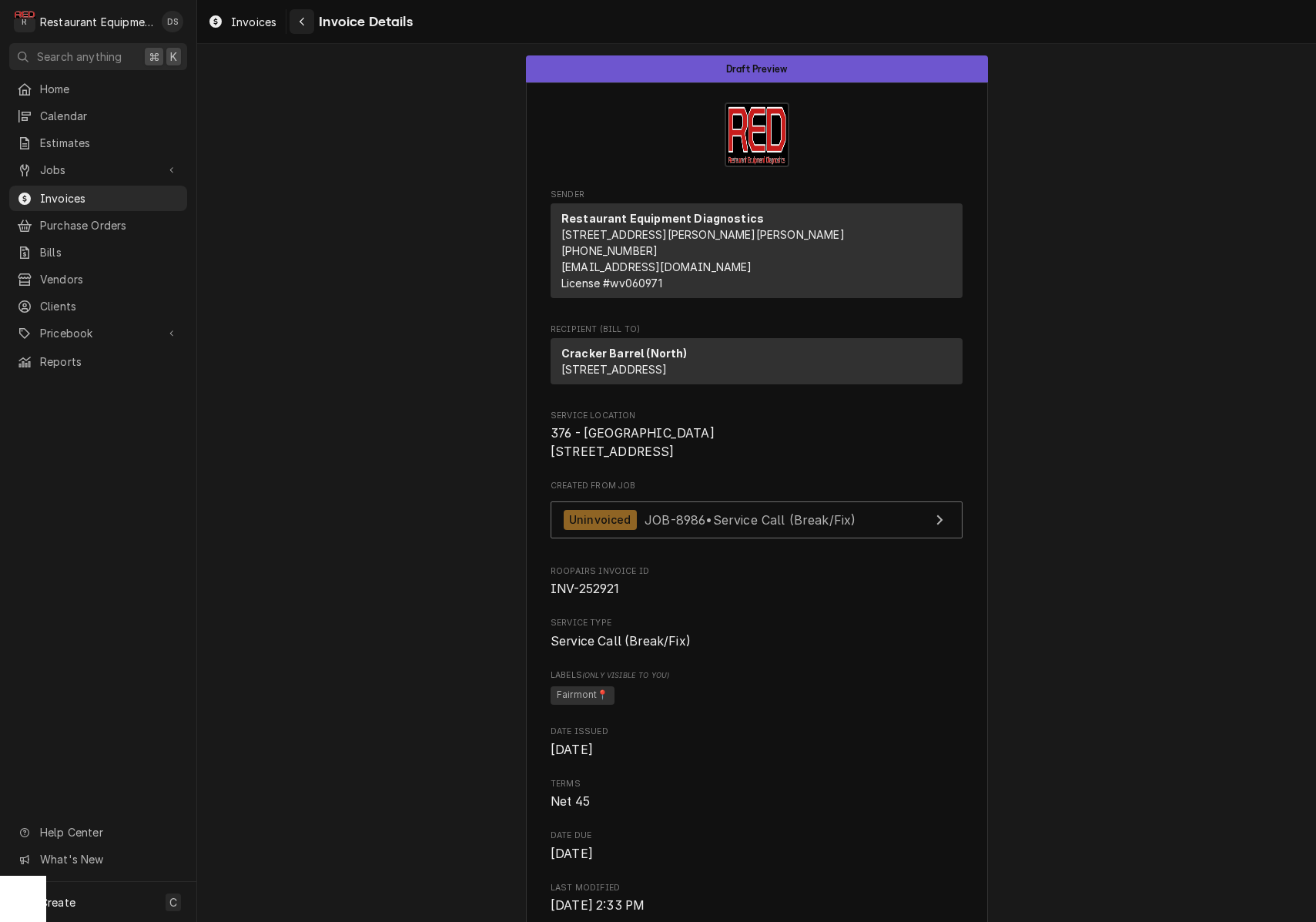
click at [307, 17] on div "Navigate back" at bounding box center [302, 21] width 16 height 16
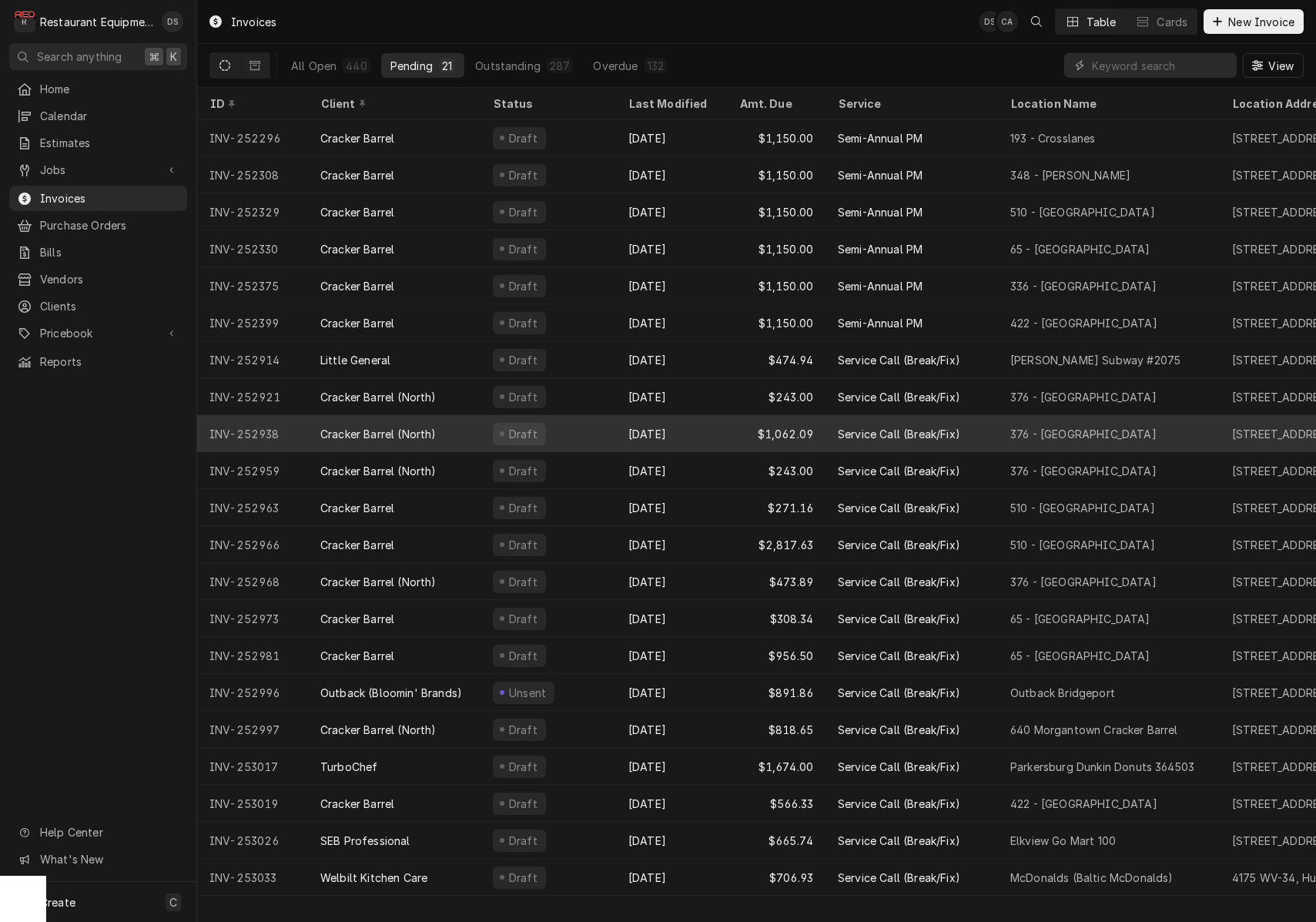
click at [676, 433] on div "Sep 29" at bounding box center [671, 433] width 111 height 37
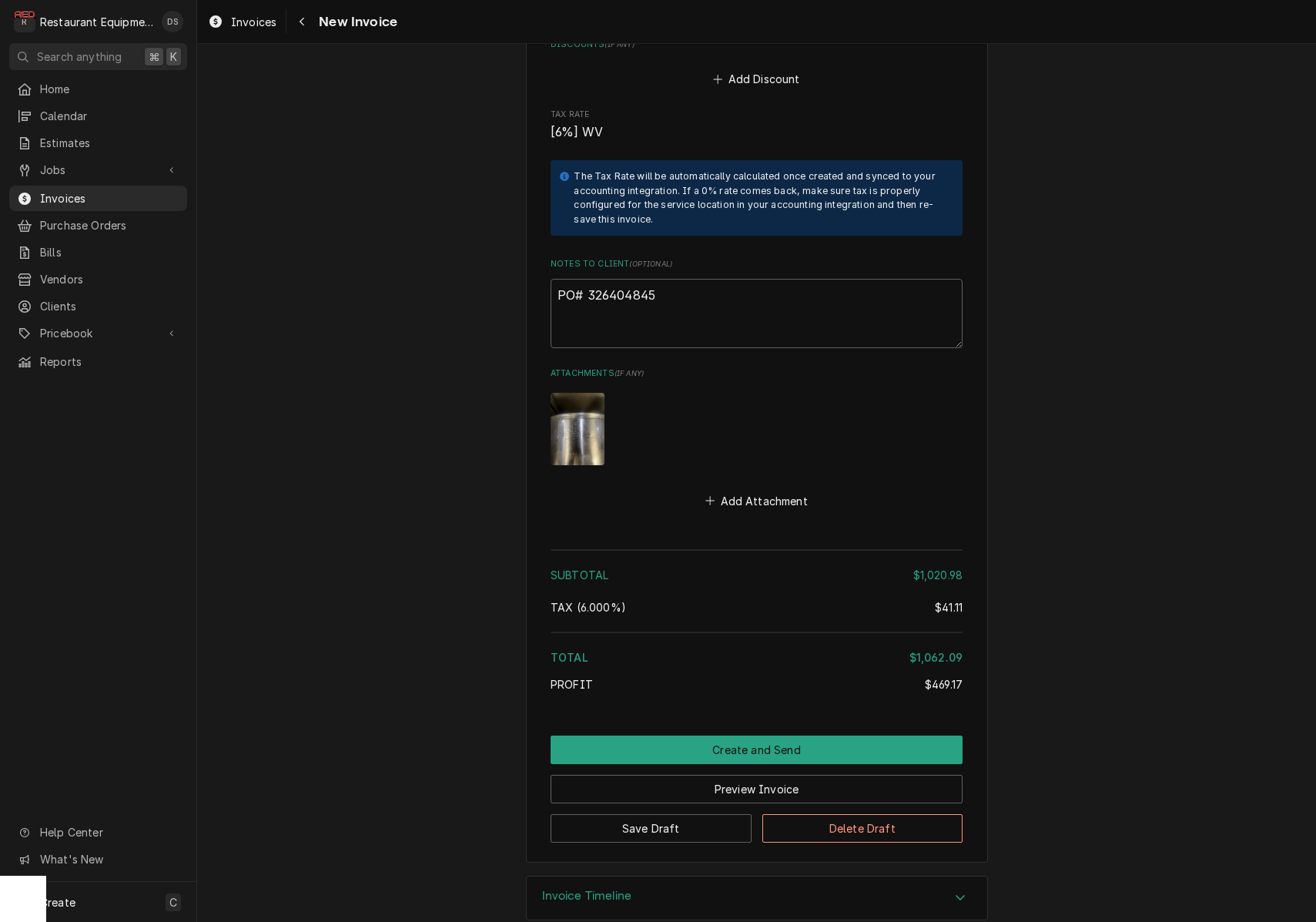
scroll to position [4235, 0]
drag, startPoint x: 668, startPoint y: 278, endPoint x: 588, endPoint y: 273, distance: 80.2
click at [588, 281] on textarea "PO# 326404845" at bounding box center [757, 315] width 412 height 70
click at [298, 20] on div "Navigate back" at bounding box center [302, 21] width 16 height 16
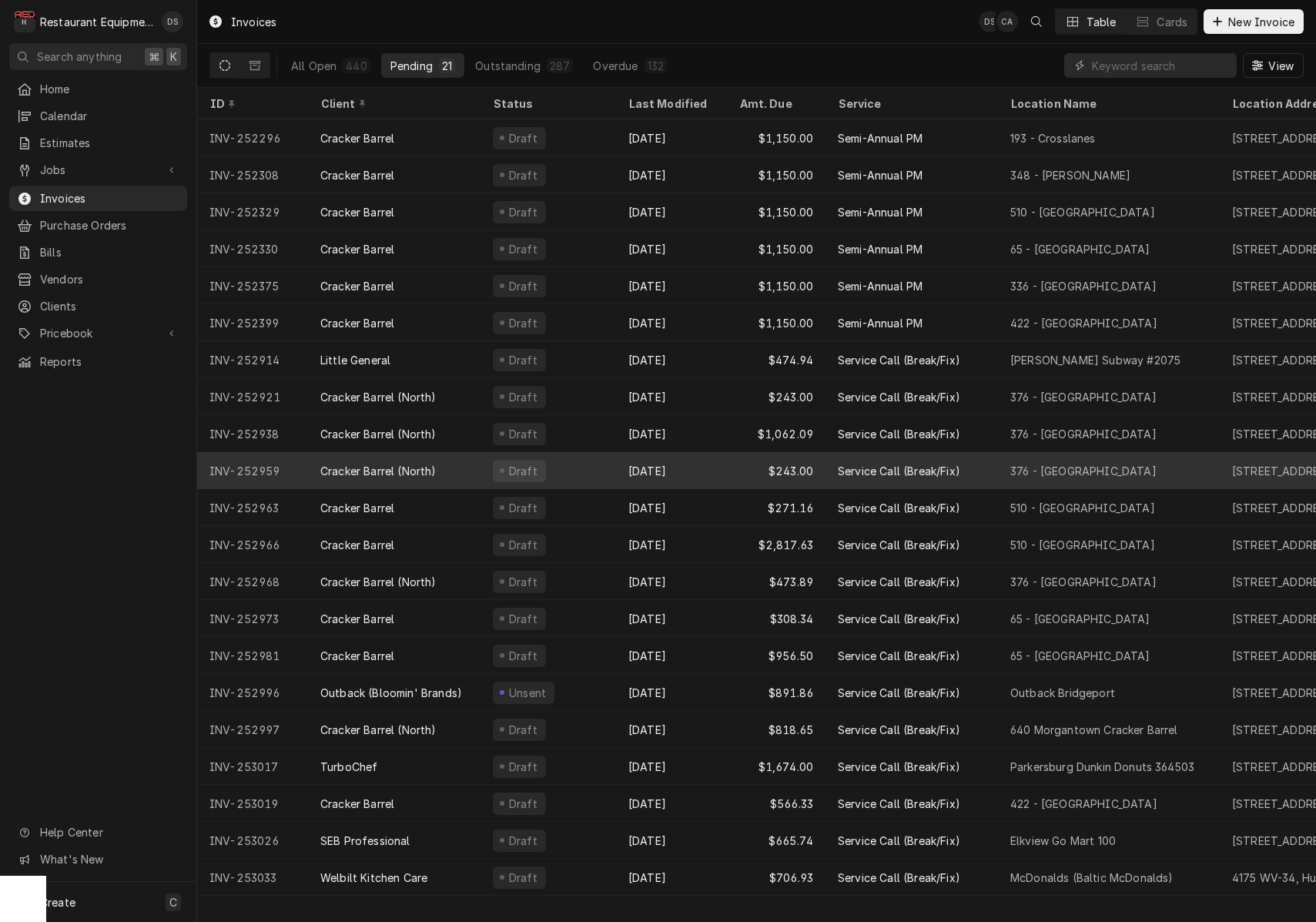
click at [728, 465] on div "$243.00" at bounding box center [776, 470] width 98 height 37
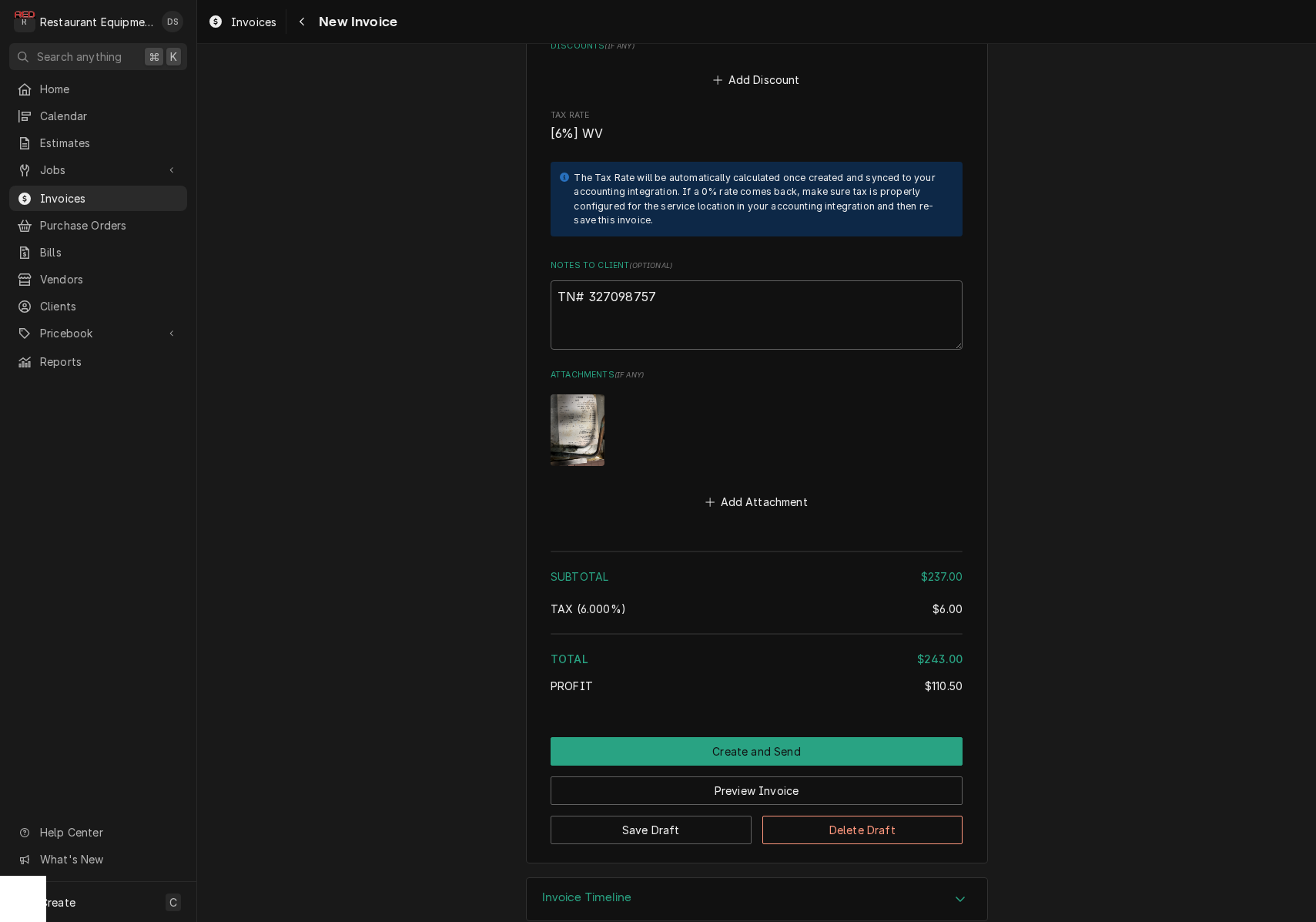
scroll to position [2951, 0]
click at [667, 281] on textarea "TN# 327098757" at bounding box center [757, 316] width 412 height 70
drag, startPoint x: 666, startPoint y: 273, endPoint x: 588, endPoint y: 273, distance: 78.0
click at [588, 281] on textarea "TN# 327098757" at bounding box center [757, 316] width 412 height 70
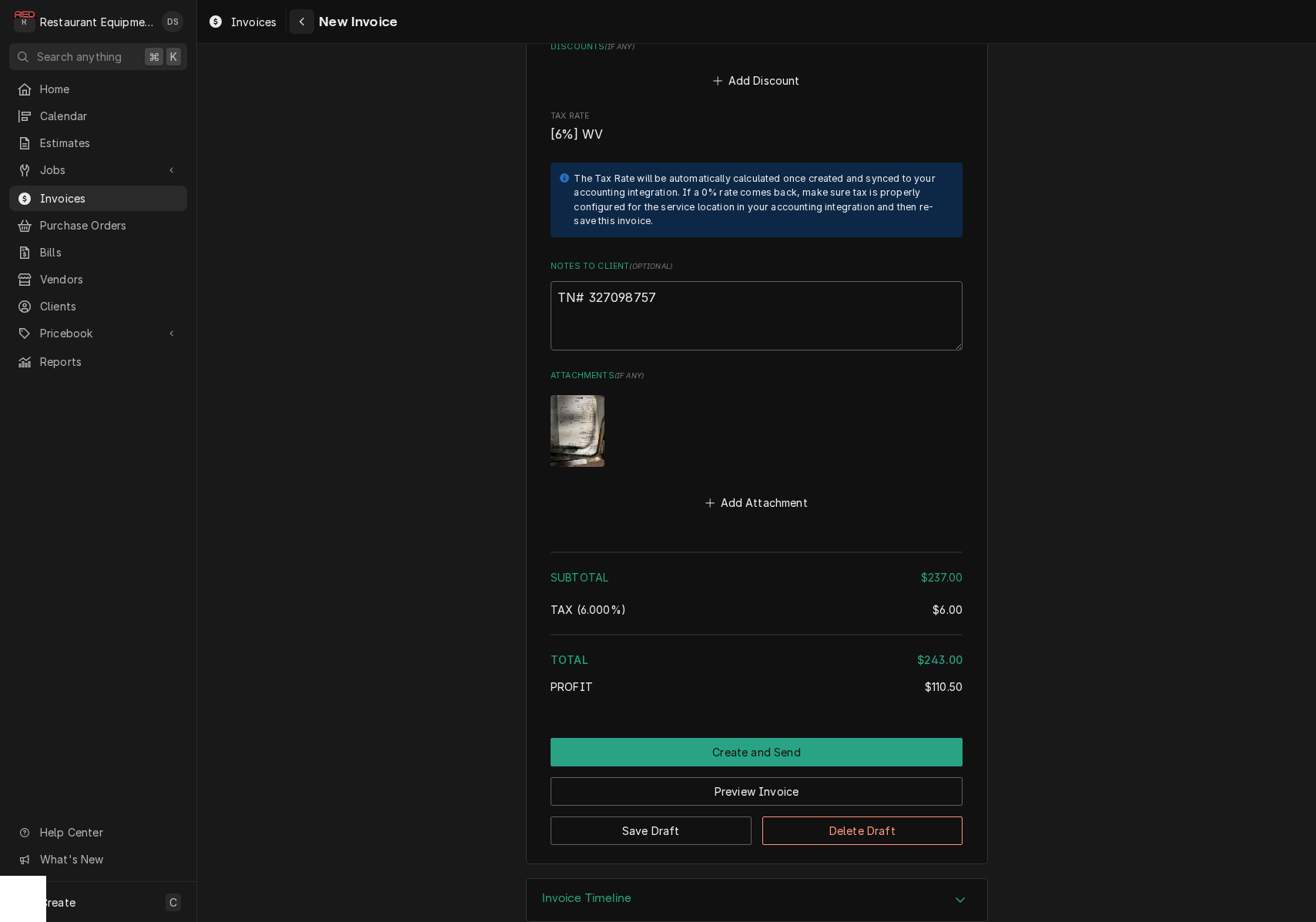
click at [294, 17] on button "Navigate back" at bounding box center [302, 21] width 25 height 25
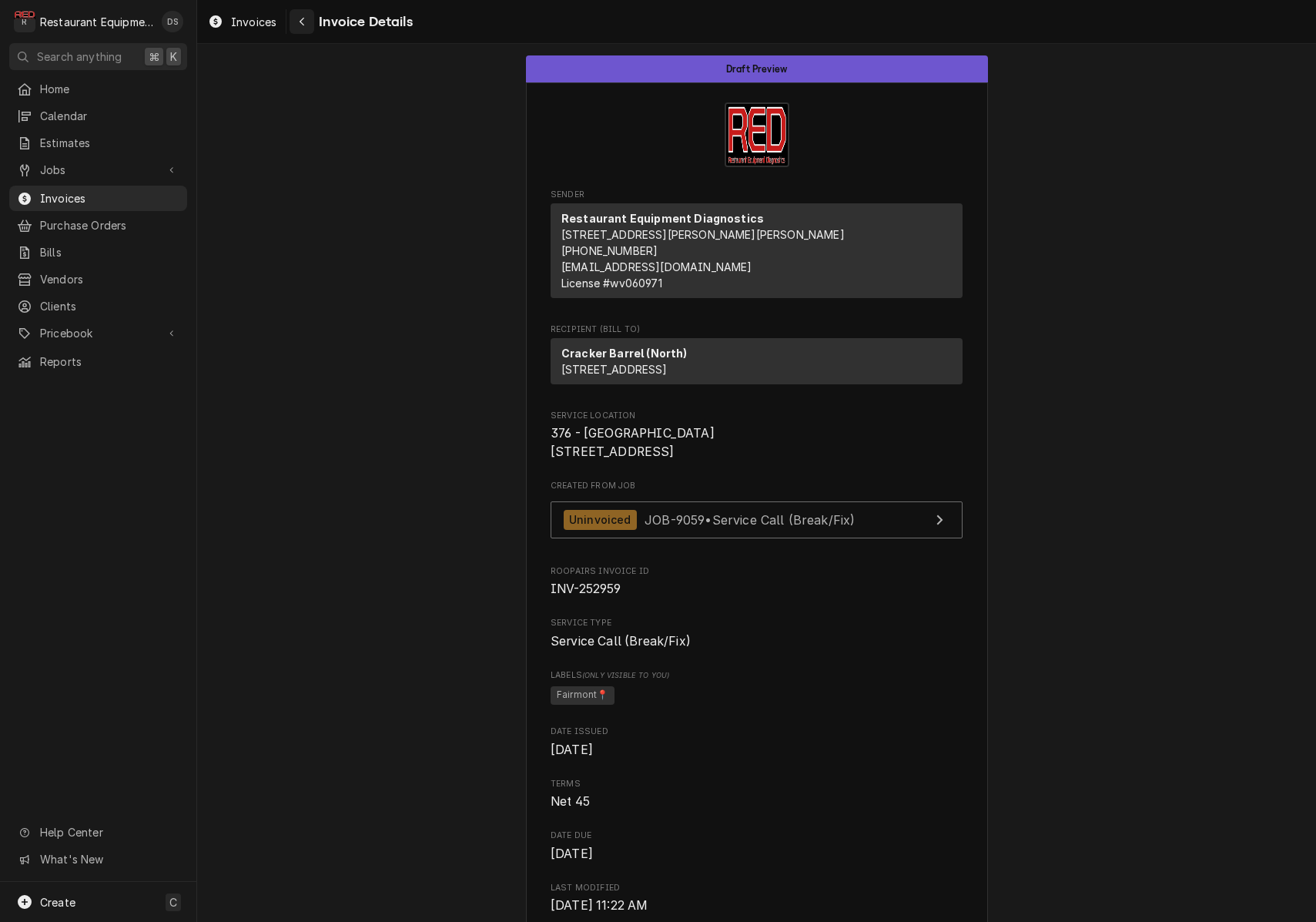
click at [294, 16] on button "Navigate back" at bounding box center [302, 21] width 25 height 25
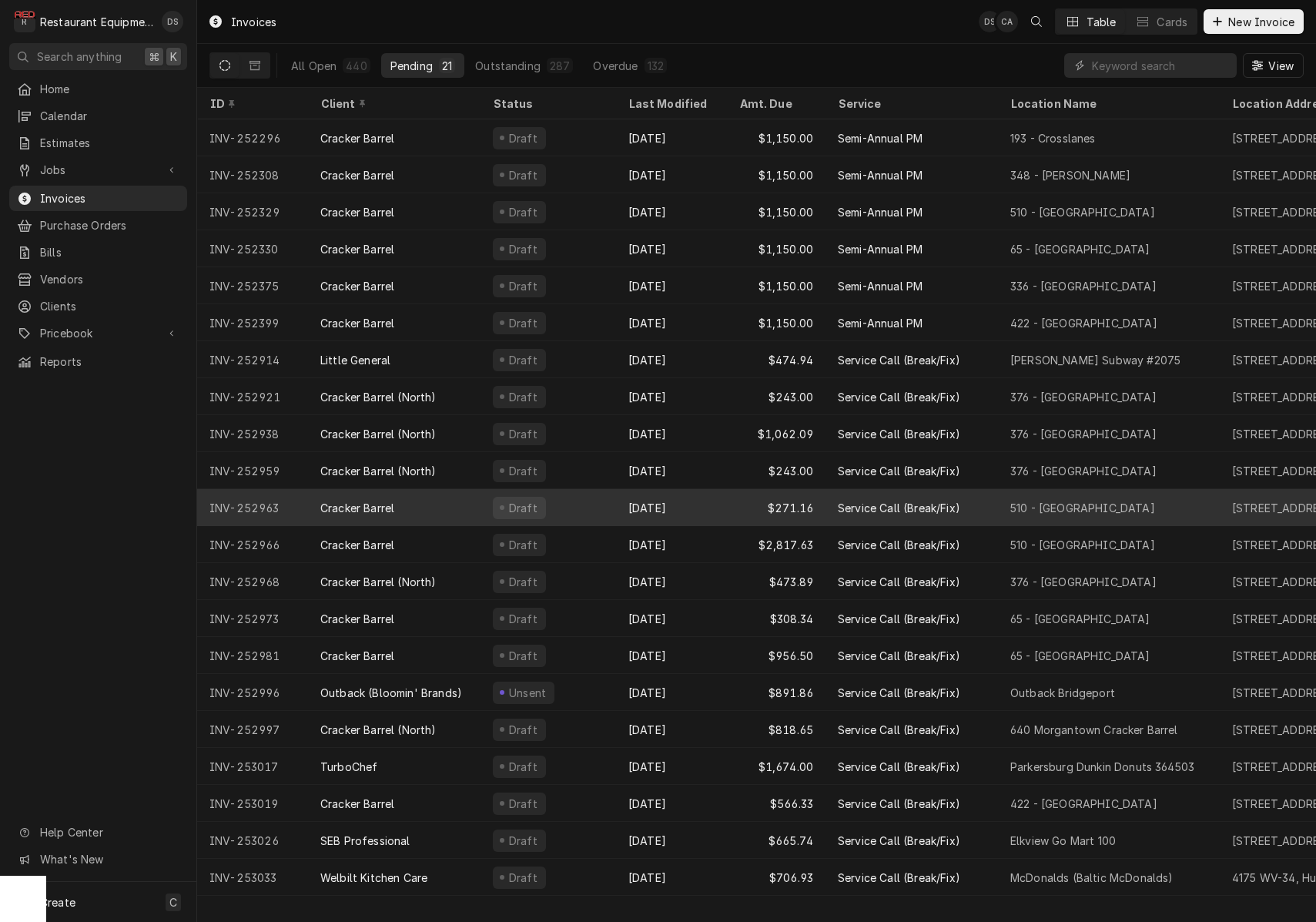
click at [721, 501] on div "Sep 29" at bounding box center [671, 507] width 111 height 37
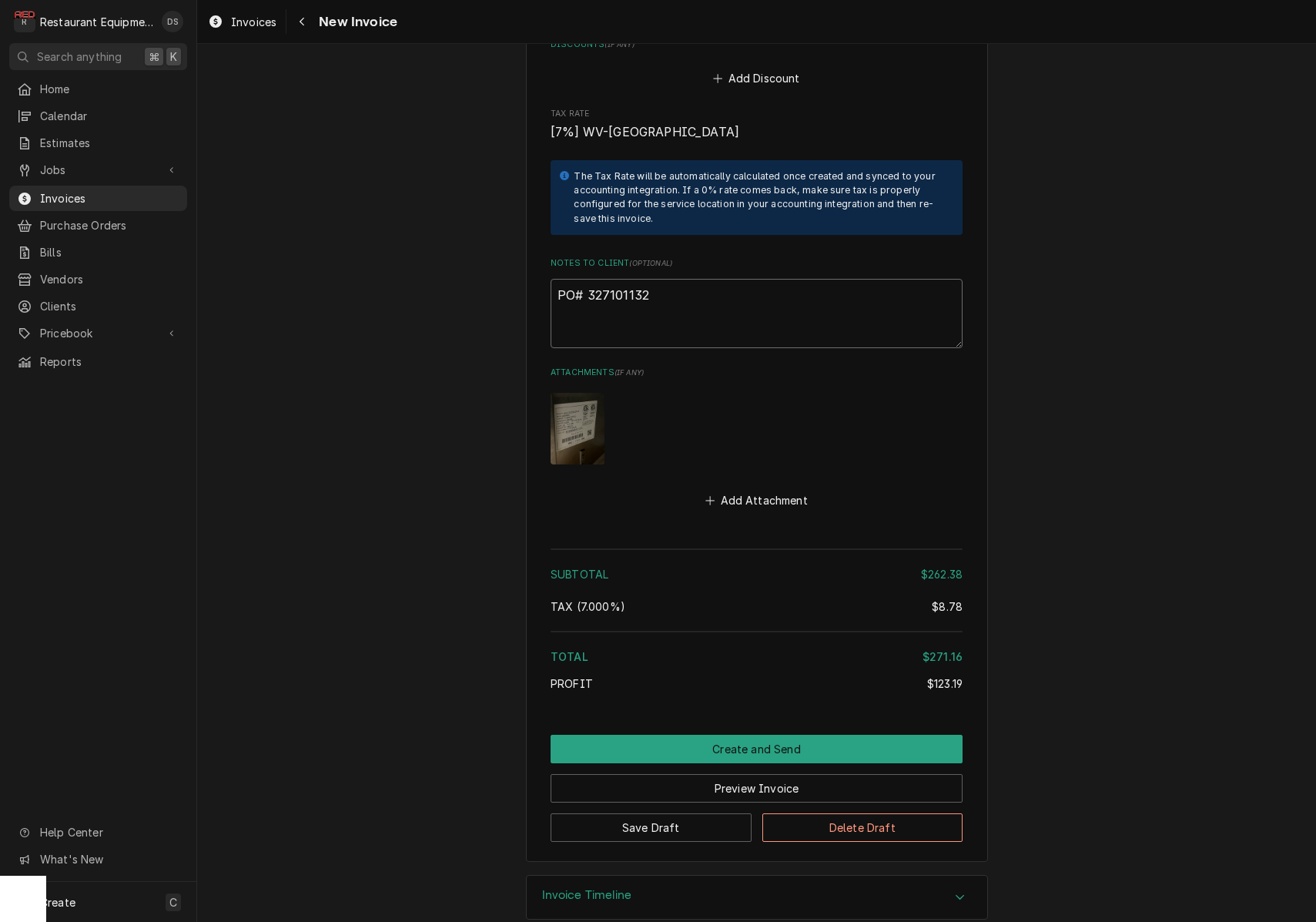
drag, startPoint x: 651, startPoint y: 272, endPoint x: 589, endPoint y: 271, distance: 62.0
click at [586, 279] on textarea "PO# 327101132" at bounding box center [757, 313] width 412 height 70
click at [303, 25] on icon "Navigate back" at bounding box center [302, 21] width 7 height 11
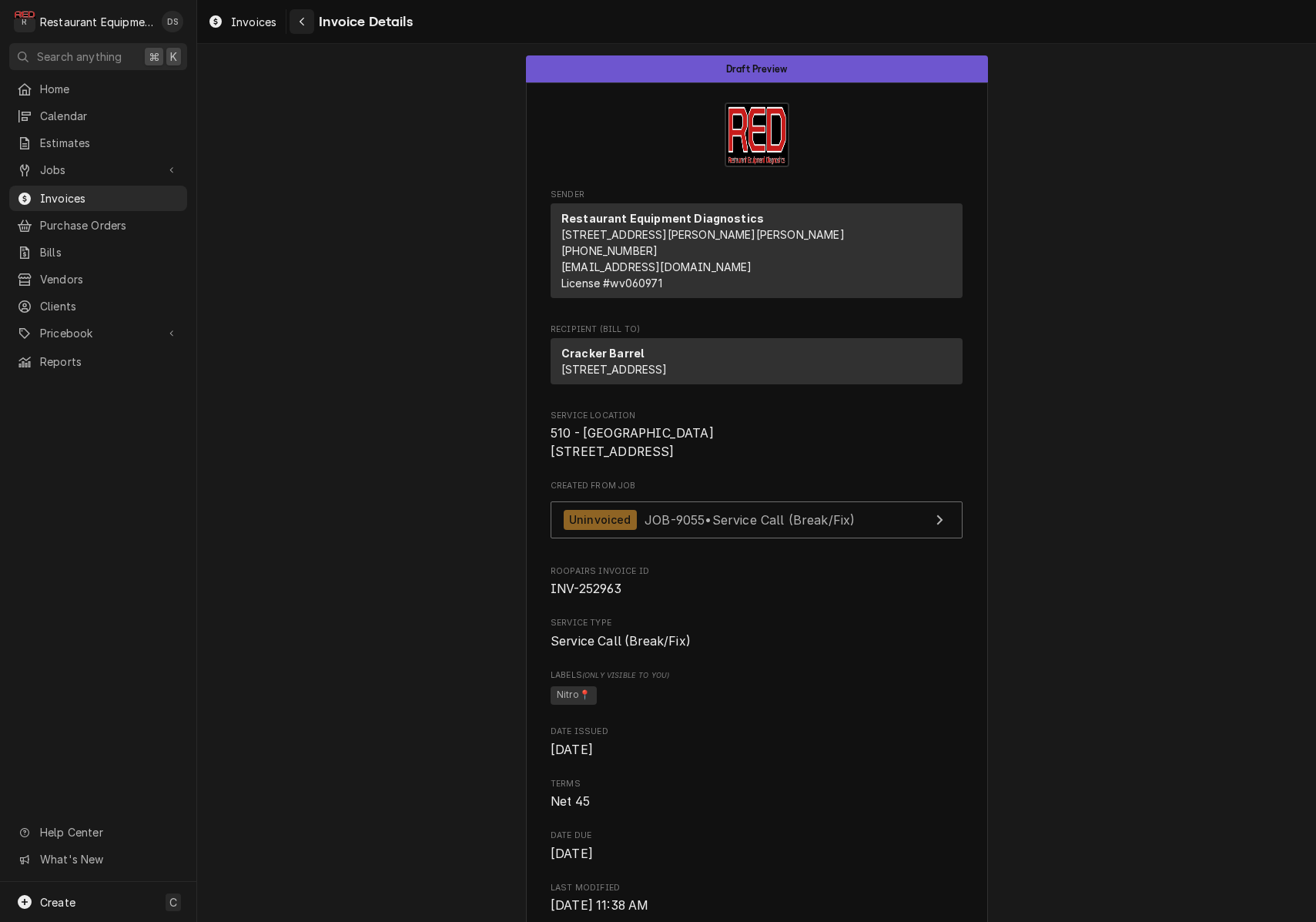
scroll to position [0, 1]
click at [302, 27] on div "Navigate back" at bounding box center [302, 21] width 16 height 16
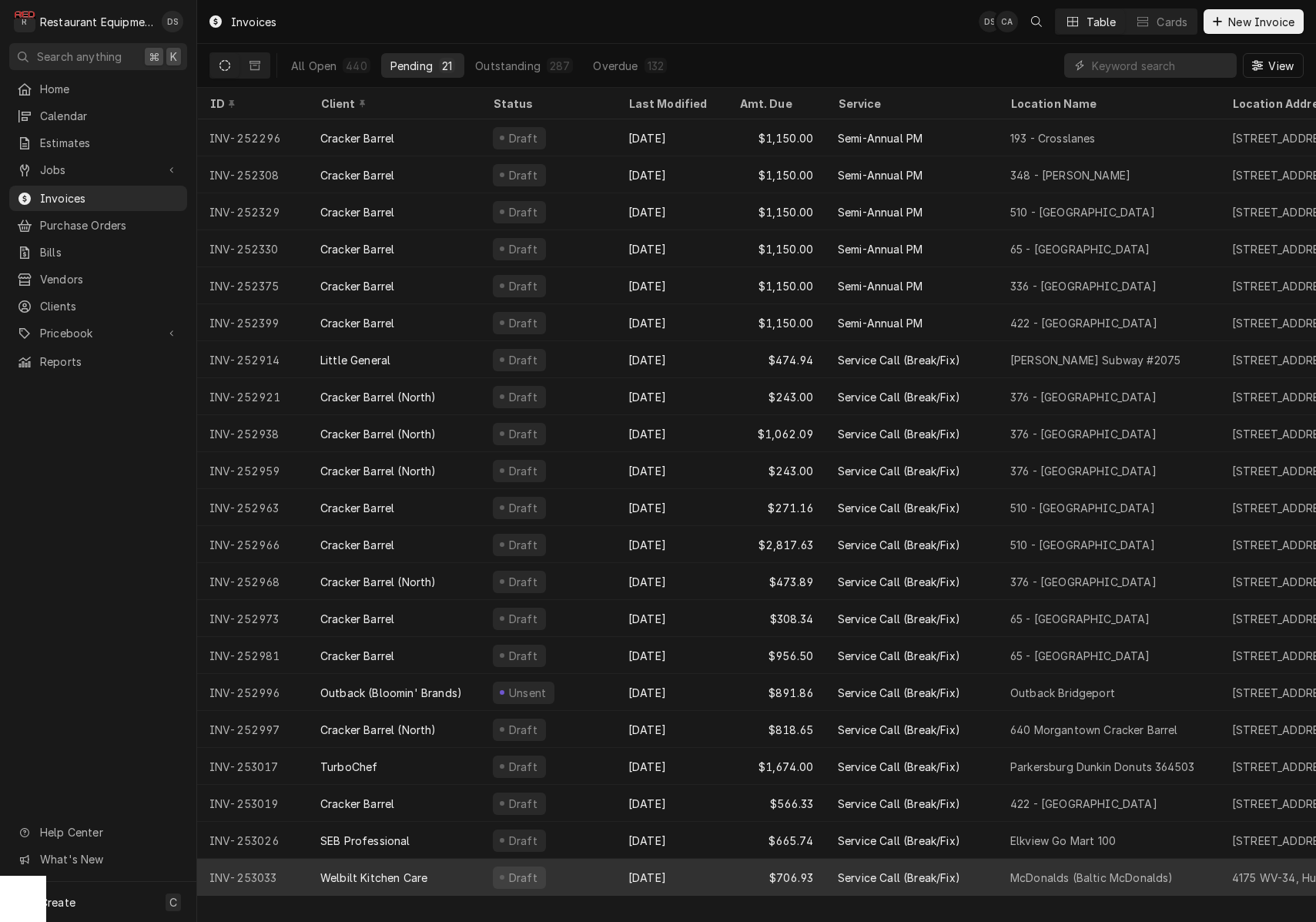
click at [712, 861] on div "[DATE]" at bounding box center [671, 877] width 111 height 37
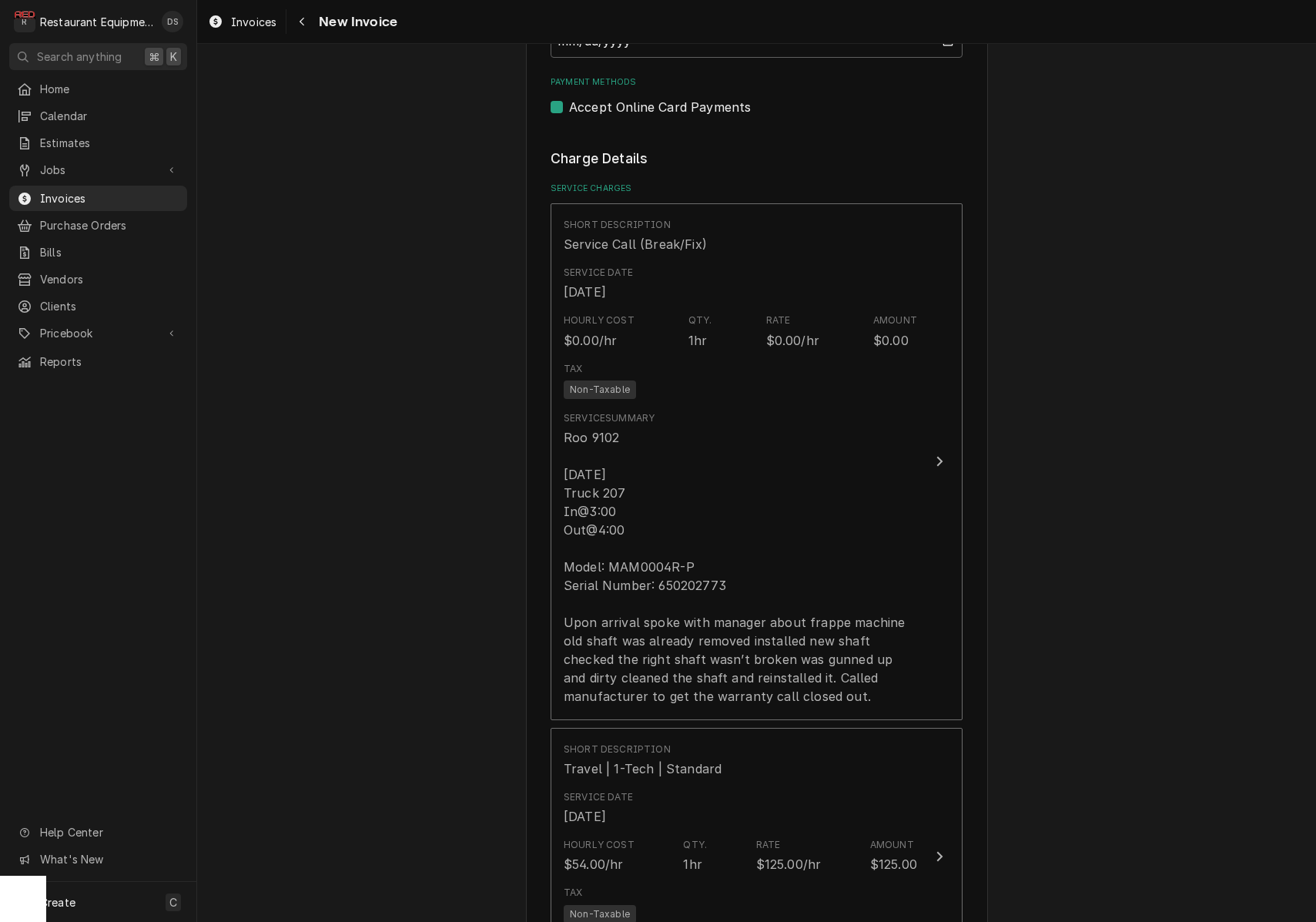
scroll to position [865, 0]
